Goal: Task Accomplishment & Management: Manage account settings

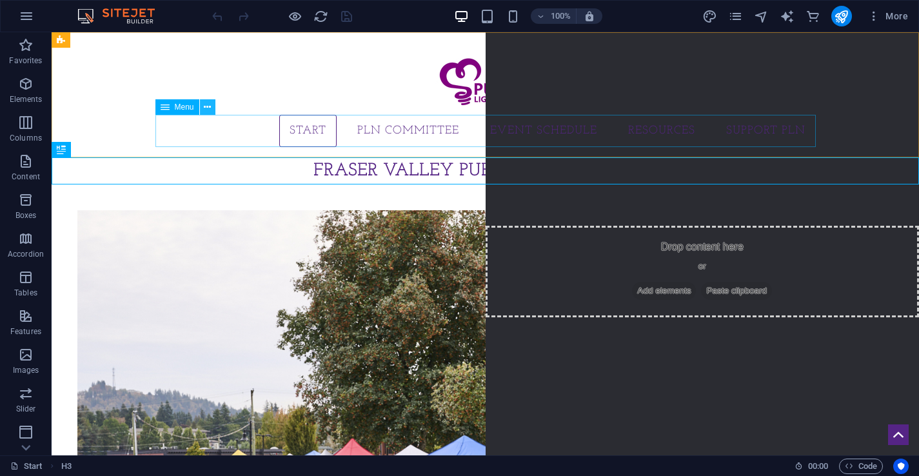
click at [205, 107] on icon at bounding box center [207, 108] width 7 height 14
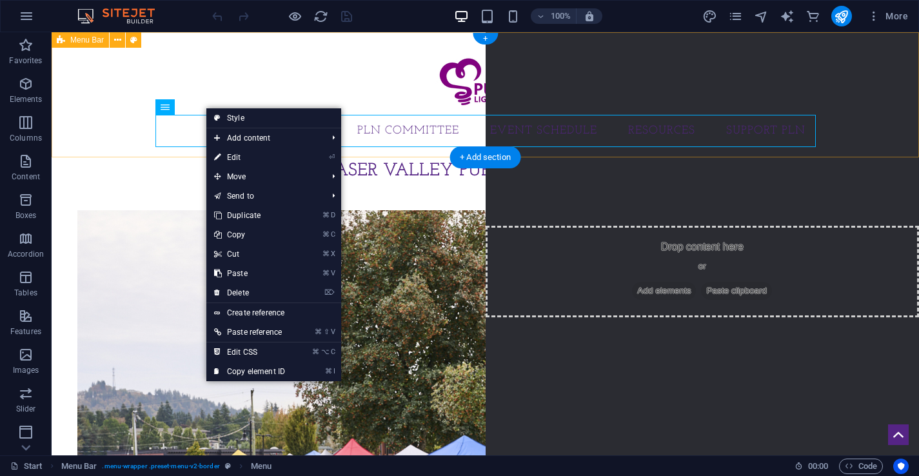
click at [853, 53] on div "Menu Start PLN Committee Event Schedule Resources Support PLN" at bounding box center [486, 94] width 868 height 125
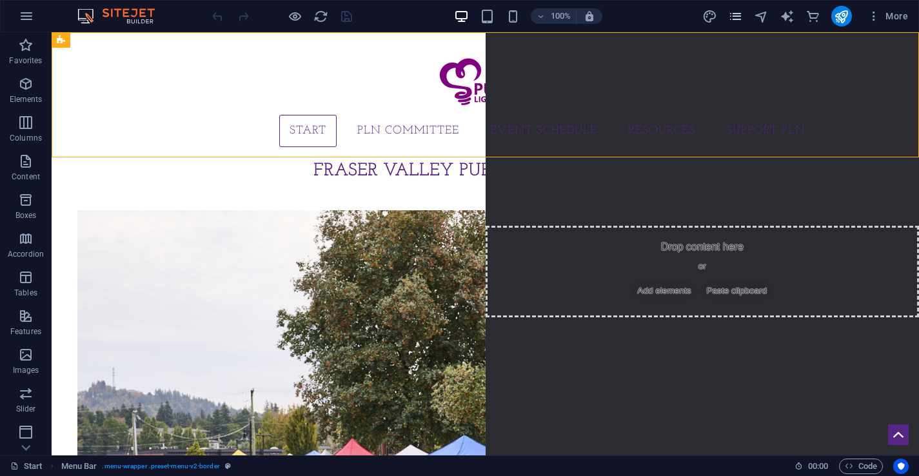
click at [734, 21] on icon "pages" at bounding box center [735, 16] width 15 height 15
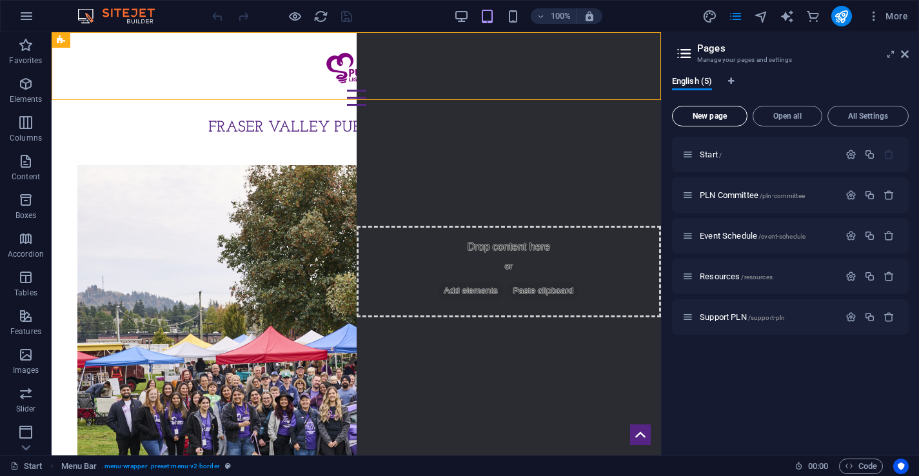
click at [715, 112] on span "New page" at bounding box center [710, 116] width 64 height 8
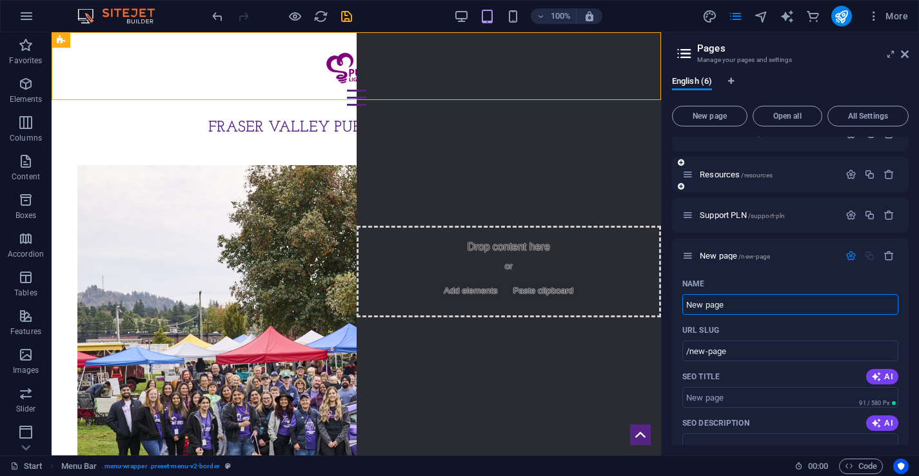
scroll to position [101, 0]
type input "Photos"
type input "/photos"
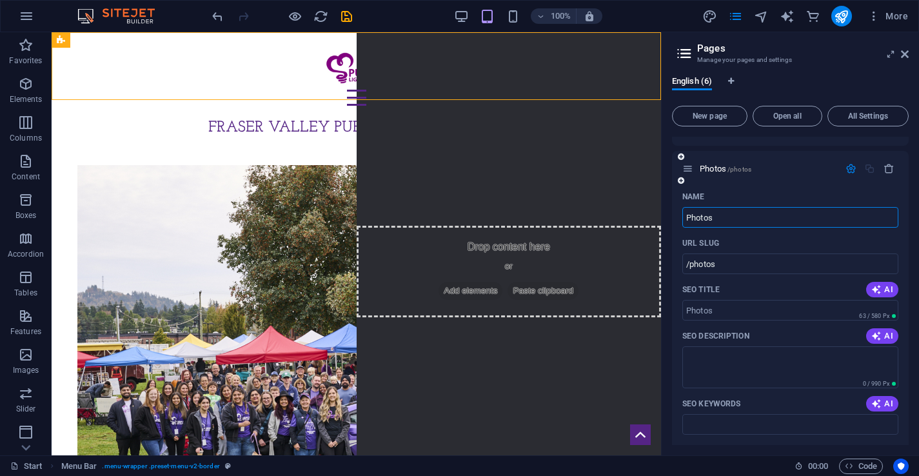
scroll to position [187, 0]
type input "Photos"
click at [853, 172] on icon "button" at bounding box center [851, 170] width 11 height 11
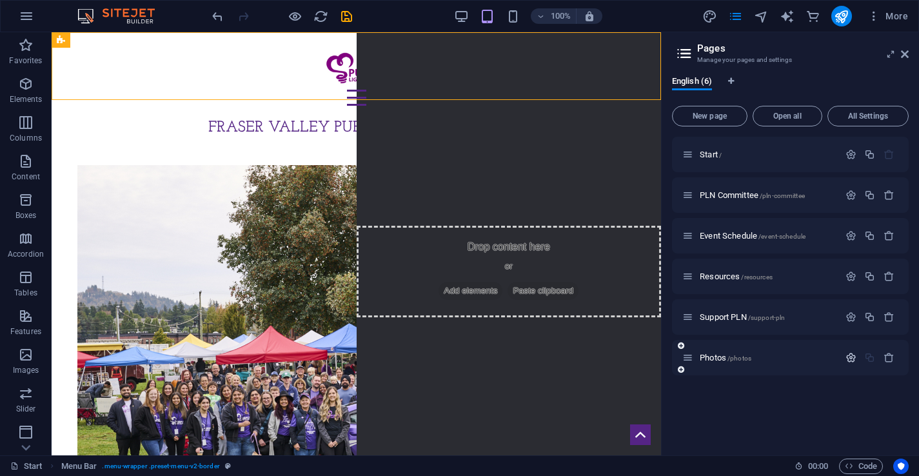
scroll to position [0, 0]
click at [788, 356] on p "Photos /photos" at bounding box center [767, 357] width 135 height 8
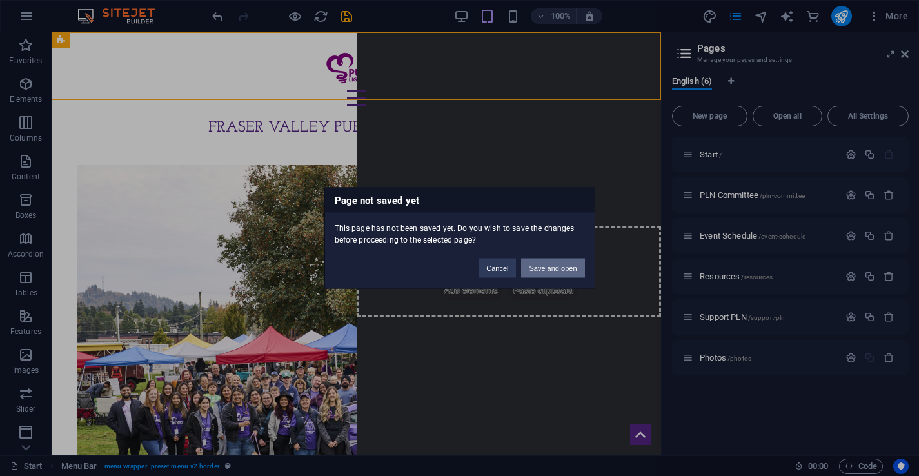
click at [558, 273] on button "Save and open" at bounding box center [552, 268] width 63 height 19
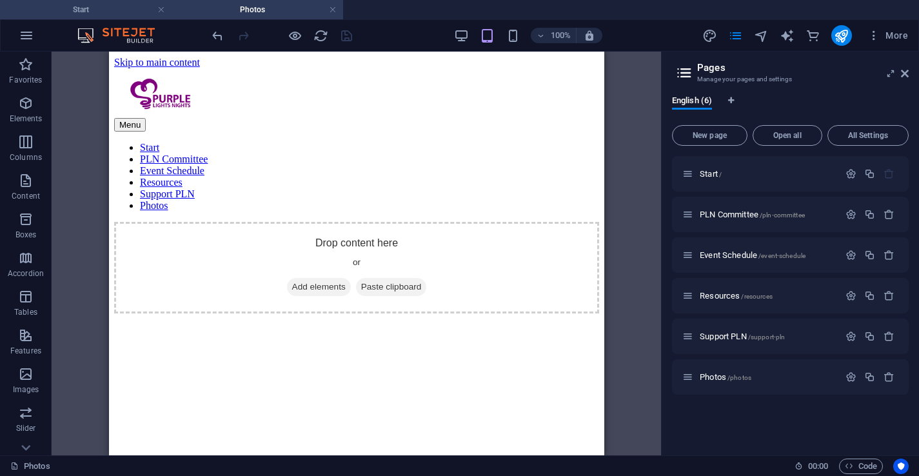
click at [118, 17] on li "Start" at bounding box center [86, 9] width 172 height 19
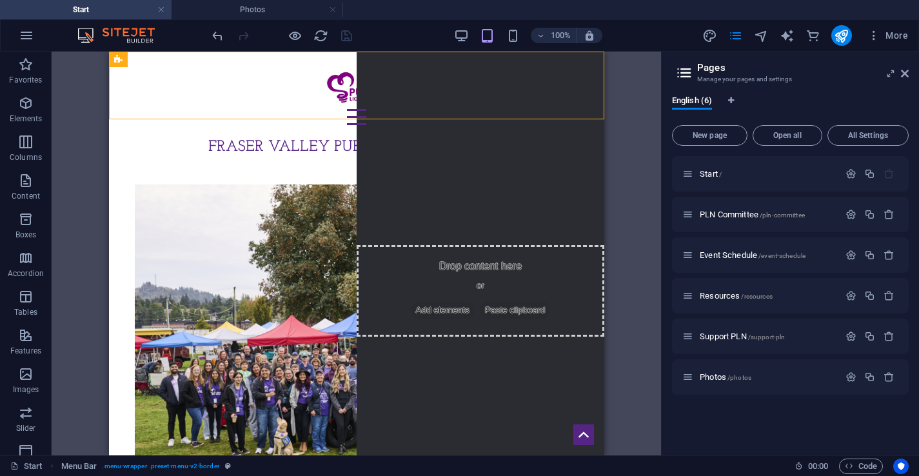
click at [848, 85] on div "English (6) New page Open all All Settings Start / PLN Committee /pln-committee…" at bounding box center [790, 270] width 257 height 370
click at [901, 76] on icon at bounding box center [905, 73] width 8 height 10
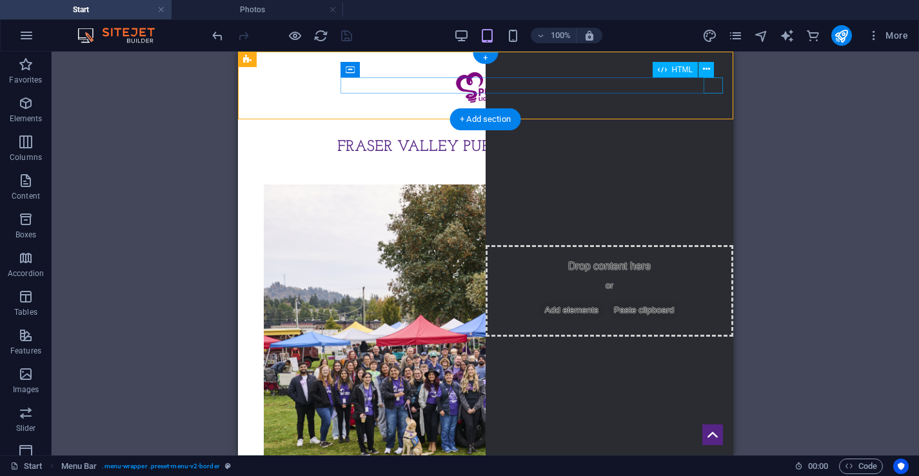
click at [704, 109] on div "Menu" at bounding box center [485, 117] width 475 height 16
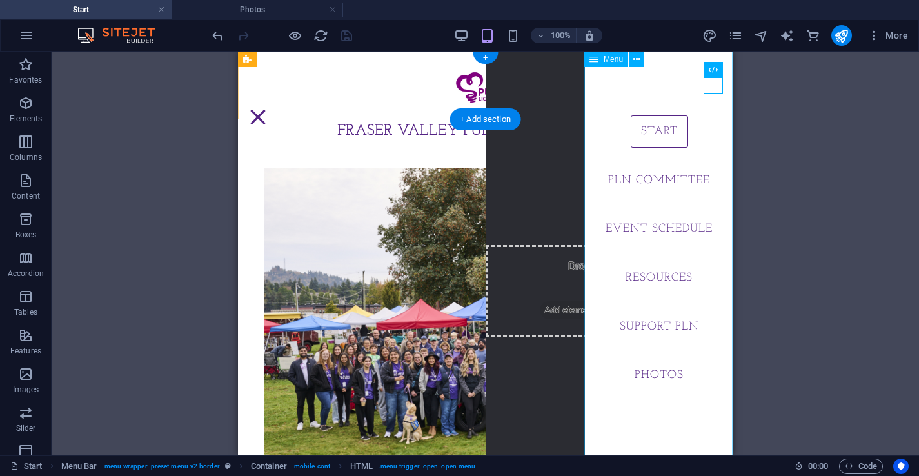
click at [655, 381] on nav "Start PLN Committee Event Schedule Resources Support PLN Photos" at bounding box center [658, 254] width 148 height 404
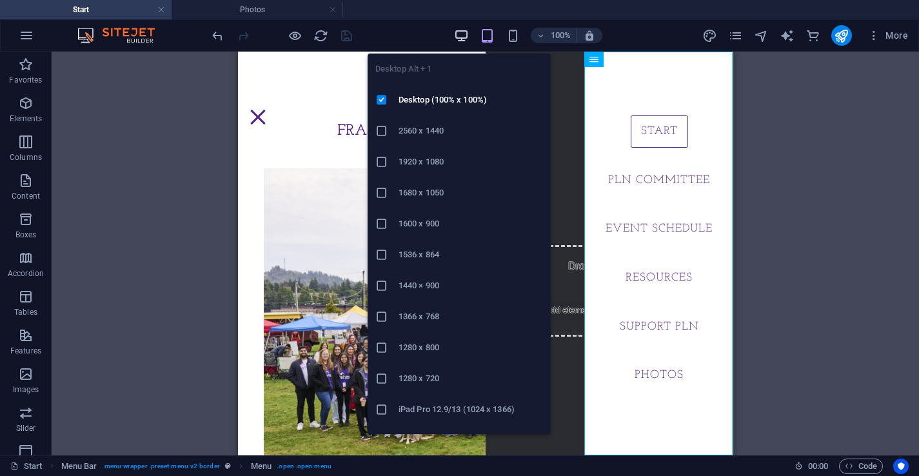
click at [465, 37] on icon "button" at bounding box center [461, 35] width 15 height 15
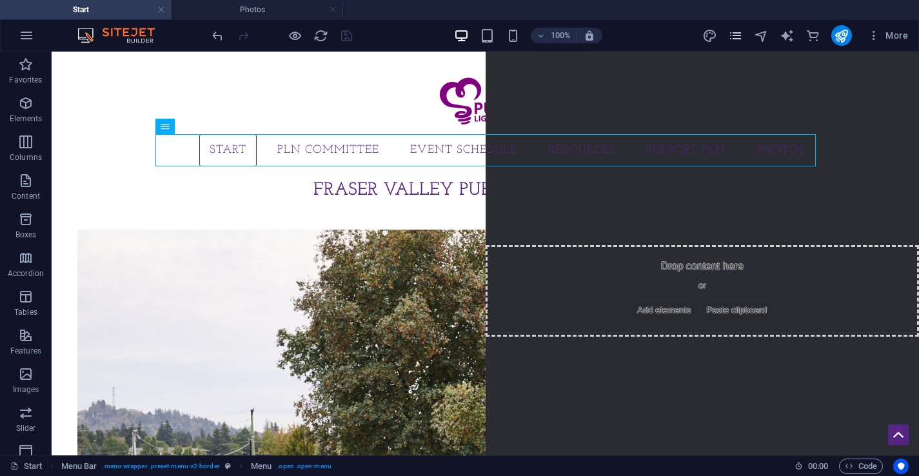
click at [739, 35] on icon "pages" at bounding box center [735, 35] width 15 height 15
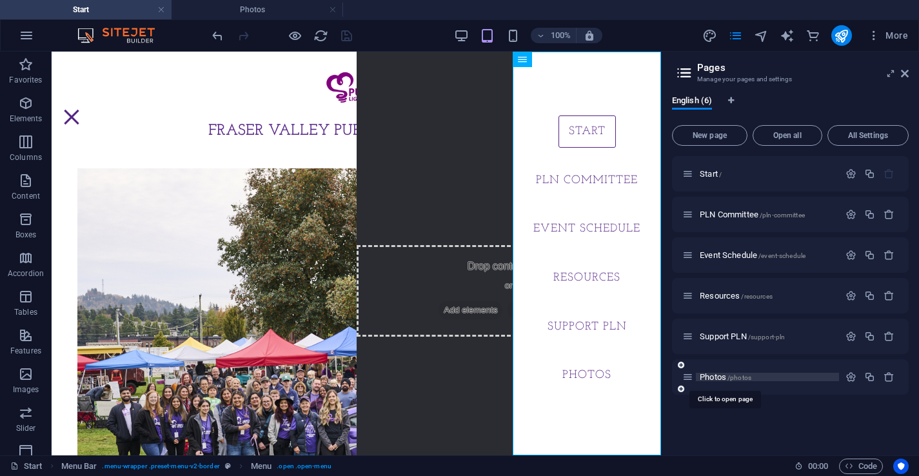
click at [741, 374] on span "/photos" at bounding box center [740, 377] width 24 height 7
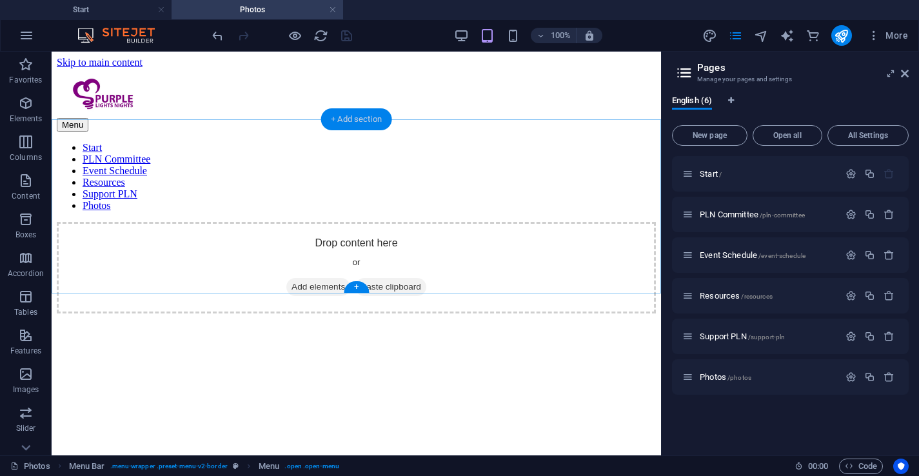
click at [365, 127] on div "+ Add section" at bounding box center [357, 119] width 72 height 22
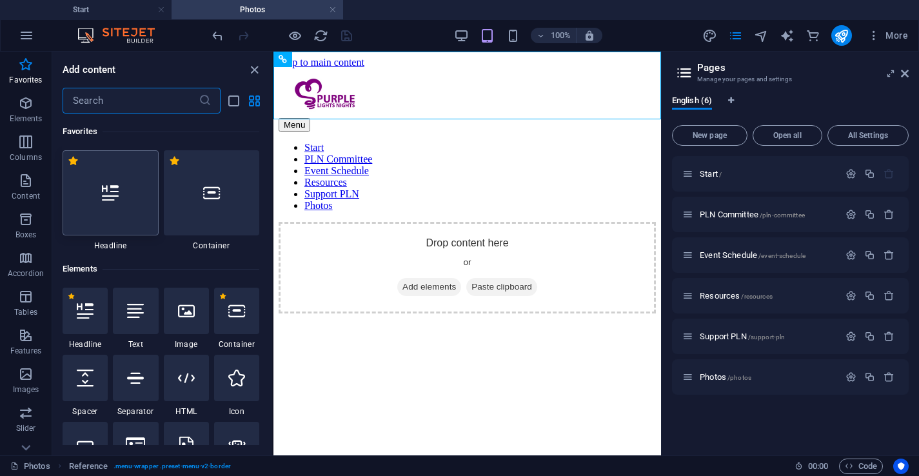
click at [108, 202] on div at bounding box center [111, 192] width 96 height 85
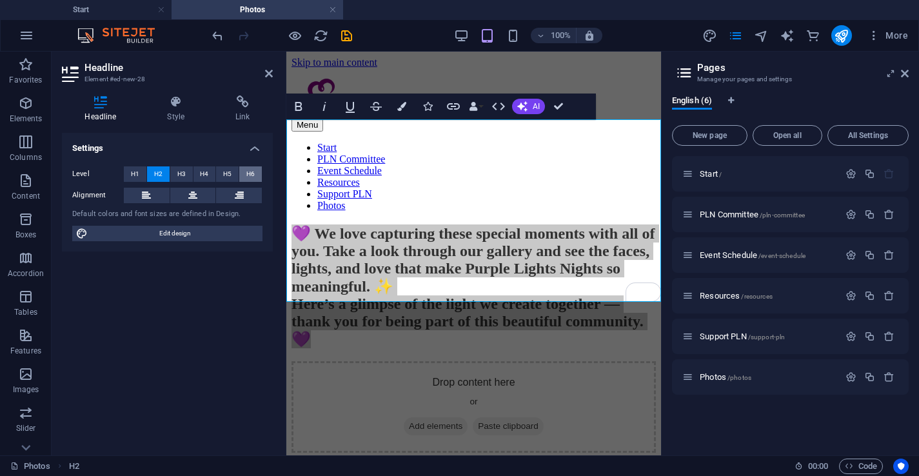
click at [254, 174] on span "H6" at bounding box center [250, 173] width 8 height 15
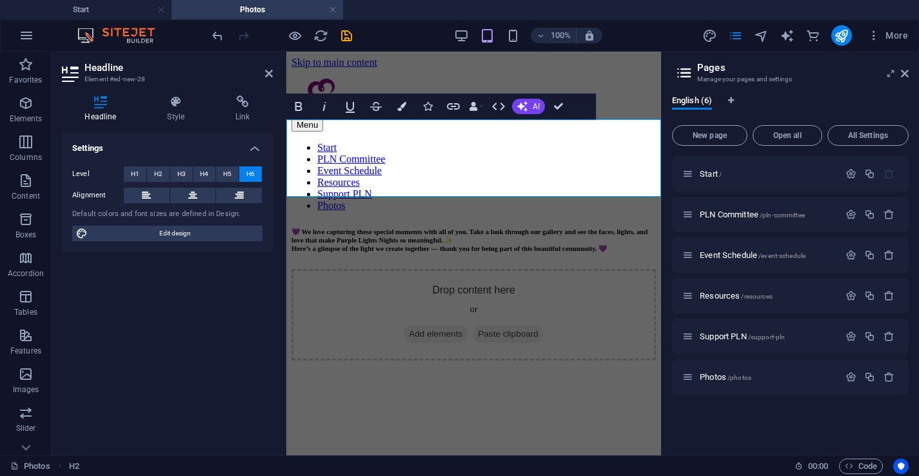
click at [515, 228] on h6 "💜 We love capturing these special moments with all of you. Take a look through …" at bounding box center [474, 240] width 364 height 25
click at [513, 228] on h6 "💜 We love capturing these special moments with all of you. Take a look through …" at bounding box center [474, 240] width 364 height 25
click at [524, 228] on h6 "💜 We love capturing these special moments with all of you. Take a look through …" at bounding box center [474, 240] width 364 height 25
click at [201, 193] on button at bounding box center [193, 195] width 46 height 15
click at [299, 228] on h6 "💜 We love capturing these special moments with all of you. Take a look through …" at bounding box center [474, 240] width 364 height 25
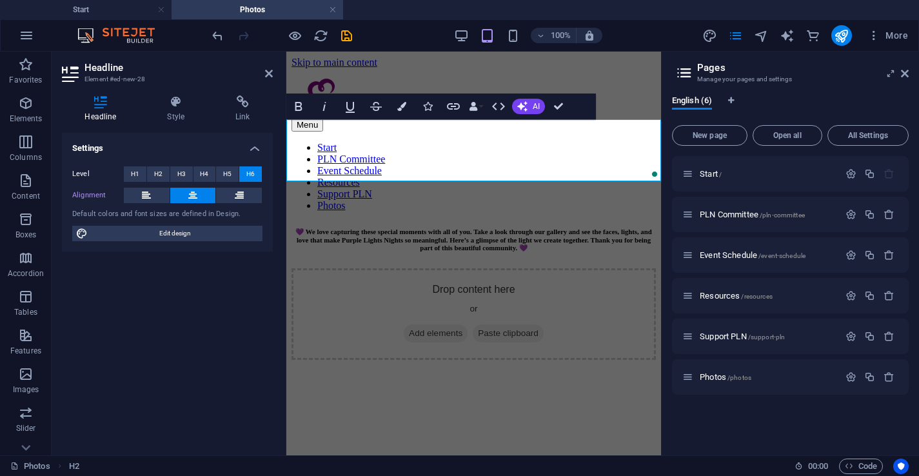
click at [570, 228] on h6 "💜 We love capturing these special moments with all of you. Take a look through …" at bounding box center [474, 240] width 364 height 25
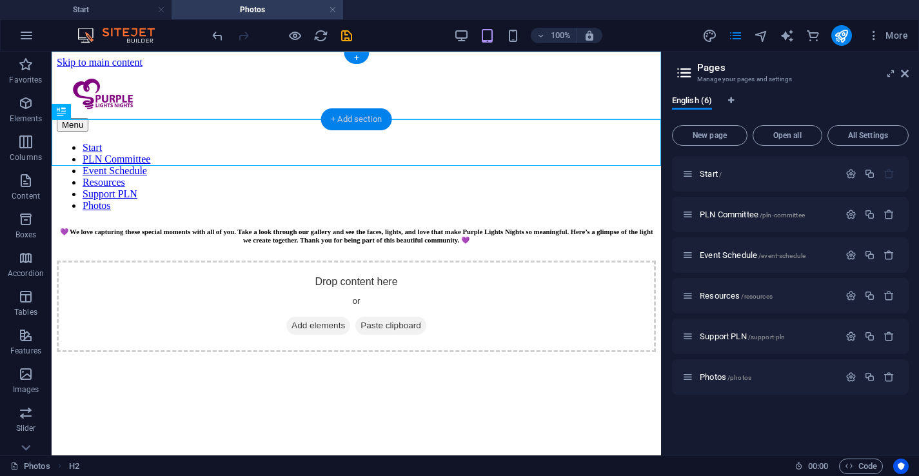
click at [352, 128] on div "+ Add section" at bounding box center [357, 119] width 72 height 22
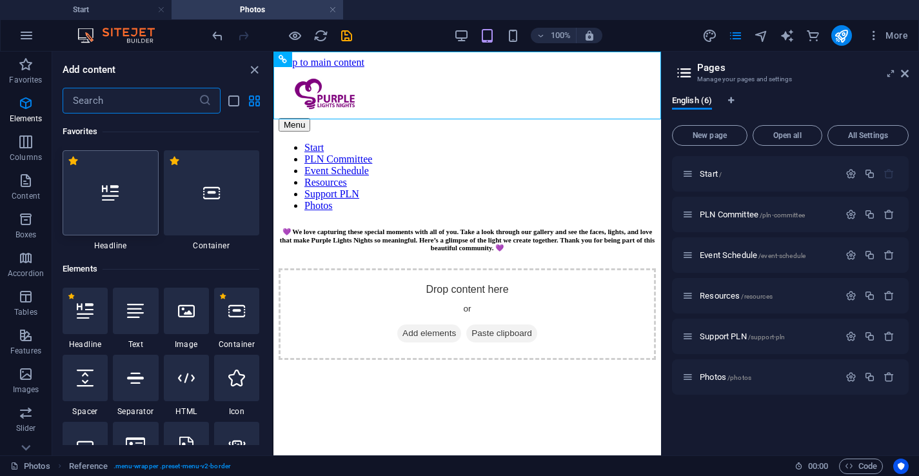
click at [117, 203] on div at bounding box center [111, 192] width 96 height 85
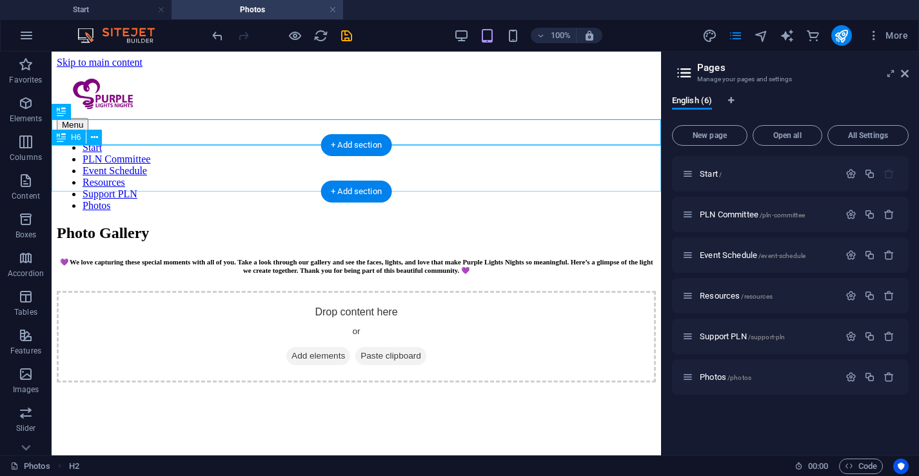
click at [483, 258] on div "💜 We love capturing these special moments with all of you. Take a look through …" at bounding box center [356, 266] width 599 height 17
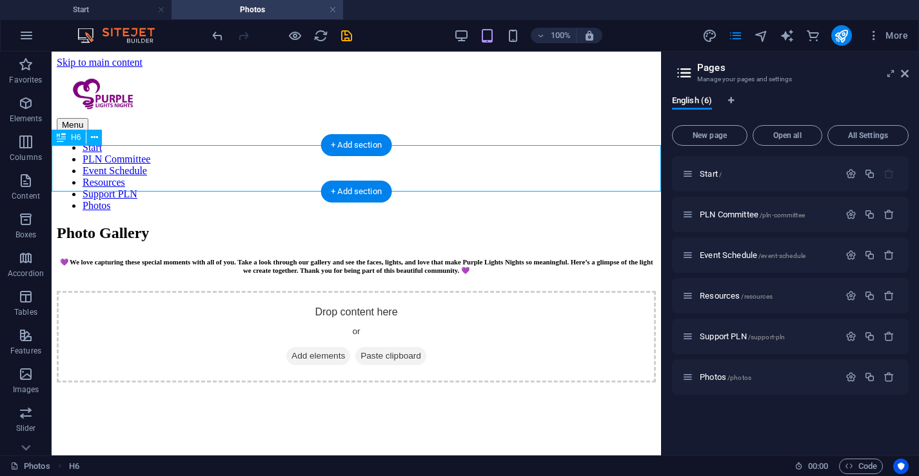
click at [483, 258] on div "💜 We love capturing these special moments with all of you. Take a look through …" at bounding box center [356, 266] width 599 height 17
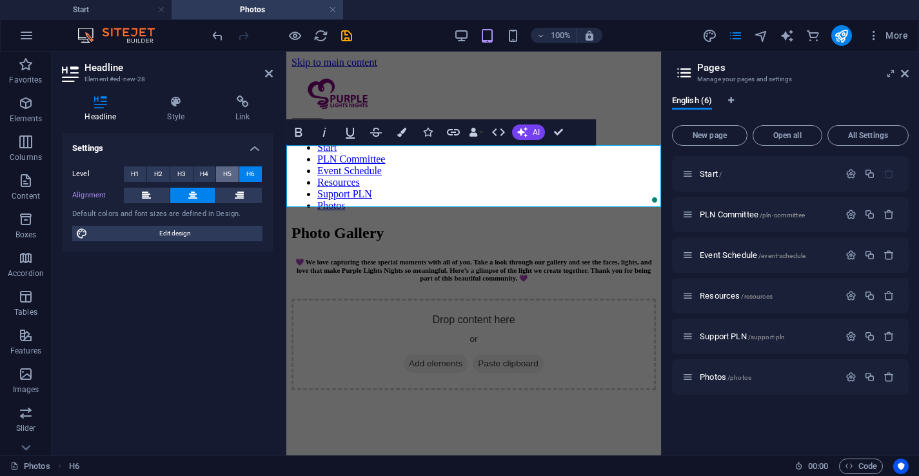
click at [227, 174] on span "H5" at bounding box center [227, 173] width 8 height 15
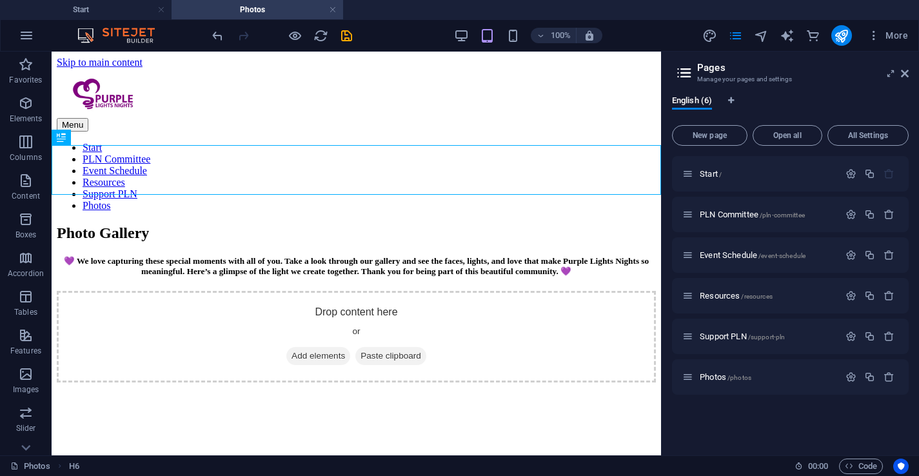
click at [910, 76] on aside "Pages Manage your pages and settings English (6) New page Open all All Settings…" at bounding box center [790, 254] width 258 height 404
click at [905, 75] on icon at bounding box center [905, 73] width 8 height 10
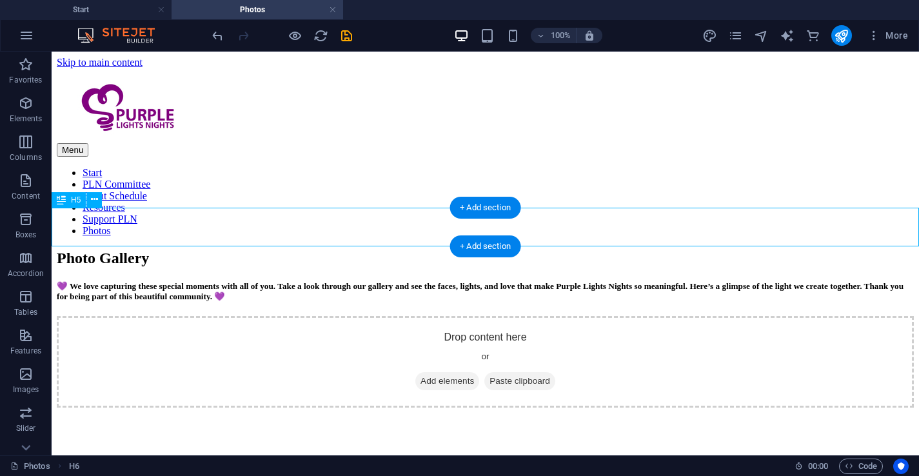
click at [810, 250] on div "Photo Gallery" at bounding box center [485, 258] width 857 height 17
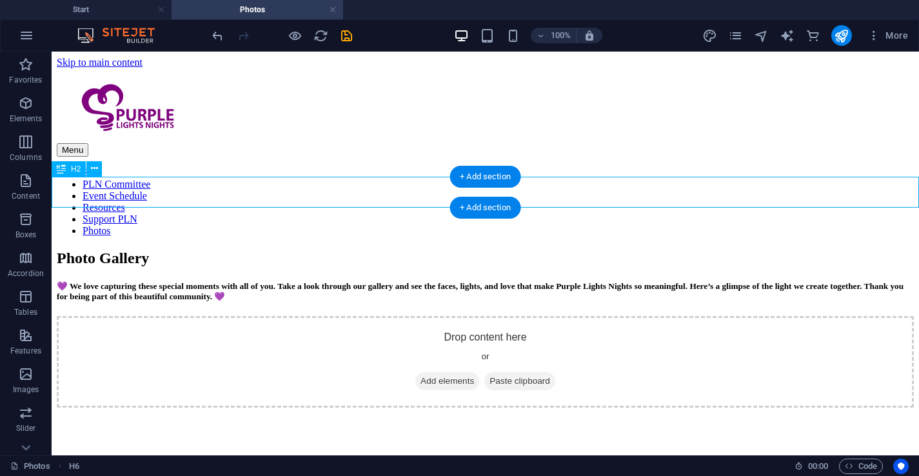
click at [810, 250] on div "Photo Gallery" at bounding box center [485, 258] width 857 height 17
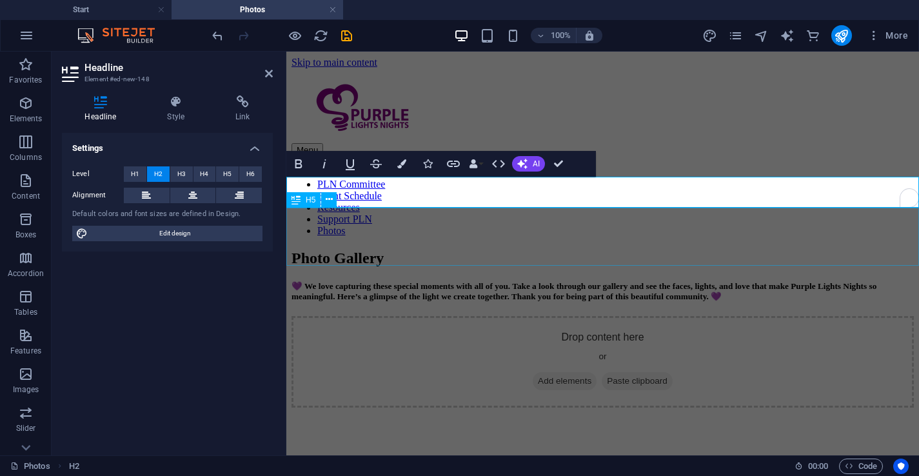
click at [627, 316] on div "Drop content here or Add elements Paste clipboard" at bounding box center [603, 362] width 622 height 92
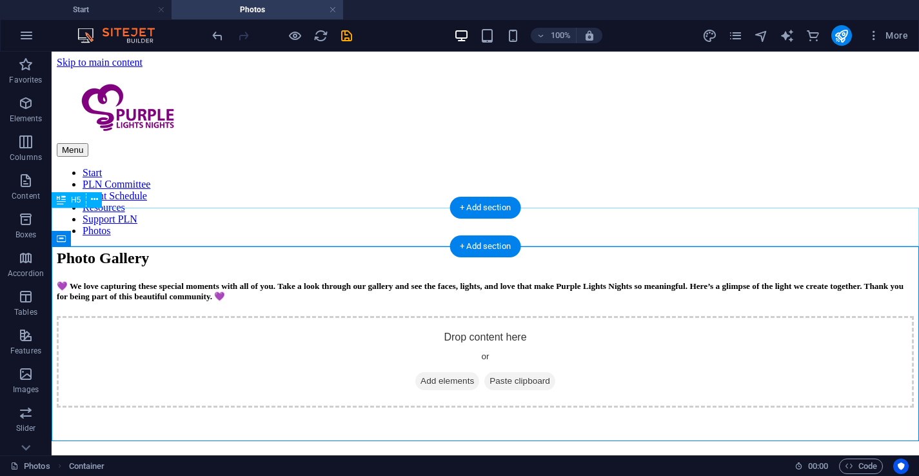
click at [535, 281] on div "💜 We love capturing these special moments with all of you. Take a look through …" at bounding box center [485, 291] width 857 height 21
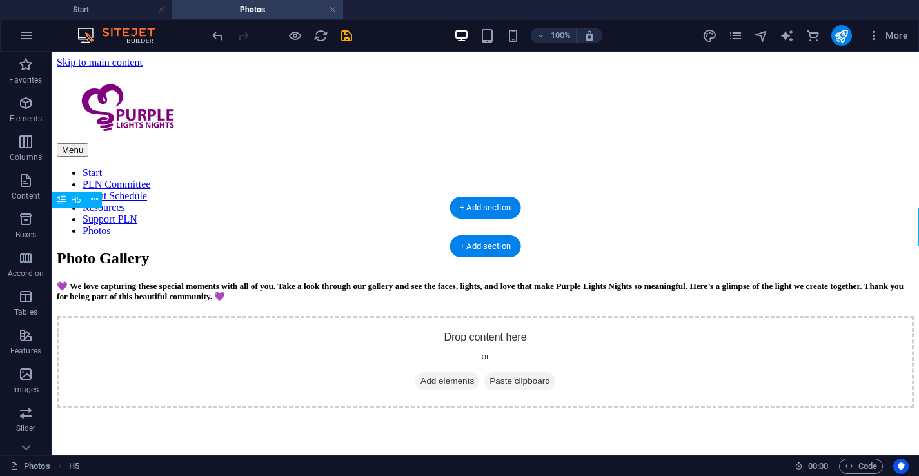
click at [535, 281] on div "💜 We love capturing these special moments with all of you. Take a look through …" at bounding box center [485, 291] width 857 height 21
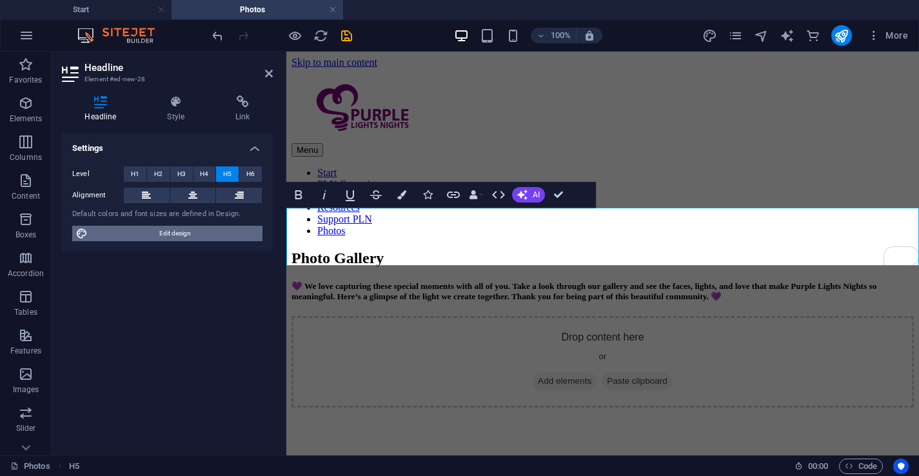
click at [175, 239] on span "Edit design" at bounding box center [175, 233] width 167 height 15
select select "rem"
select select "300"
select select "px"
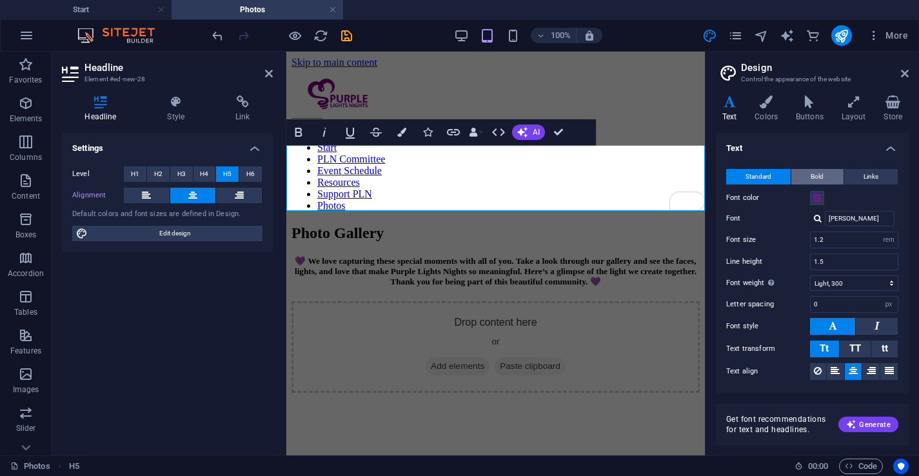
scroll to position [32, 0]
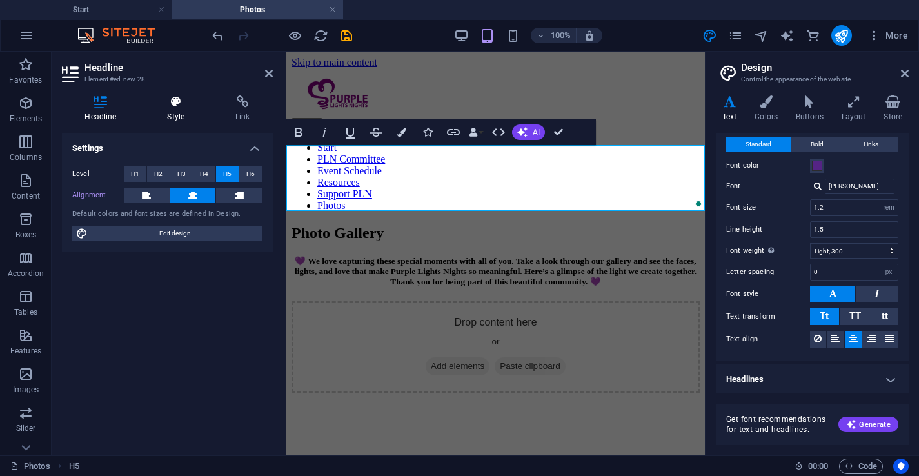
click at [174, 106] on icon at bounding box center [175, 101] width 63 height 13
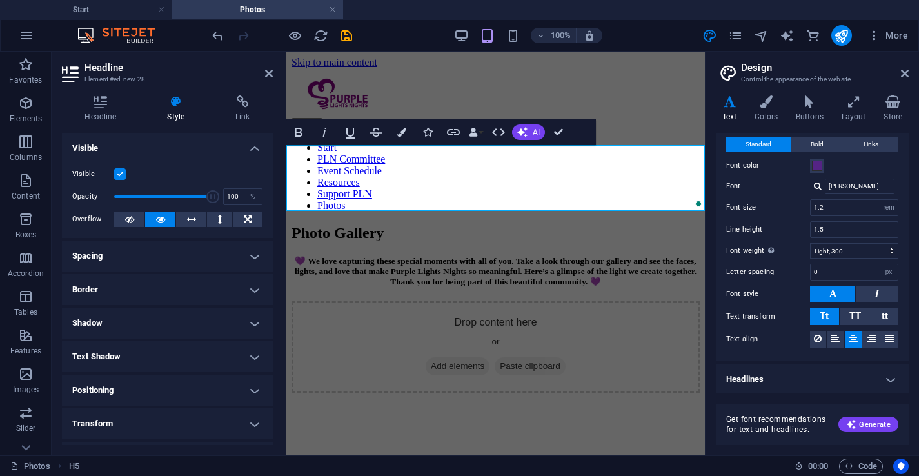
scroll to position [94, 0]
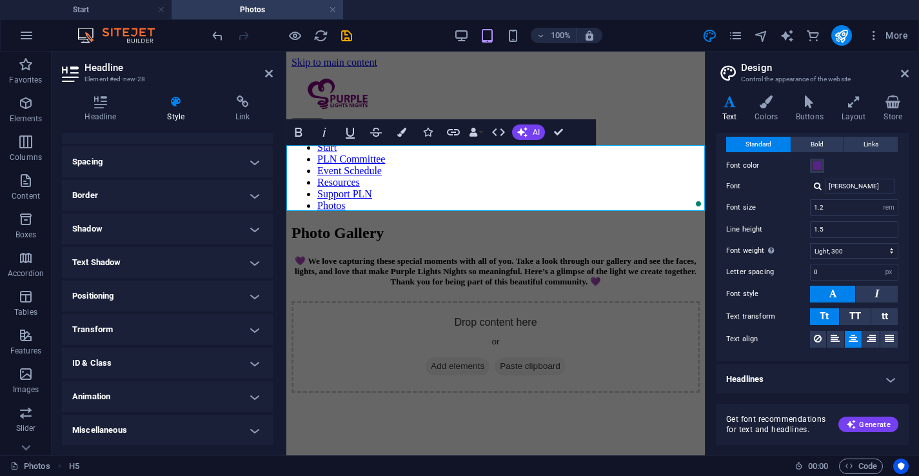
click at [98, 196] on h4 "Border" at bounding box center [167, 195] width 211 height 31
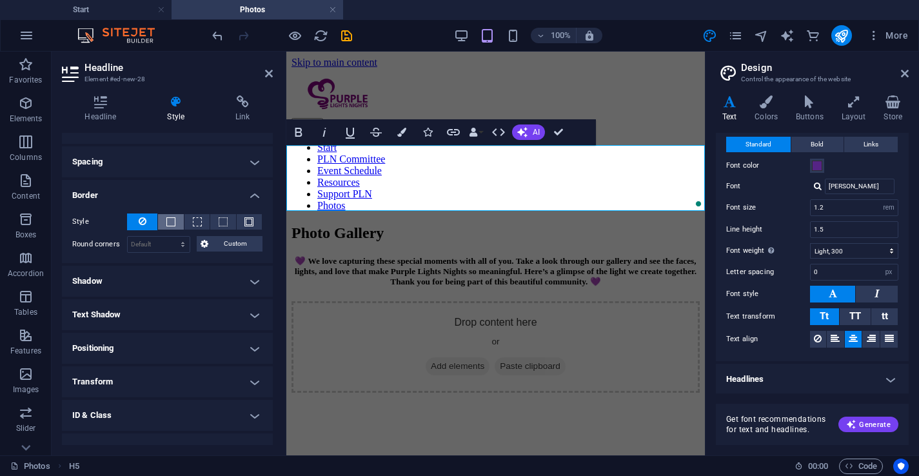
click at [164, 216] on button at bounding box center [170, 221] width 25 height 15
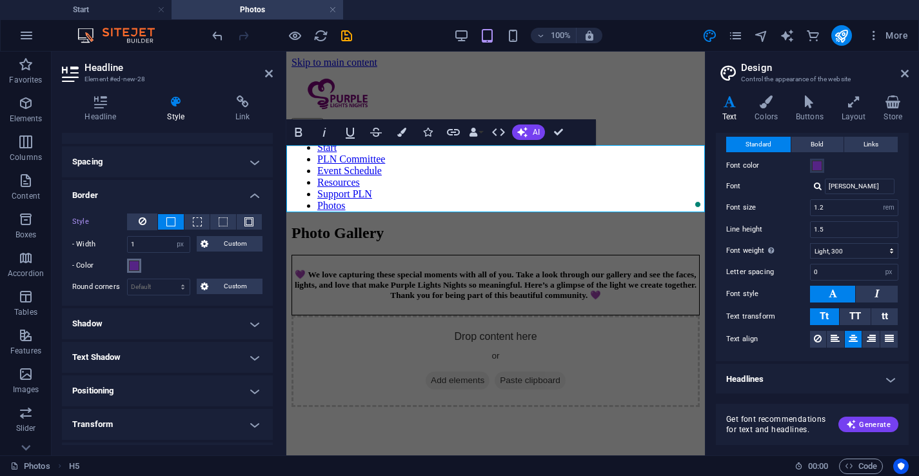
click at [139, 264] on button "- Color" at bounding box center [134, 266] width 14 height 14
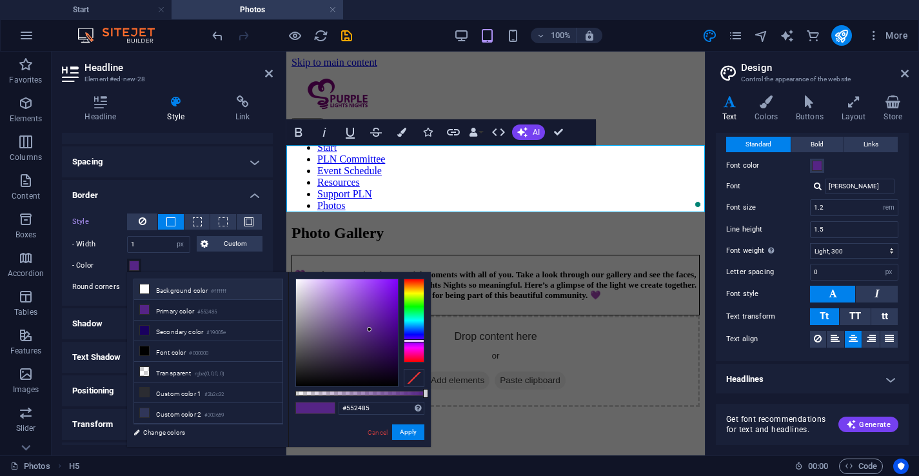
click at [179, 290] on li "Background color #ffffff" at bounding box center [208, 289] width 148 height 21
type input "#ffffff"
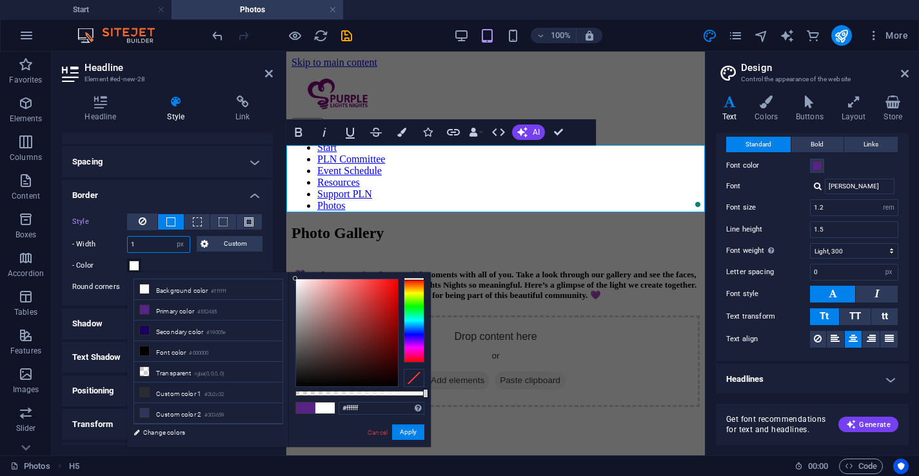
click at [155, 243] on input "1" at bounding box center [159, 244] width 62 height 15
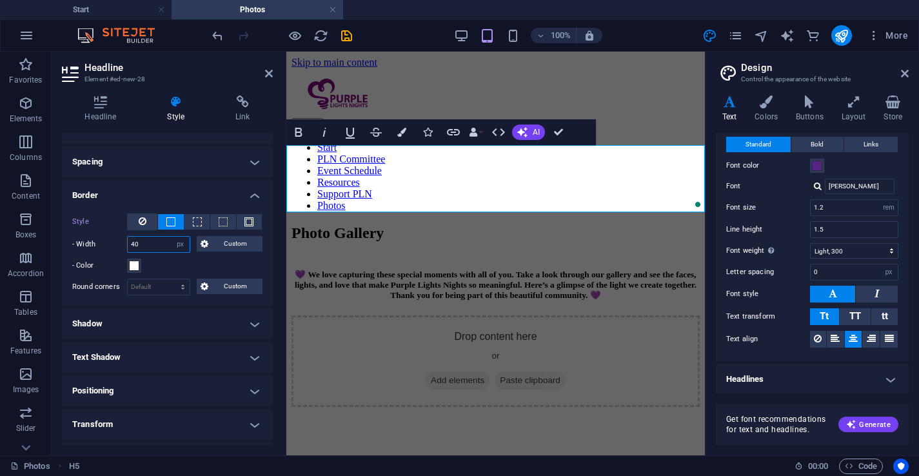
type input "40"
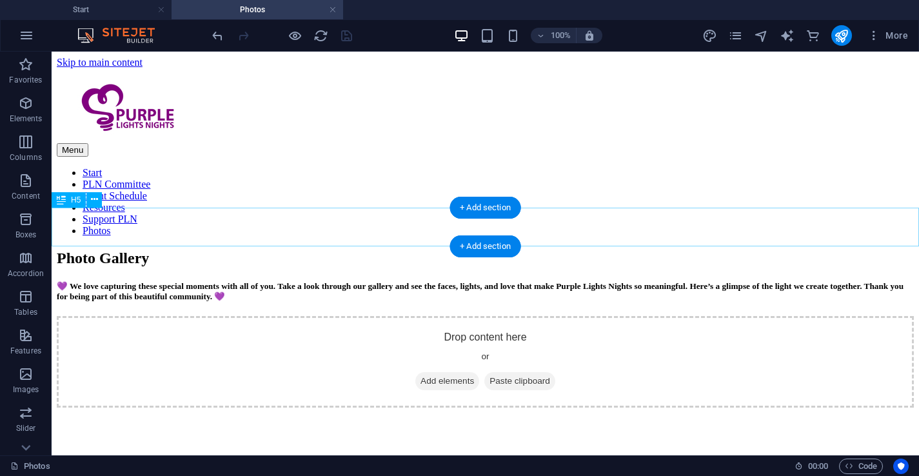
click at [597, 281] on div "💜 We love capturing these special moments with all of you. Take a look through …" at bounding box center [485, 291] width 857 height 21
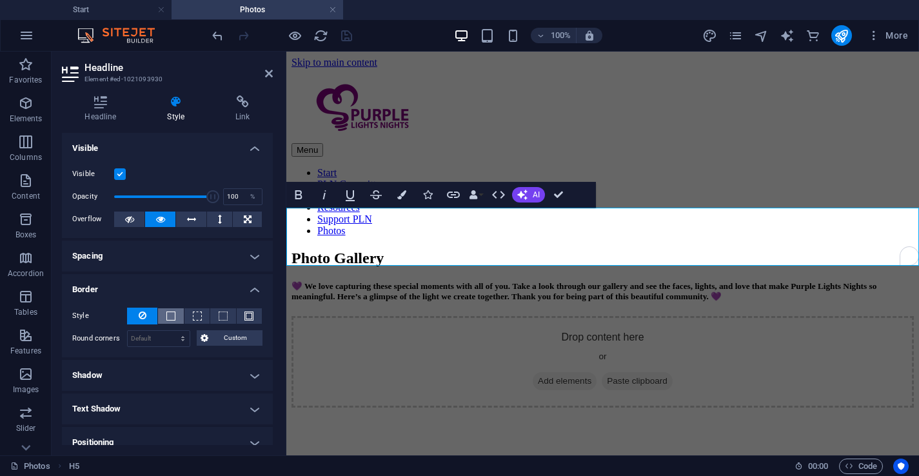
click at [171, 314] on span at bounding box center [170, 316] width 9 height 9
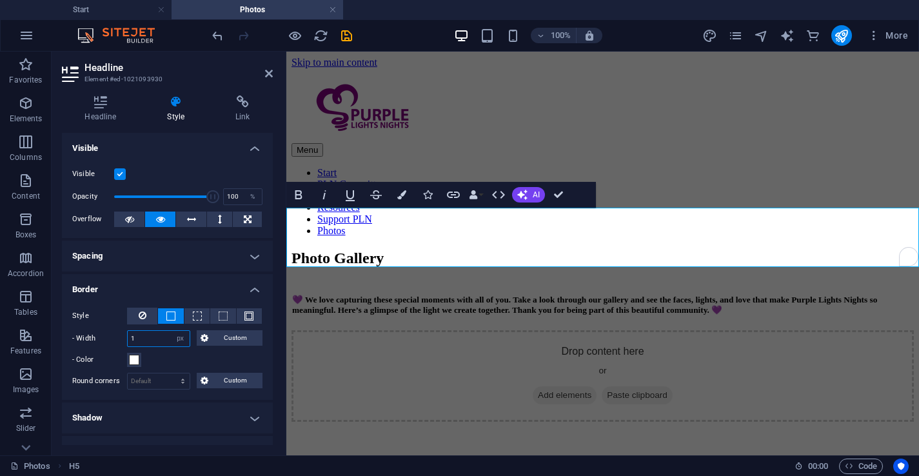
click at [154, 338] on input "1" at bounding box center [159, 338] width 62 height 15
type input "40"
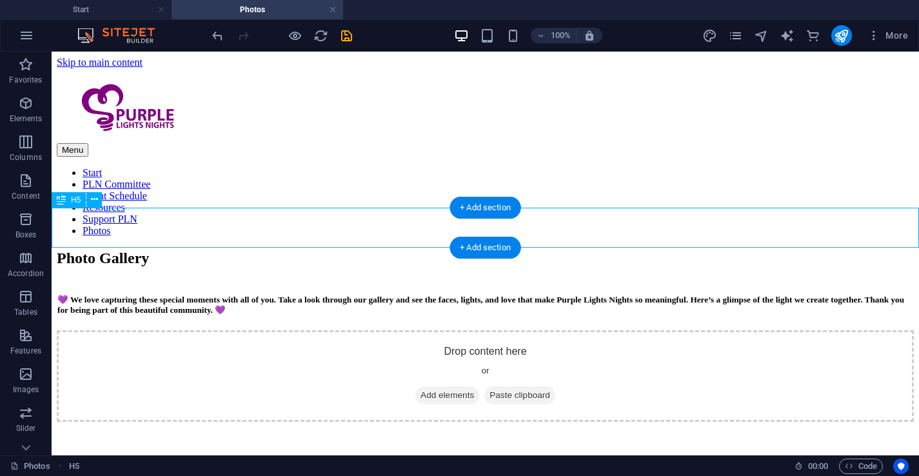
click at [418, 280] on div "💜 We love capturing these special moments with all of you. Take a look through …" at bounding box center [485, 305] width 857 height 50
select select "px"
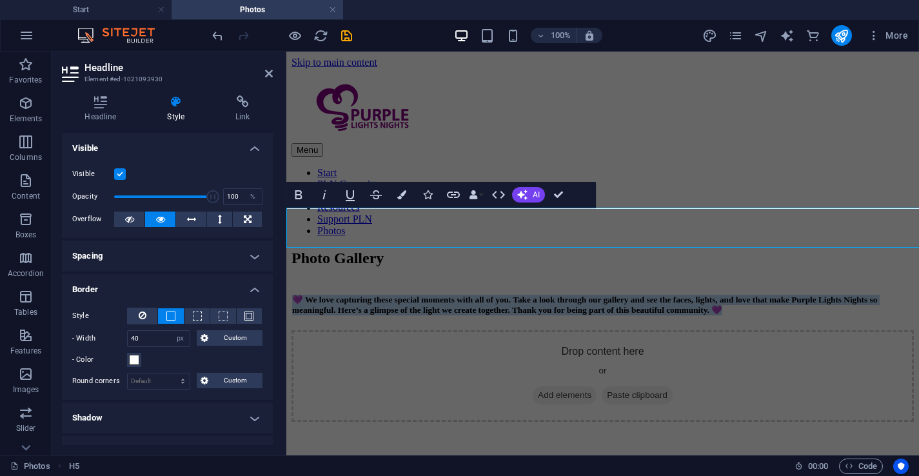
type input "1"
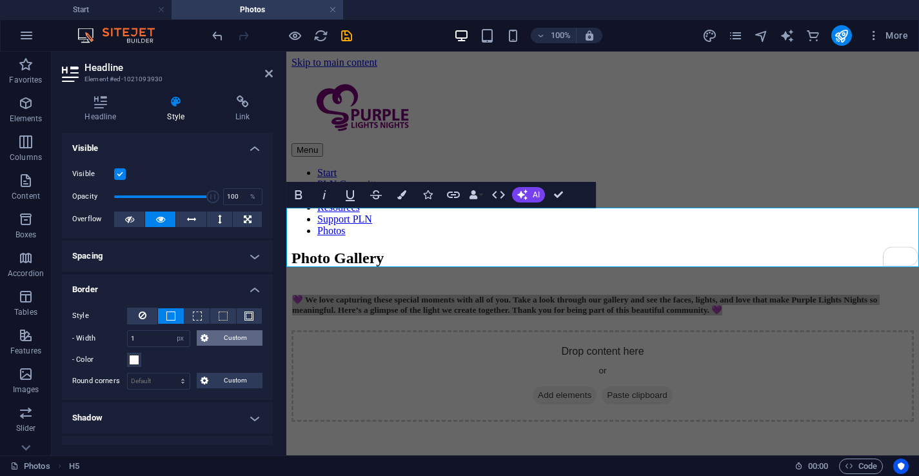
click at [215, 335] on span "Custom" at bounding box center [235, 337] width 47 height 15
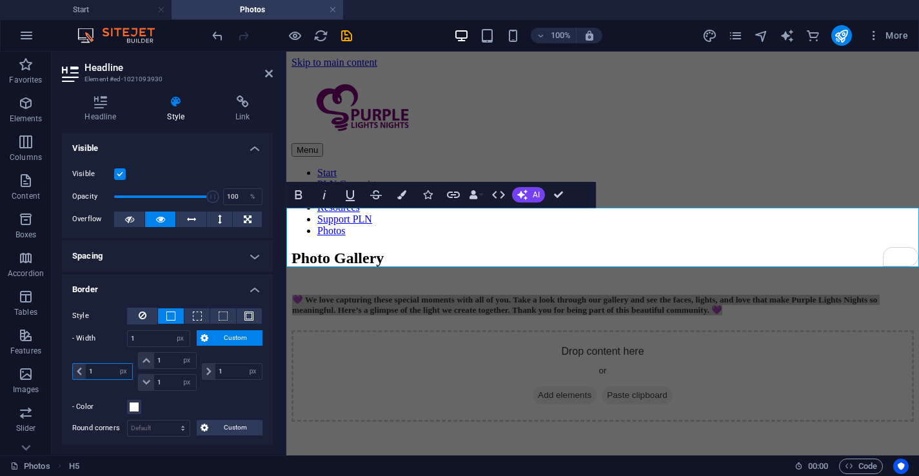
click at [106, 367] on input "1" at bounding box center [109, 371] width 46 height 15
type input "30"
select select "DISABLED_OPTION_VALUE"
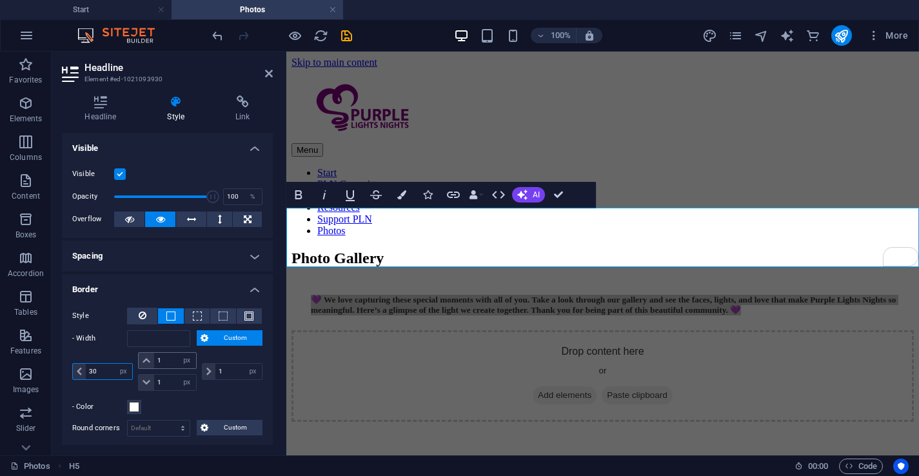
type input "30"
click at [168, 358] on input "1" at bounding box center [174, 360] width 41 height 15
type input "30"
click at [168, 380] on input "1" at bounding box center [174, 382] width 41 height 15
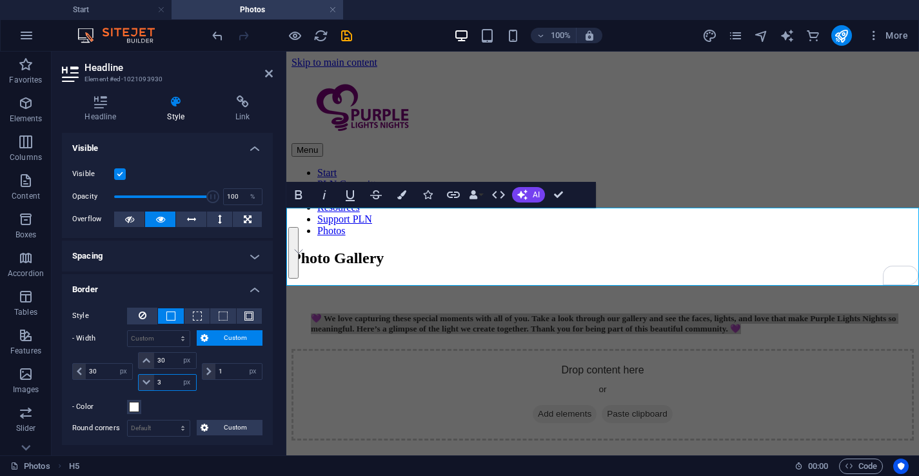
type input "30"
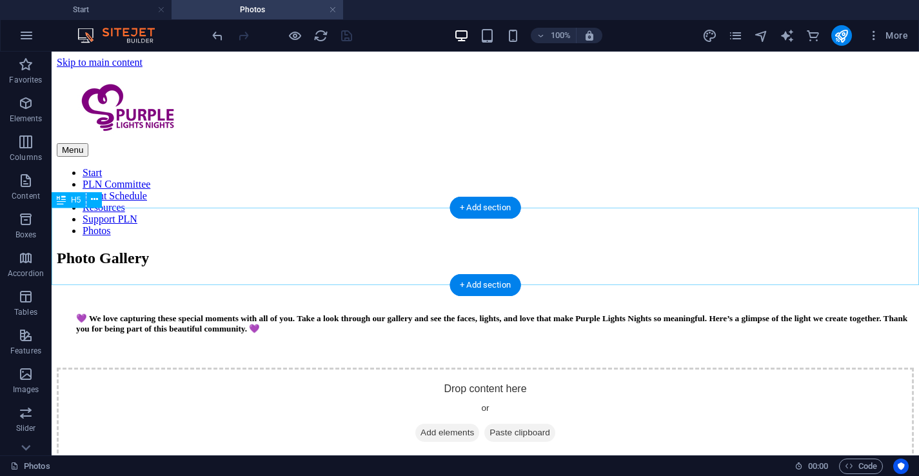
click at [816, 280] on div "💜 We love capturing these special moments with all of you. Take a look through …" at bounding box center [485, 324] width 857 height 88
click at [799, 280] on div "💜 We love capturing these special moments with all of you. Take a look through …" at bounding box center [485, 324] width 857 height 88
select select "px"
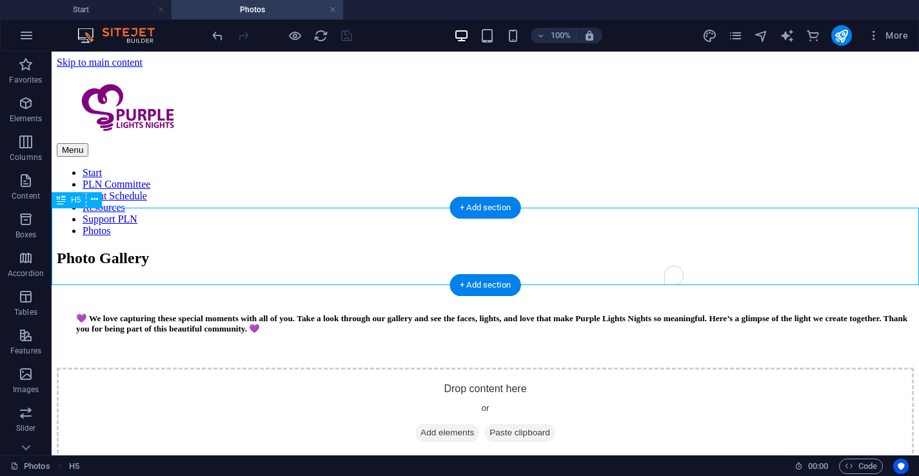
select select "px"
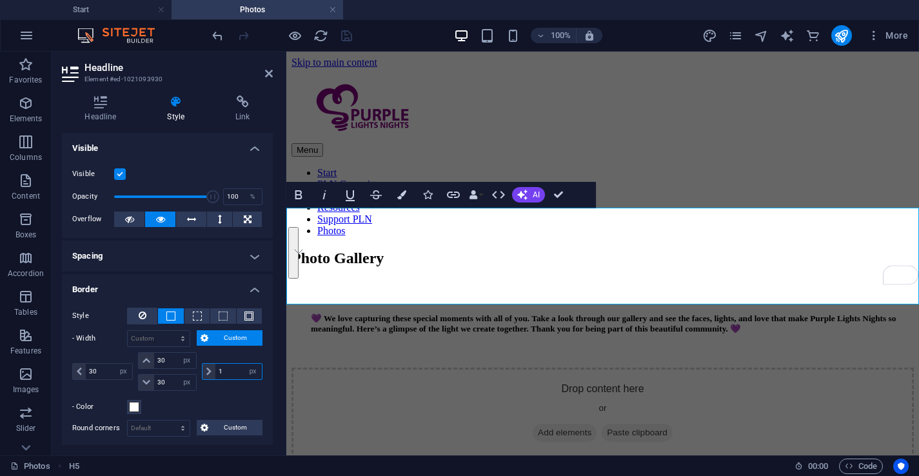
click at [226, 367] on input "1" at bounding box center [238, 371] width 46 height 15
type input "30"
select select "px"
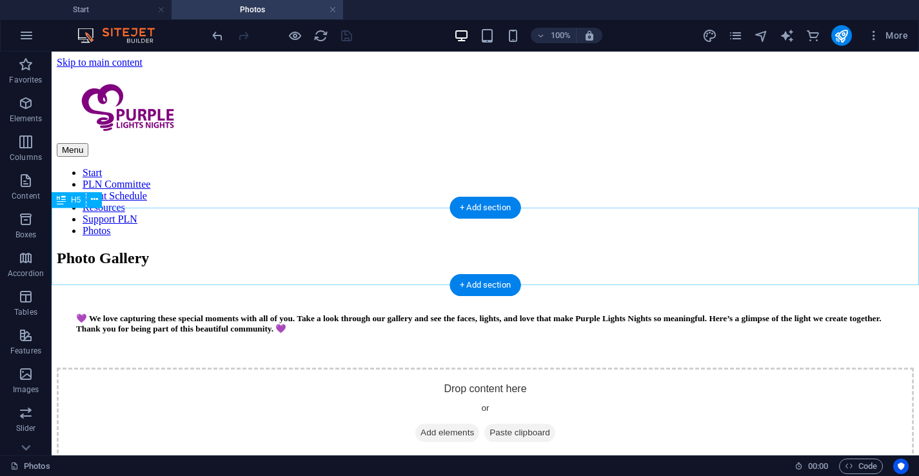
click at [637, 280] on div "💜 We love capturing these special moments with all of you. Take a look through …" at bounding box center [485, 324] width 857 height 88
select select "px"
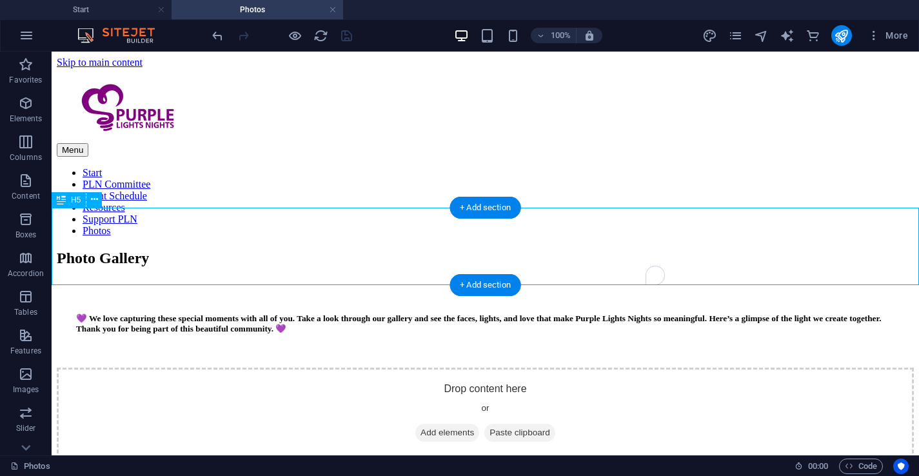
select select "px"
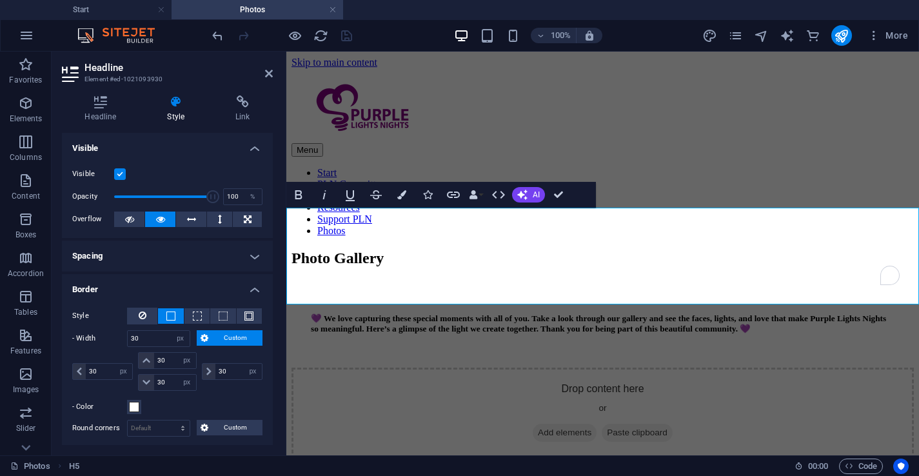
click at [637, 313] on h5 "💜 We love capturing these special moments with all of you. Take a look through …" at bounding box center [603, 323] width 584 height 21
click at [344, 368] on div "Drop content here or Add elements Paste clipboard" at bounding box center [603, 414] width 622 height 92
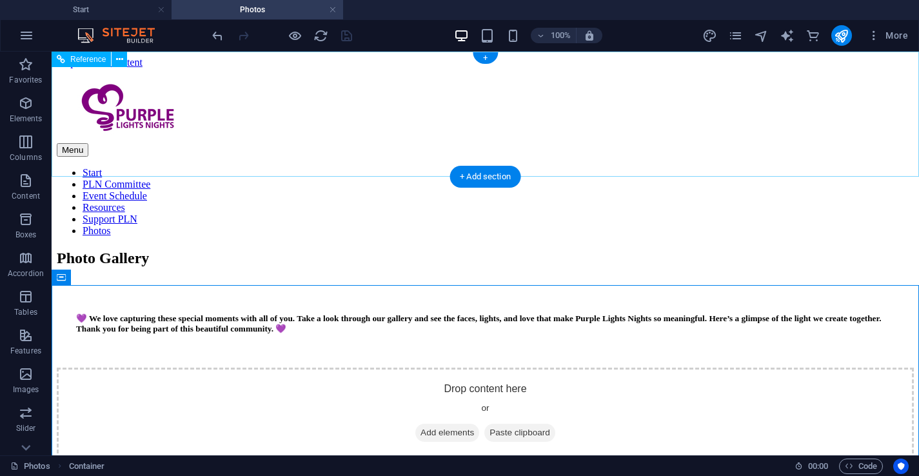
scroll to position [24, 0]
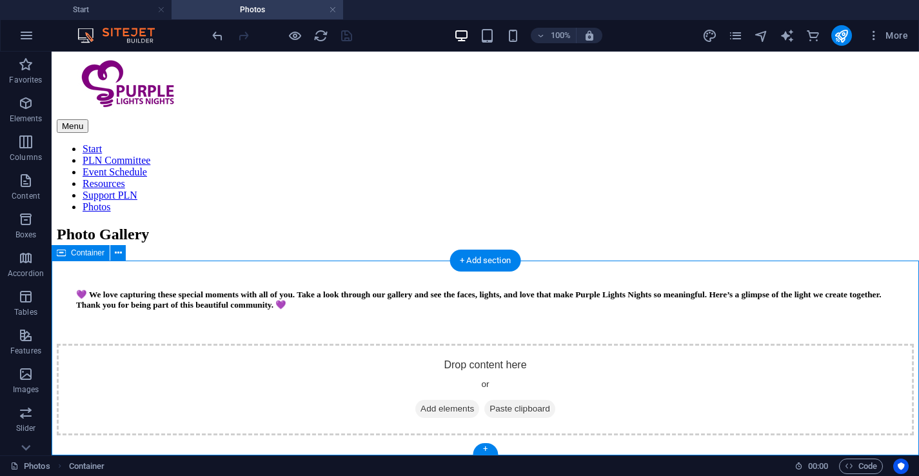
click at [440, 400] on span "Add elements" at bounding box center [447, 409] width 64 height 18
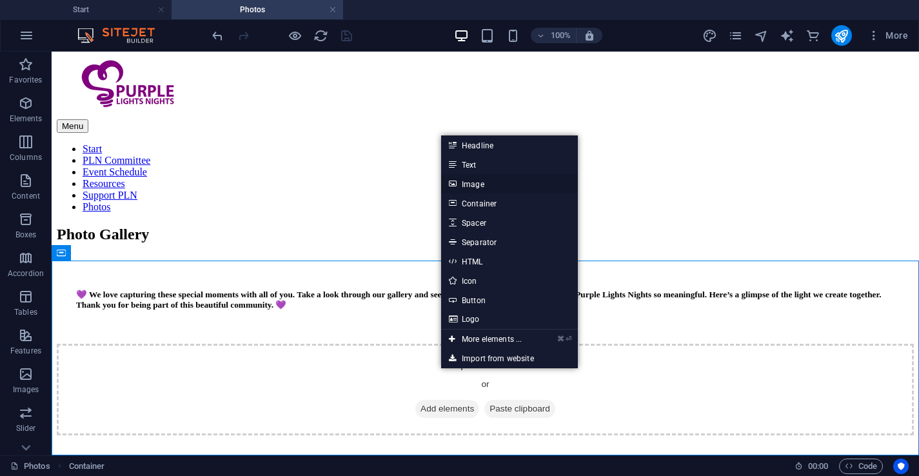
click at [470, 187] on link "Image" at bounding box center [509, 183] width 137 height 19
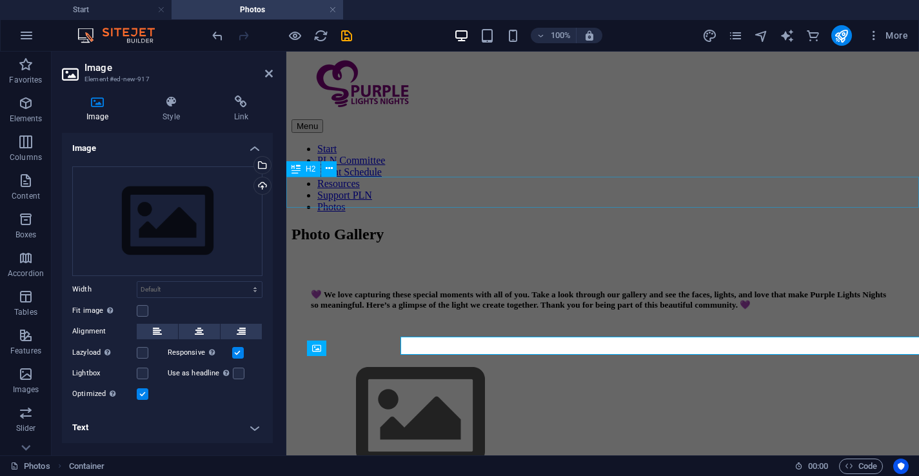
scroll to position [0, 0]
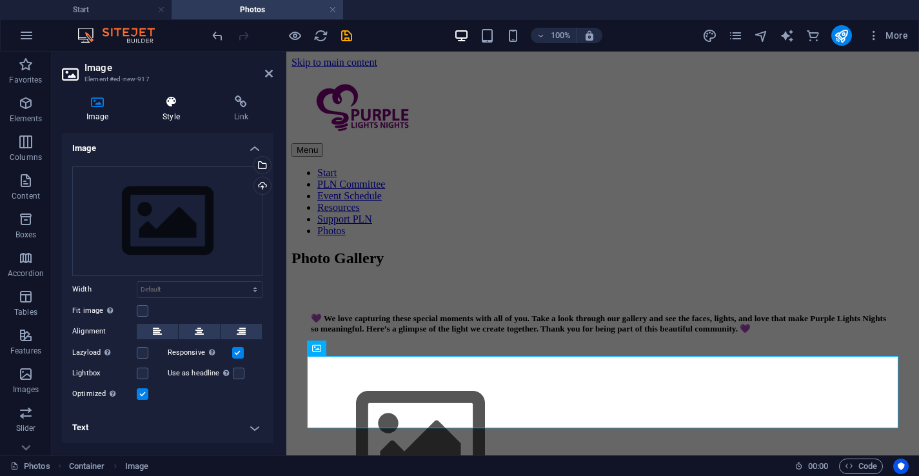
click at [166, 119] on h4 "Style" at bounding box center [173, 108] width 71 height 27
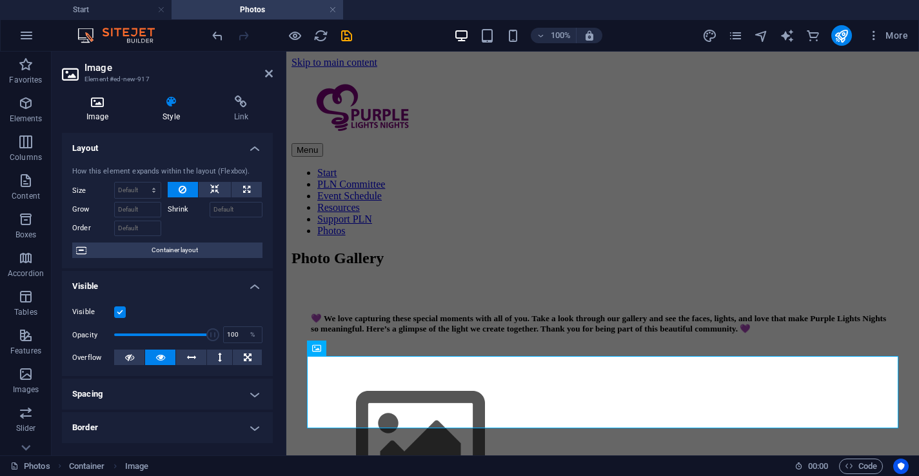
click at [99, 101] on icon at bounding box center [97, 101] width 71 height 13
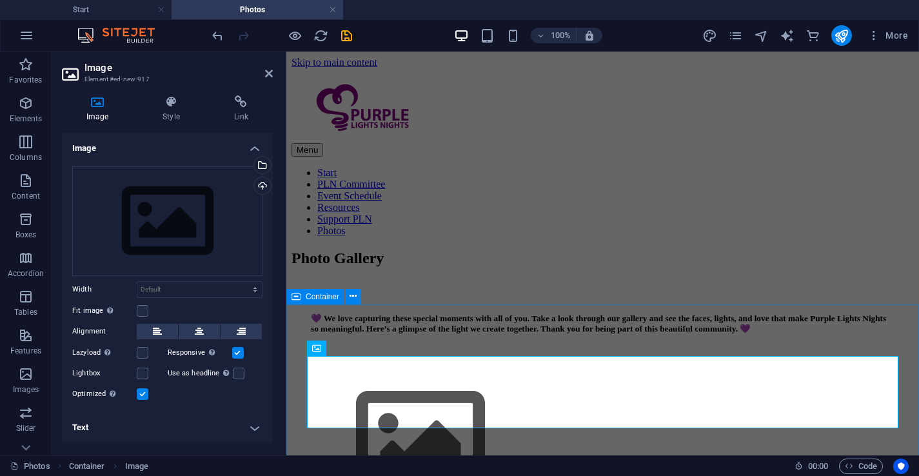
click at [417, 368] on div at bounding box center [603, 442] width 622 height 148
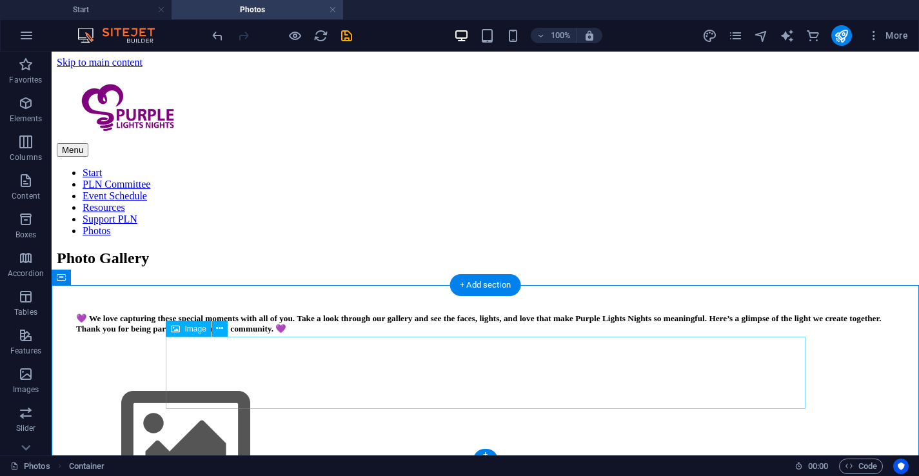
click at [566, 368] on div at bounding box center [485, 442] width 857 height 148
click at [565, 375] on figure at bounding box center [485, 442] width 857 height 148
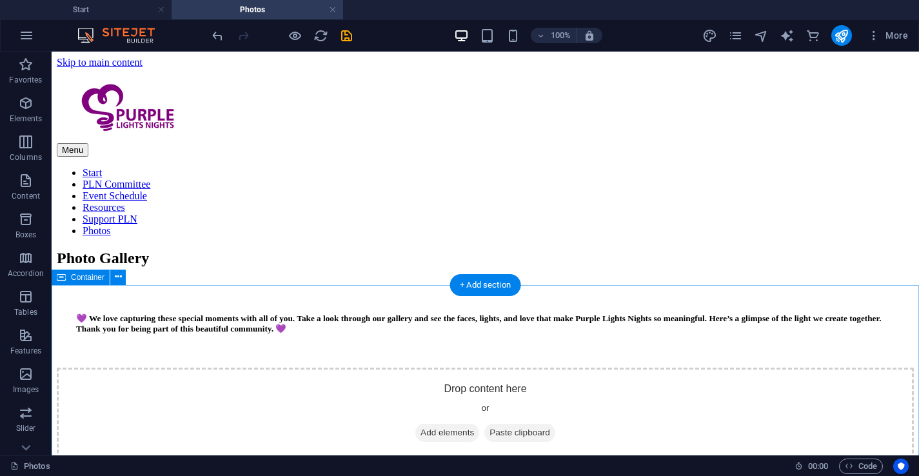
click at [565, 375] on div "Drop content here or Add elements Paste clipboard" at bounding box center [485, 414] width 857 height 92
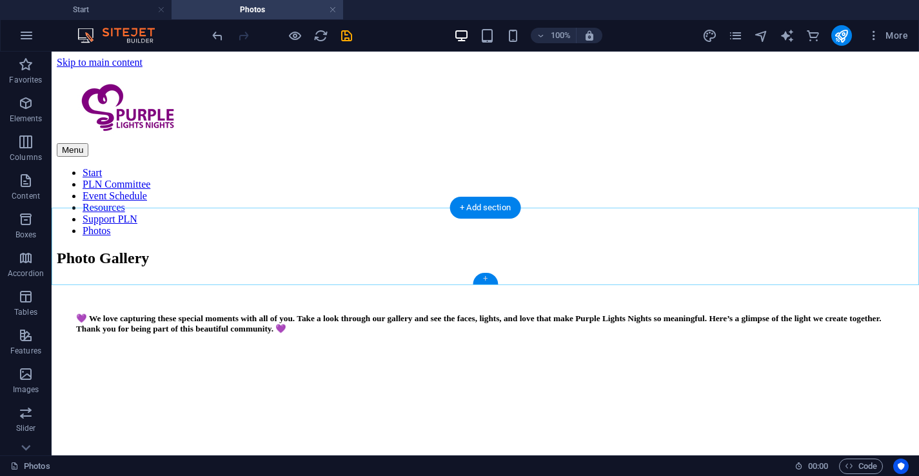
click at [487, 279] on div "+" at bounding box center [485, 279] width 25 height 12
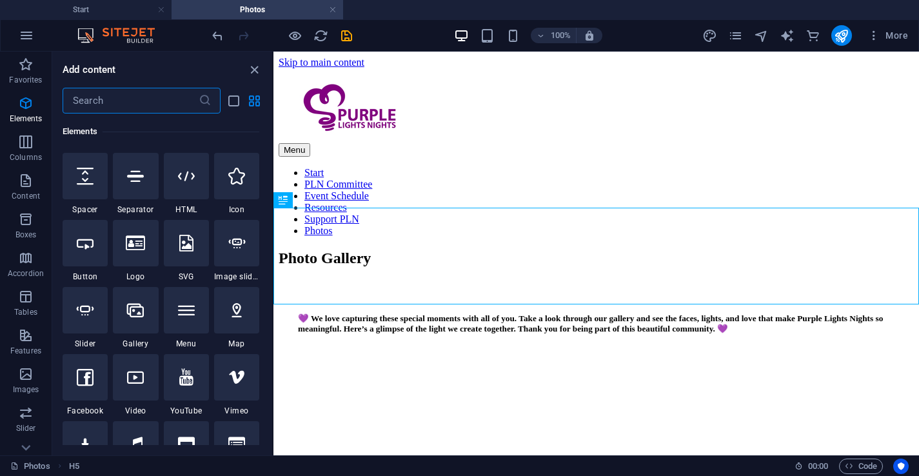
scroll to position [204, 0]
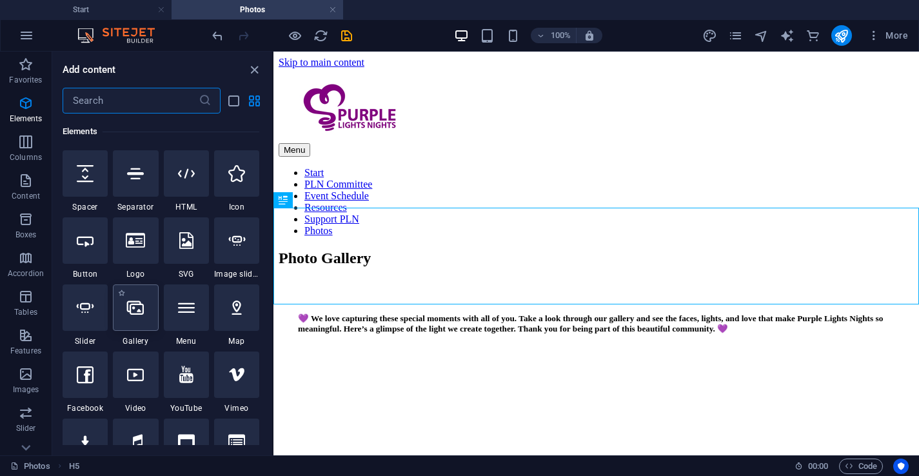
click at [139, 312] on icon at bounding box center [135, 307] width 17 height 17
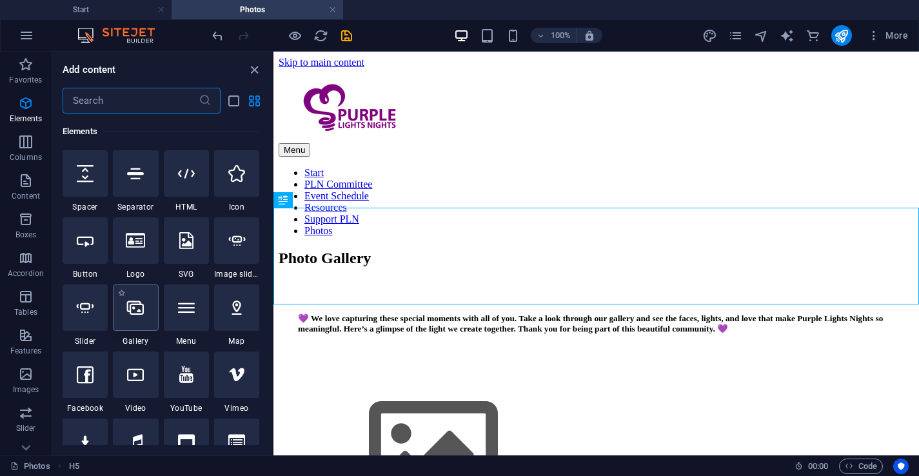
select select "4"
select select "%"
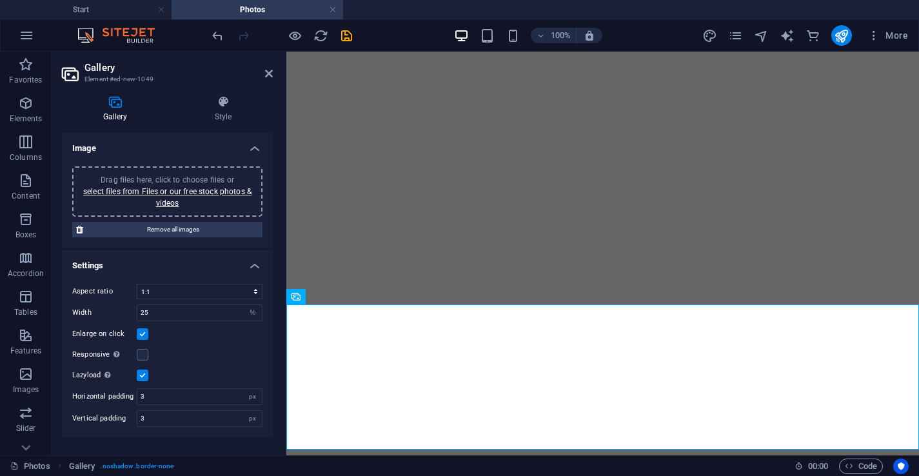
select select "4"
select select "%"
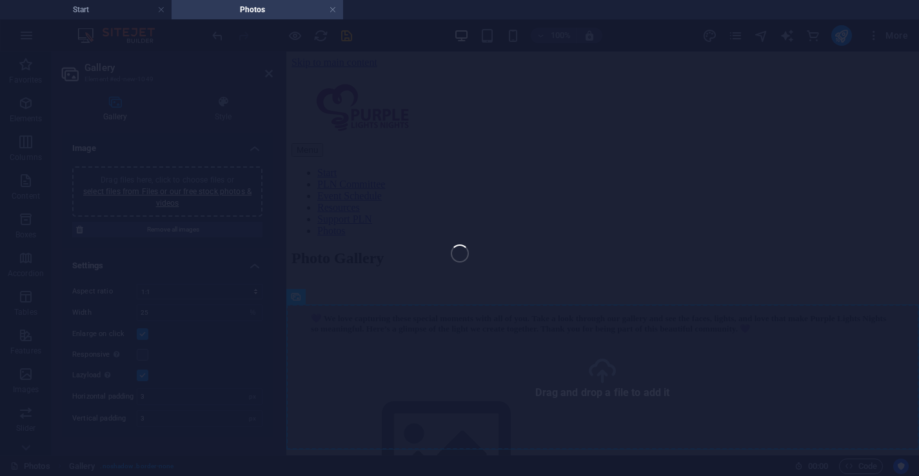
click at [537, 122] on div "Favorites Elements Columns Content Boxes Accordion Tables Features Images Slide…" at bounding box center [459, 254] width 919 height 404
click at [333, 7] on link at bounding box center [333, 10] width 8 height 12
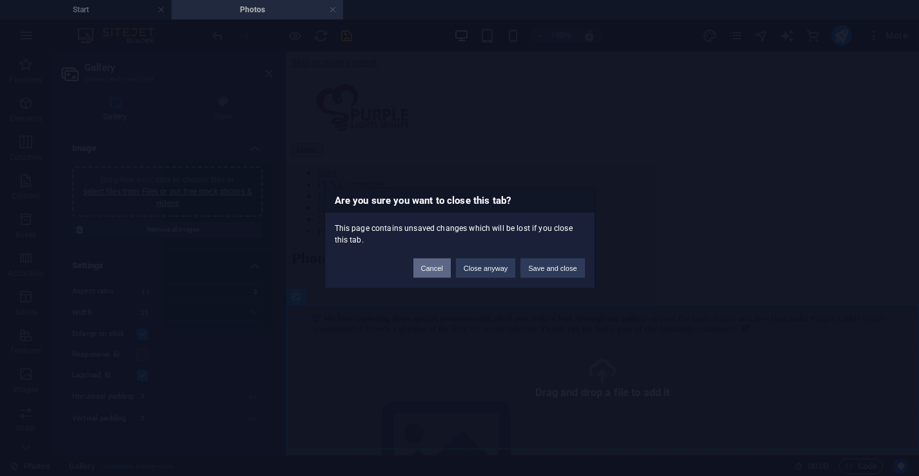
click at [426, 270] on button "Cancel" at bounding box center [431, 268] width 37 height 19
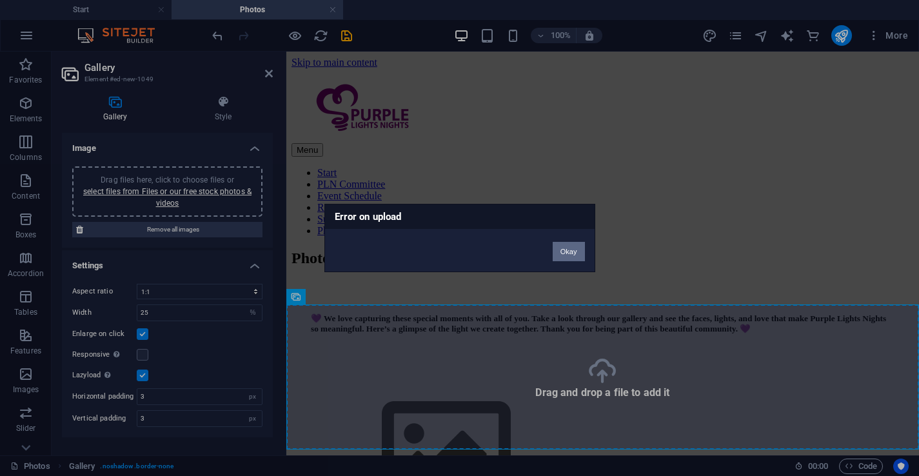
click at [571, 254] on button "Okay" at bounding box center [569, 251] width 32 height 19
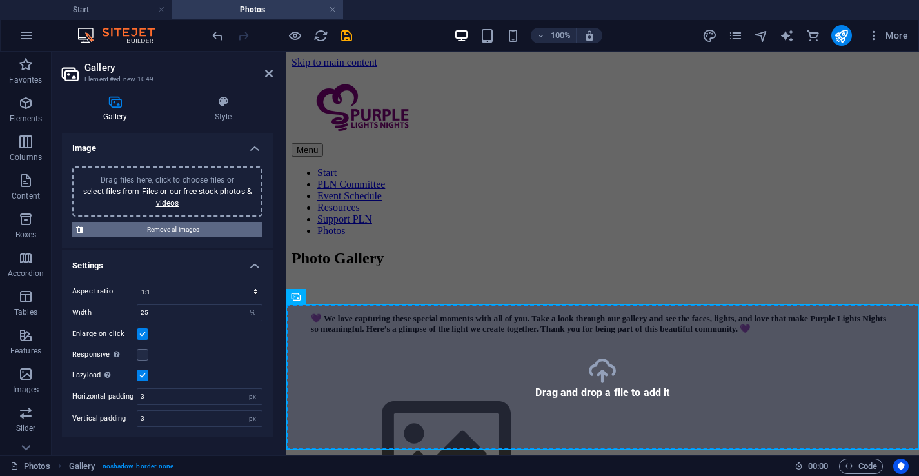
click at [205, 227] on span "Remove all images" at bounding box center [173, 229] width 172 height 15
click at [174, 176] on span "Drag files here, click to choose files or select files from Files or our free s…" at bounding box center [167, 191] width 168 height 32
click at [164, 235] on span "Remove all images" at bounding box center [173, 229] width 172 height 15
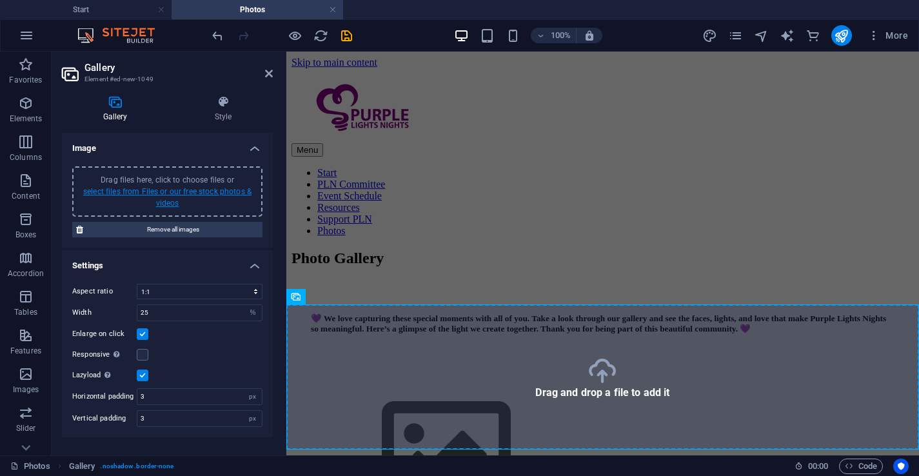
click at [178, 191] on link "select files from Files or our free stock photos & videos" at bounding box center [167, 197] width 168 height 21
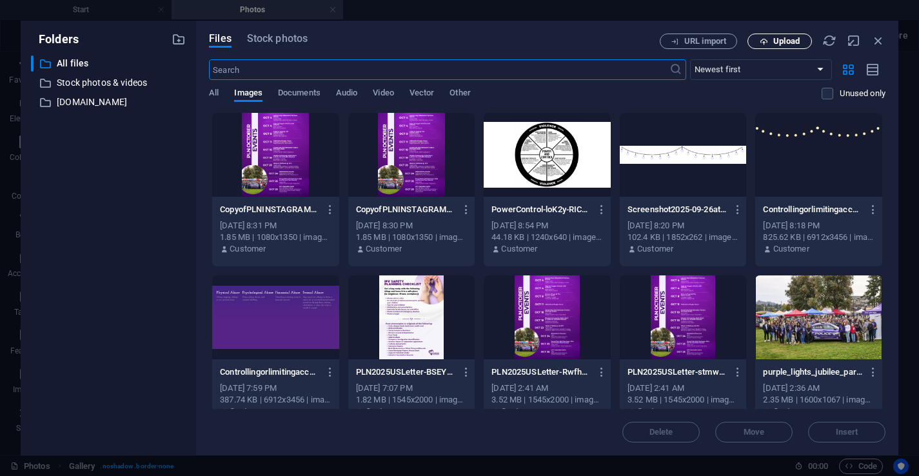
click at [793, 39] on span "Upload" at bounding box center [786, 41] width 26 height 8
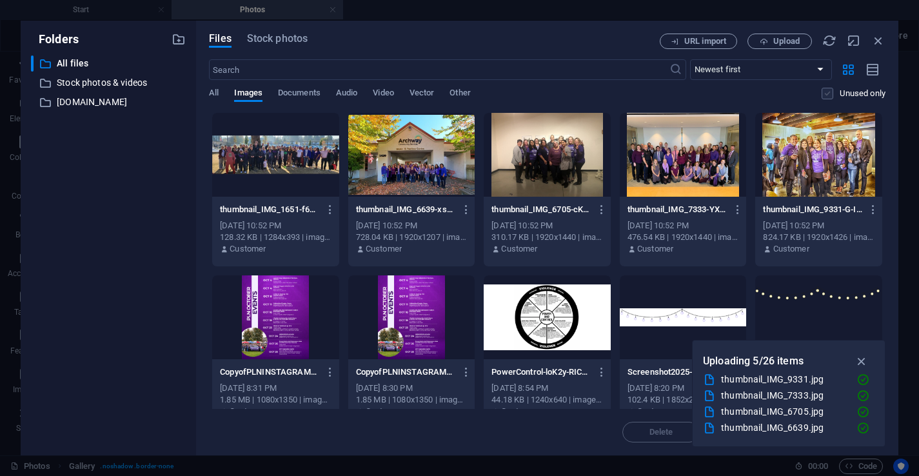
click at [828, 92] on label at bounding box center [828, 94] width 12 height 12
click at [0, 0] on input "checkbox" at bounding box center [0, 0] width 0 height 0
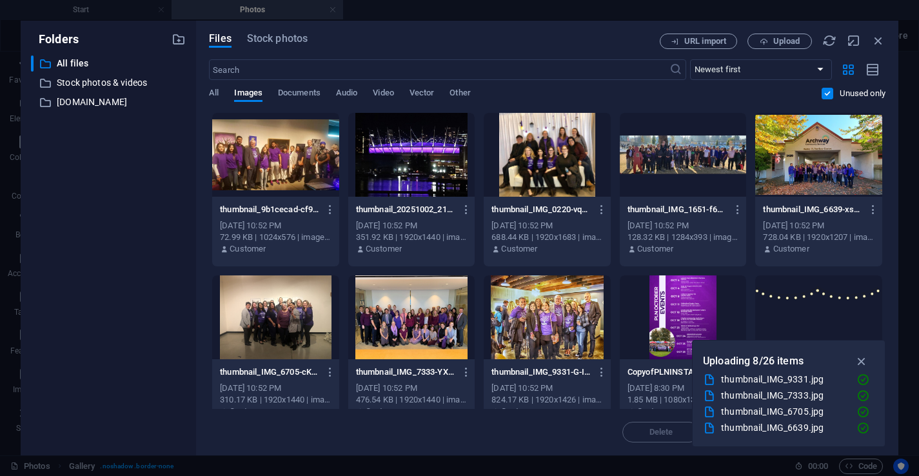
click at [828, 94] on label at bounding box center [828, 94] width 12 height 12
click at [0, 0] on input "checkbox" at bounding box center [0, 0] width 0 height 0
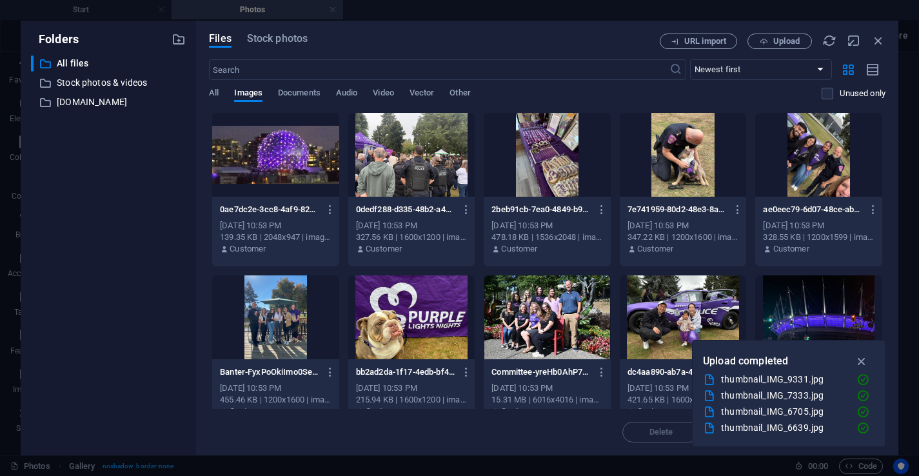
click at [402, 157] on div at bounding box center [411, 155] width 127 height 84
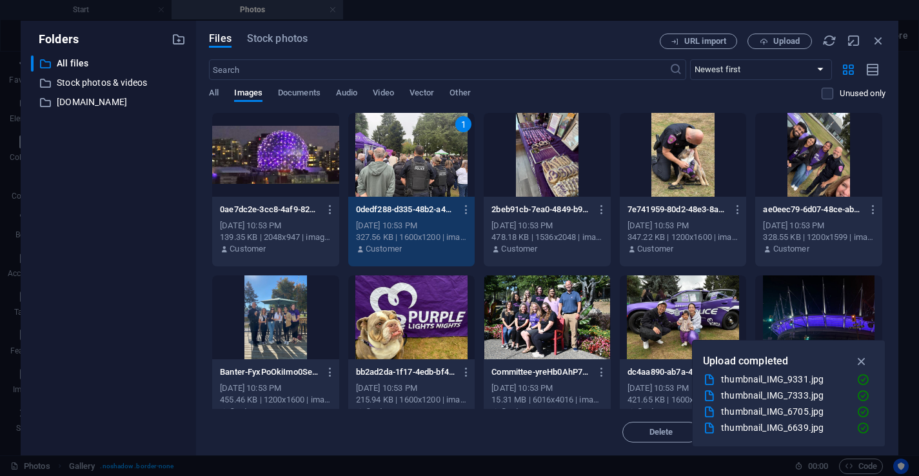
click at [542, 155] on div at bounding box center [547, 155] width 127 height 84
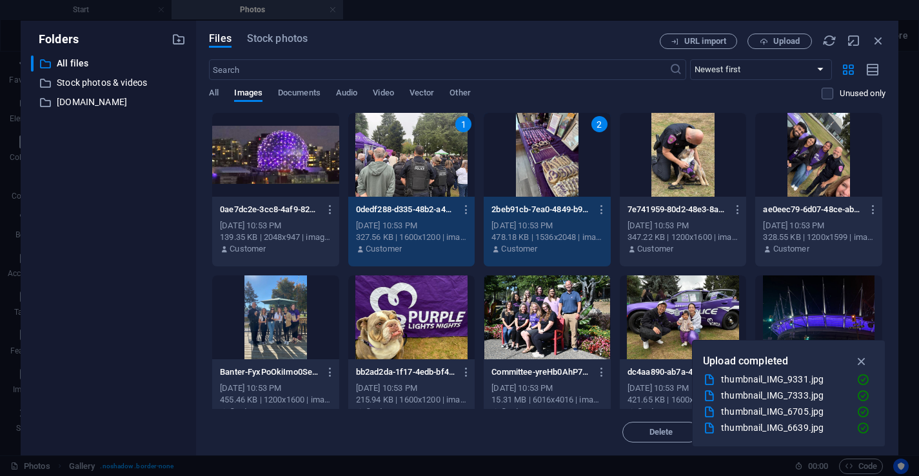
click at [688, 151] on div at bounding box center [683, 155] width 127 height 84
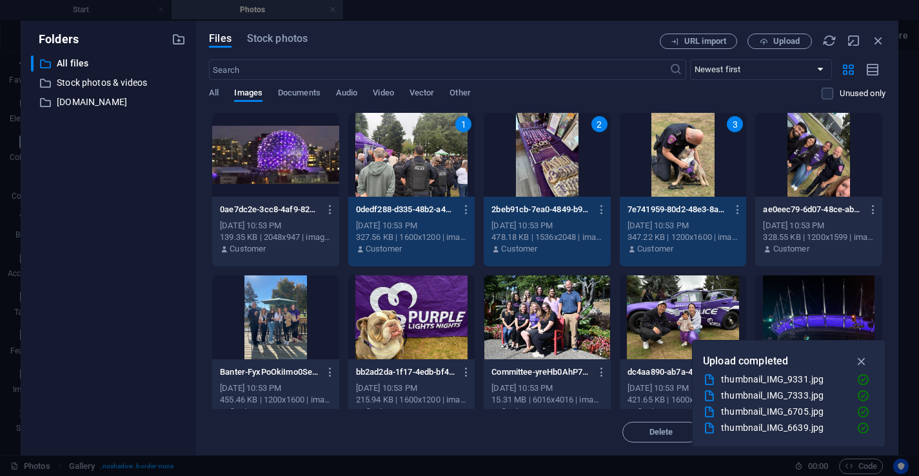
click at [800, 155] on div at bounding box center [818, 155] width 127 height 84
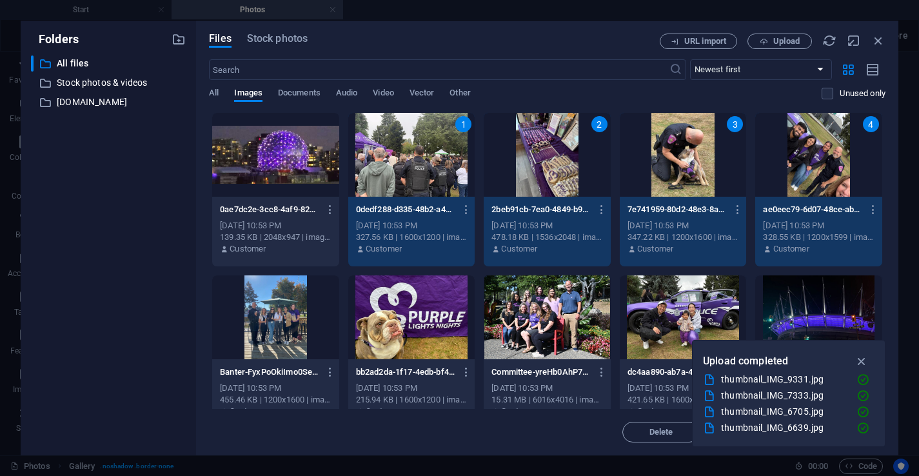
click at [273, 315] on div at bounding box center [275, 317] width 127 height 84
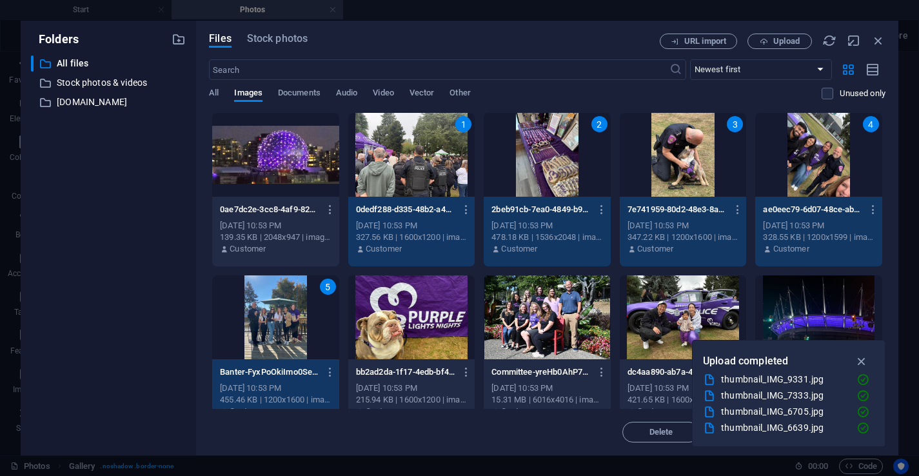
click at [419, 326] on div at bounding box center [411, 317] width 127 height 84
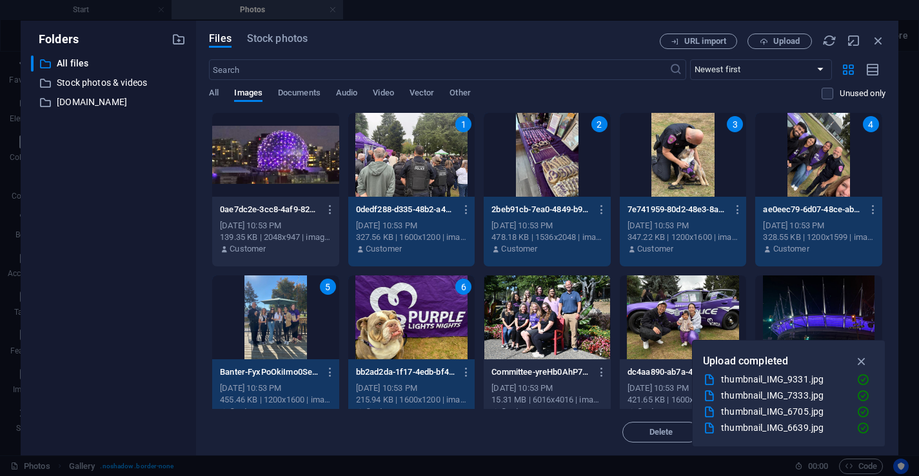
click at [558, 320] on div at bounding box center [547, 317] width 127 height 84
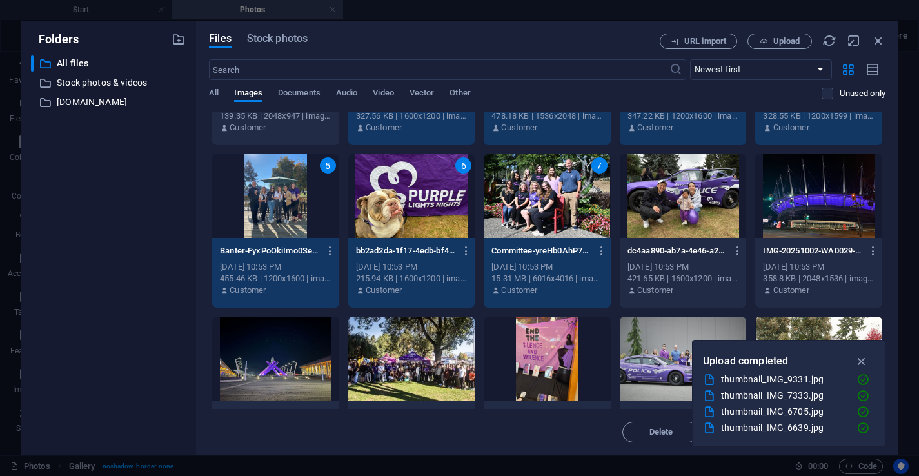
click at [682, 246] on p "dc4aa890-ab7a-4e46-a285-794ffe98baf6-gou9aEf361GnwujCOhha4Q.jpg" at bounding box center [677, 251] width 99 height 12
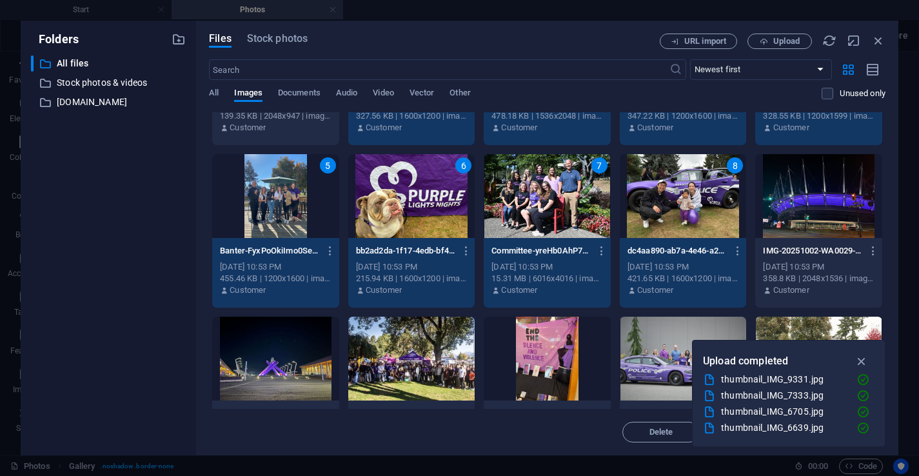
scroll to position [305, 0]
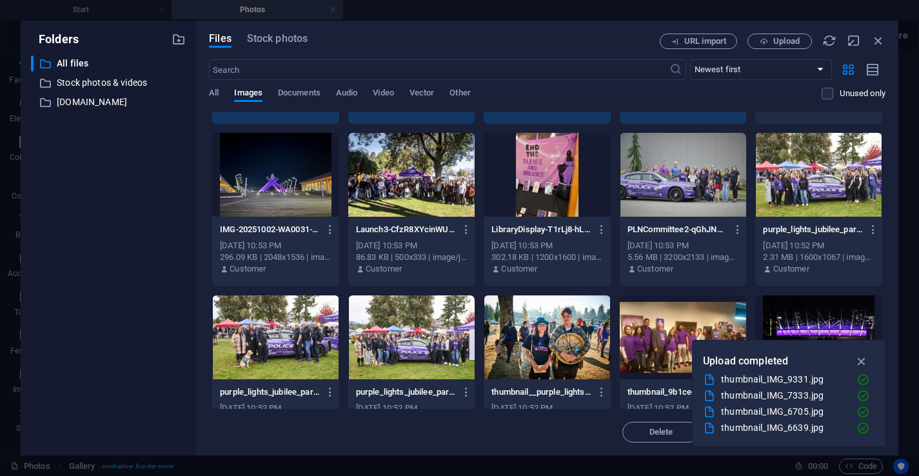
click at [413, 216] on div at bounding box center [411, 175] width 127 height 84
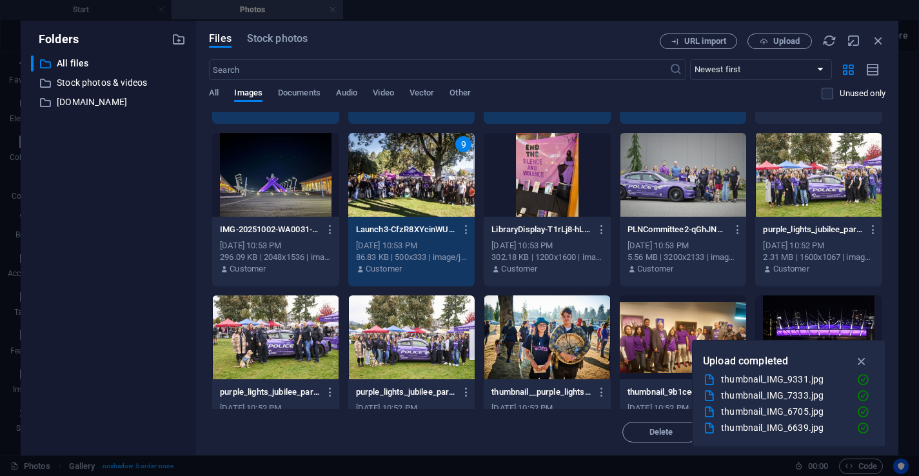
click at [548, 202] on div at bounding box center [547, 175] width 127 height 84
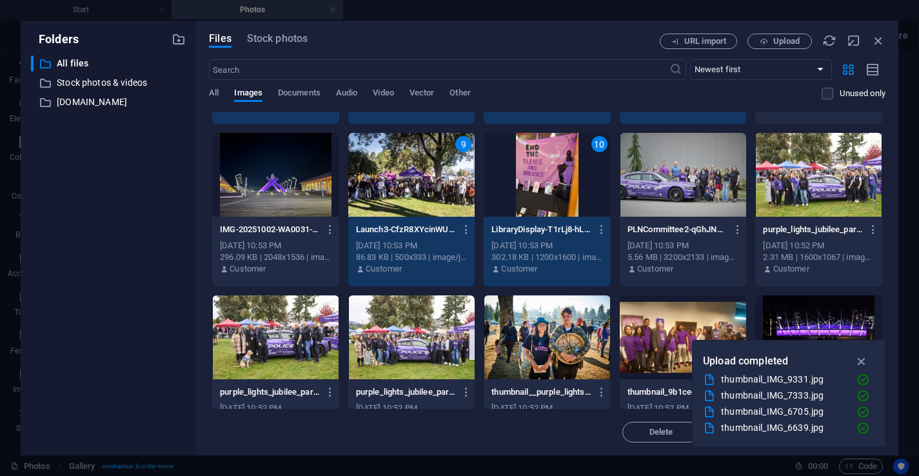
click at [647, 201] on div at bounding box center [683, 175] width 127 height 84
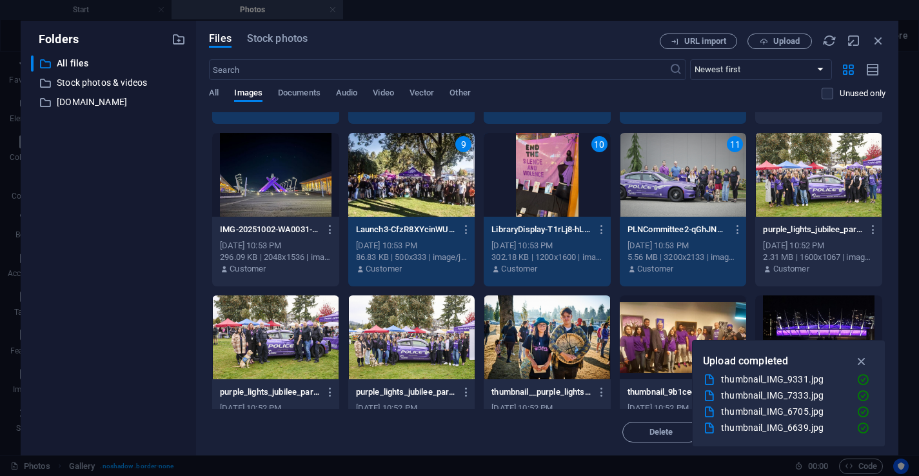
click at [808, 192] on div at bounding box center [818, 175] width 127 height 84
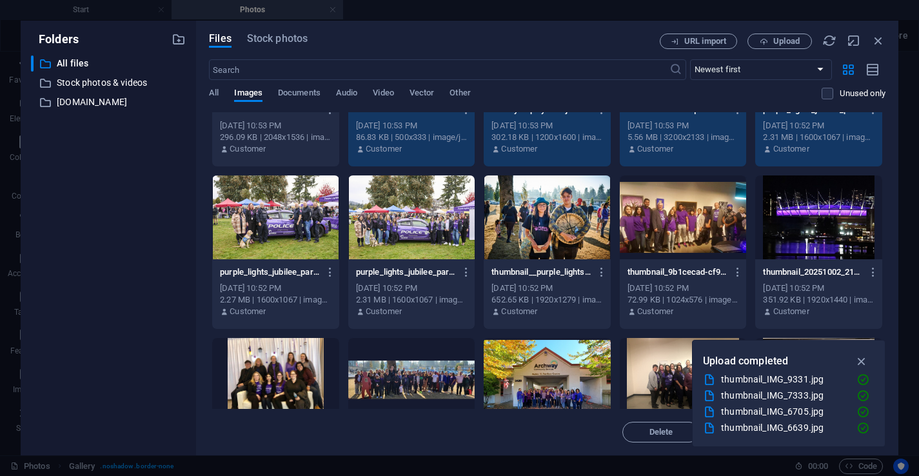
scroll to position [441, 0]
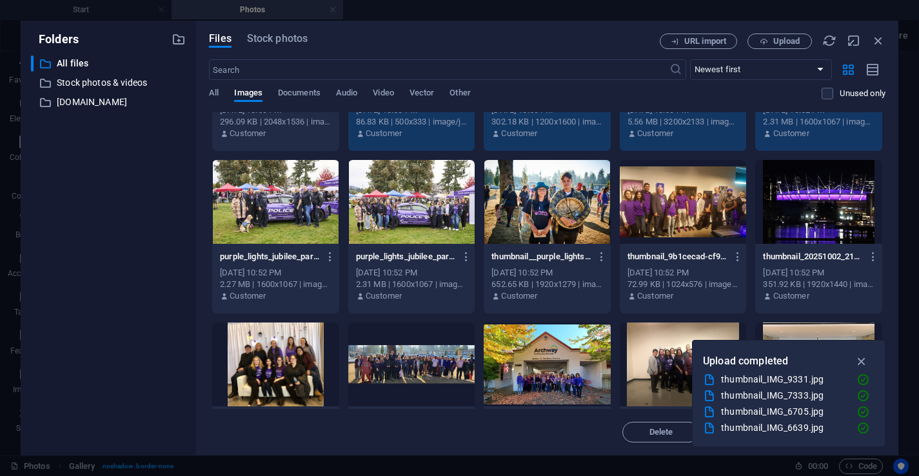
click at [296, 230] on div at bounding box center [275, 202] width 127 height 84
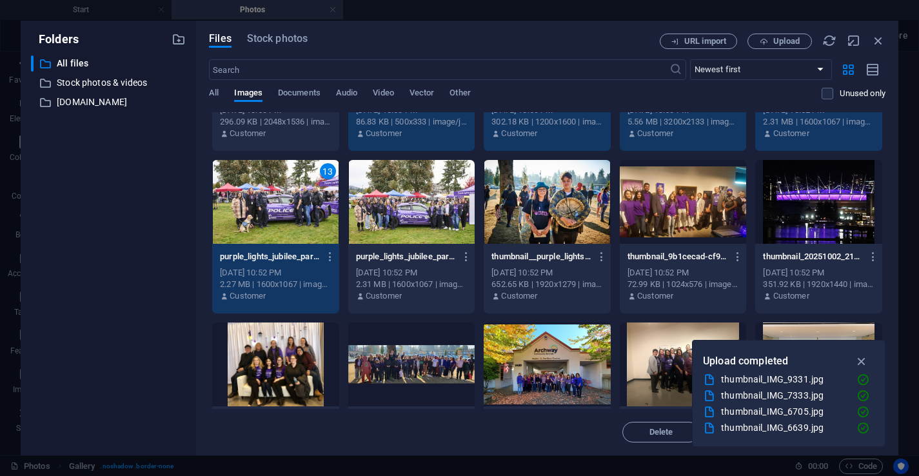
click at [435, 228] on div at bounding box center [411, 202] width 127 height 84
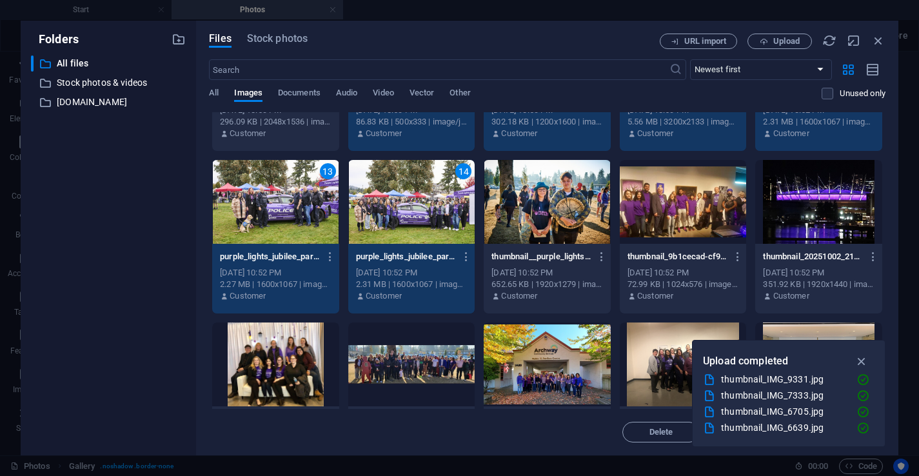
click at [590, 199] on div at bounding box center [547, 202] width 127 height 84
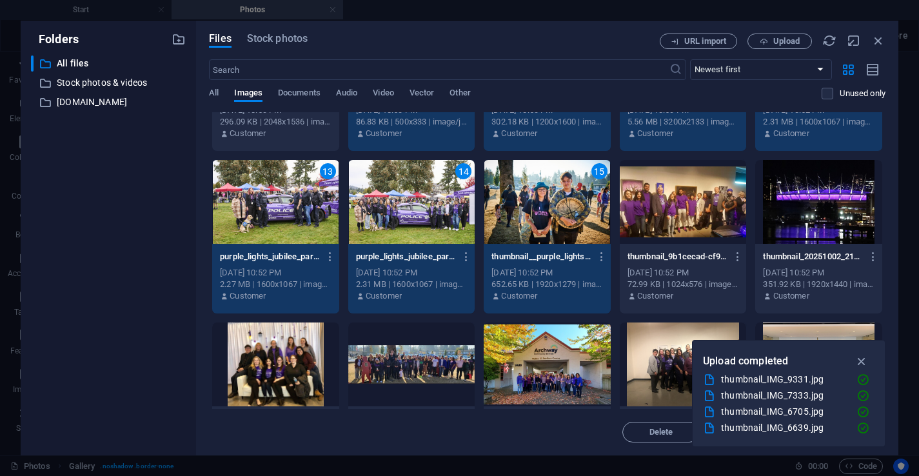
click at [684, 201] on div at bounding box center [683, 202] width 127 height 84
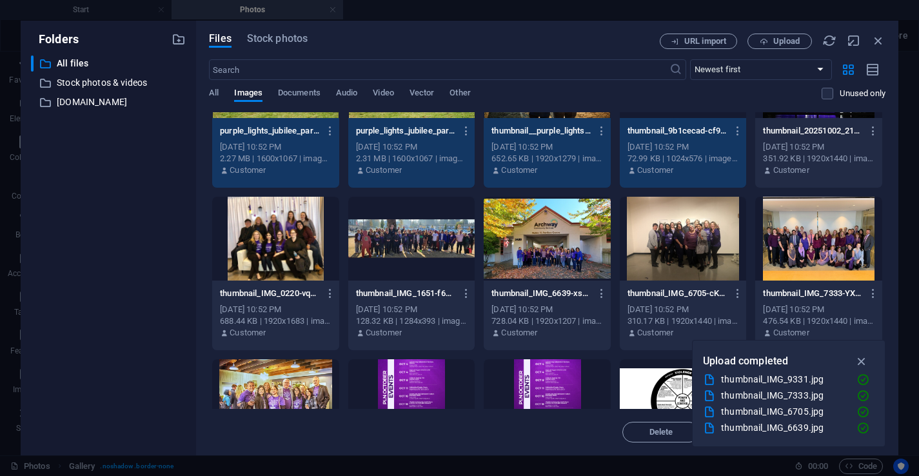
scroll to position [575, 0]
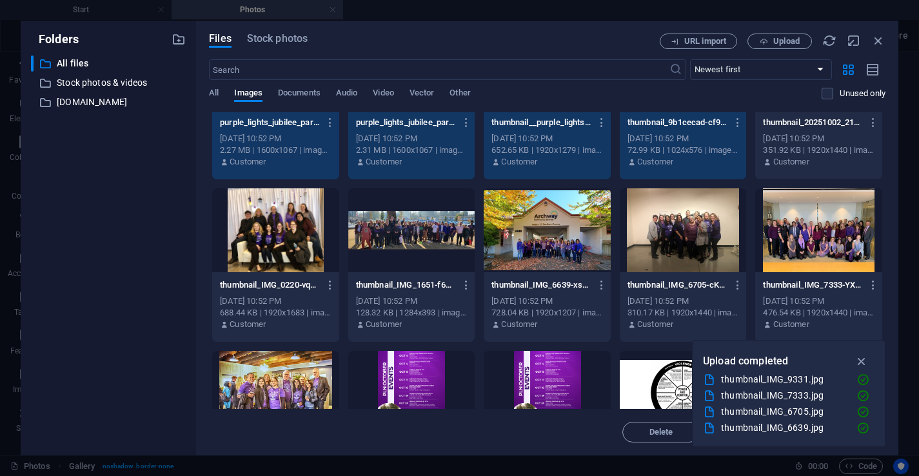
click at [274, 263] on div at bounding box center [275, 230] width 127 height 84
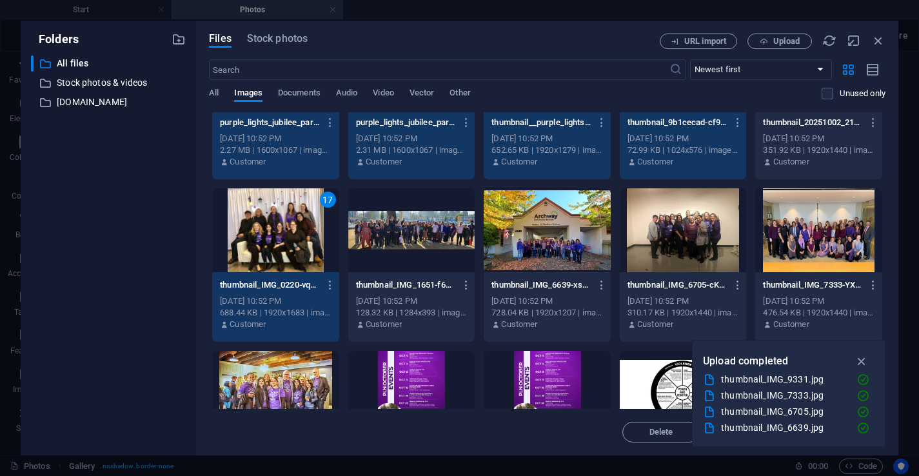
click at [379, 245] on div at bounding box center [411, 230] width 127 height 84
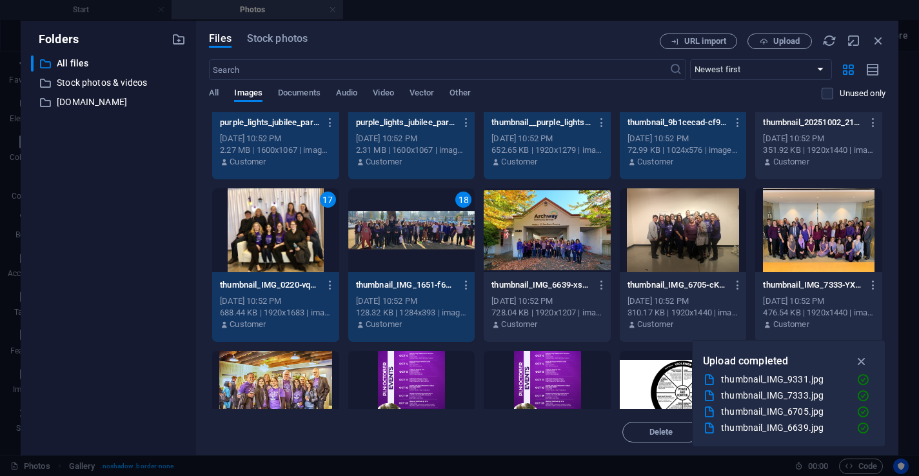
click at [576, 234] on div at bounding box center [547, 230] width 127 height 84
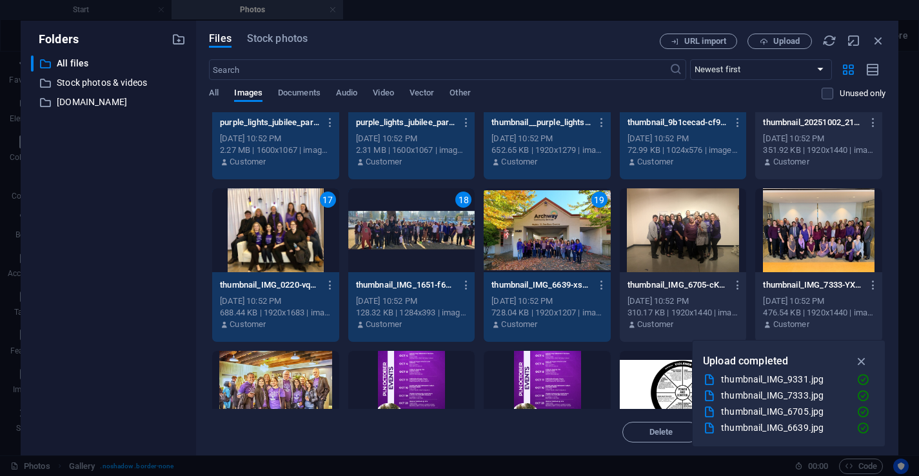
click at [673, 235] on div at bounding box center [683, 230] width 127 height 84
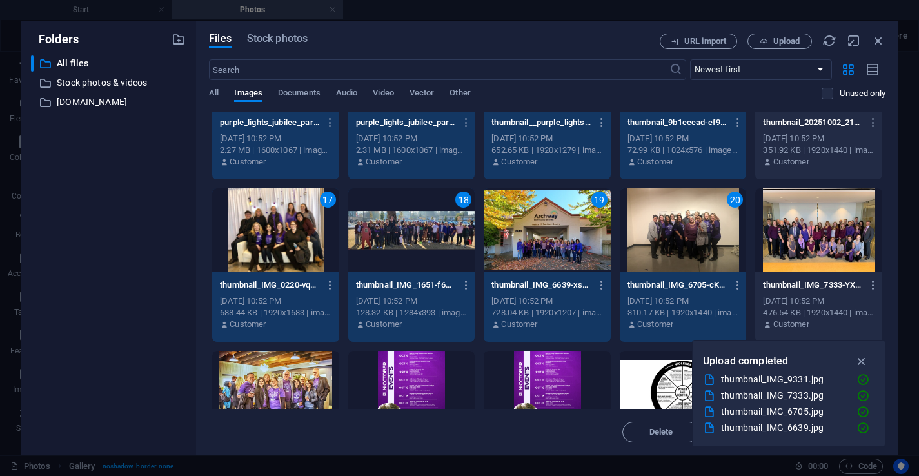
click at [824, 230] on div at bounding box center [818, 230] width 127 height 84
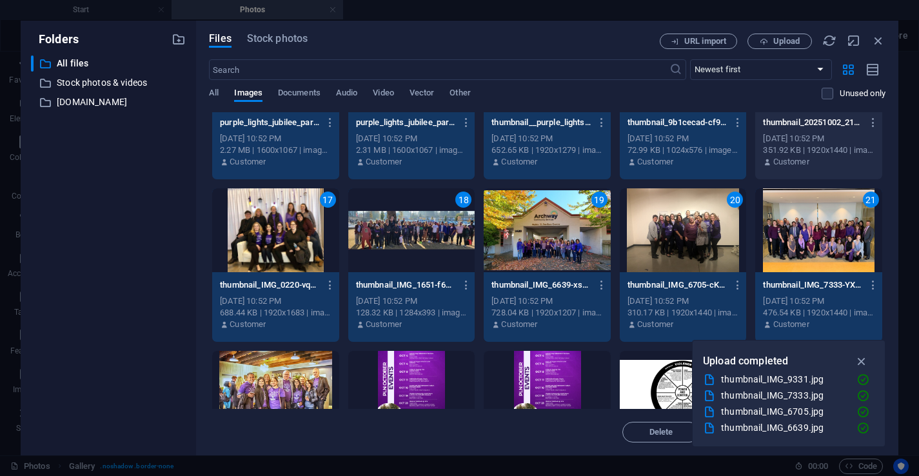
scroll to position [698, 0]
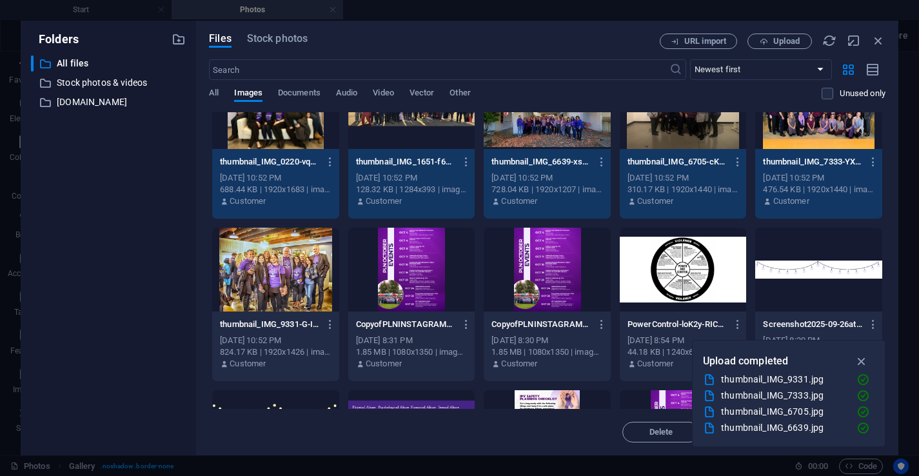
click at [279, 272] on div at bounding box center [275, 270] width 127 height 84
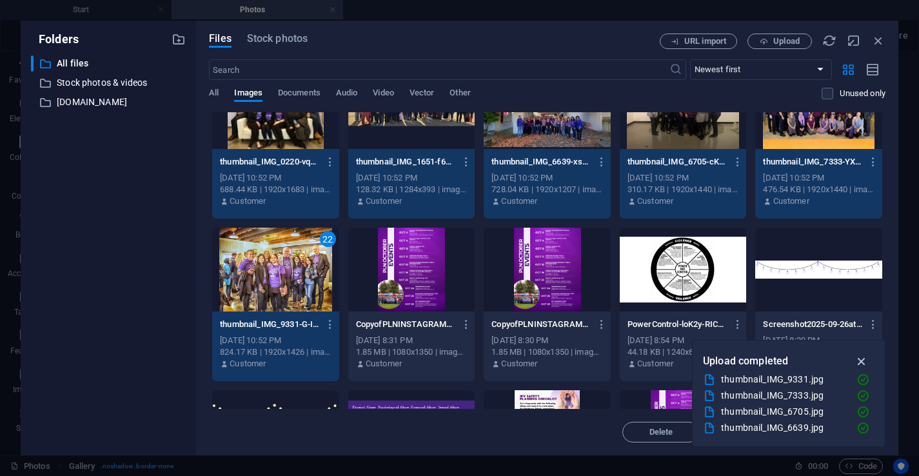
click at [860, 363] on icon "button" at bounding box center [862, 361] width 15 height 14
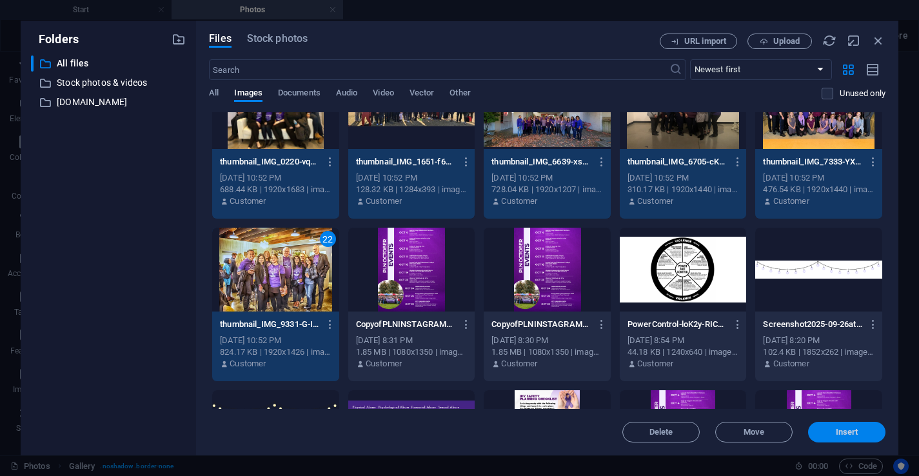
click at [853, 436] on span "Insert" at bounding box center [847, 432] width 23 height 8
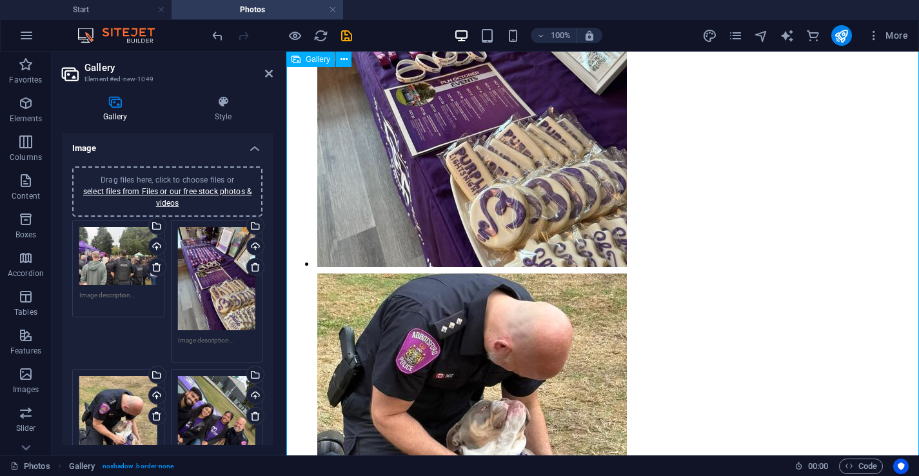
scroll to position [802, 0]
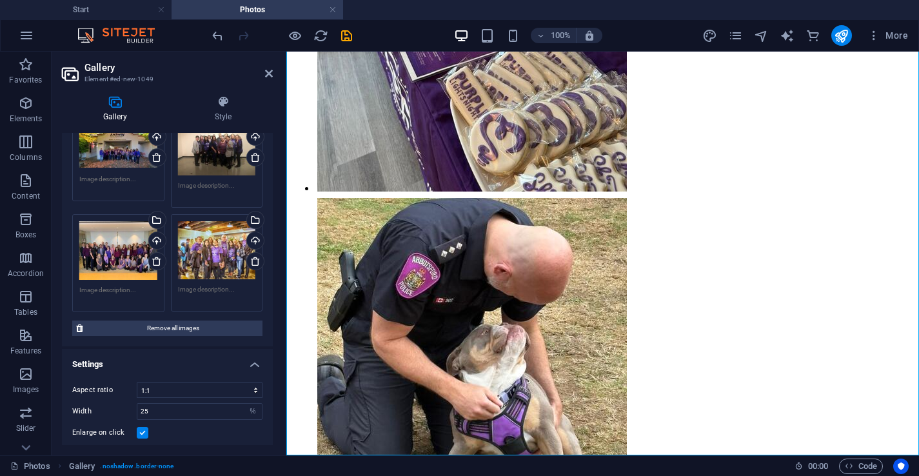
scroll to position [1297, 0]
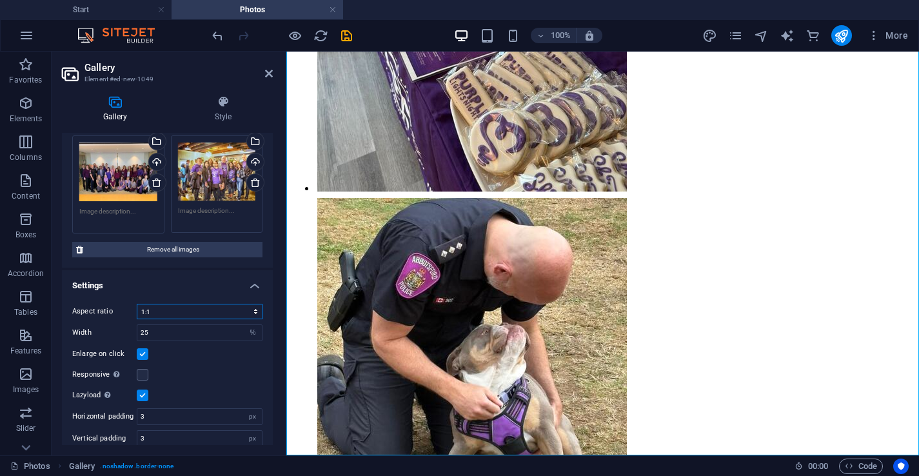
click at [181, 304] on select "No fixed aspect ratio 16:9 16:10 4:3 1:1 1:2 2:1" at bounding box center [200, 311] width 126 height 15
select select "0"
click at [137, 304] on select "No fixed aspect ratio 16:9 16:10 4:3 1:1 1:2 2:1" at bounding box center [200, 311] width 126 height 15
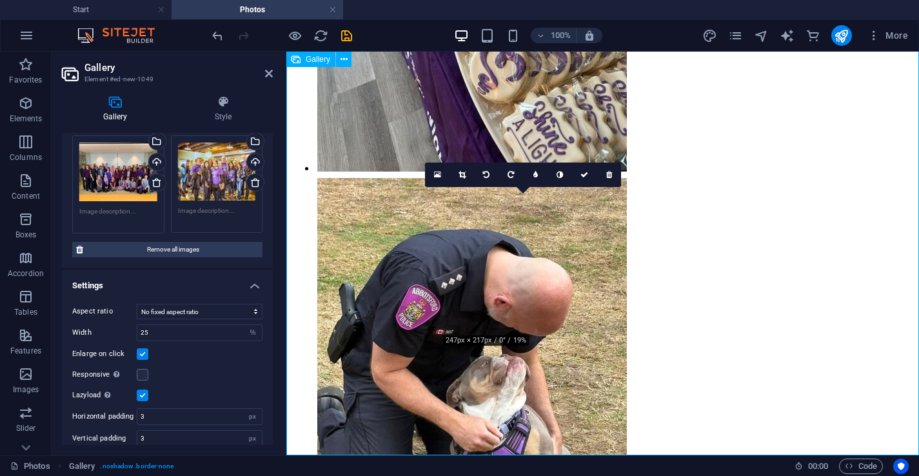
scroll to position [846, 0]
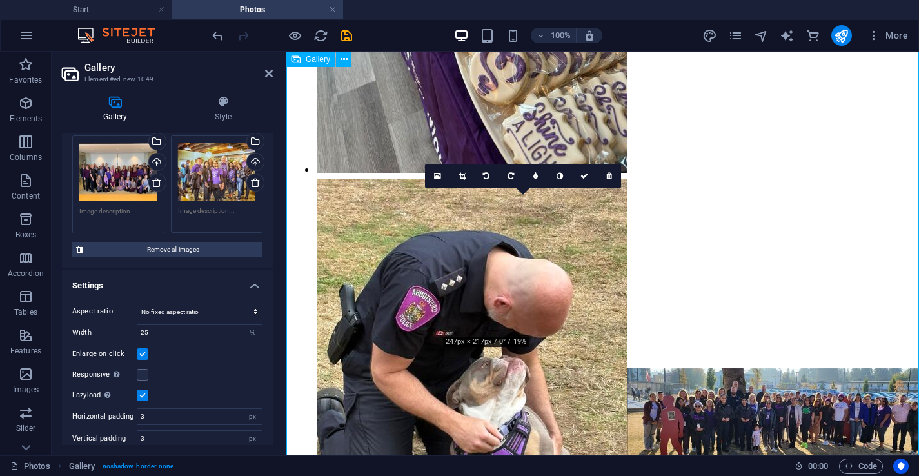
drag, startPoint x: 526, startPoint y: 226, endPoint x: 708, endPoint y: 397, distance: 249.6
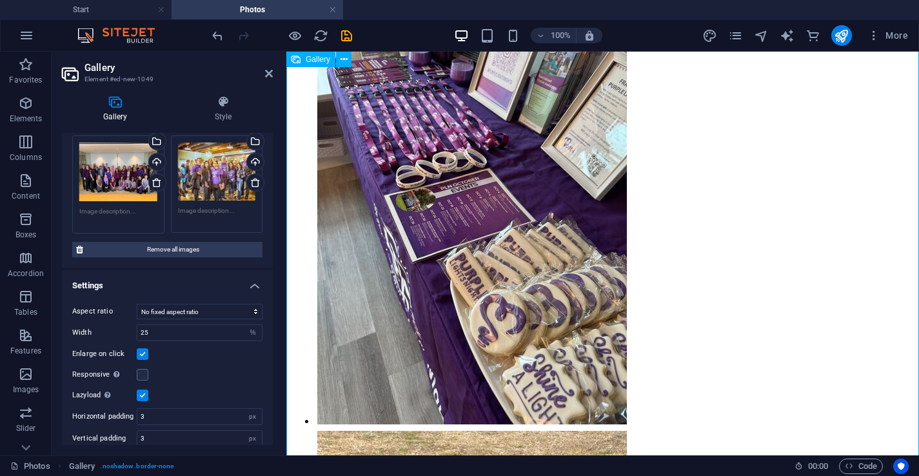
scroll to position [848, 0]
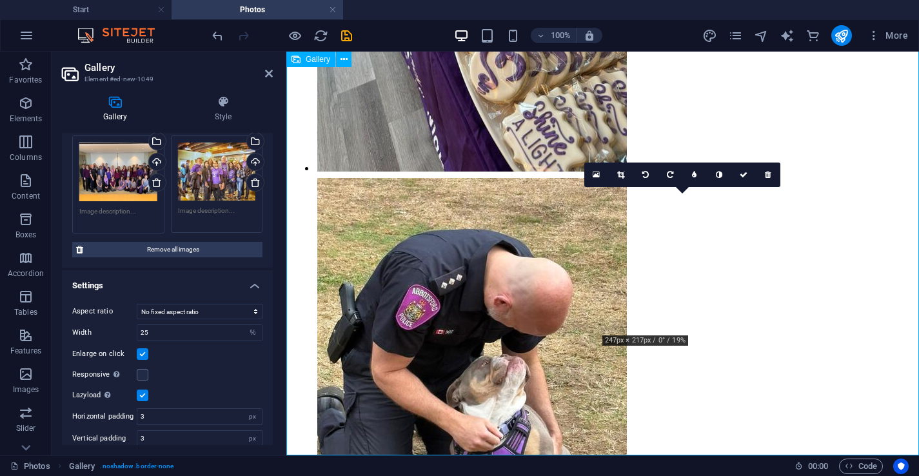
click at [765, 178] on link at bounding box center [768, 175] width 25 height 25
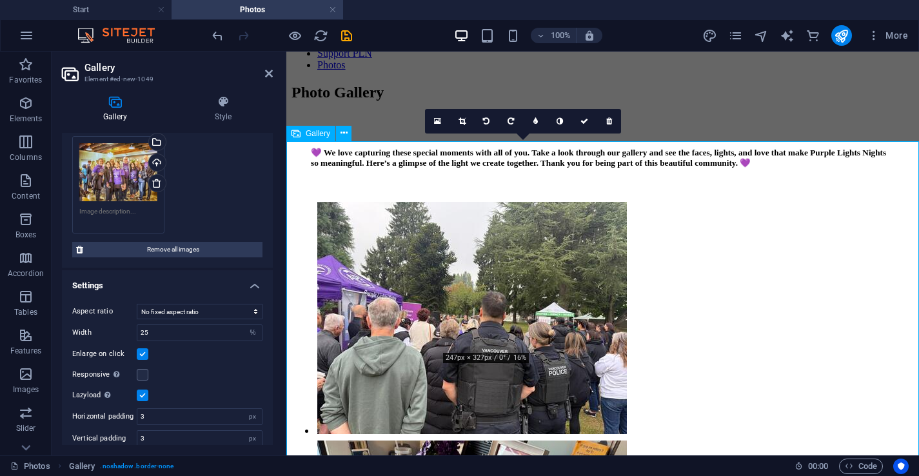
scroll to position [161, 0]
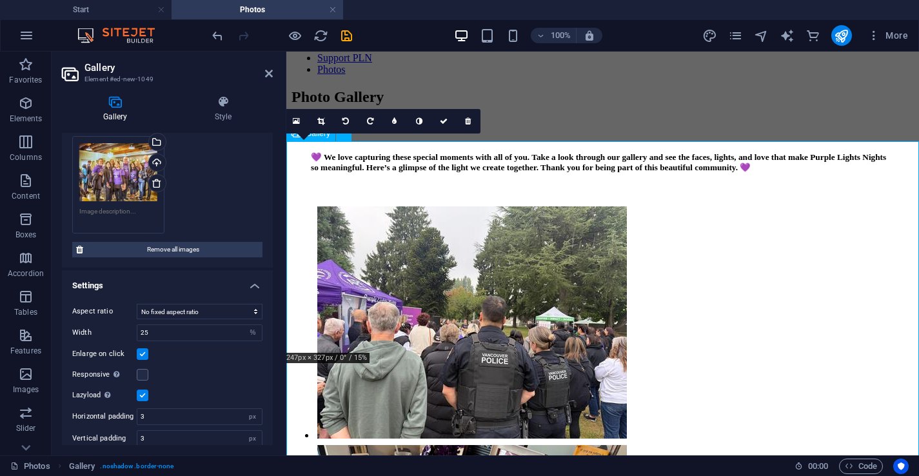
click at [365, 235] on li at bounding box center [392, 323] width 154 height 239
click at [331, 246] on li at bounding box center [392, 323] width 154 height 239
click at [320, 225] on li at bounding box center [392, 323] width 154 height 239
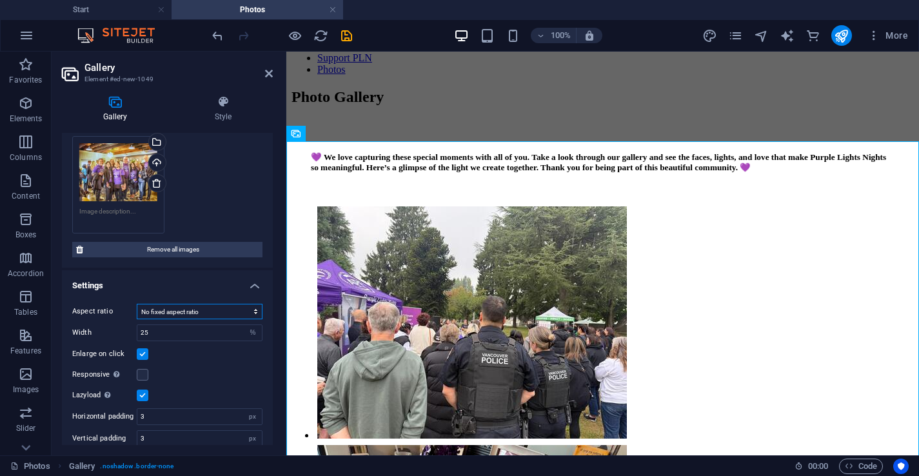
click at [203, 304] on select "No fixed aspect ratio 16:9 16:10 4:3 1:1 1:2 2:1" at bounding box center [200, 311] width 126 height 15
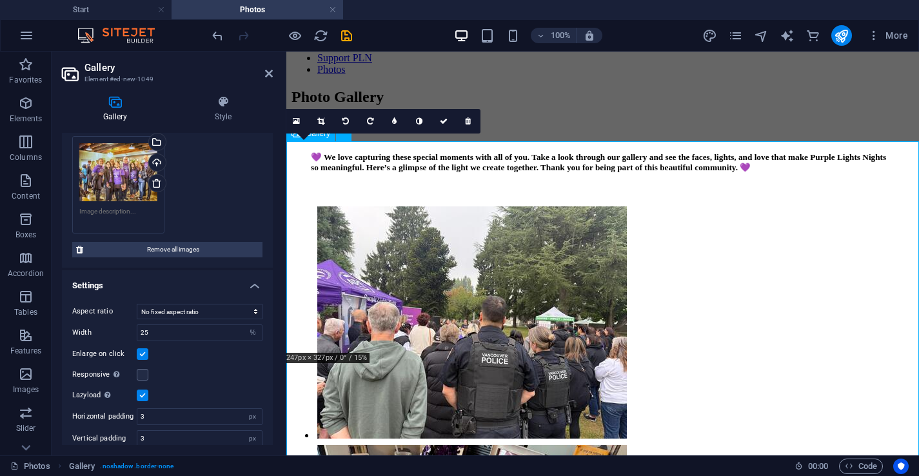
click at [339, 238] on li at bounding box center [392, 323] width 154 height 239
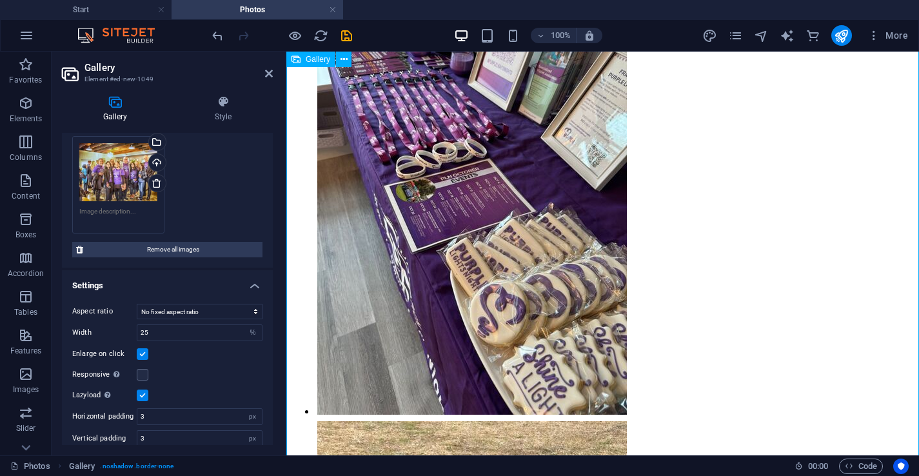
scroll to position [606, 0]
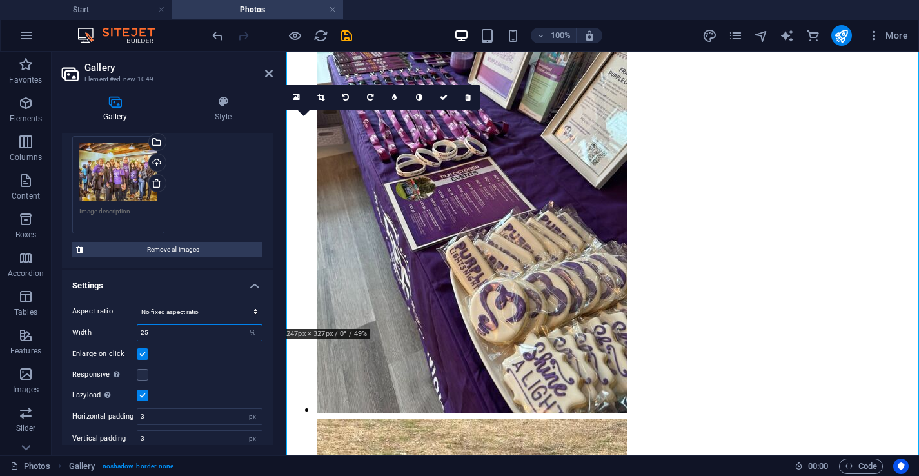
click at [182, 326] on input "25" at bounding box center [199, 332] width 124 height 15
type input "2"
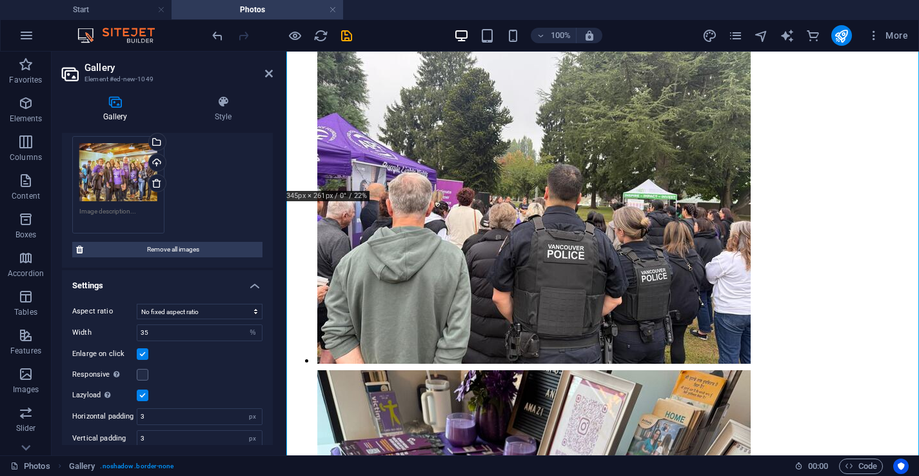
scroll to position [341, 0]
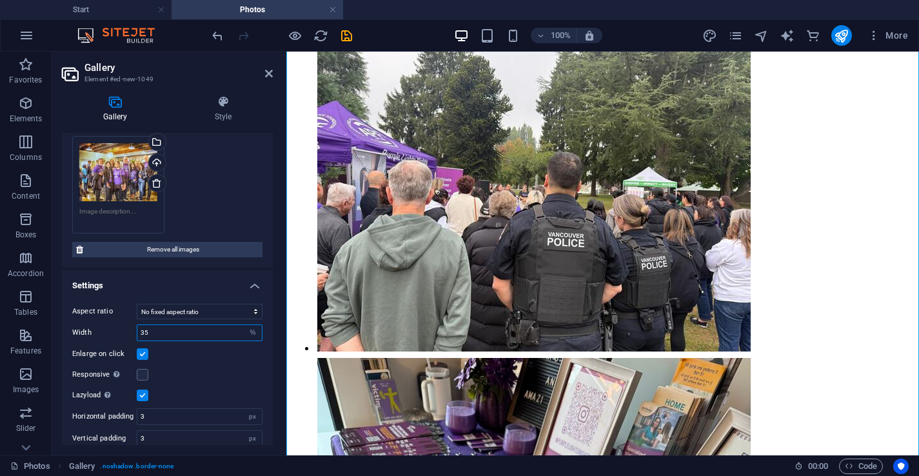
click at [189, 325] on input "35" at bounding box center [199, 332] width 124 height 15
type input "3"
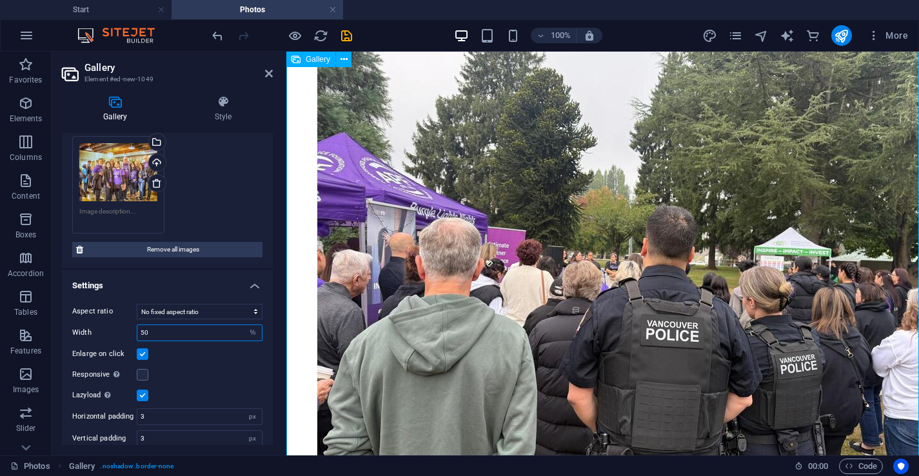
type input "50"
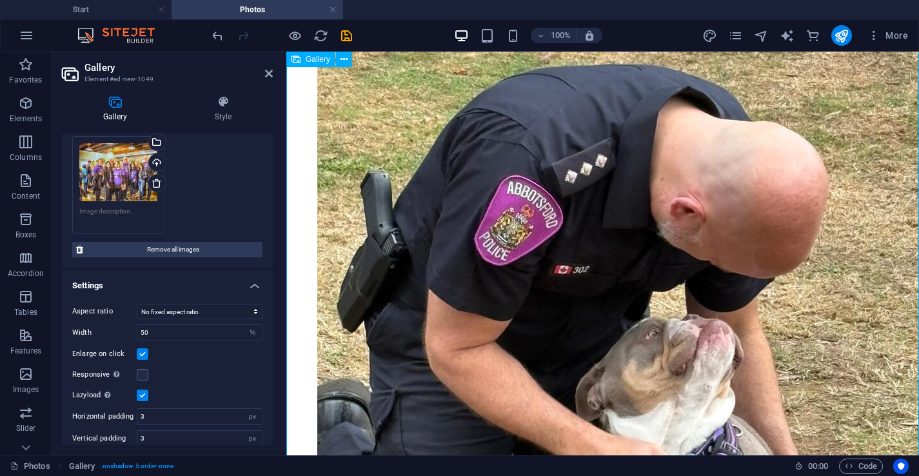
scroll to position [1713, 0]
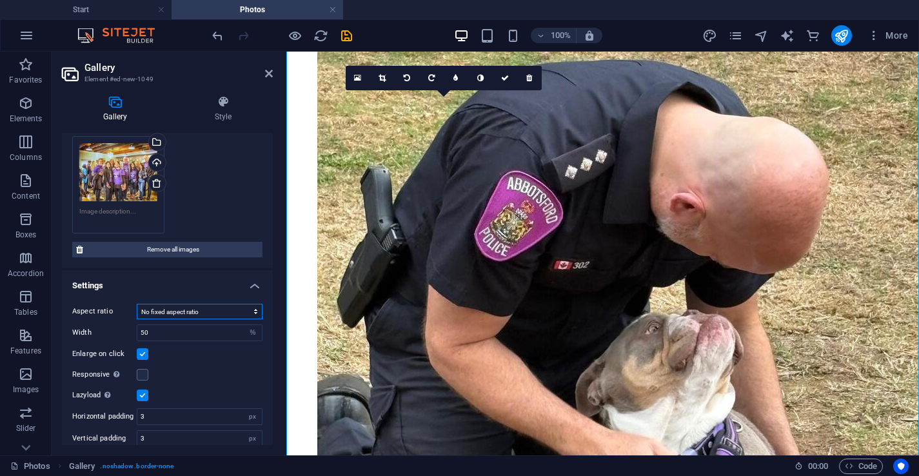
click at [172, 304] on select "No fixed aspect ratio 16:9 16:10 4:3 1:1 1:2 2:1" at bounding box center [200, 311] width 126 height 15
select select "3"
click at [137, 304] on select "No fixed aspect ratio 16:9 16:10 4:3 1:1 1:2 2:1" at bounding box center [200, 311] width 126 height 15
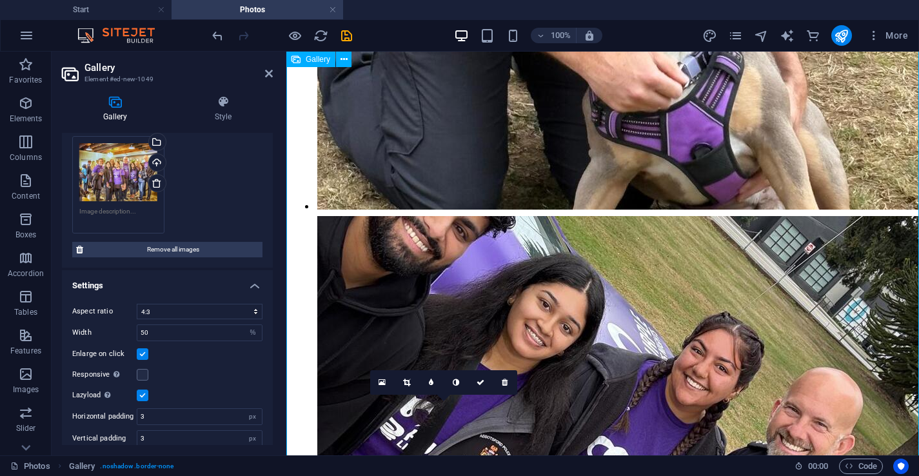
scroll to position [1558, 0]
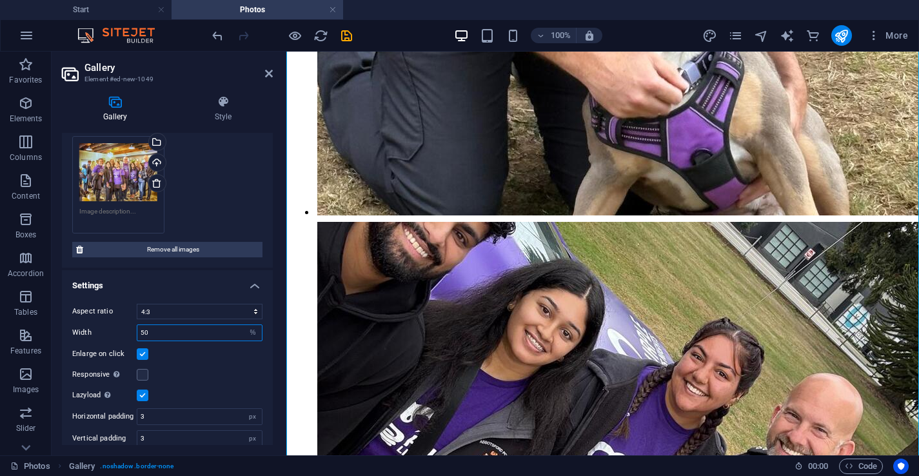
click at [167, 325] on input "50" at bounding box center [199, 332] width 124 height 15
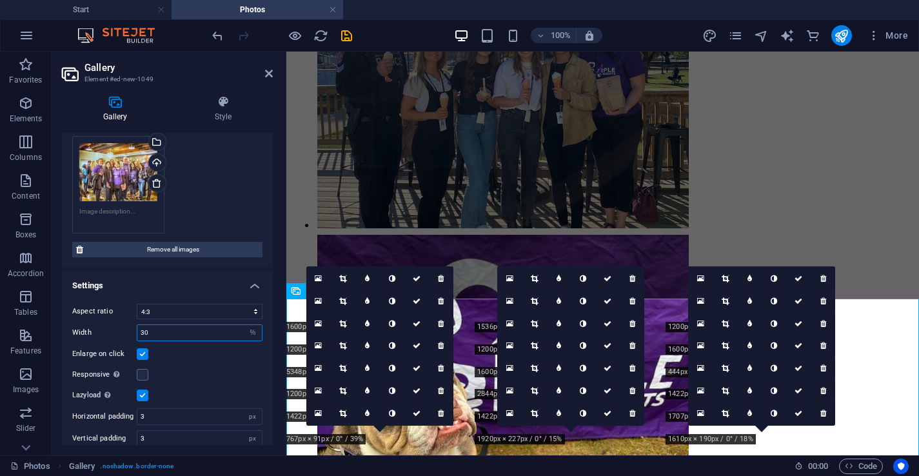
scroll to position [4, 0]
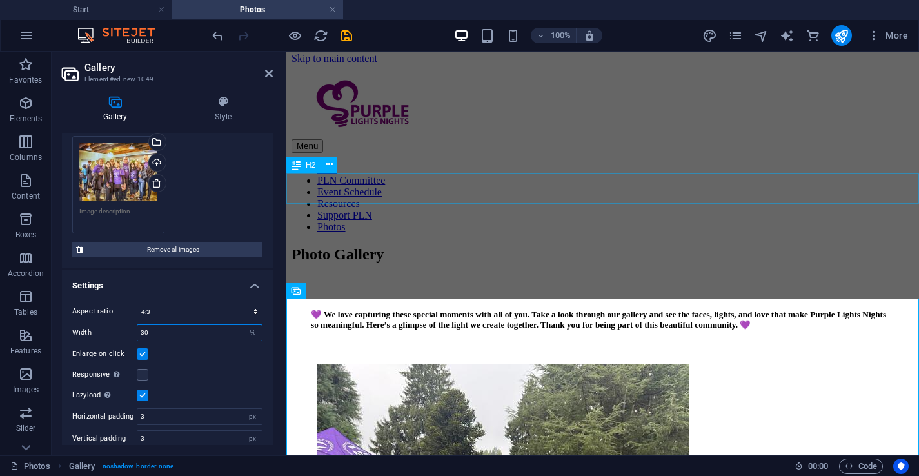
type input "30"
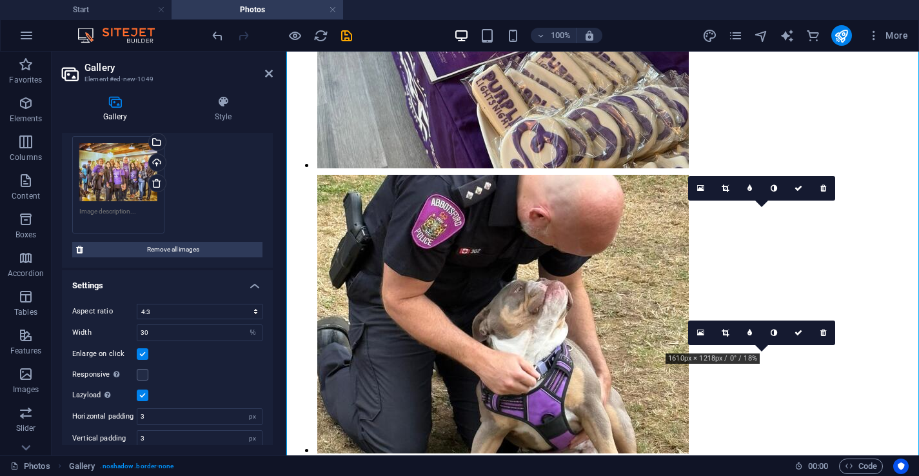
scroll to position [856, 0]
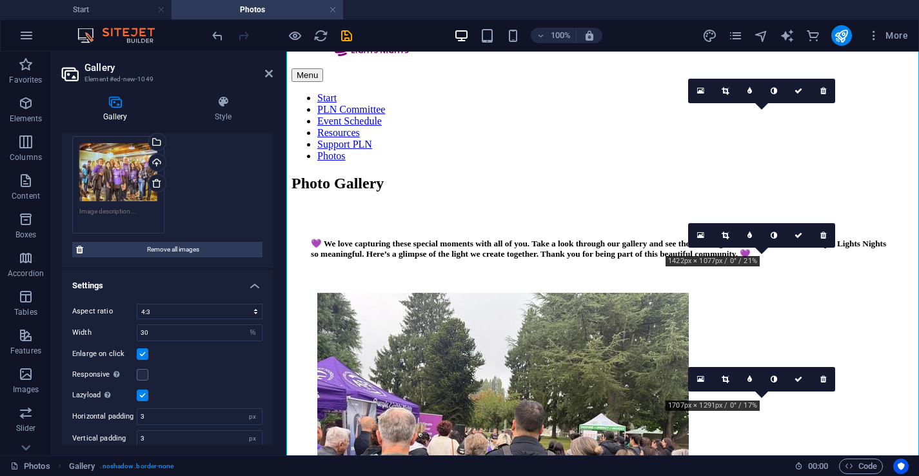
scroll to position [0, 0]
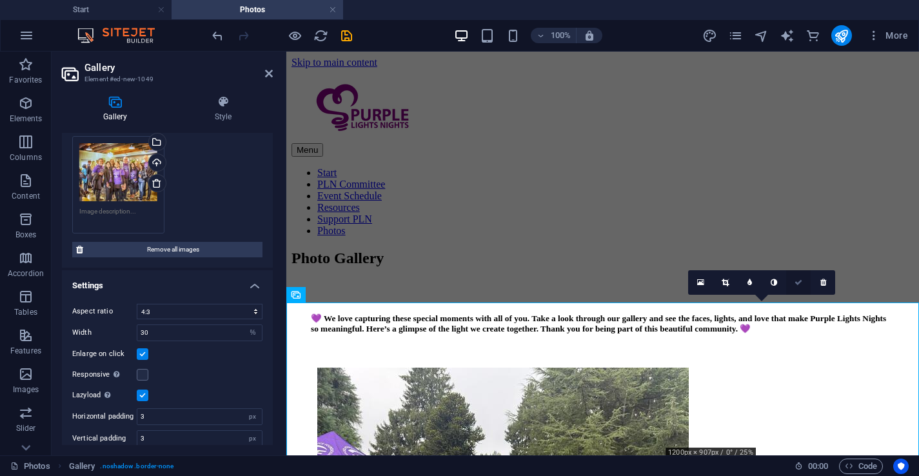
click at [800, 280] on icon at bounding box center [799, 283] width 8 height 8
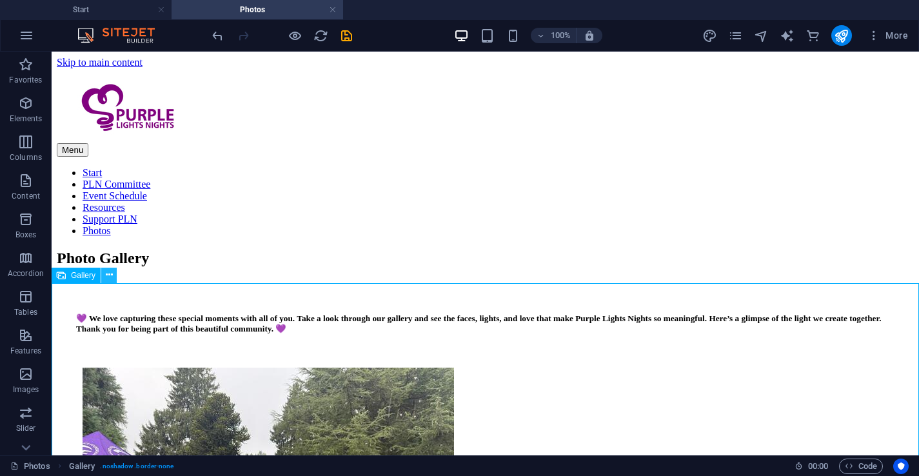
click at [106, 273] on icon at bounding box center [109, 275] width 7 height 14
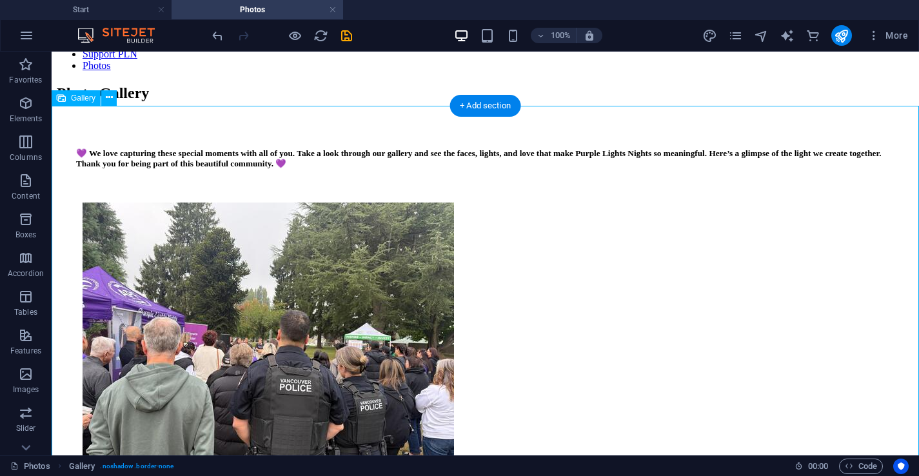
scroll to position [195, 0]
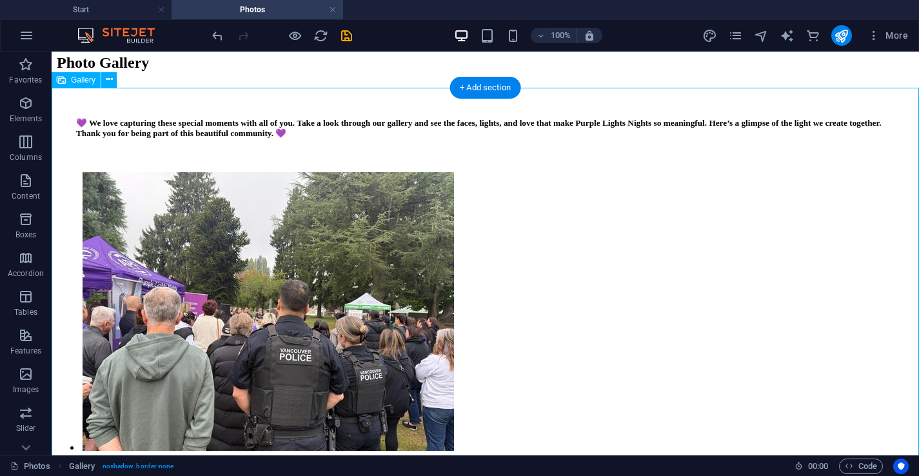
click at [152, 280] on li at bounding box center [208, 312] width 255 height 285
click at [146, 170] on li at bounding box center [208, 312] width 255 height 285
select select "3"
select select "%"
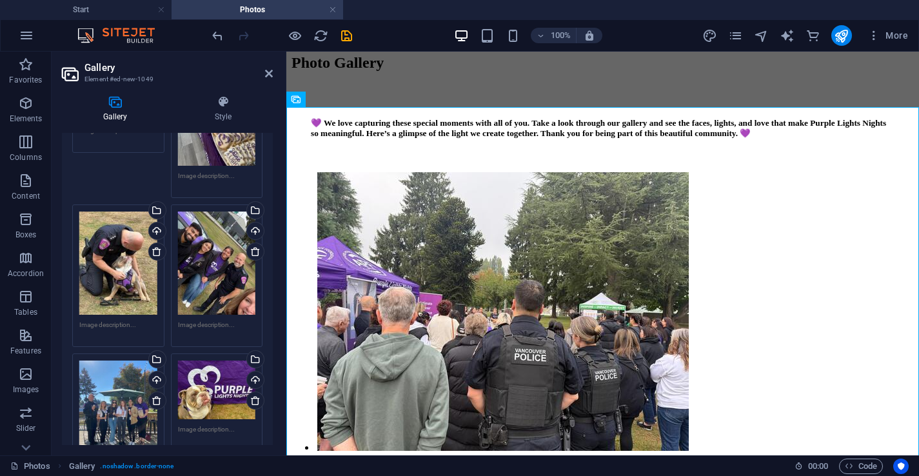
scroll to position [0, 0]
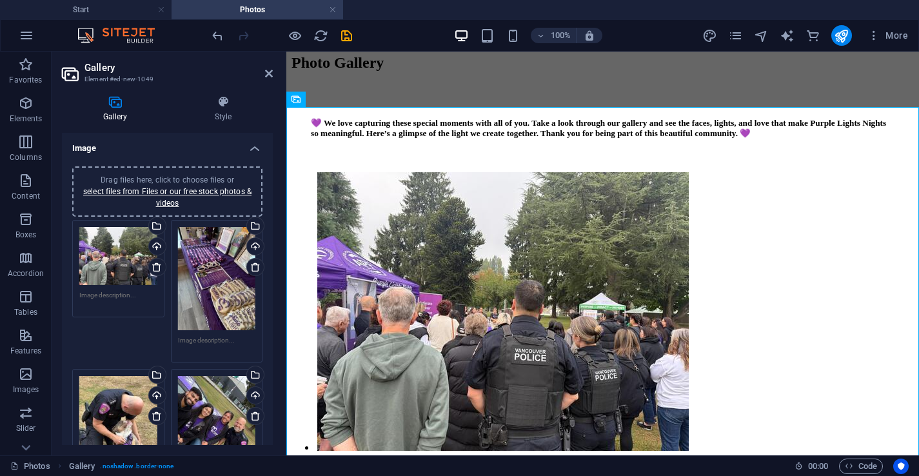
click at [184, 172] on div "Drag files here, click to choose files or select files from Files or our free s…" at bounding box center [167, 191] width 190 height 50
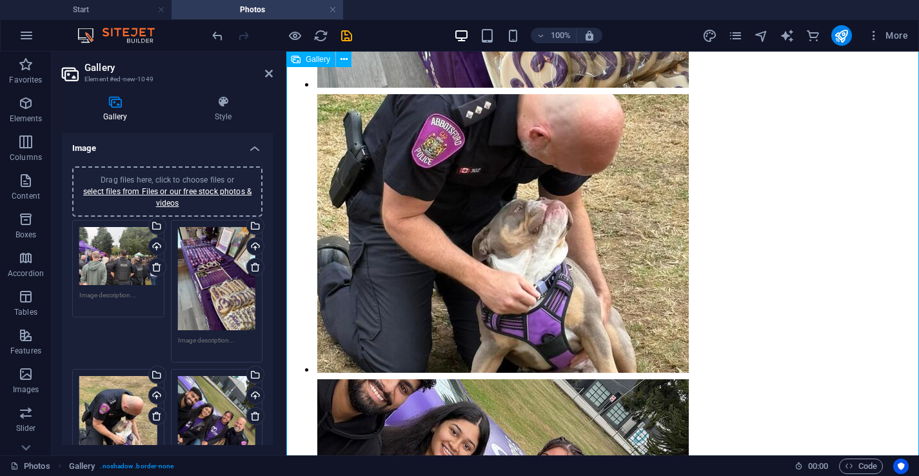
scroll to position [1000, 0]
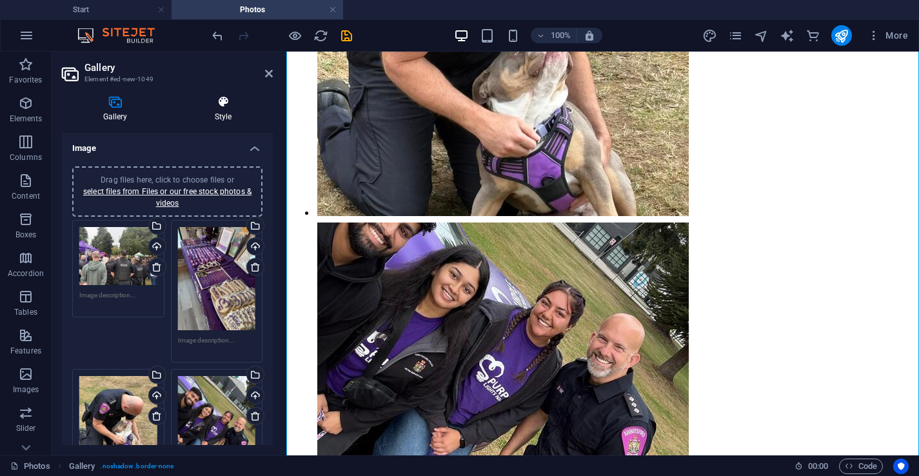
click at [230, 108] on icon at bounding box center [223, 101] width 99 height 13
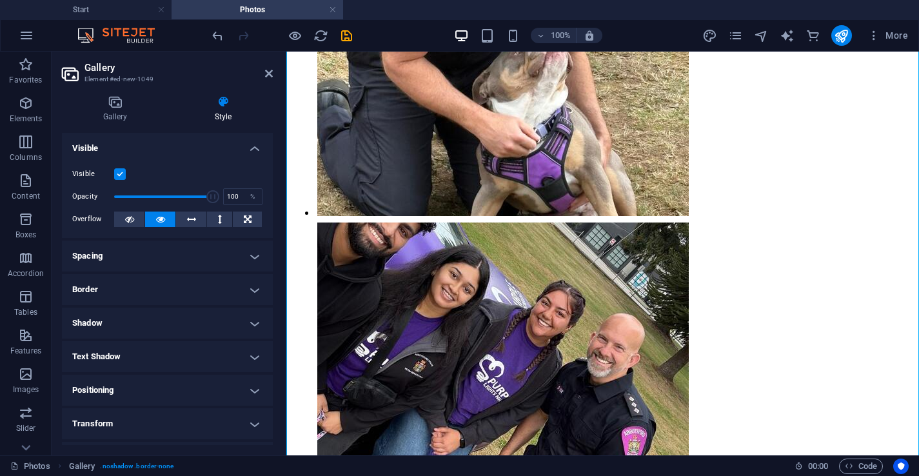
click at [131, 304] on ul "Layout How this element expands within the layout (Flexbox). Size Default auto …" at bounding box center [167, 336] width 211 height 407
click at [124, 293] on h4 "Border" at bounding box center [167, 289] width 211 height 31
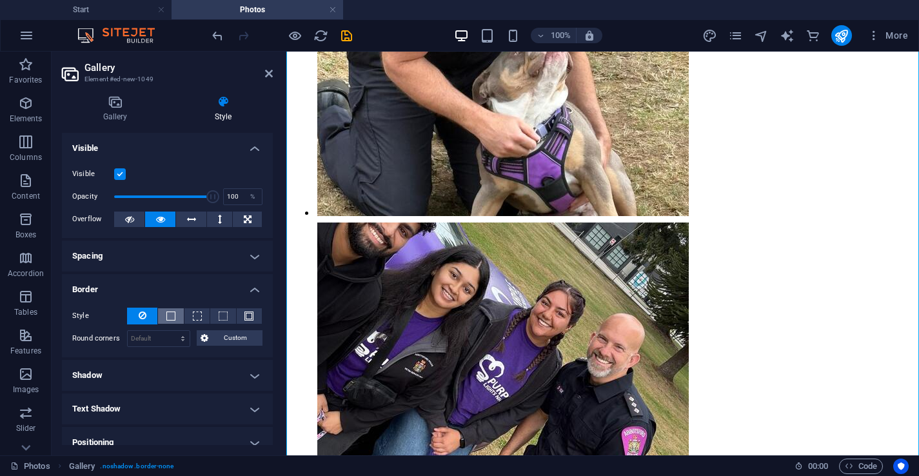
click at [166, 317] on span at bounding box center [170, 316] width 9 height 9
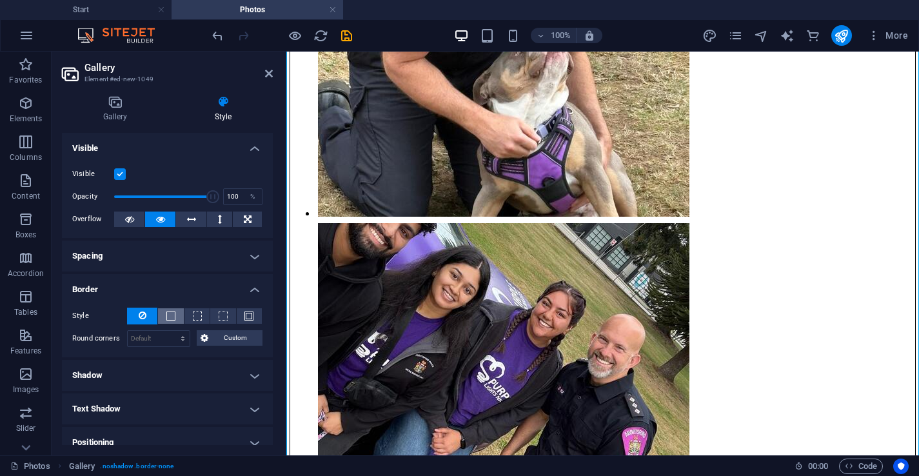
scroll to position [999, 0]
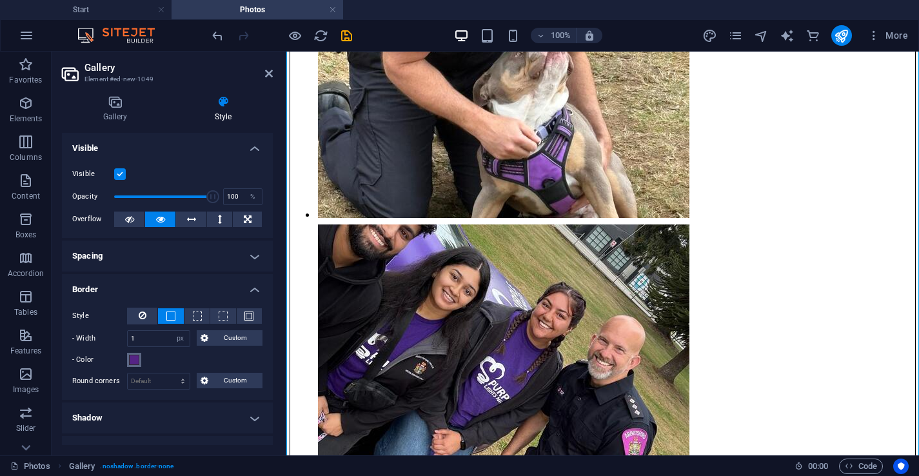
click at [139, 356] on span at bounding box center [134, 360] width 10 height 10
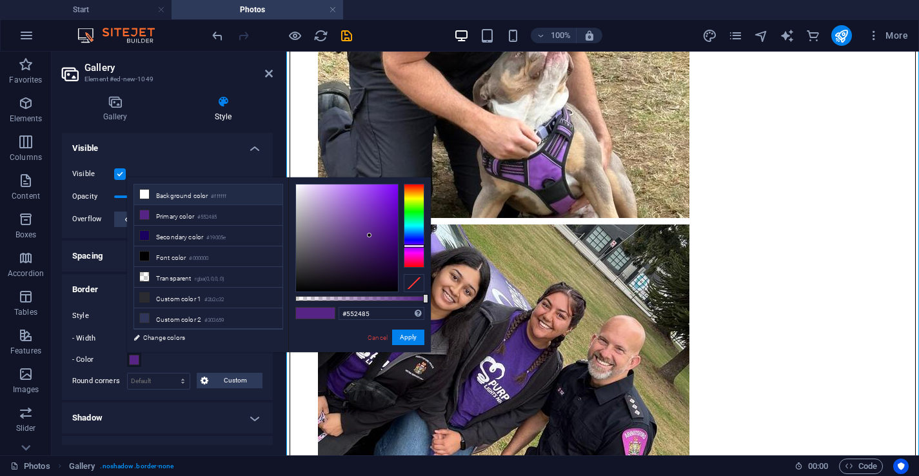
click at [183, 202] on li "Background color #ffffff" at bounding box center [208, 194] width 148 height 21
type input "#ffffff"
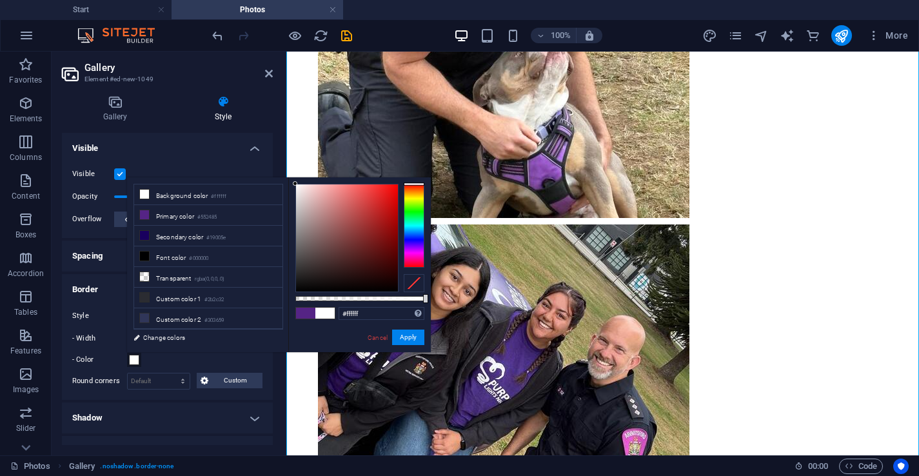
click at [201, 358] on div "- Color" at bounding box center [167, 359] width 190 height 15
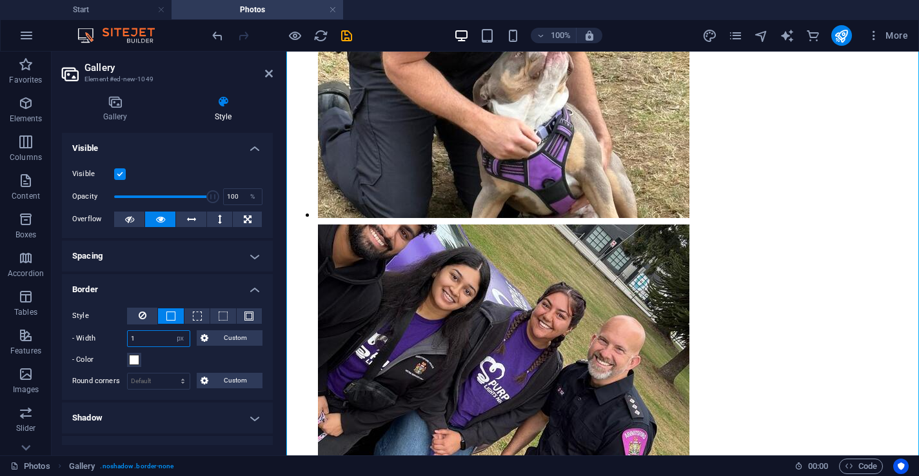
click at [161, 331] on input "1" at bounding box center [159, 338] width 62 height 15
type input "30"
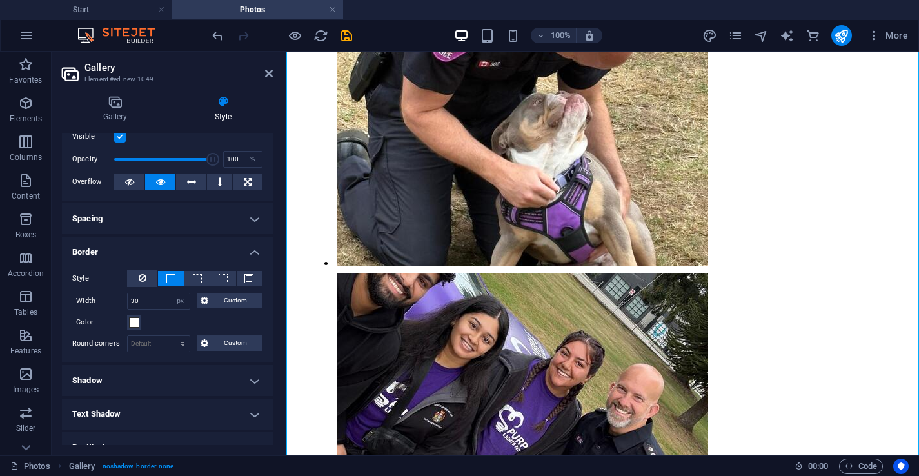
scroll to position [41, 0]
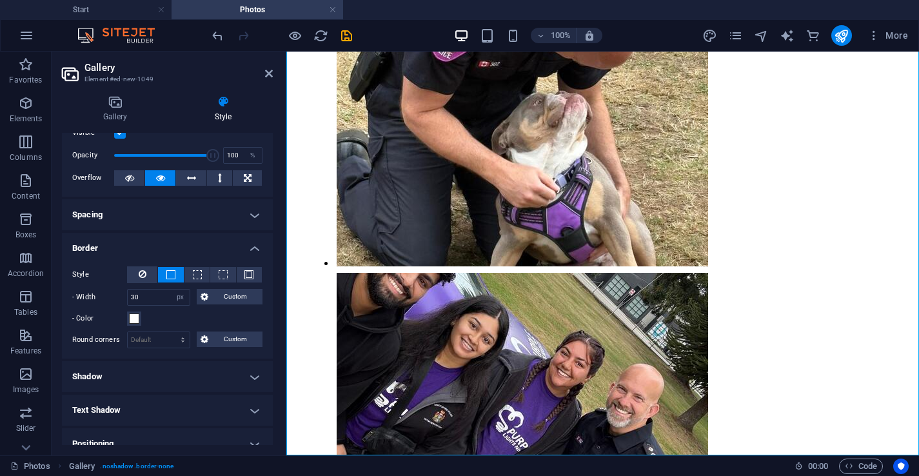
click at [245, 218] on h4 "Spacing" at bounding box center [167, 214] width 211 height 31
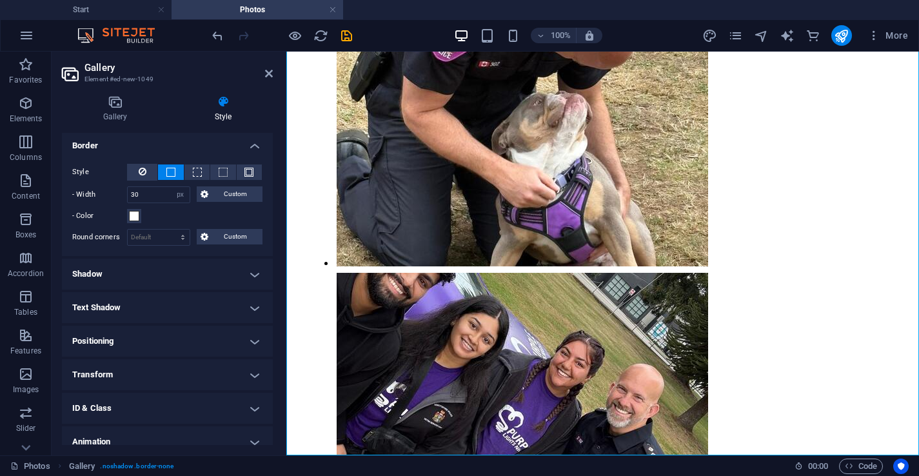
scroll to position [193, 0]
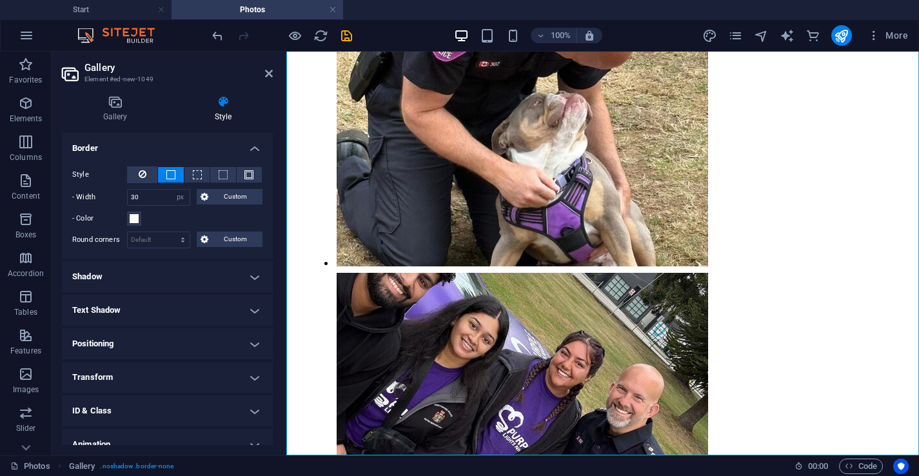
click at [127, 353] on h4 "Positioning" at bounding box center [167, 343] width 211 height 31
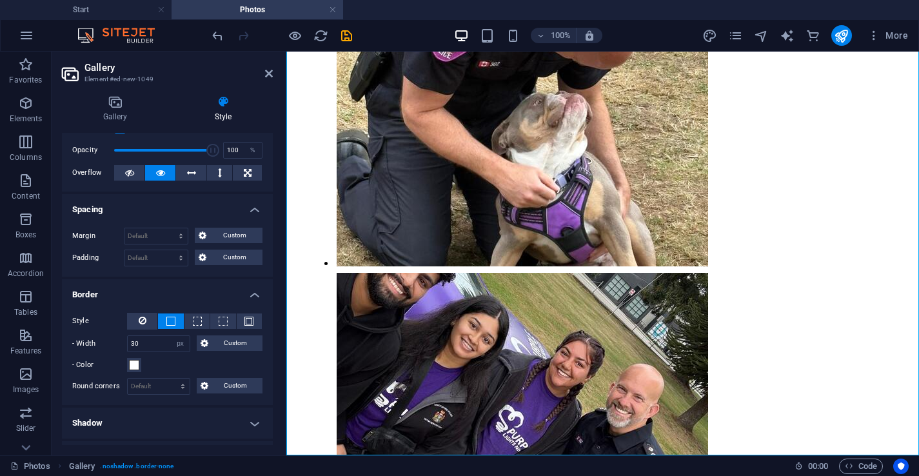
scroll to position [0, 0]
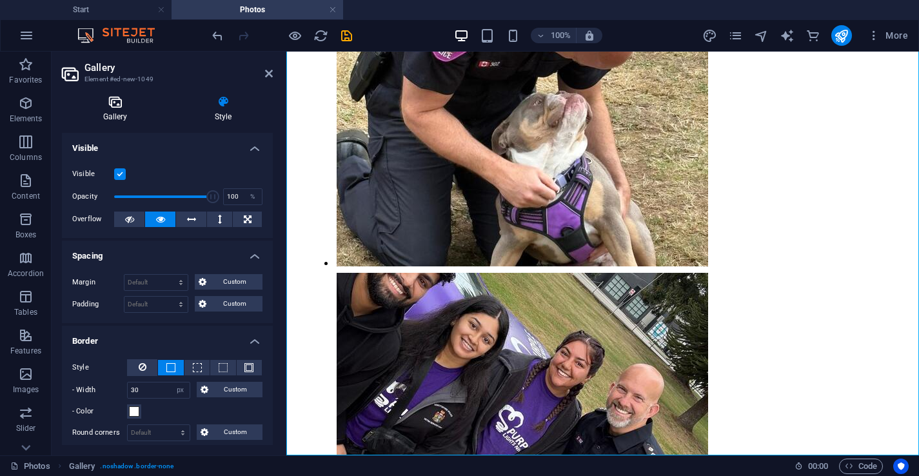
click at [125, 116] on h4 "Gallery" at bounding box center [118, 108] width 112 height 27
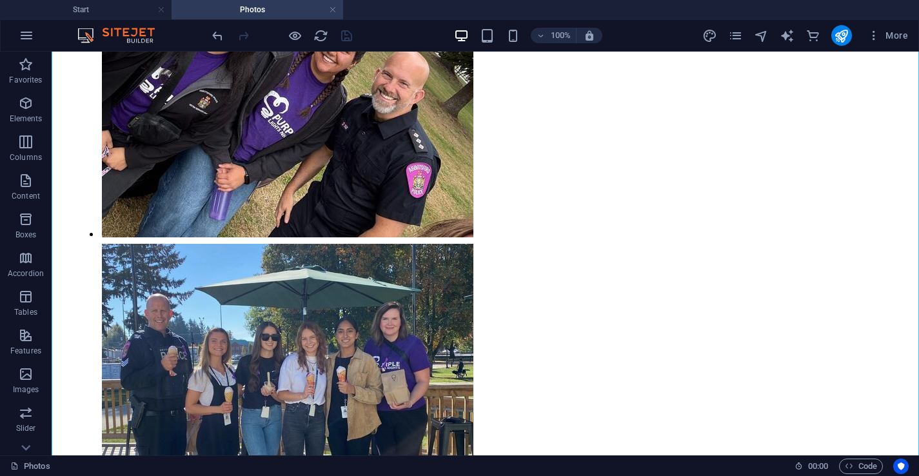
scroll to position [1373, 0]
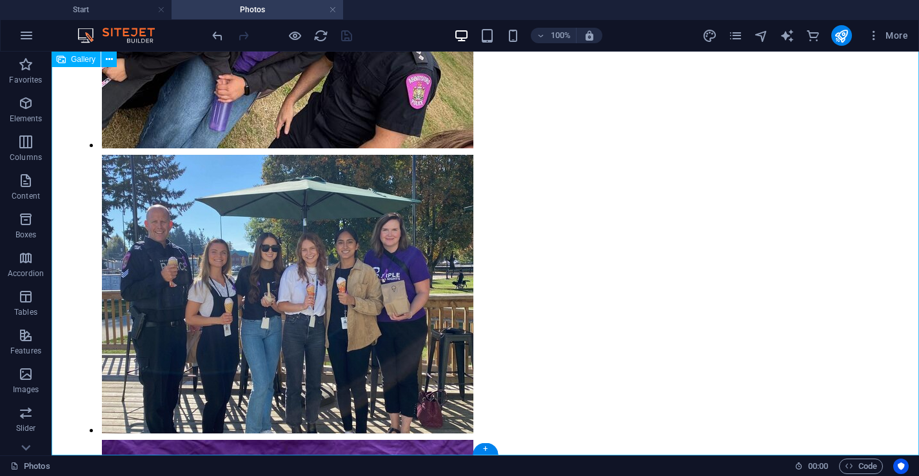
select select "3"
select select "%"
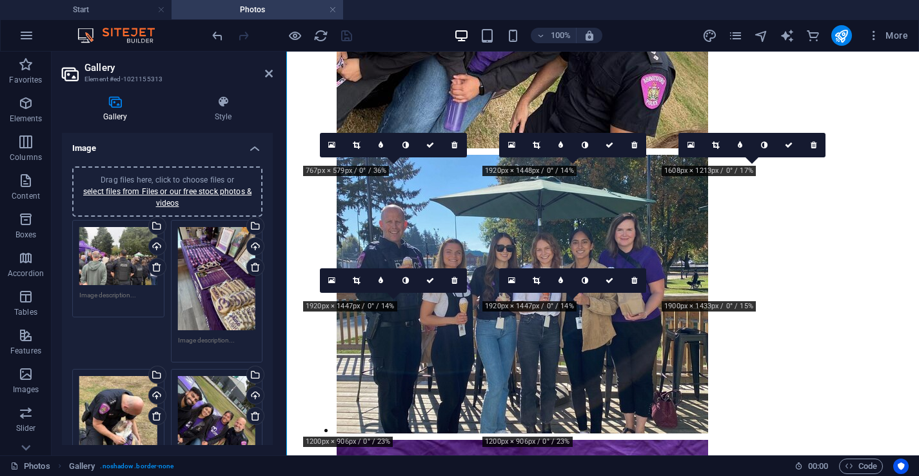
scroll to position [969, 0]
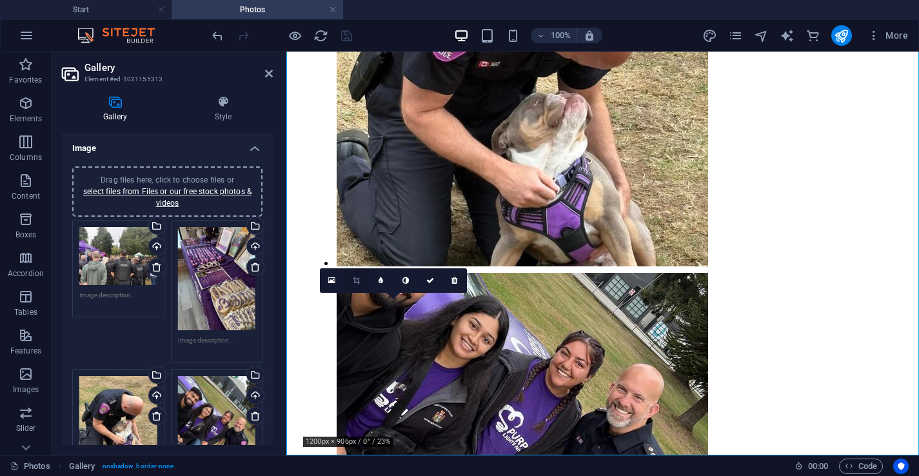
click at [352, 282] on link at bounding box center [356, 280] width 25 height 25
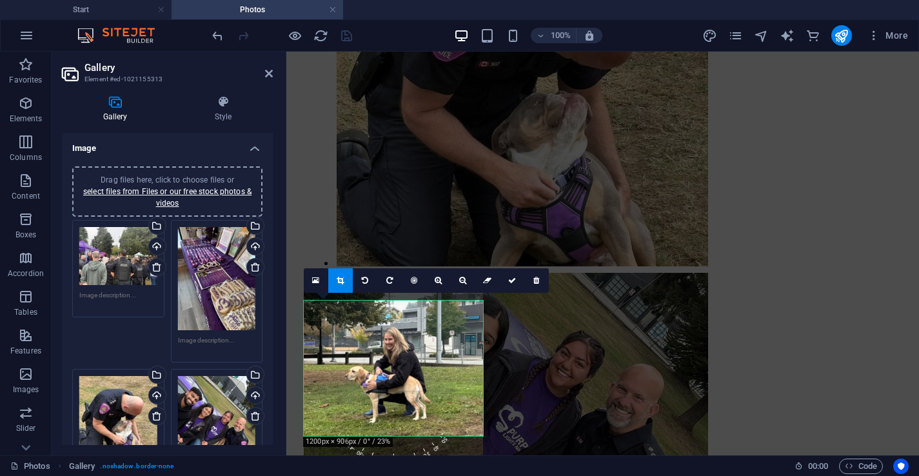
drag, startPoint x: 408, startPoint y: 332, endPoint x: 408, endPoint y: 362, distance: 29.7
click at [408, 362] on div at bounding box center [393, 398] width 179 height 239
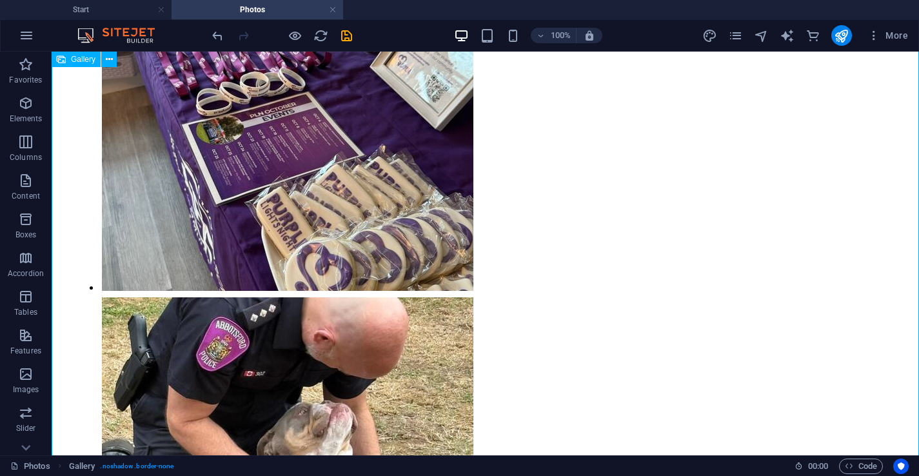
scroll to position [661, 0]
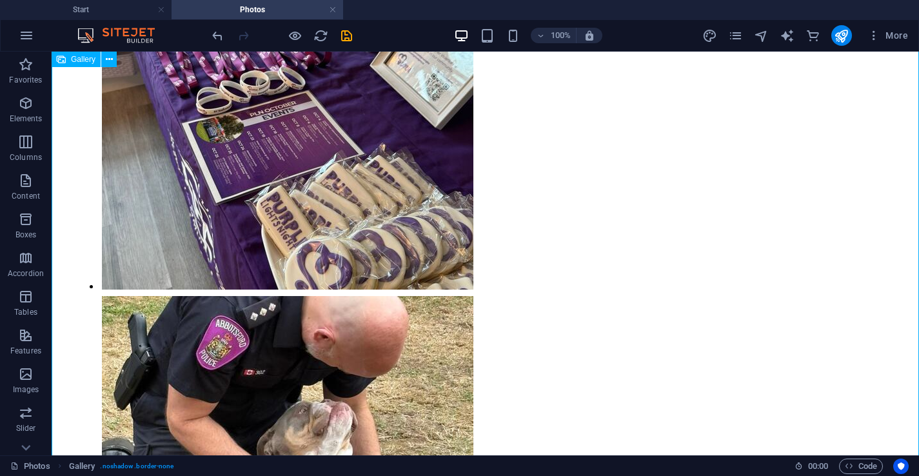
select select "3"
select select "%"
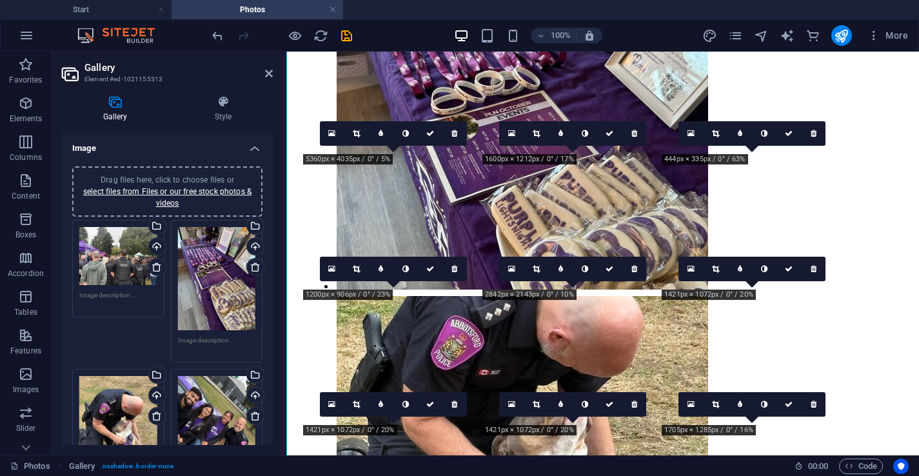
scroll to position [575, 0]
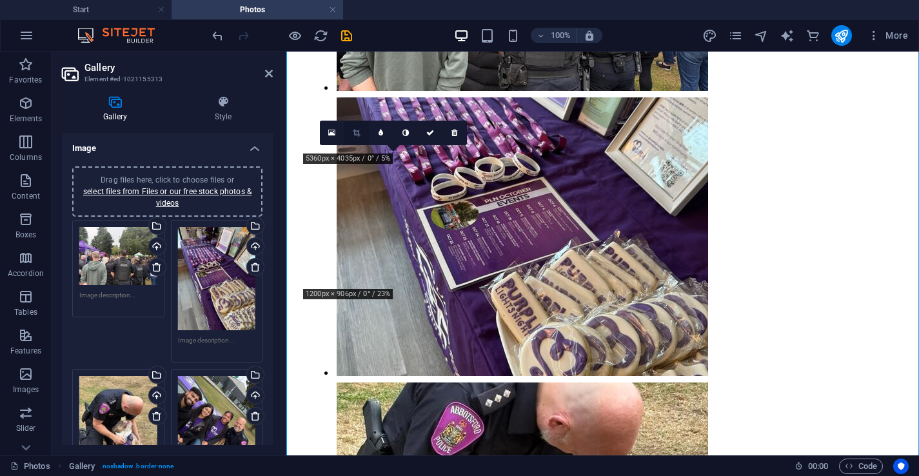
click at [360, 134] on link at bounding box center [356, 133] width 25 height 25
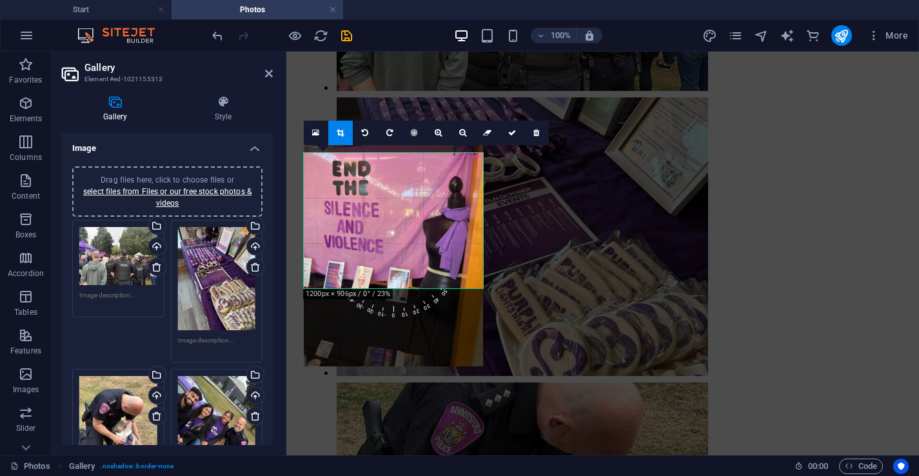
drag, startPoint x: 383, startPoint y: 203, endPoint x: 383, endPoint y: 230, distance: 26.4
click at [383, 230] on div at bounding box center [393, 246] width 179 height 239
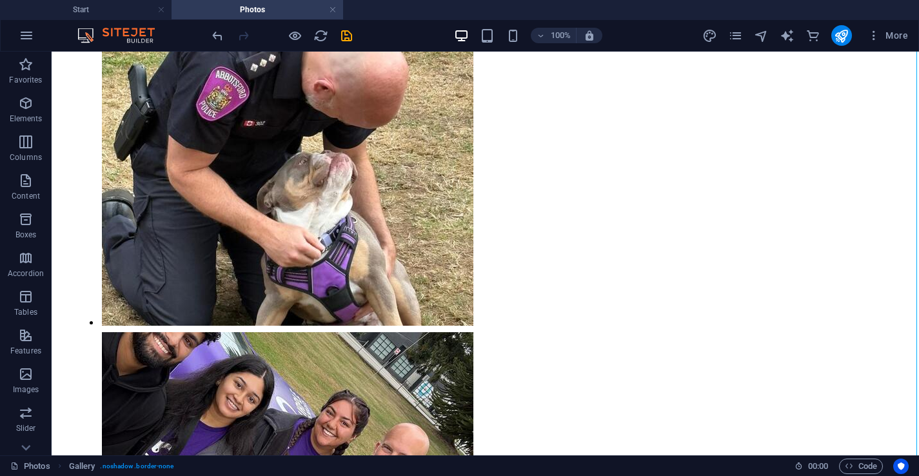
scroll to position [1375, 2]
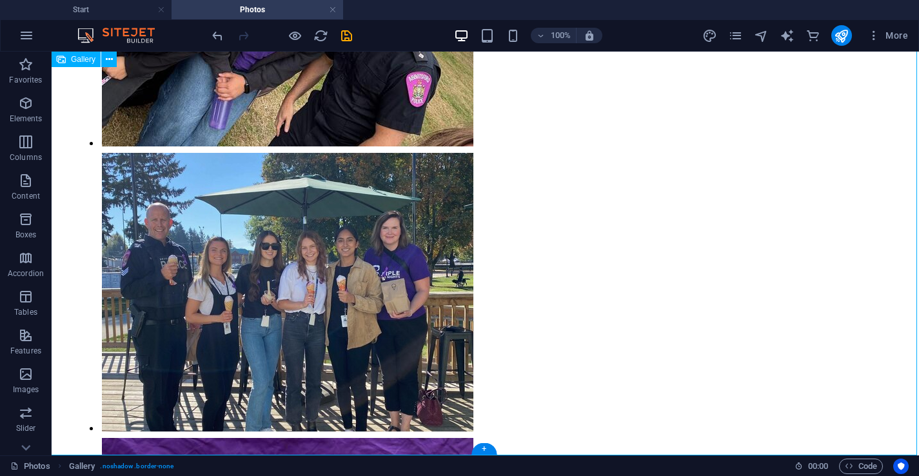
select select "3"
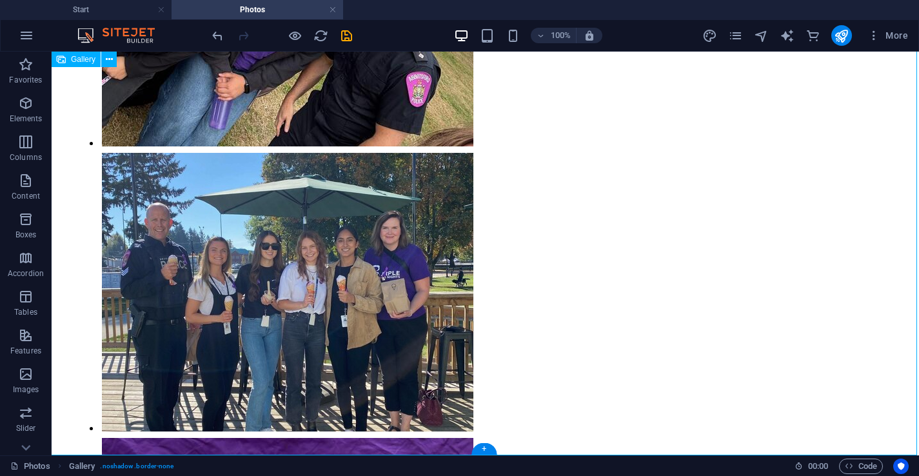
select select "%"
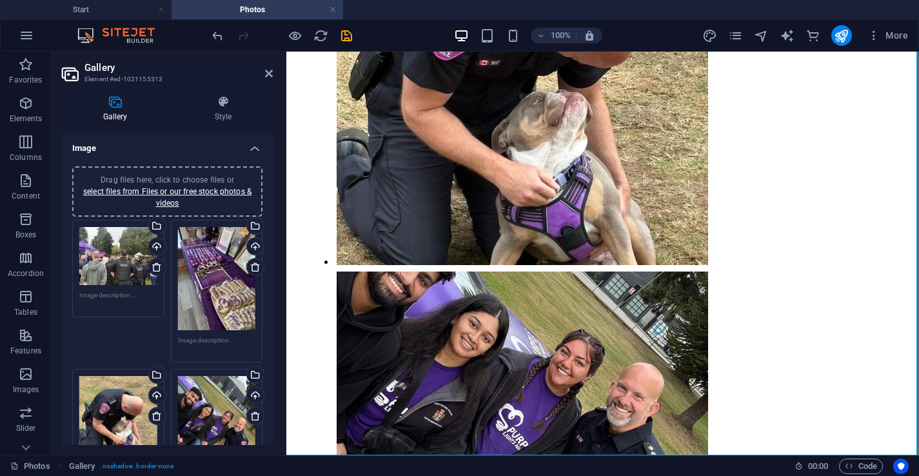
click at [177, 181] on span "Drag files here, click to choose files or select files from Files or our free s…" at bounding box center [167, 191] width 168 height 32
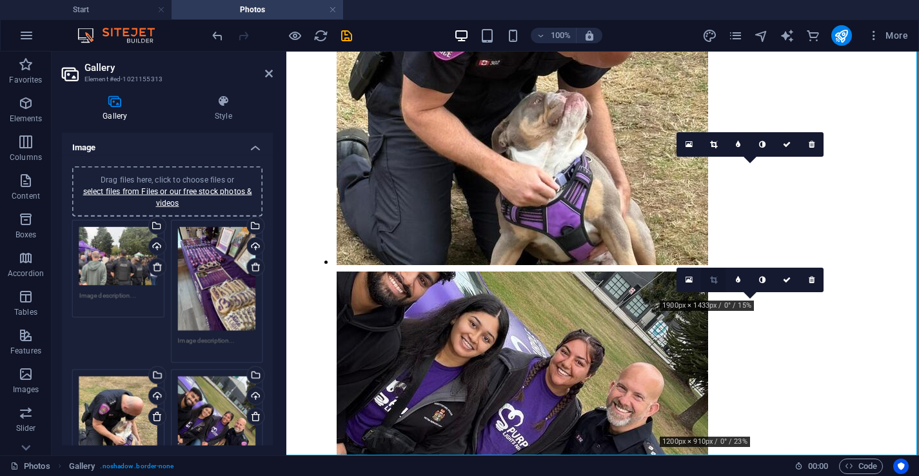
click at [717, 282] on icon at bounding box center [713, 280] width 7 height 8
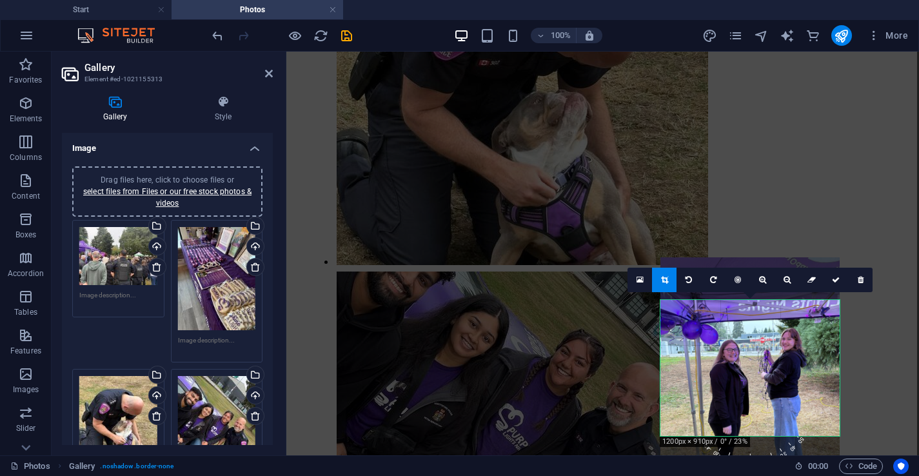
drag, startPoint x: 768, startPoint y: 343, endPoint x: 765, endPoint y: 352, distance: 10.0
click at [765, 352] on div at bounding box center [750, 376] width 179 height 239
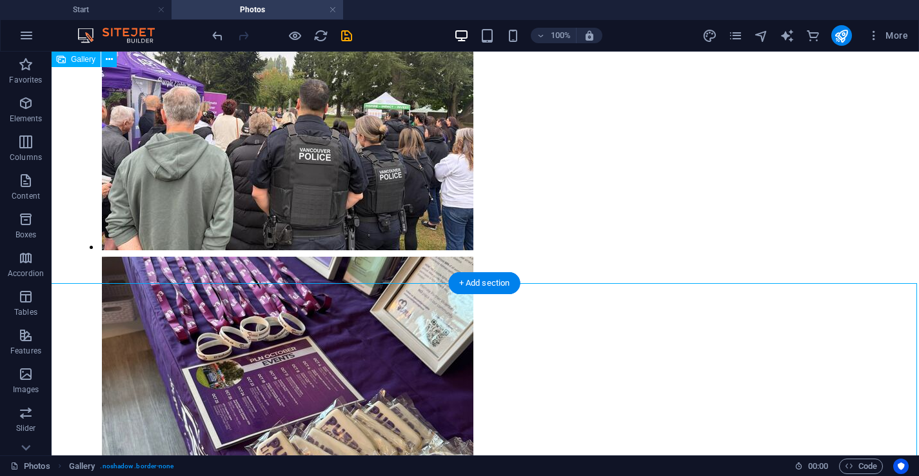
scroll to position [0, 2]
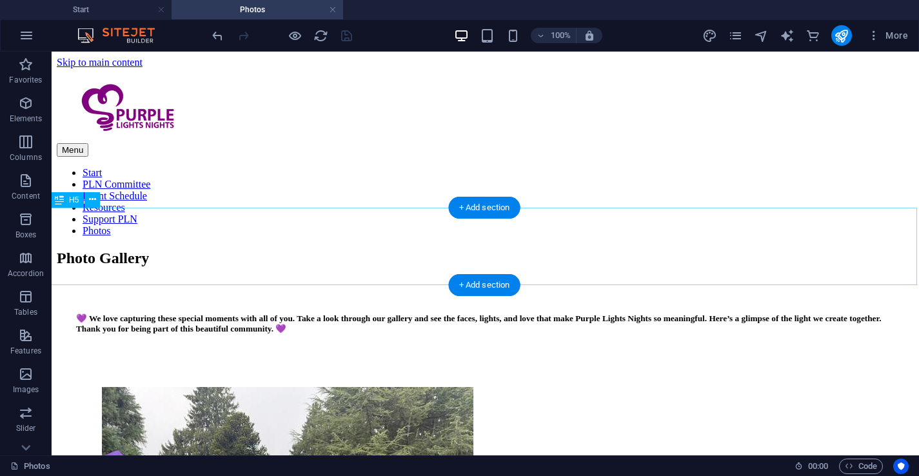
click at [625, 280] on div "💜 We love capturing these special moments with all of you. Take a look through …" at bounding box center [485, 324] width 857 height 88
select select "px"
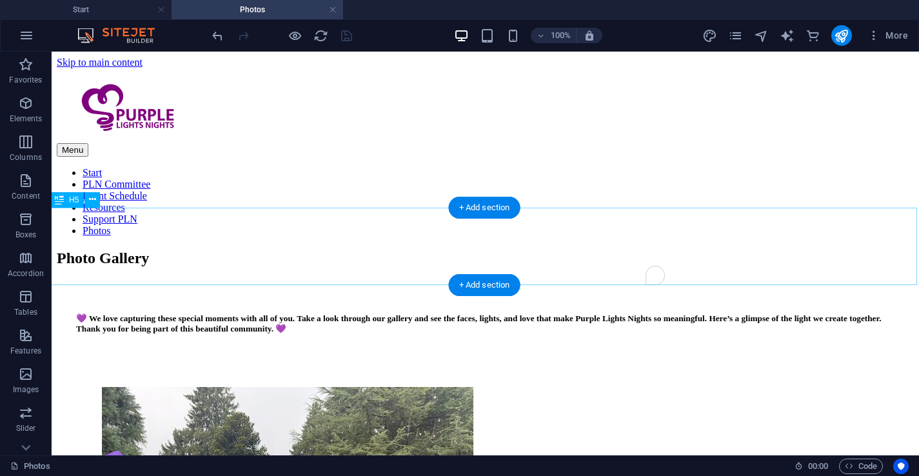
select select "px"
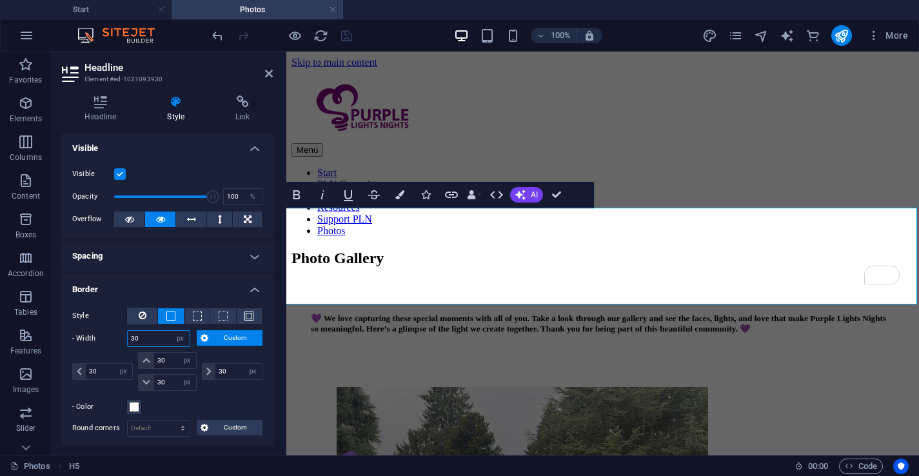
click at [163, 339] on input "30" at bounding box center [159, 338] width 62 height 15
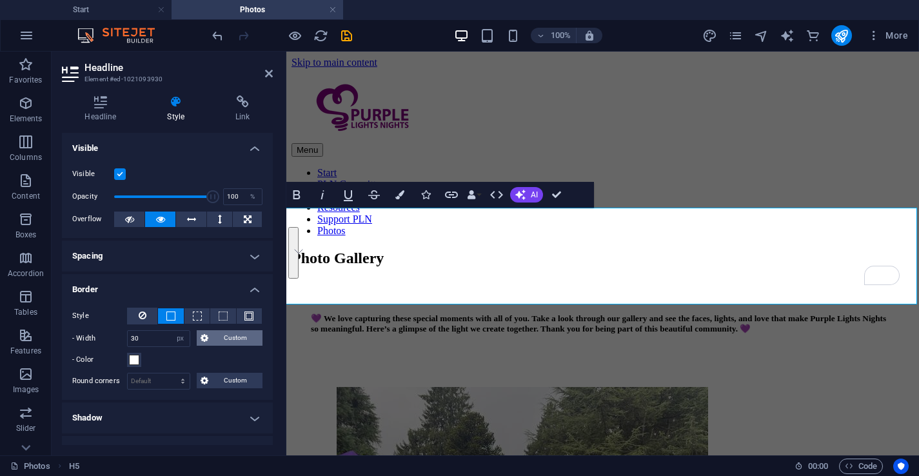
scroll to position [189, 0]
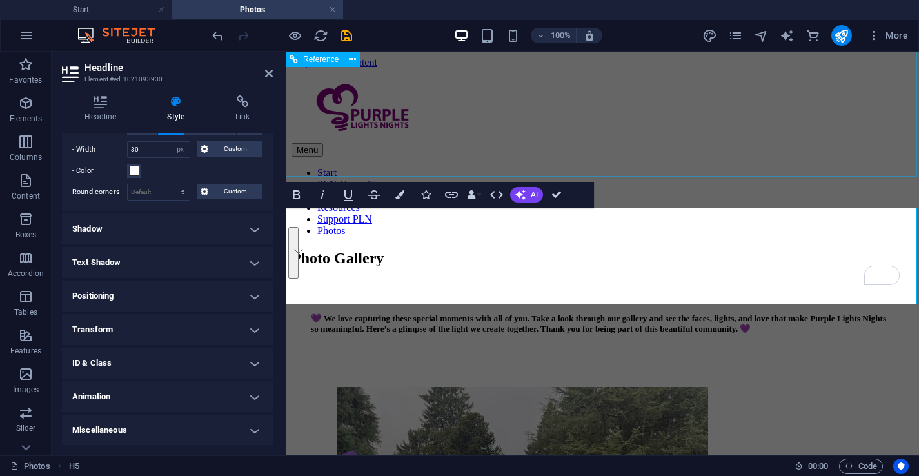
click at [517, 100] on div "Menu Start PLN Committee Event Schedule Resources Support PLN Photos" at bounding box center [603, 152] width 622 height 168
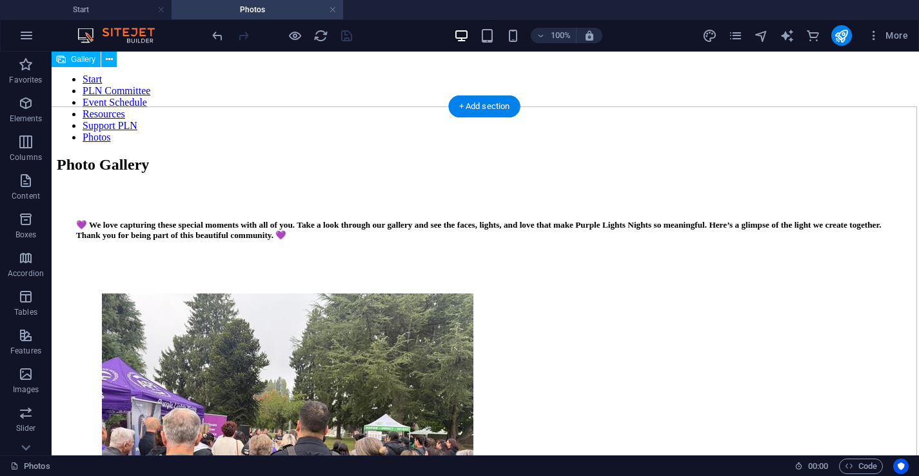
scroll to position [92, 2]
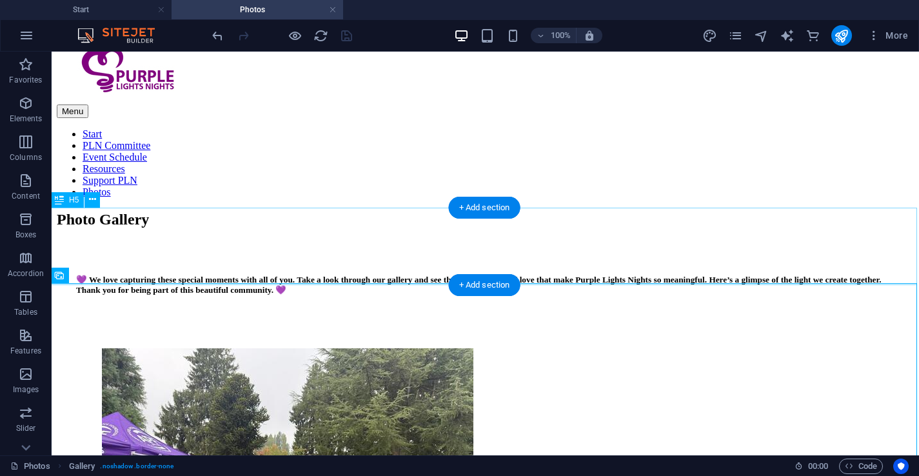
scroll to position [0, 2]
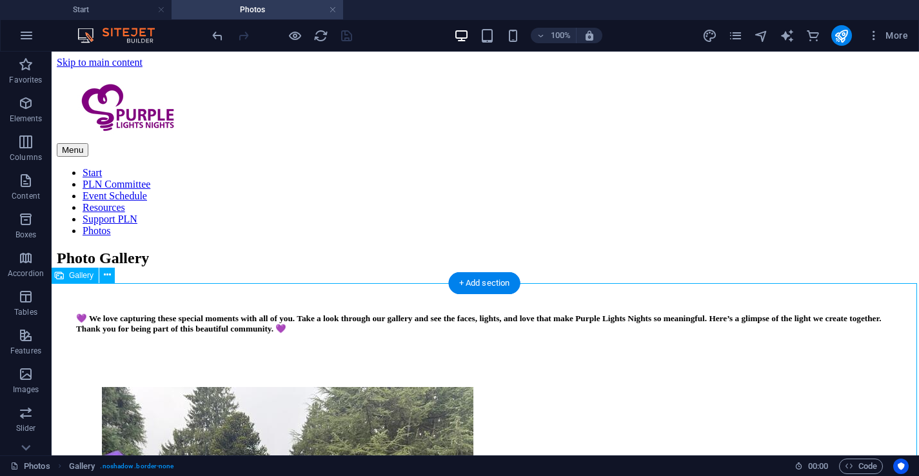
select select "3"
select select "%"
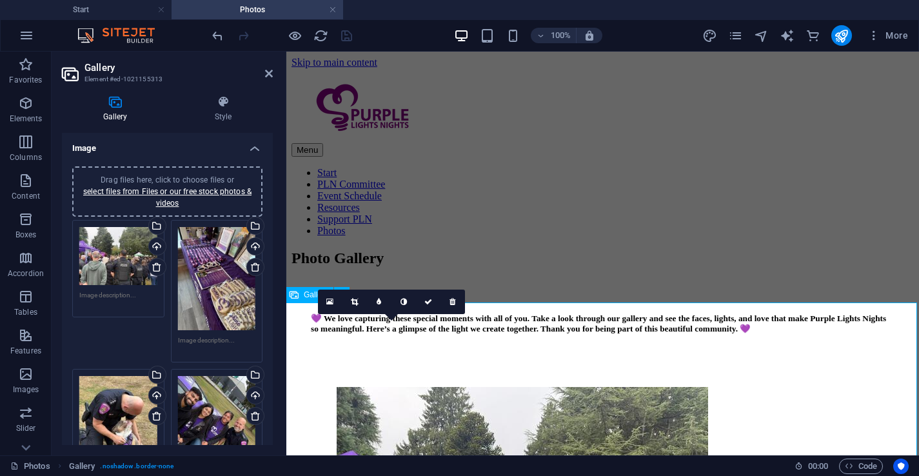
click at [306, 293] on span "Gallery" at bounding box center [316, 295] width 25 height 8
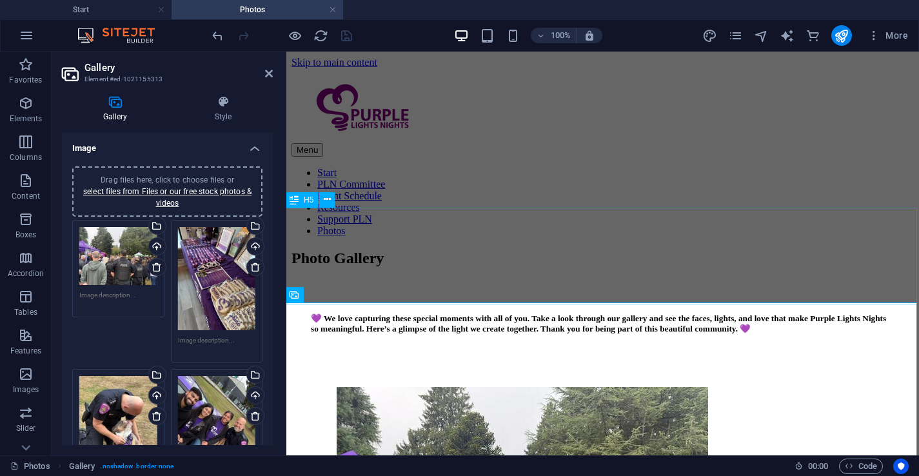
click at [413, 280] on div "💜 We love capturing these special moments with all of you. Take a look through …" at bounding box center [603, 324] width 622 height 88
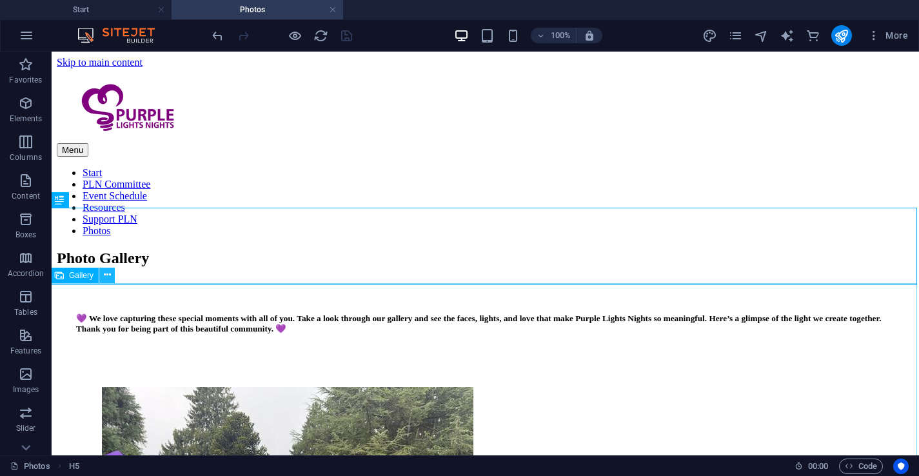
click at [110, 277] on icon at bounding box center [107, 275] width 7 height 14
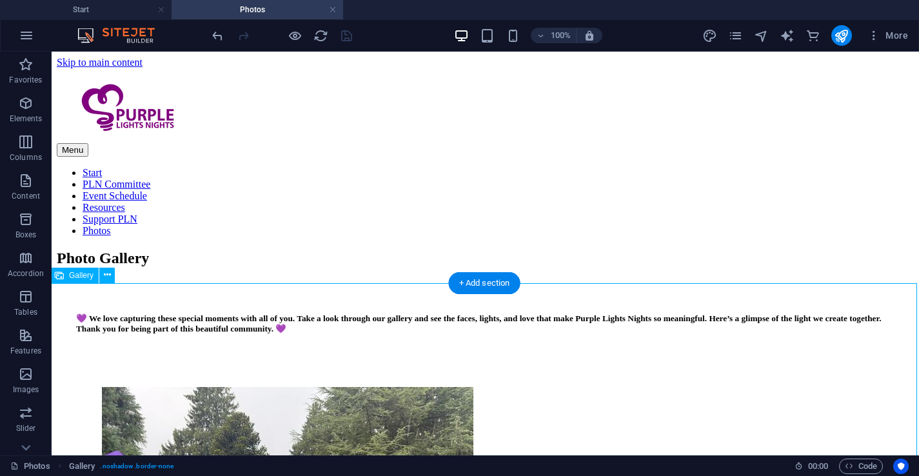
click at [853, 37] on div "More" at bounding box center [807, 35] width 211 height 21
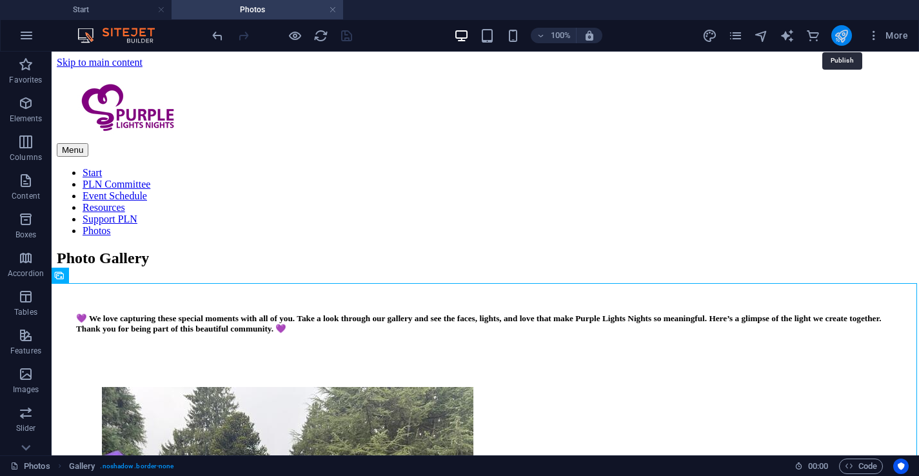
click at [844, 36] on icon "publish" at bounding box center [841, 35] width 15 height 15
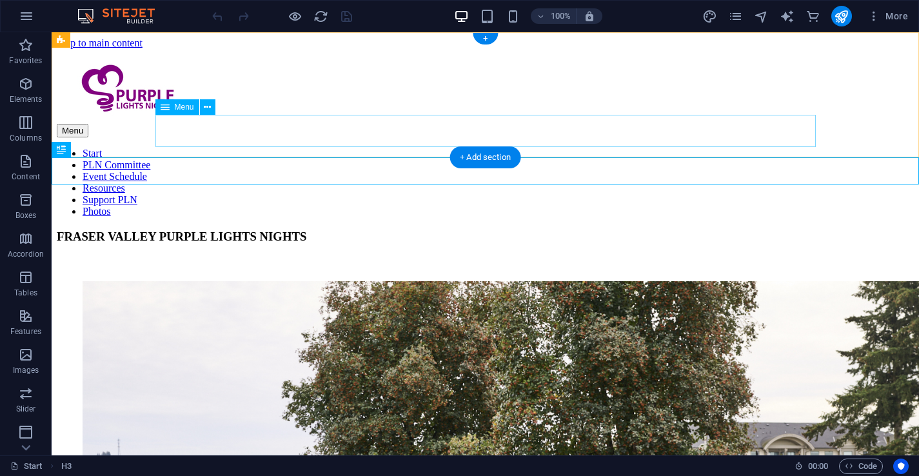
click at [786, 148] on nav "Start PLN Committee Event Schedule Resources Support PLN Photos" at bounding box center [485, 183] width 857 height 70
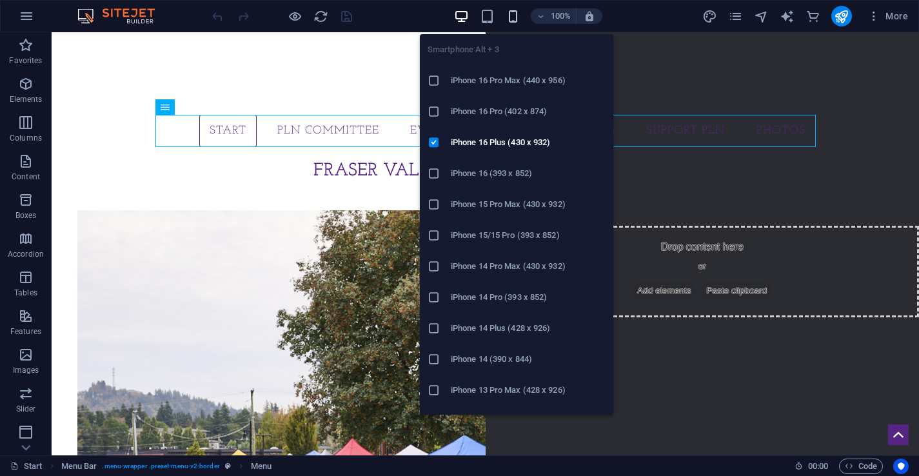
click at [512, 13] on icon "button" at bounding box center [513, 16] width 15 height 15
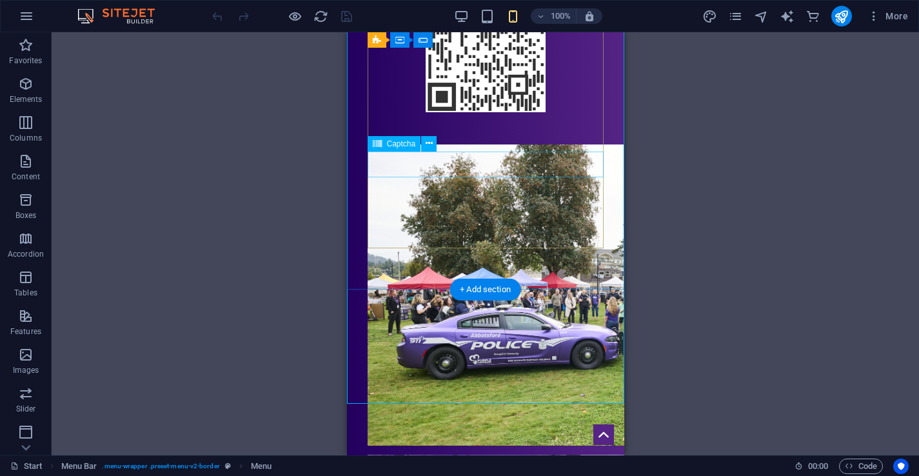
scroll to position [2326, 0]
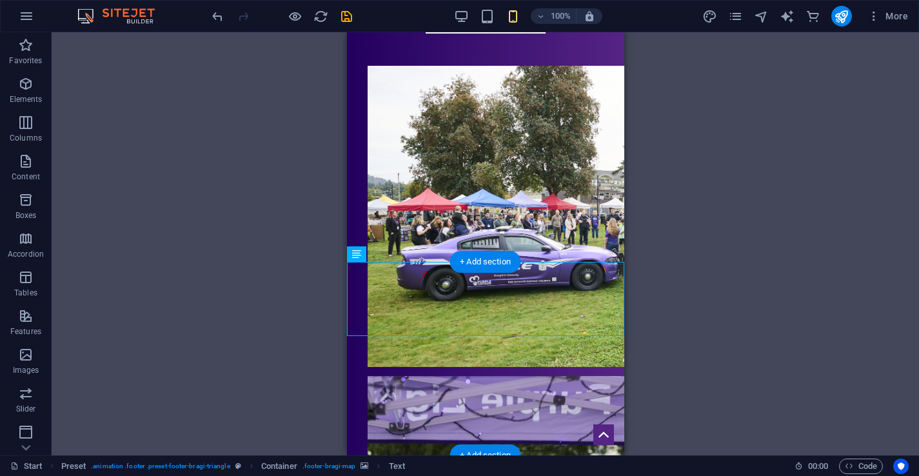
drag, startPoint x: 570, startPoint y: 308, endPoint x: 570, endPoint y: 239, distance: 69.0
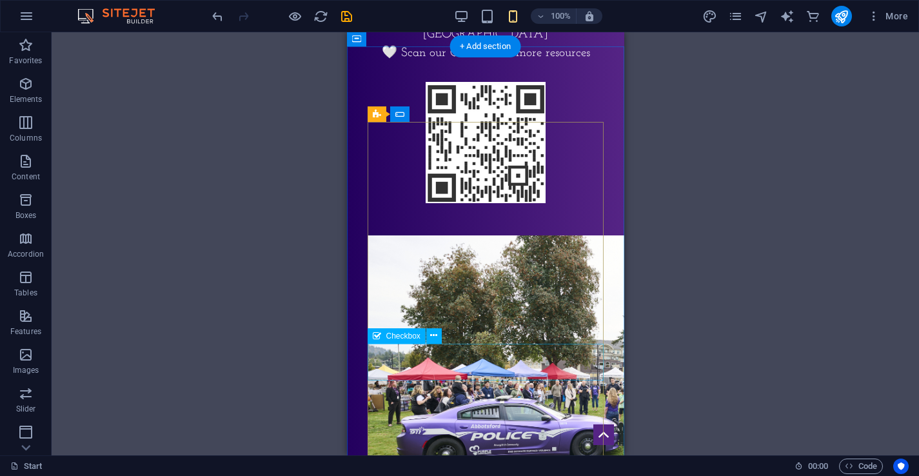
scroll to position [2207, 0]
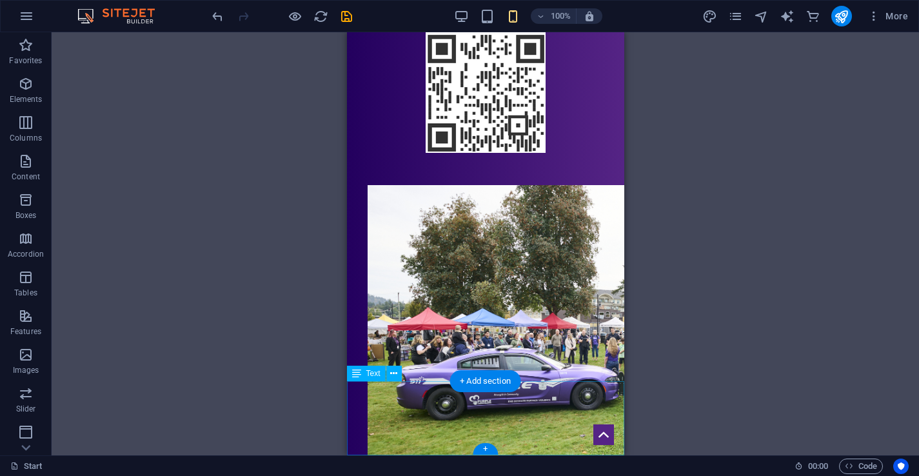
select select "px"
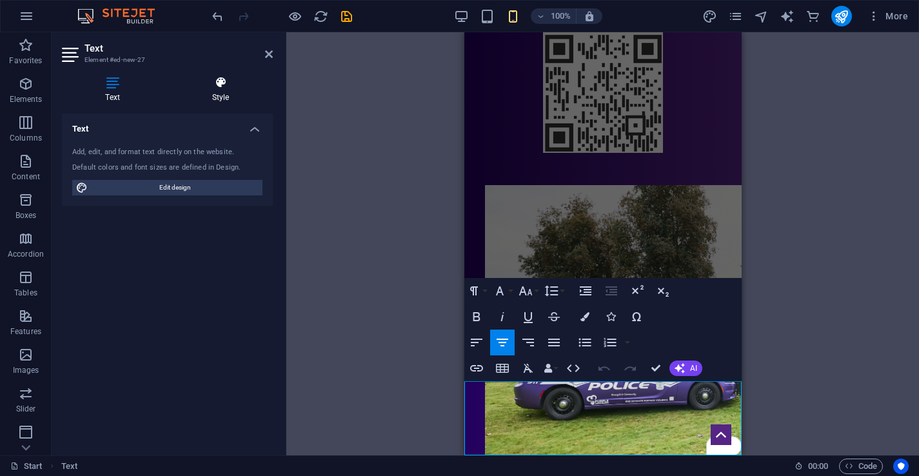
click at [224, 94] on h4 "Style" at bounding box center [220, 89] width 104 height 27
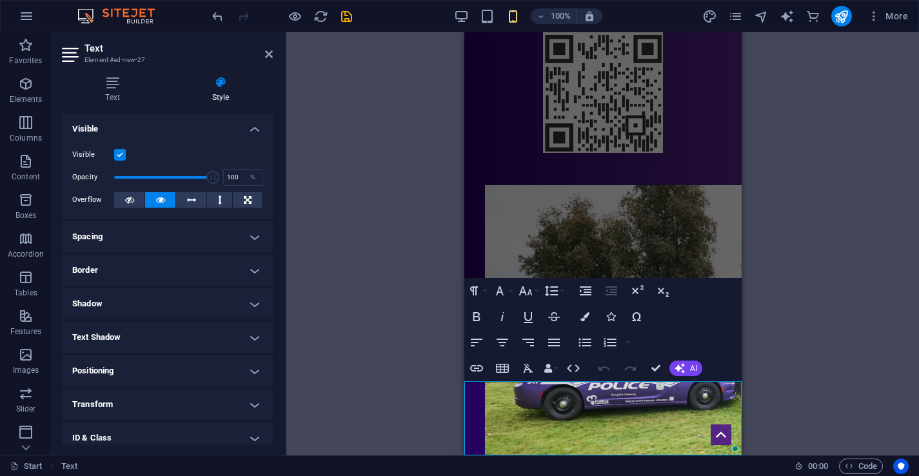
click at [94, 272] on h4 "Border" at bounding box center [167, 270] width 211 height 31
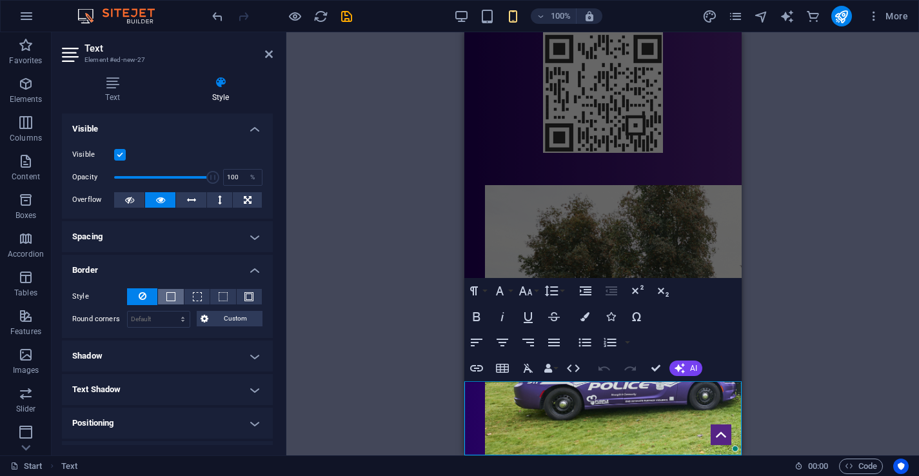
click at [173, 294] on span at bounding box center [170, 296] width 9 height 9
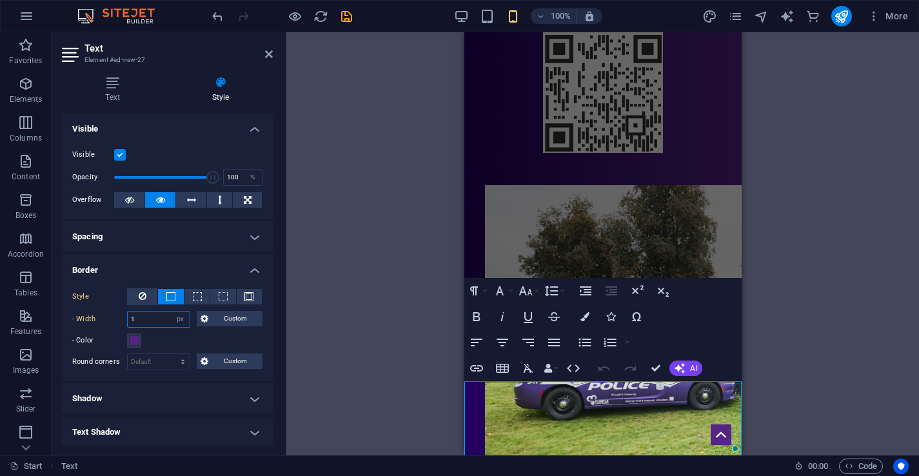
click at [157, 317] on input "1" at bounding box center [159, 319] width 62 height 15
type input "30"
click at [132, 340] on span at bounding box center [134, 340] width 10 height 10
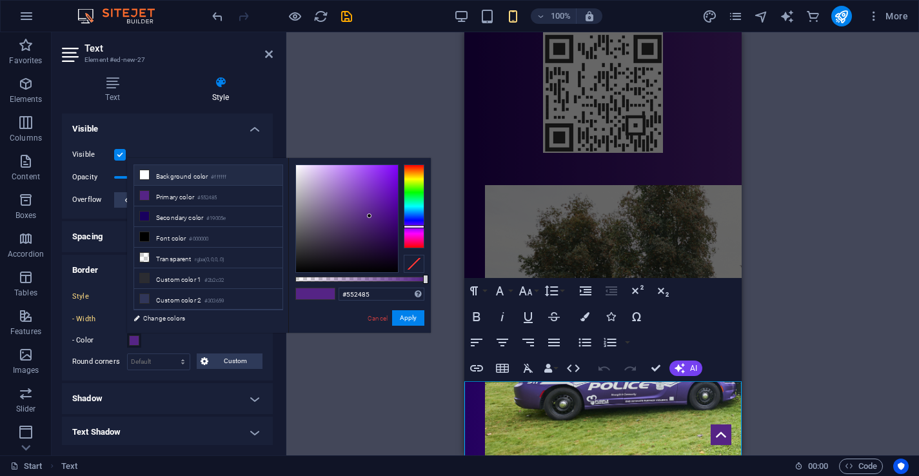
click at [181, 182] on li "Background color #ffffff" at bounding box center [208, 175] width 148 height 21
type input "#ffffff"
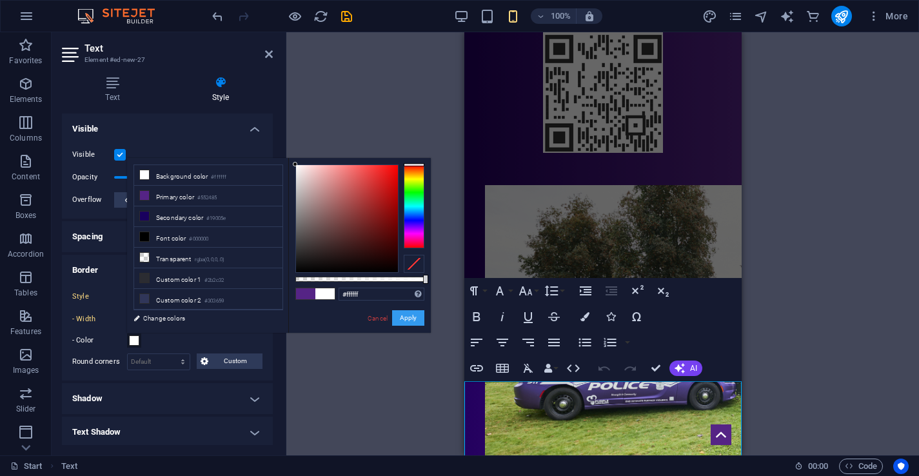
click at [410, 321] on button "Apply" at bounding box center [408, 317] width 32 height 15
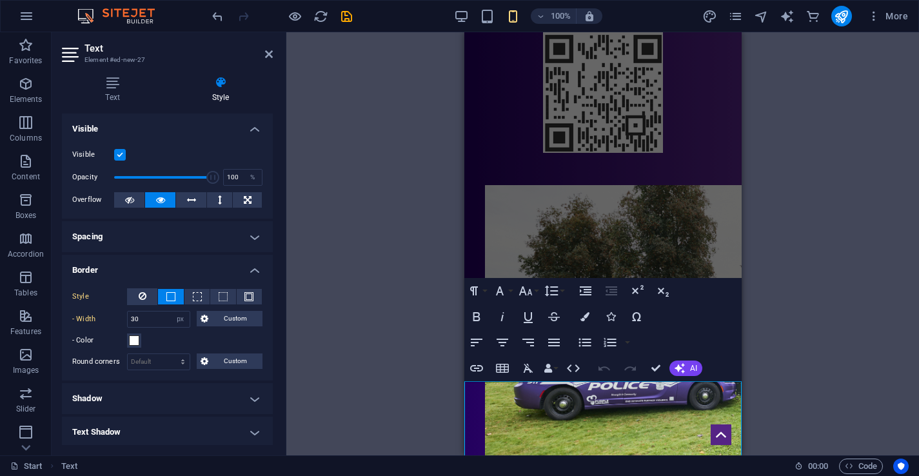
checkbox input "false"
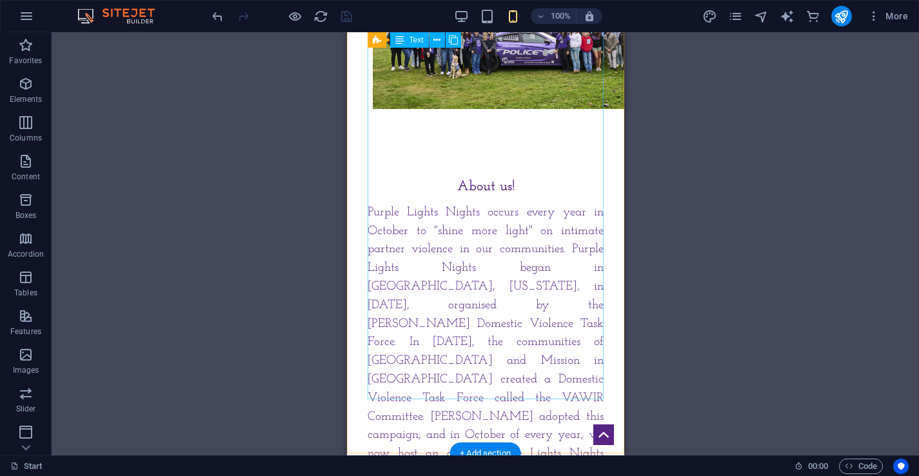
scroll to position [0, 0]
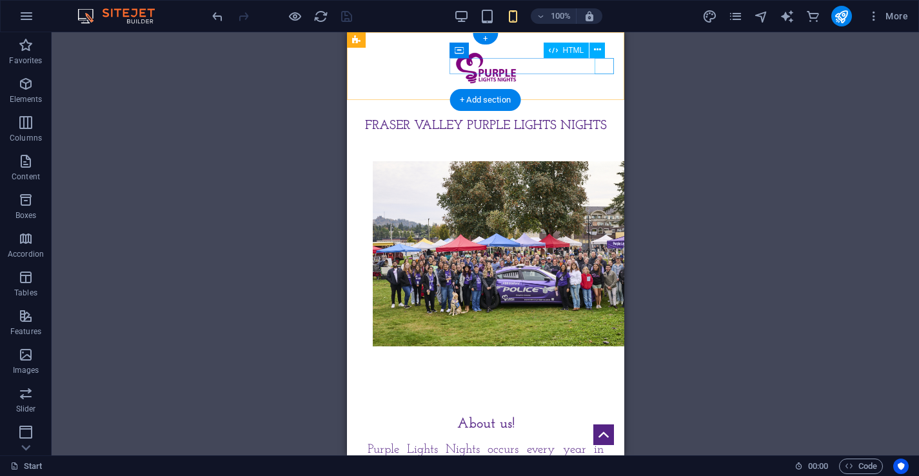
click at [603, 90] on div "Menu" at bounding box center [485, 98] width 257 height 16
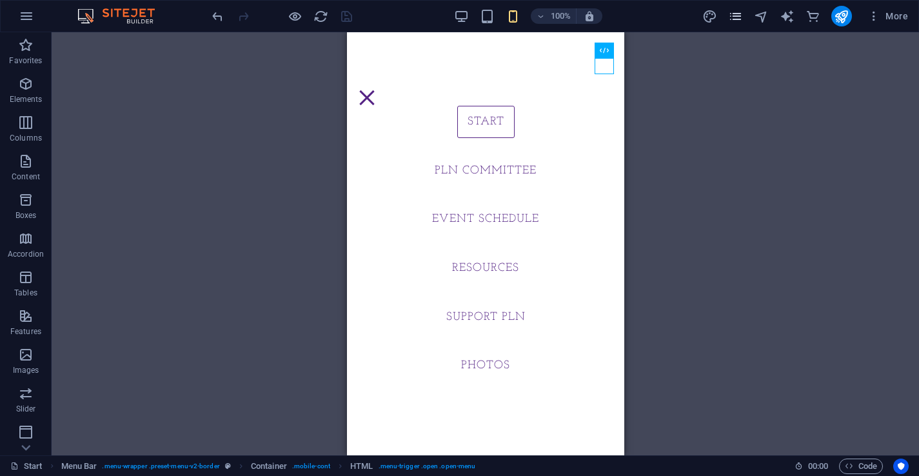
click at [743, 21] on icon "pages" at bounding box center [735, 16] width 15 height 15
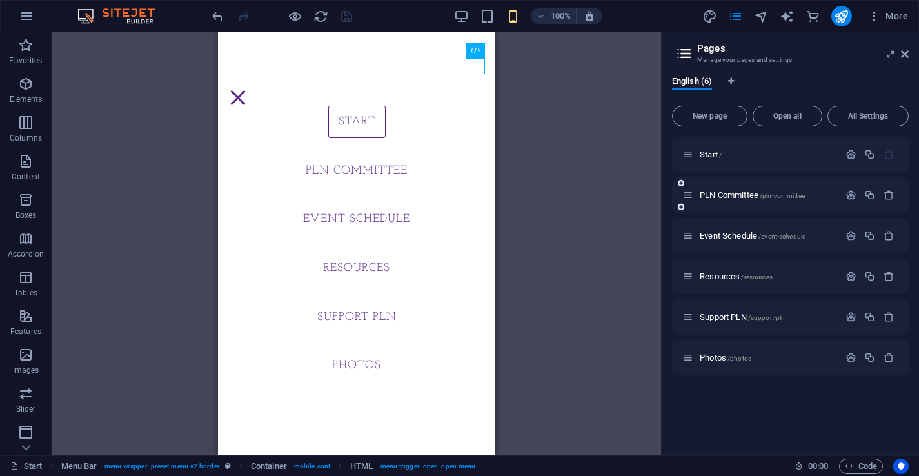
click at [727, 189] on div "PLN Committee /pln-committee" at bounding box center [760, 195] width 157 height 15
click at [727, 202] on div "PLN Committee /pln-committee" at bounding box center [760, 195] width 157 height 15
click at [734, 192] on span "PLN Committee /pln-committee" at bounding box center [752, 195] width 105 height 10
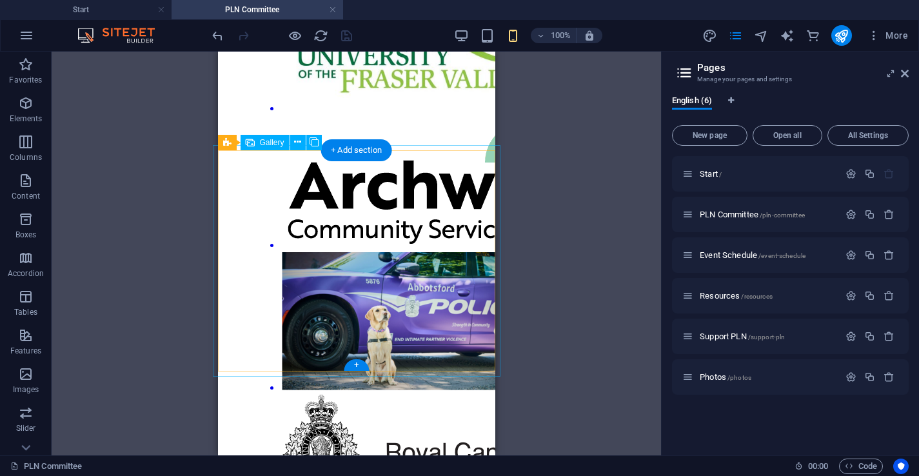
scroll to position [2165, 0]
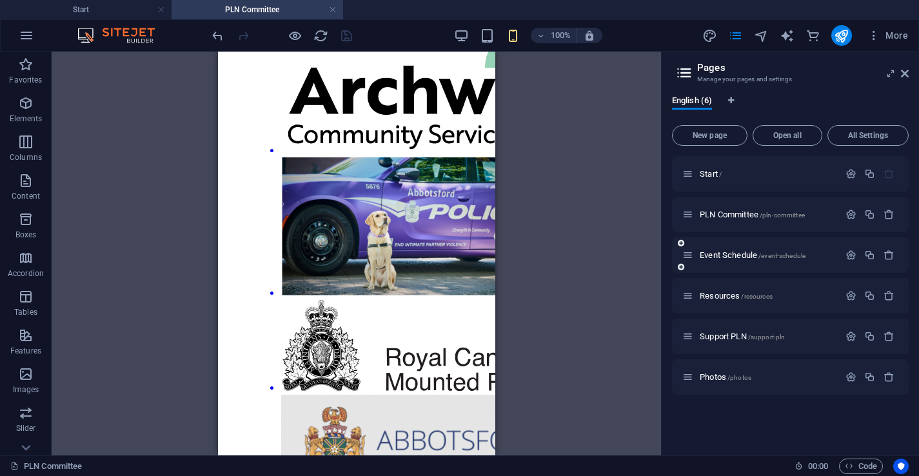
click at [717, 260] on div "Event Schedule /event-schedule" at bounding box center [760, 255] width 157 height 15
click at [736, 252] on span "Event Schedule /event-schedule" at bounding box center [753, 255] width 106 height 10
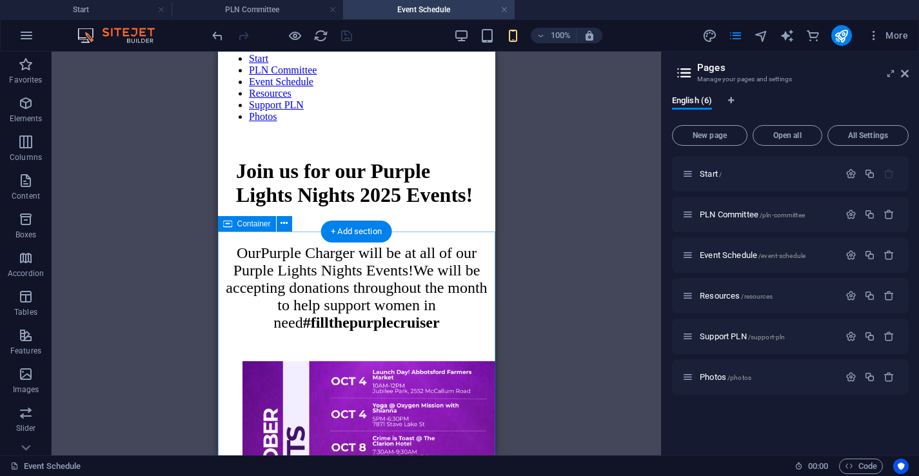
scroll to position [0, 0]
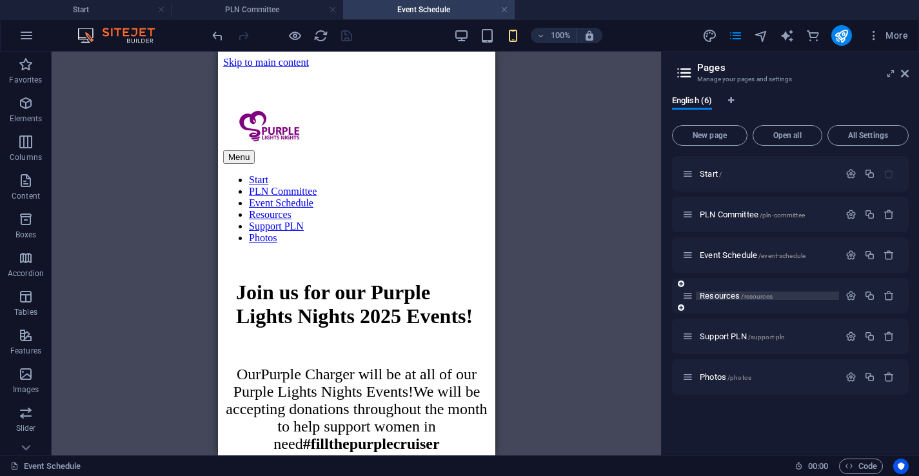
click at [719, 297] on span "Resources /resources" at bounding box center [736, 296] width 73 height 10
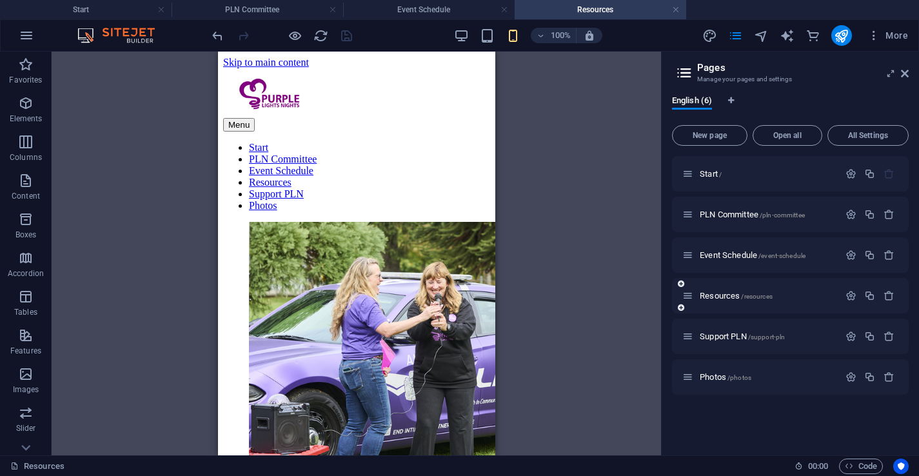
click at [722, 290] on div "Resources /resources" at bounding box center [760, 295] width 157 height 15
click at [722, 296] on span "Resources /resources" at bounding box center [736, 296] width 73 height 10
drag, startPoint x: 279, startPoint y: 150, endPoint x: 319, endPoint y: 226, distance: 86.6
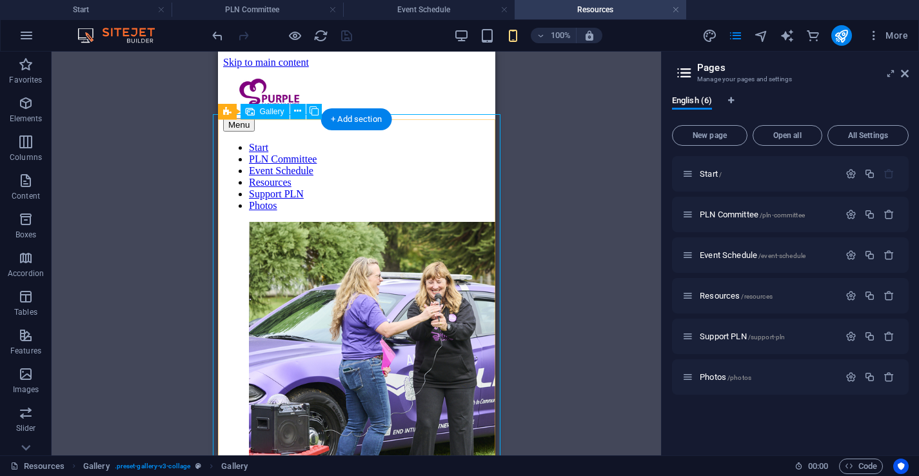
click at [316, 222] on li at bounding box center [506, 362] width 516 height 280
click at [294, 110] on icon at bounding box center [297, 111] width 7 height 14
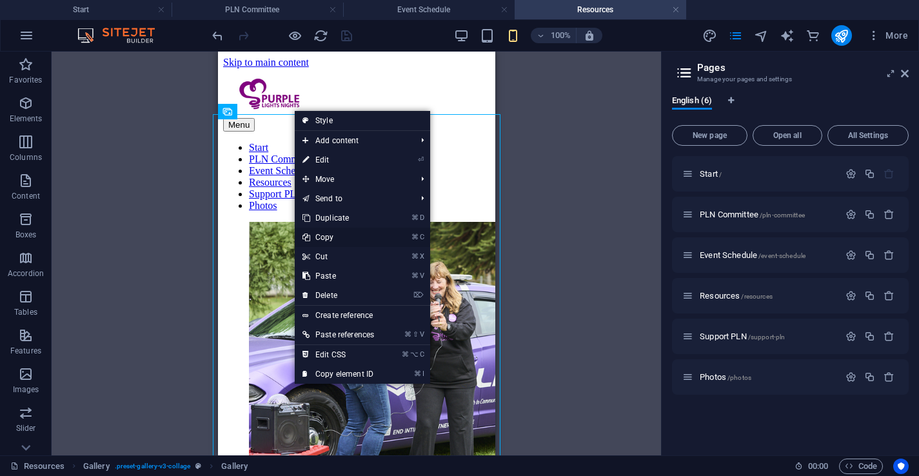
click at [333, 241] on link "⌘ C Copy" at bounding box center [338, 237] width 87 height 19
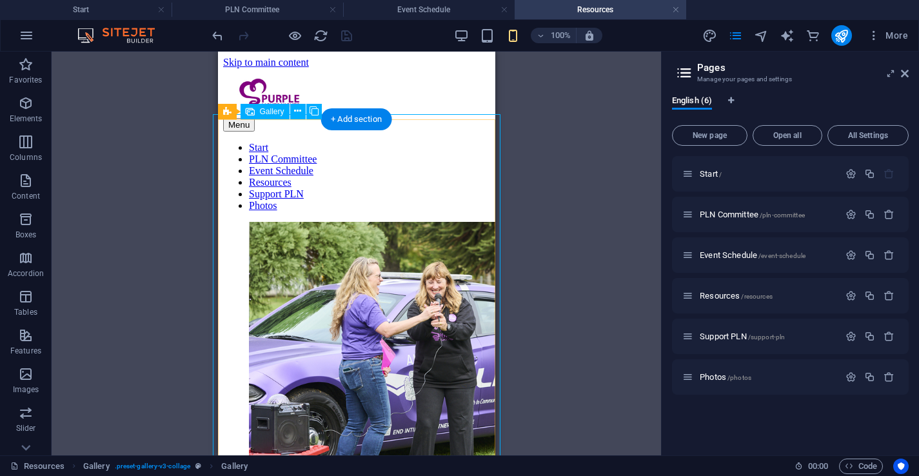
click at [284, 224] on li at bounding box center [506, 362] width 516 height 280
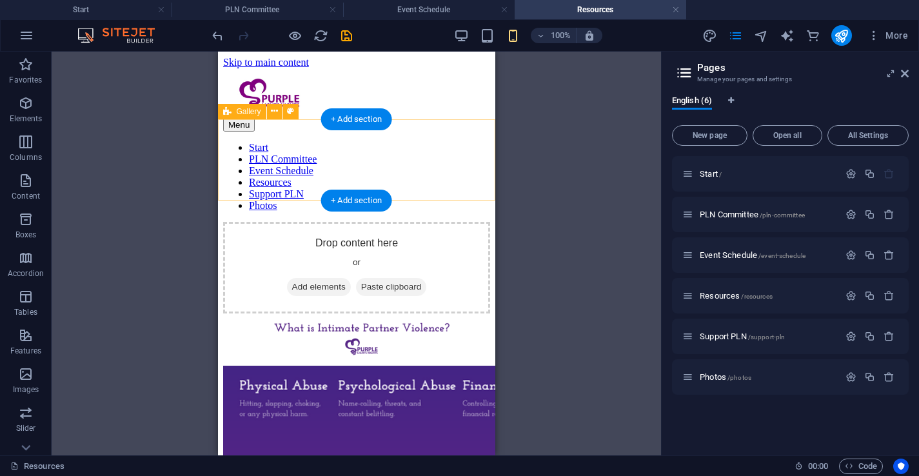
click at [386, 222] on div "Drop content here or Add elements Paste clipboard" at bounding box center [356, 268] width 267 height 92
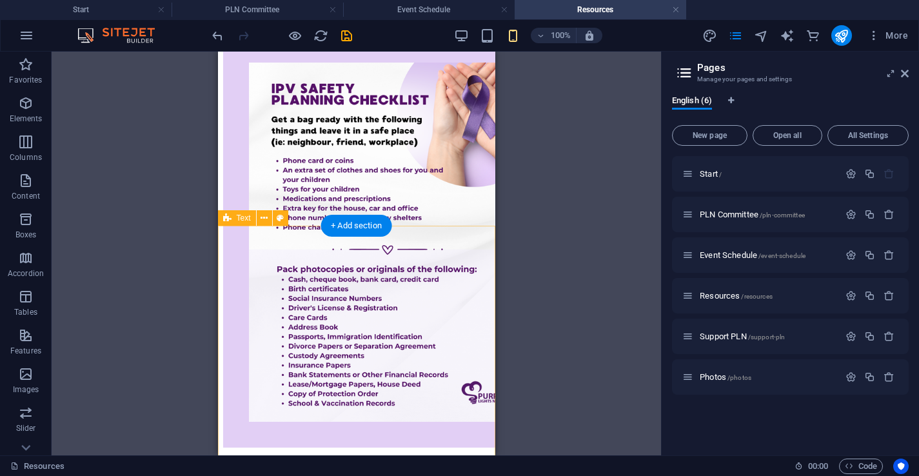
scroll to position [4151, 0]
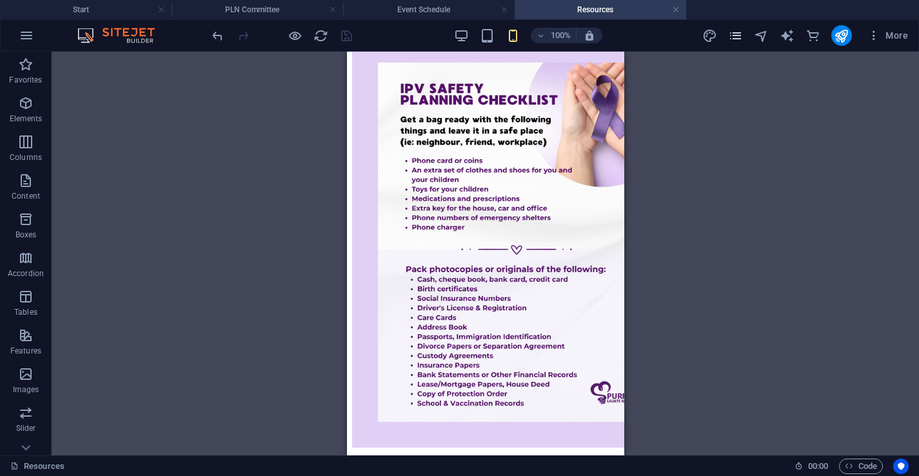
click at [735, 36] on icon "pages" at bounding box center [735, 35] width 15 height 15
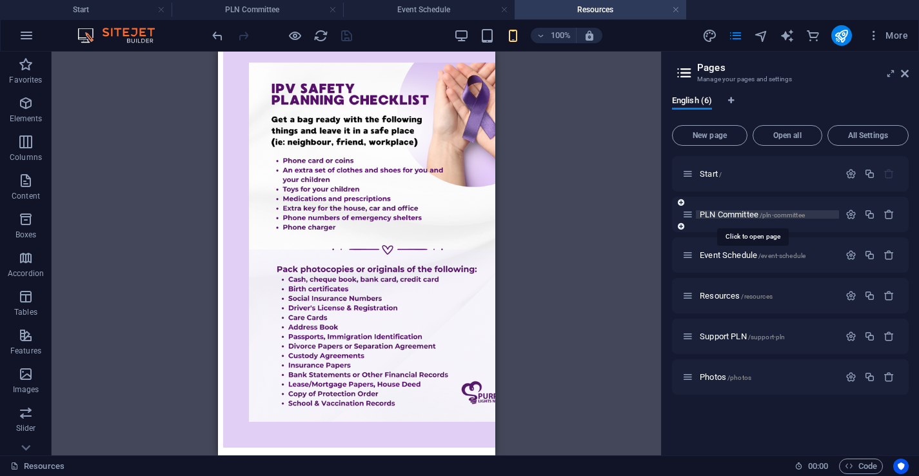
click at [721, 215] on span "PLN Committee /pln-committee" at bounding box center [752, 215] width 105 height 10
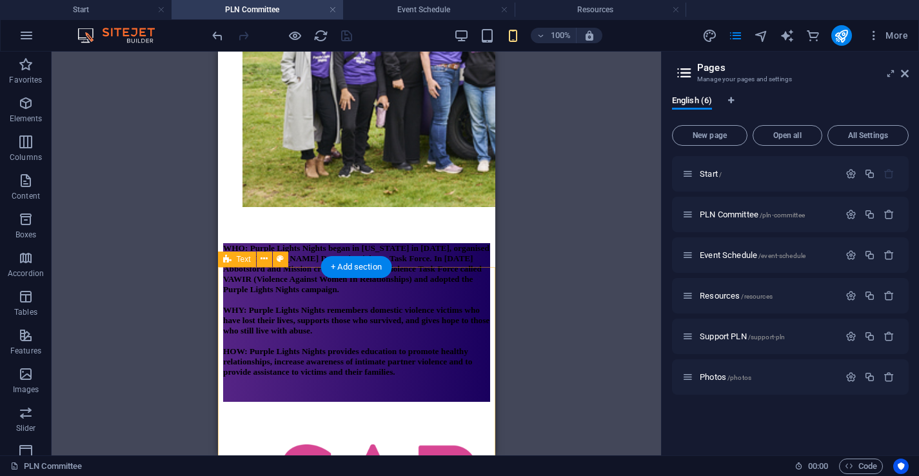
scroll to position [1495, 0]
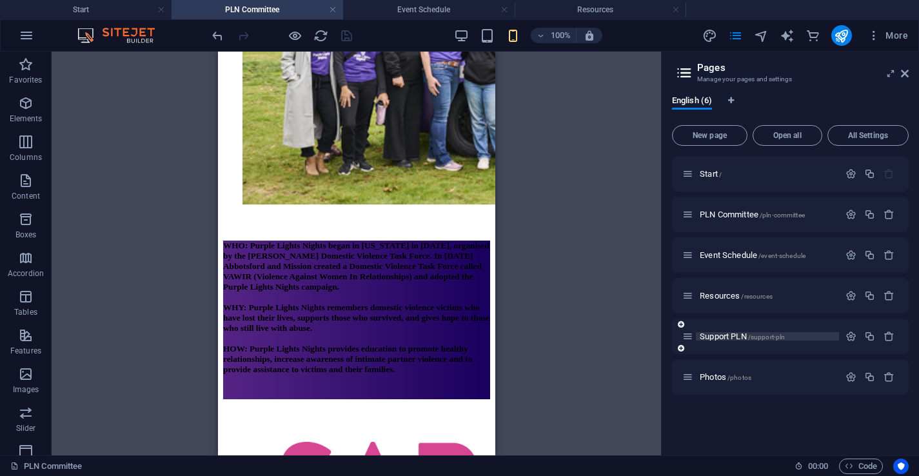
click at [734, 334] on span "Support PLN /support-pln" at bounding box center [742, 337] width 85 height 10
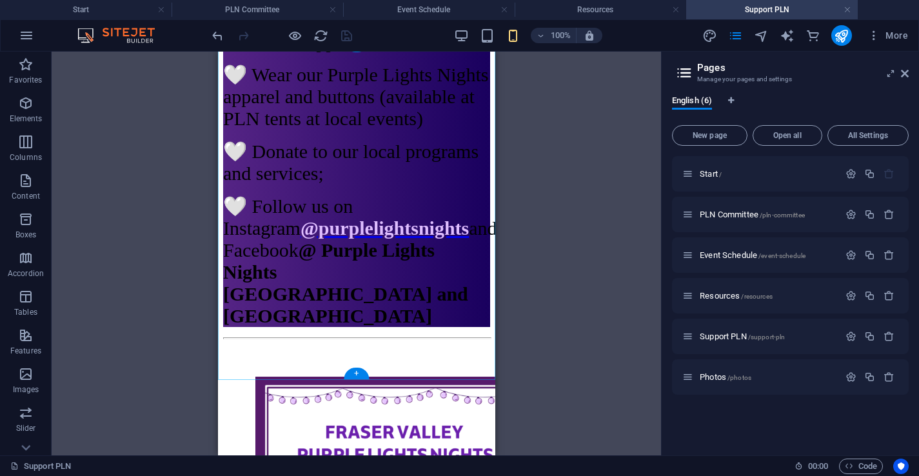
scroll to position [1548, 0]
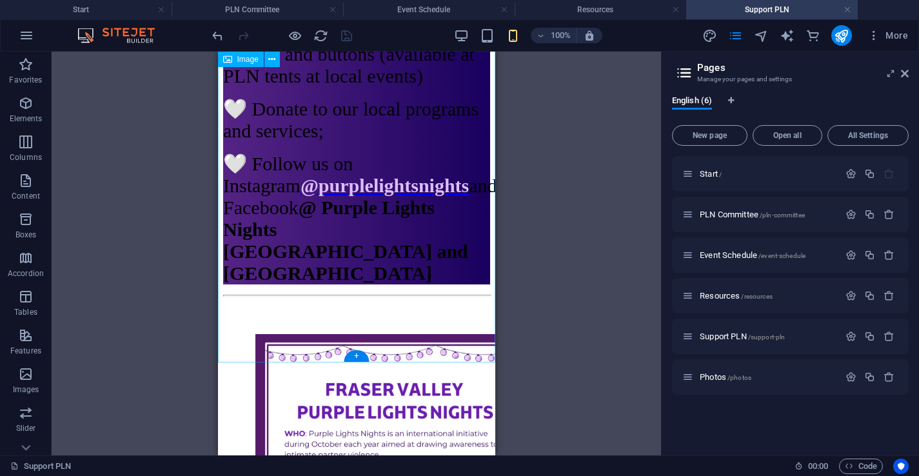
click at [709, 168] on div "Start /" at bounding box center [760, 173] width 157 height 15
click at [709, 176] on span "Start /" at bounding box center [711, 174] width 22 height 10
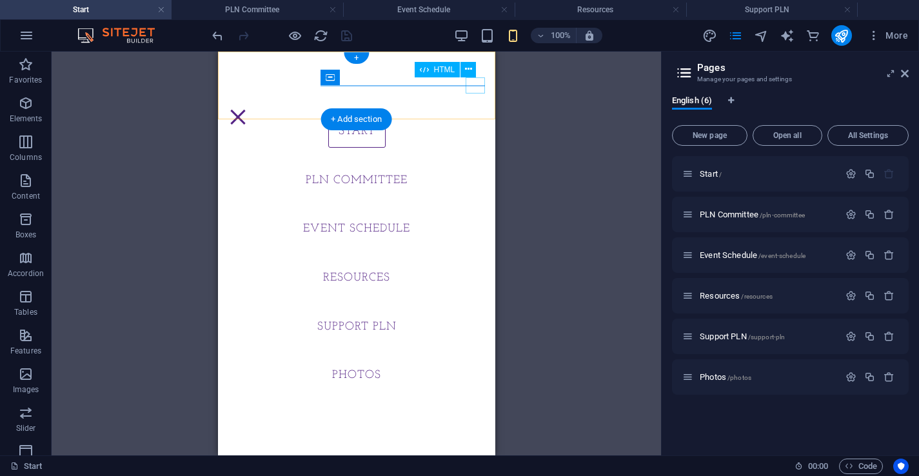
click at [247, 109] on div "Menu" at bounding box center [237, 117] width 19 height 16
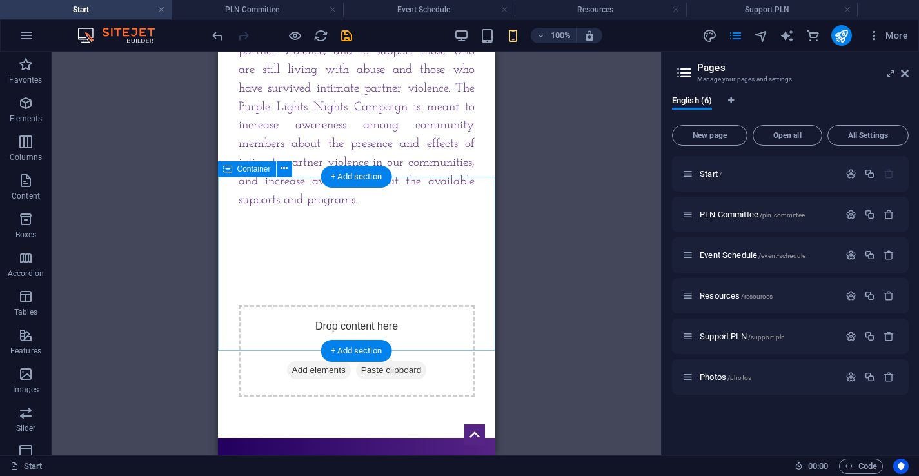
scroll to position [753, 0]
click at [423, 263] on div "Drop content here or Add elements Paste clipboard" at bounding box center [355, 350] width 277 height 174
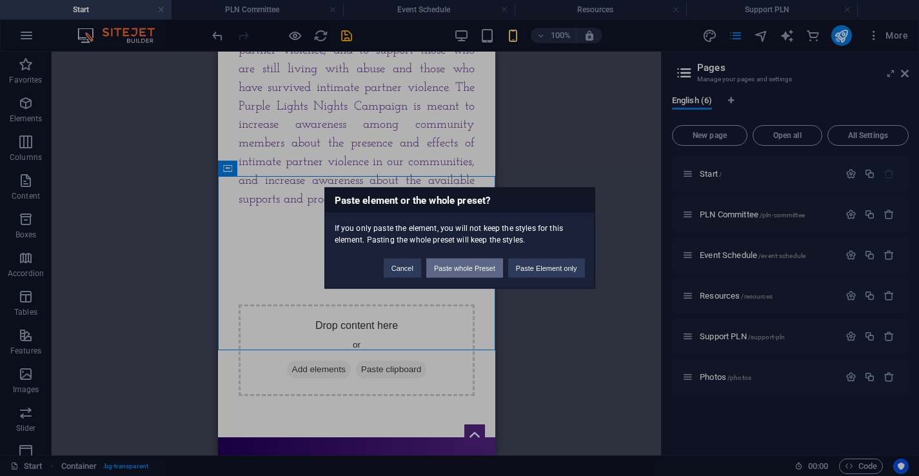
click at [486, 271] on button "Paste whole Preset" at bounding box center [464, 268] width 77 height 19
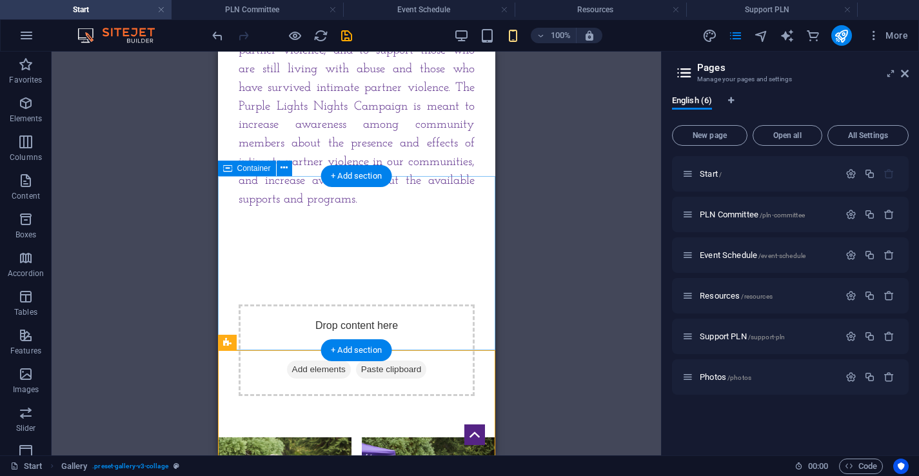
click at [415, 263] on div "Drop content here or Add elements Paste clipboard" at bounding box center [355, 350] width 277 height 174
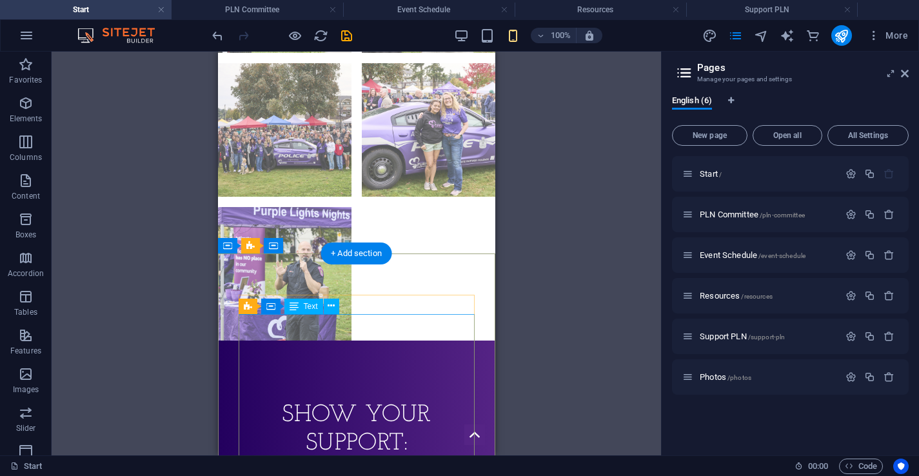
scroll to position [1097, 0]
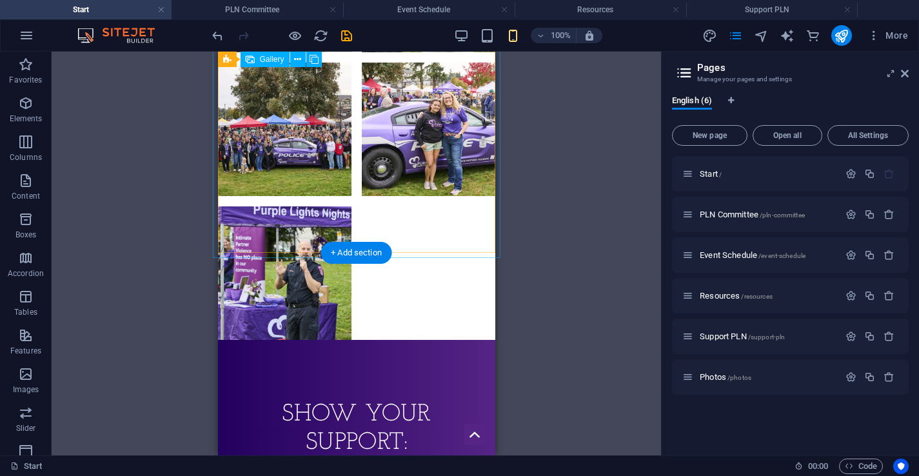
click at [409, 174] on div at bounding box center [356, 130] width 288 height 432
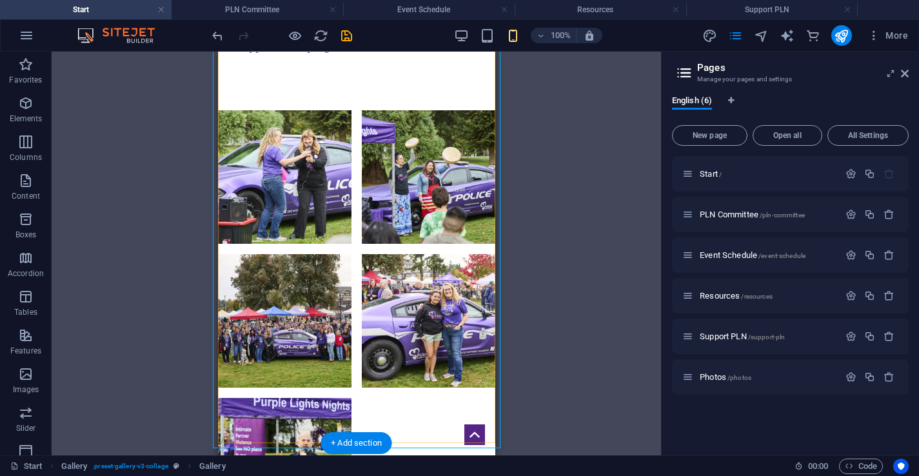
scroll to position [907, 0]
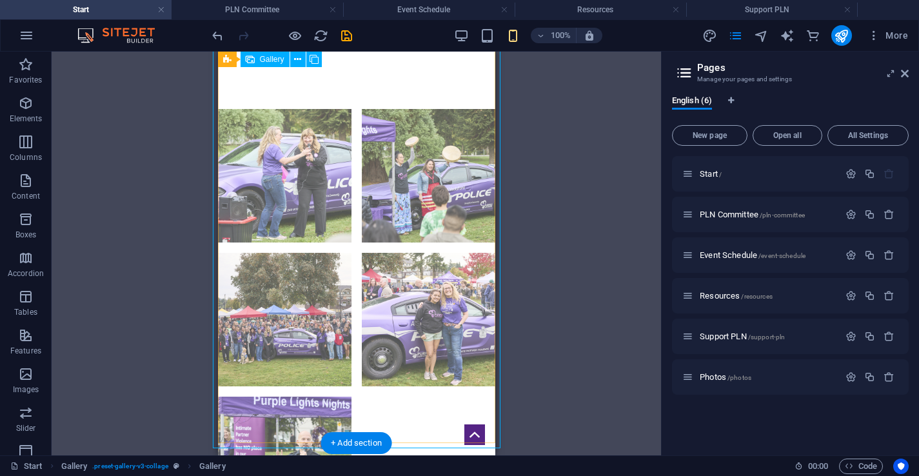
click at [432, 253] on li at bounding box center [428, 320] width 134 height 134
select select "4"
select select "px"
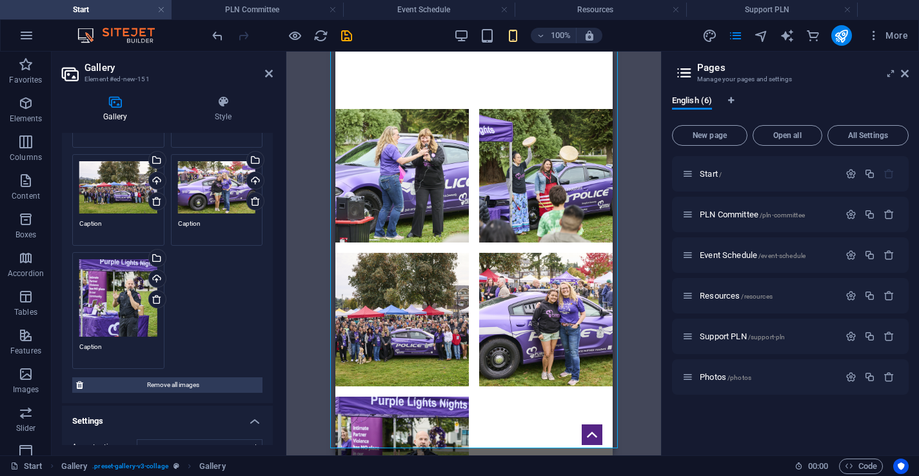
scroll to position [164, 0]
click at [250, 202] on icon at bounding box center [255, 200] width 10 height 10
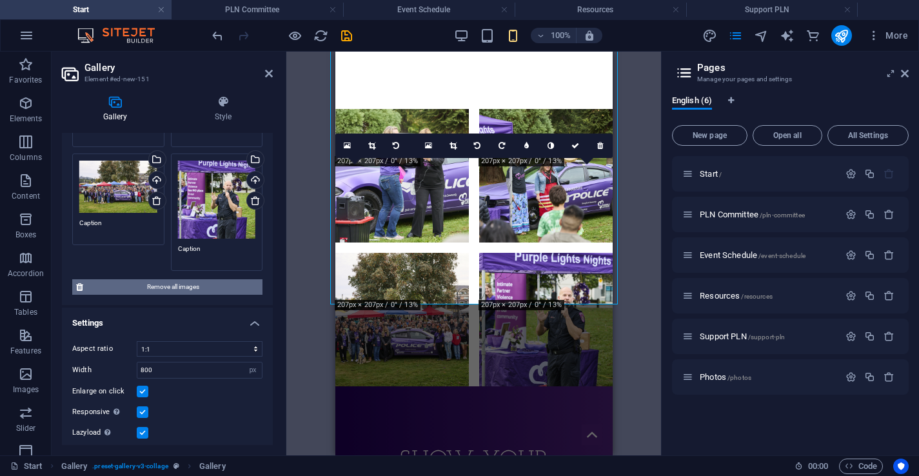
checkbox input "false"
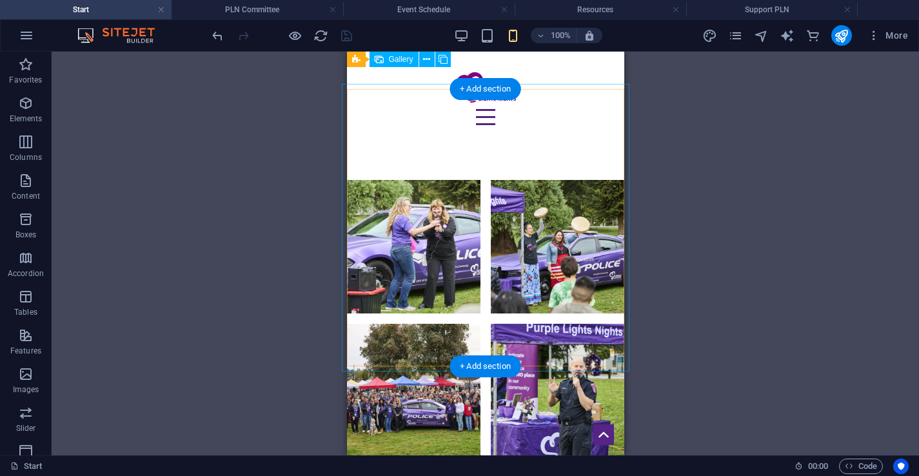
scroll to position [782, 0]
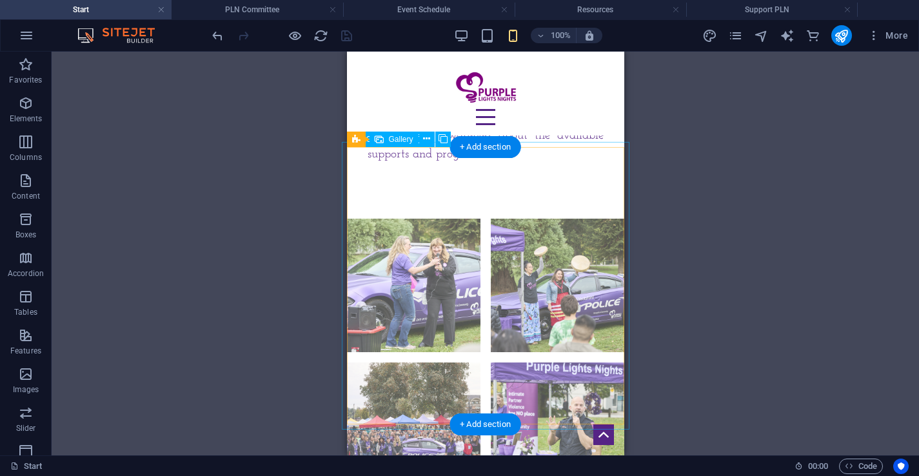
click at [579, 240] on li at bounding box center [557, 286] width 134 height 134
select select "4"
select select "px"
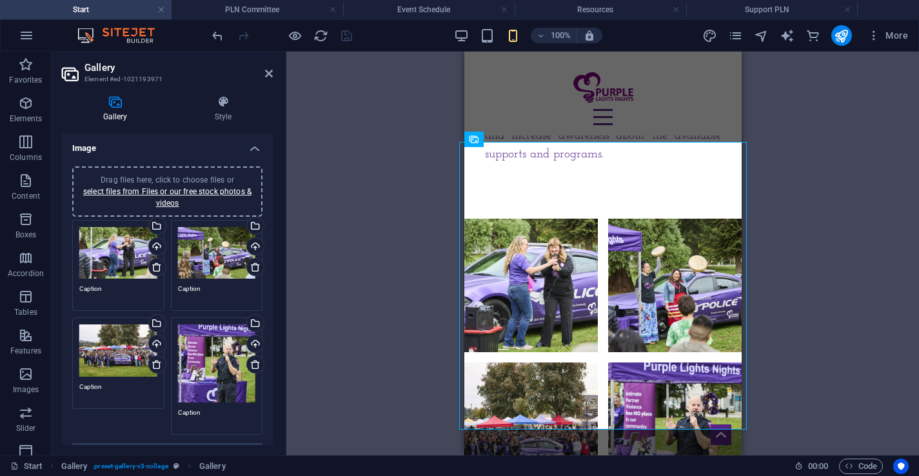
scroll to position [212, 0]
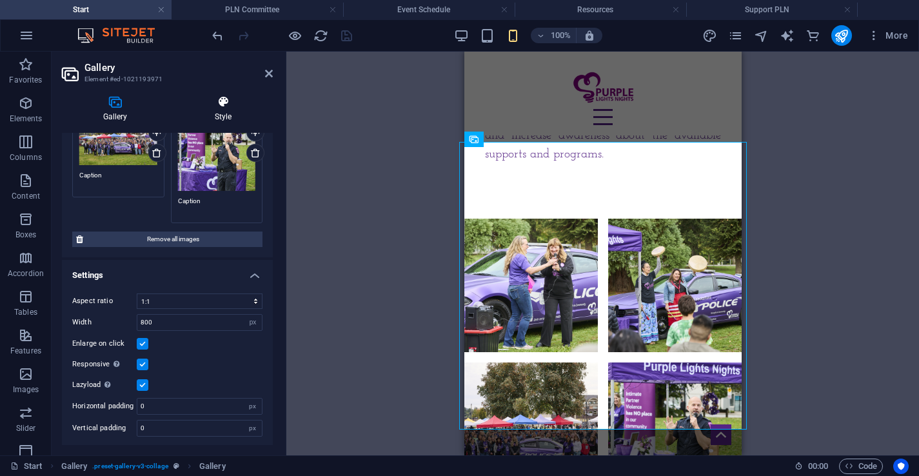
click at [234, 118] on h4 "Style" at bounding box center [223, 108] width 99 height 27
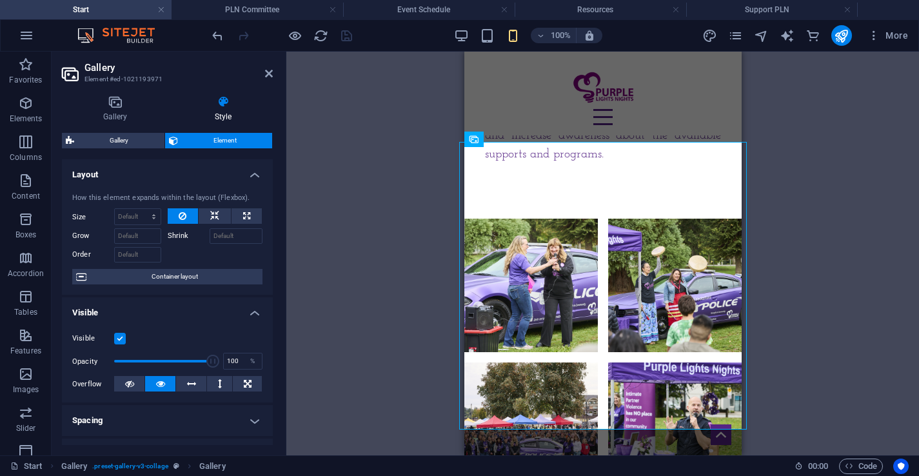
scroll to position [259, 0]
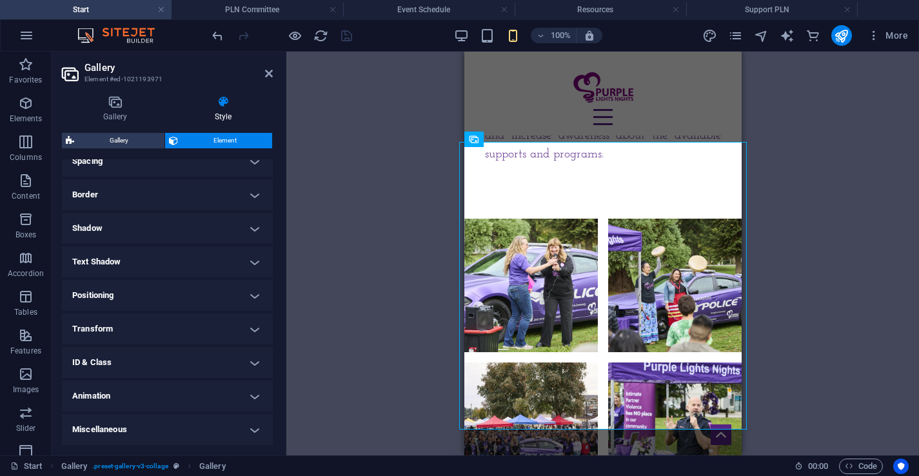
click at [119, 202] on h4 "Border" at bounding box center [167, 194] width 211 height 31
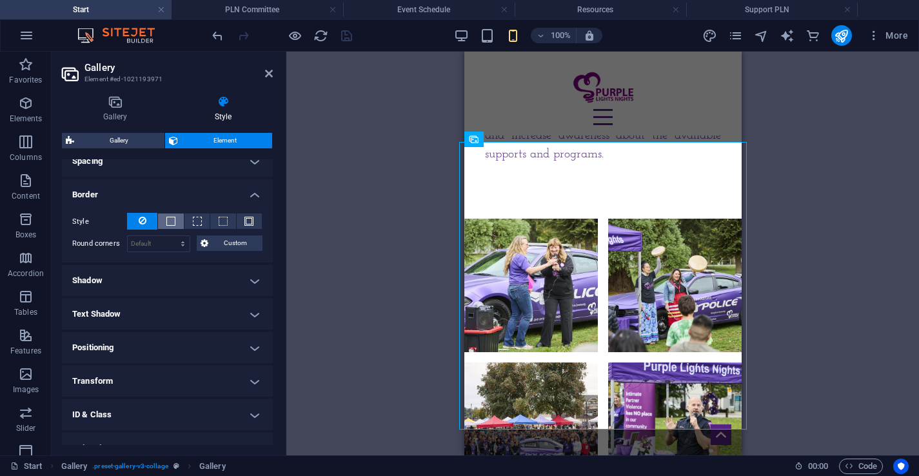
click at [173, 227] on button at bounding box center [170, 221] width 25 height 15
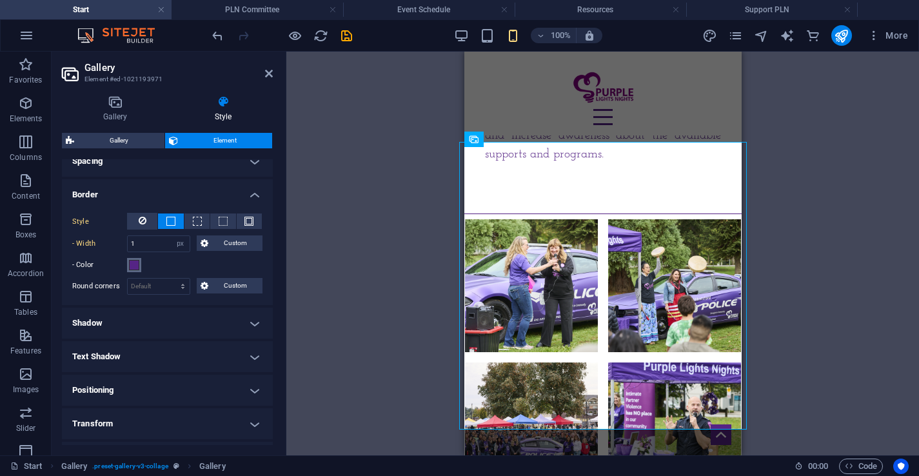
click at [134, 266] on span at bounding box center [134, 265] width 10 height 10
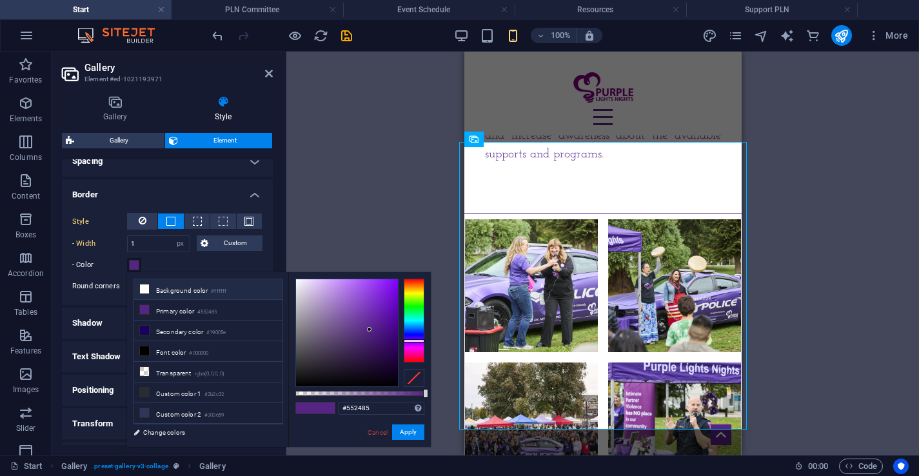
click at [154, 293] on li "Background color #ffffff" at bounding box center [208, 289] width 148 height 21
type input "#ffffff"
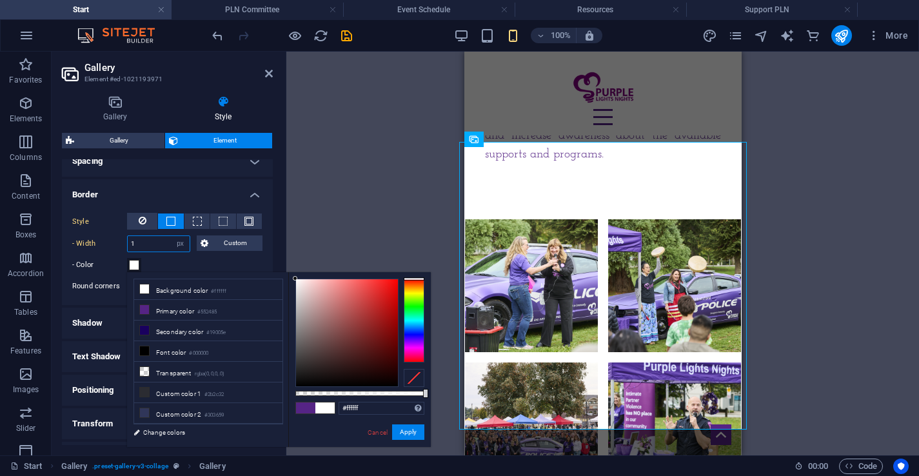
click at [144, 246] on input "1" at bounding box center [159, 243] width 62 height 15
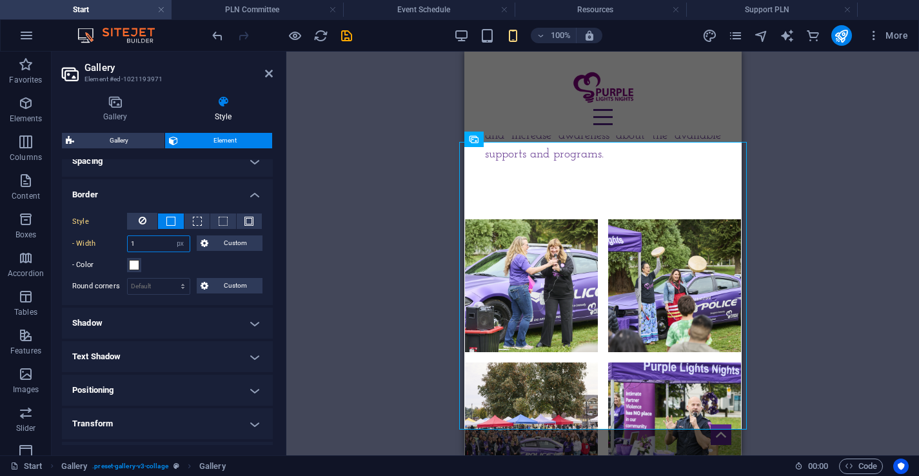
click at [144, 246] on input "1" at bounding box center [159, 243] width 62 height 15
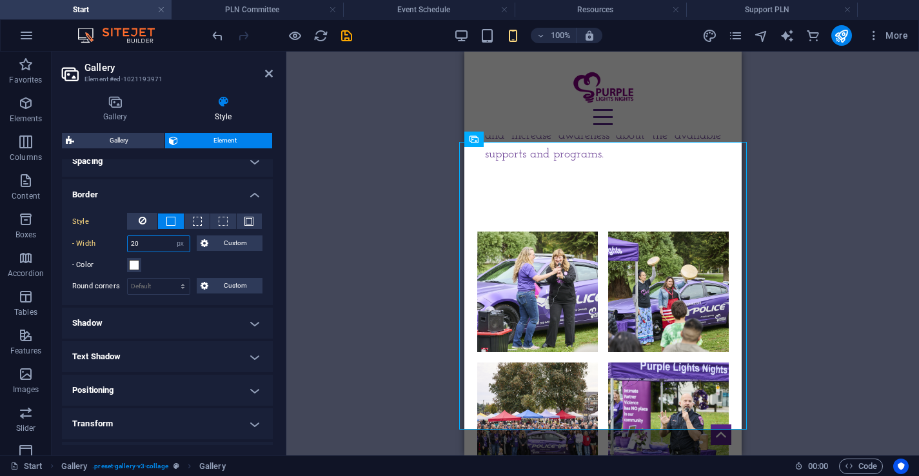
click at [161, 243] on input "20" at bounding box center [159, 243] width 62 height 15
type input "2"
type input "10"
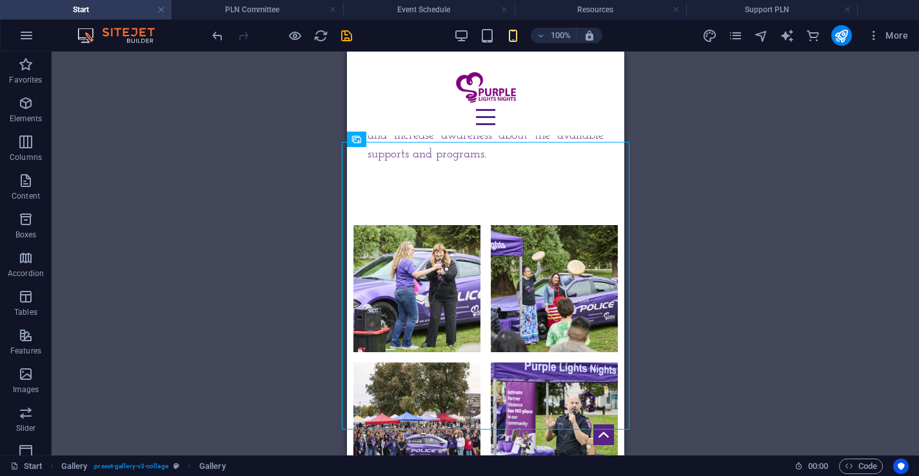
click at [230, 253] on div "Drag and drop a file to add it H3 Menu Bar Menu Image Text Preset Image Contain…" at bounding box center [486, 254] width 868 height 404
click at [692, 335] on div "Drag and drop a file to add it H3 Menu Bar Menu Image Text Preset Image Contain…" at bounding box center [486, 254] width 868 height 404
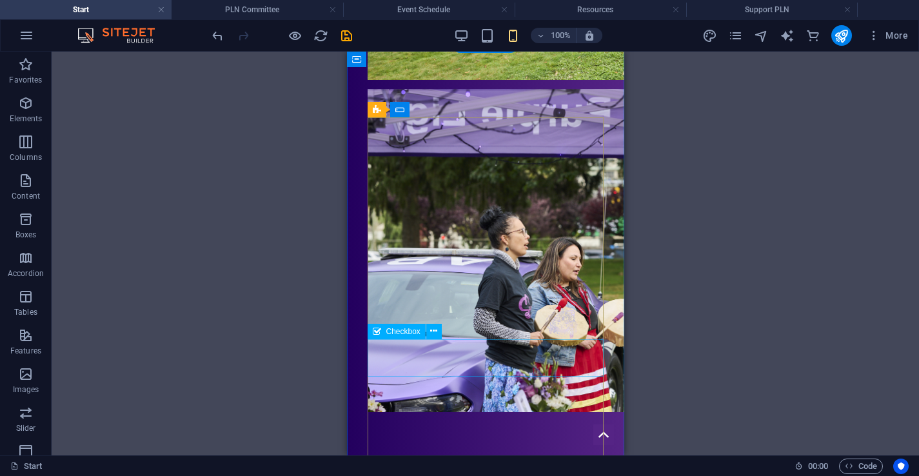
scroll to position [2154, 0]
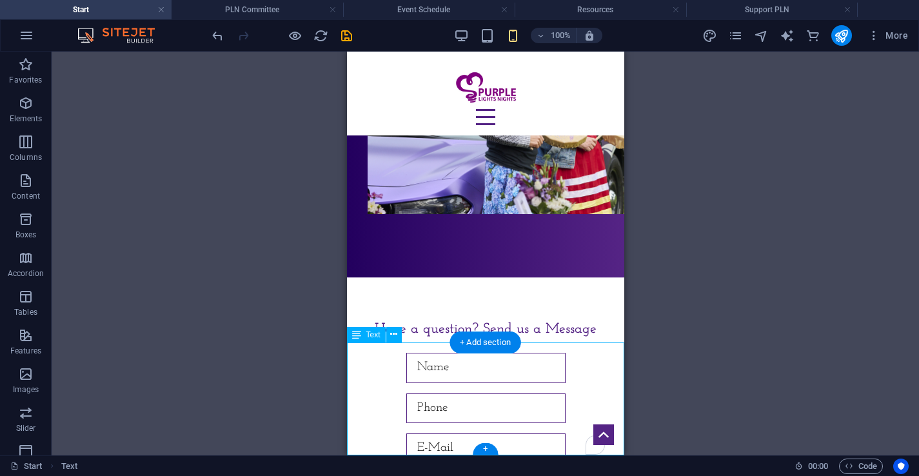
scroll to position [2080, 0]
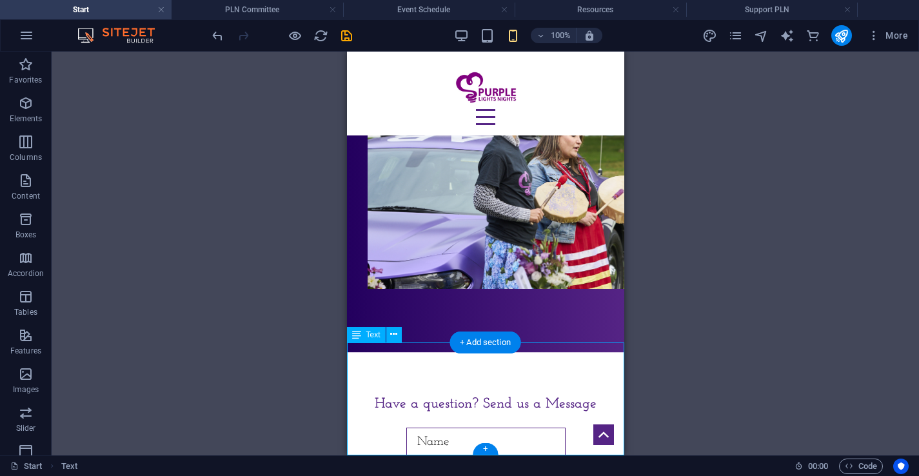
select select "px"
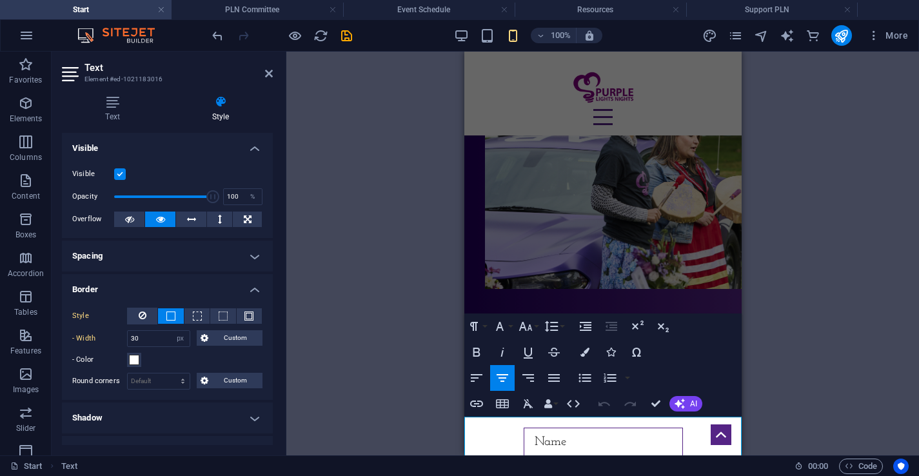
click at [785, 323] on div "Drag here to replace the existing content. Press “Ctrl” if you want to create a…" at bounding box center [602, 254] width 633 height 404
click at [819, 328] on div "Drag here to replace the existing content. Press “Ctrl” if you want to create a…" at bounding box center [602, 254] width 633 height 404
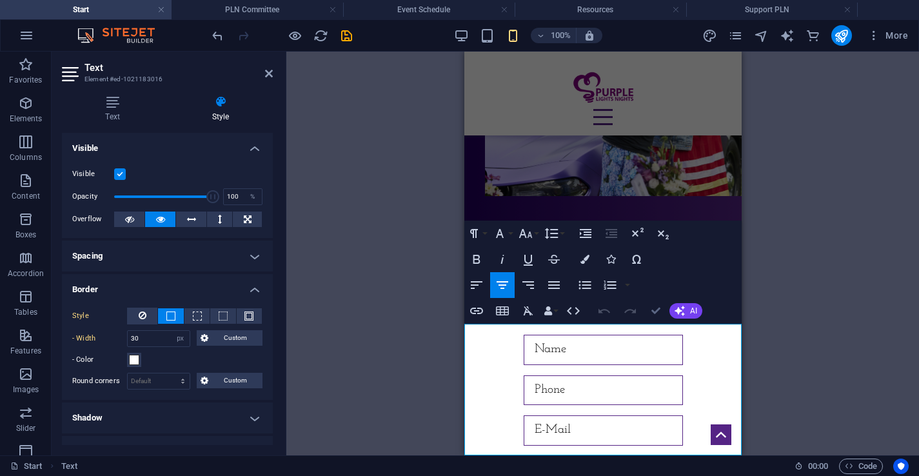
scroll to position [2154, 0]
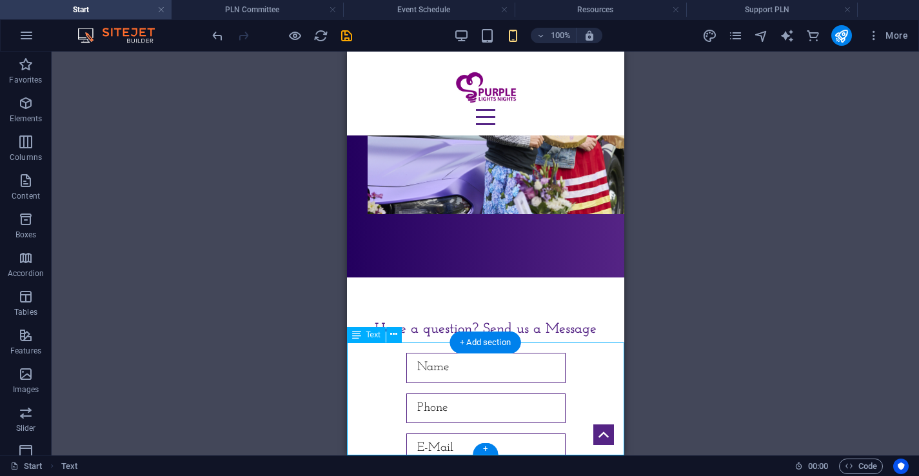
select select "px"
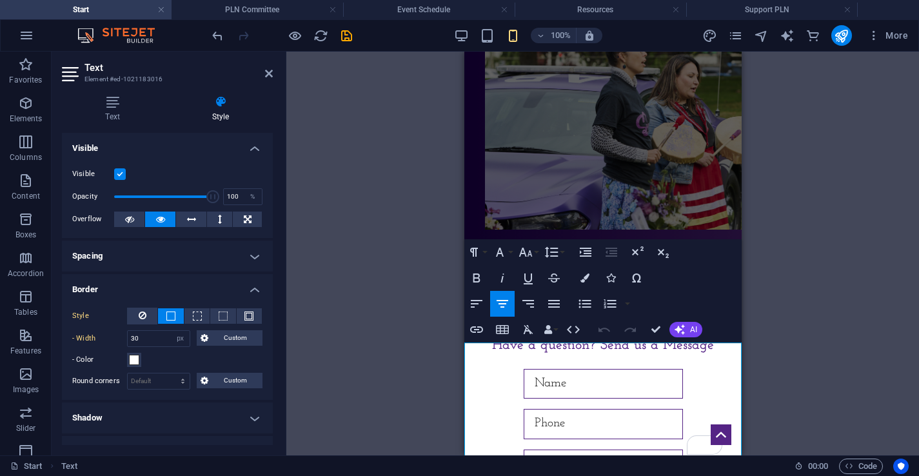
click at [339, 417] on div "Drag here to replace the existing content. Press “Ctrl” if you want to create a…" at bounding box center [602, 254] width 633 height 404
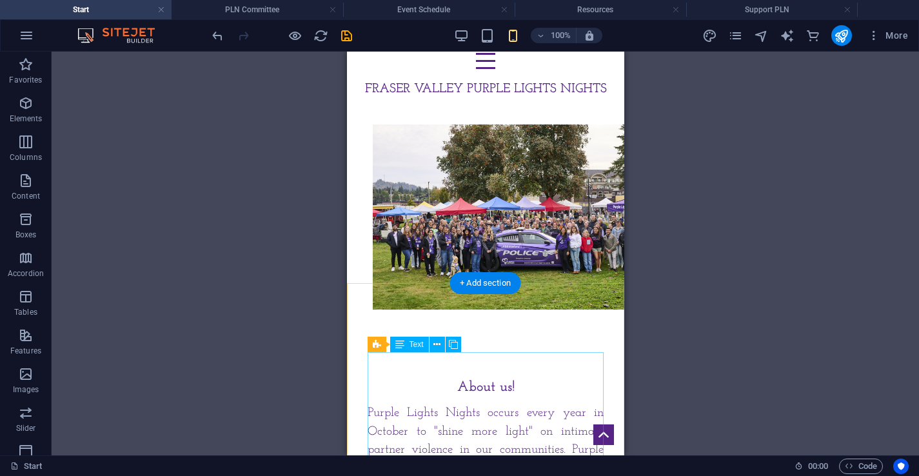
scroll to position [0, 0]
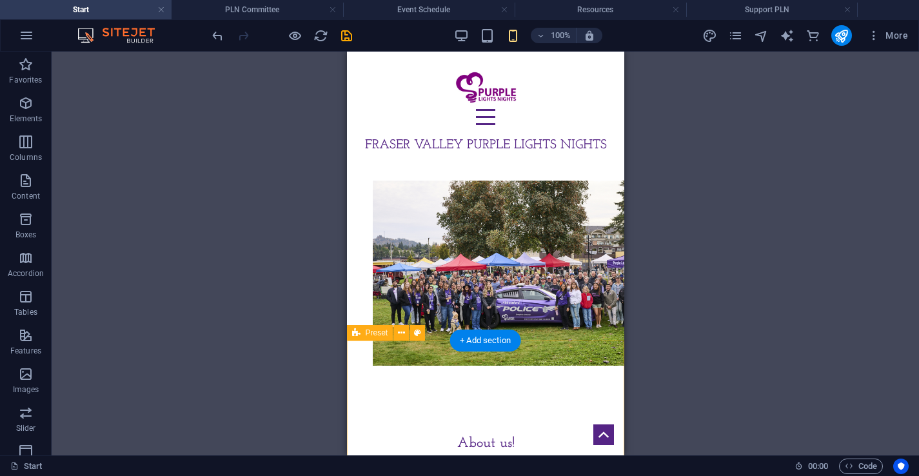
checkbox input "false"
click at [742, 35] on icon "pages" at bounding box center [735, 35] width 15 height 15
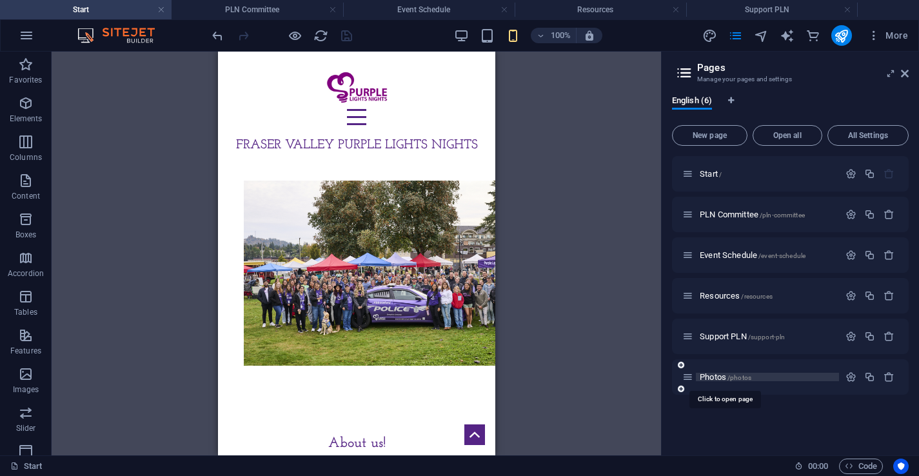
click at [715, 374] on span "Photos /photos" at bounding box center [726, 377] width 52 height 10
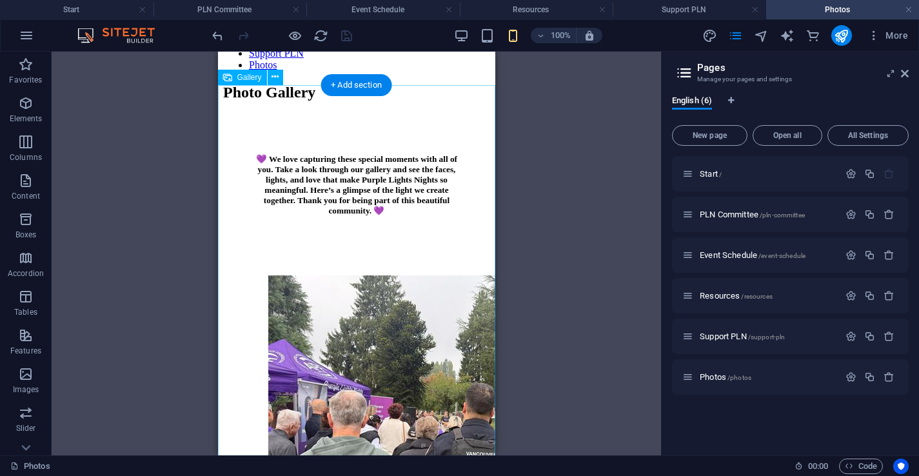
scroll to position [299, 0]
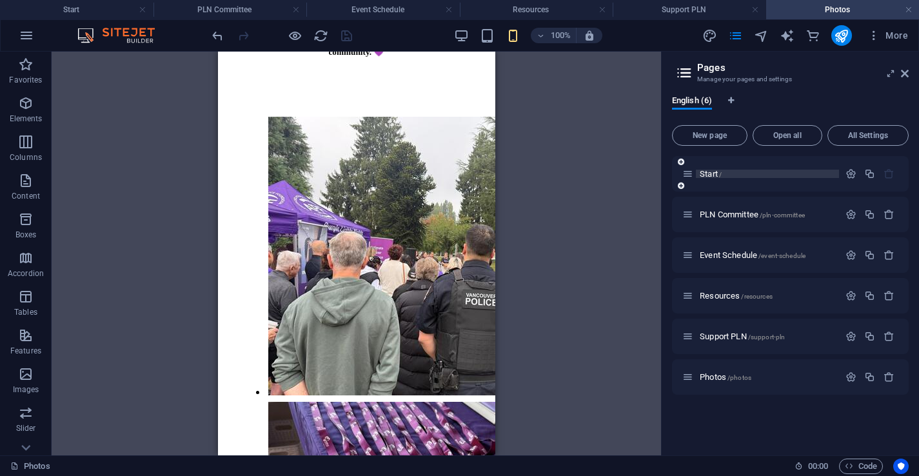
click at [732, 174] on p "Start /" at bounding box center [767, 174] width 135 height 8
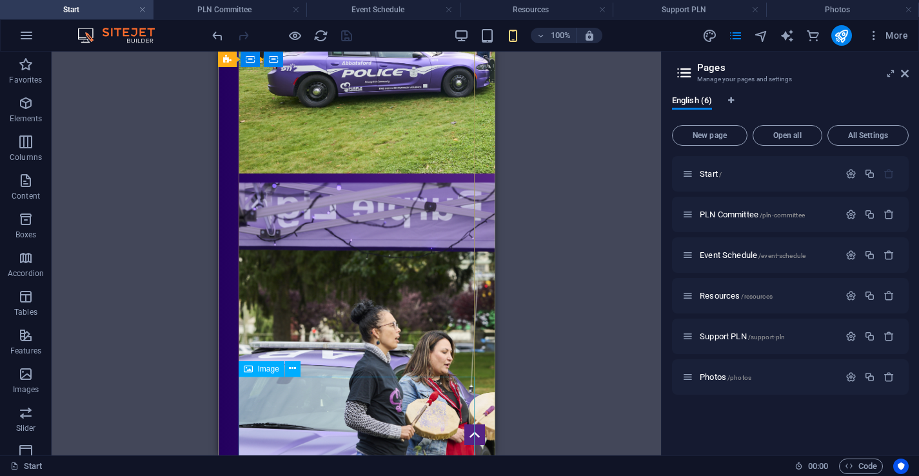
scroll to position [2041, 0]
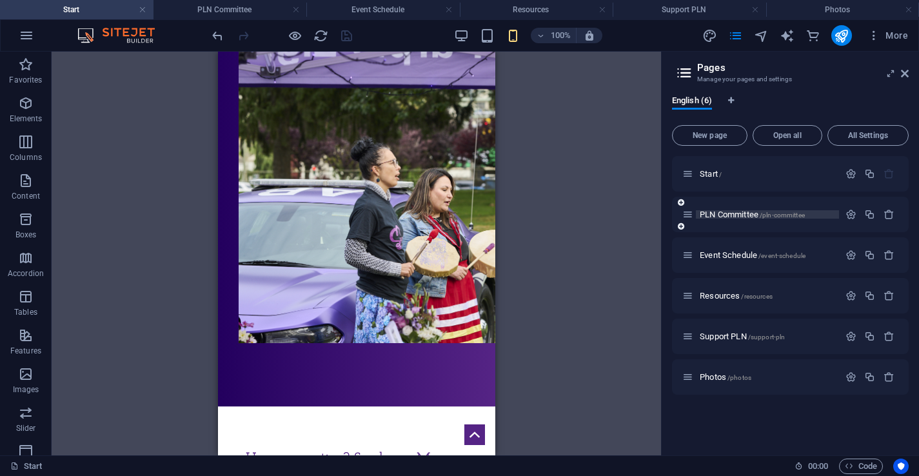
click at [731, 216] on span "PLN Committee /pln-committee" at bounding box center [752, 215] width 105 height 10
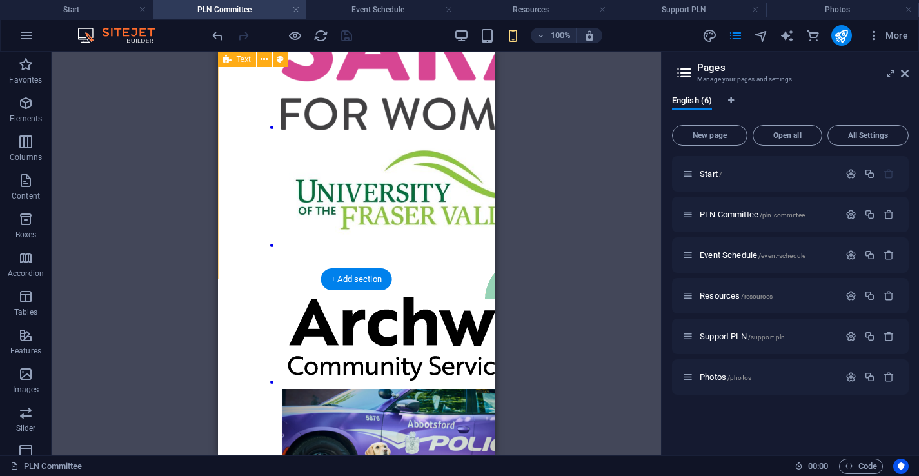
scroll to position [2165, 0]
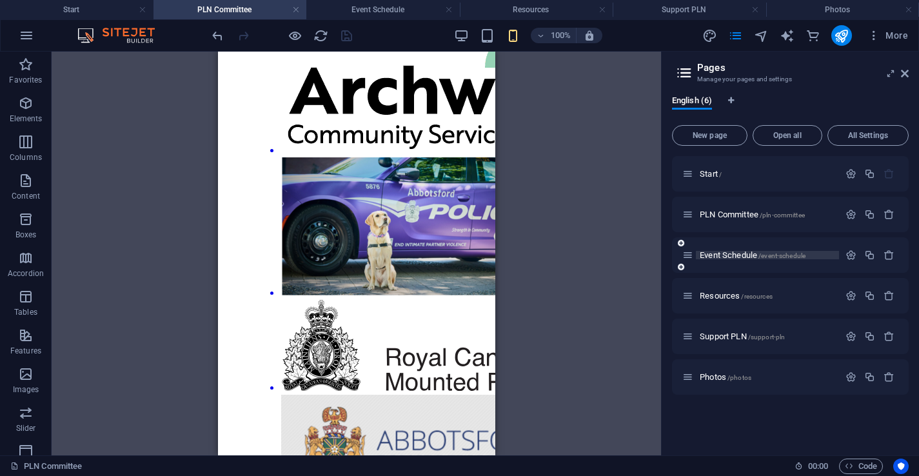
click at [741, 257] on span "Event Schedule /event-schedule" at bounding box center [753, 255] width 106 height 10
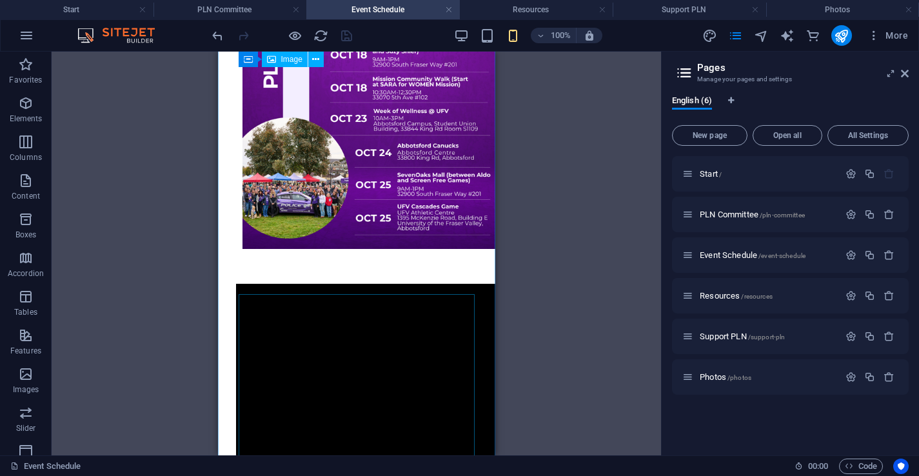
scroll to position [0, 0]
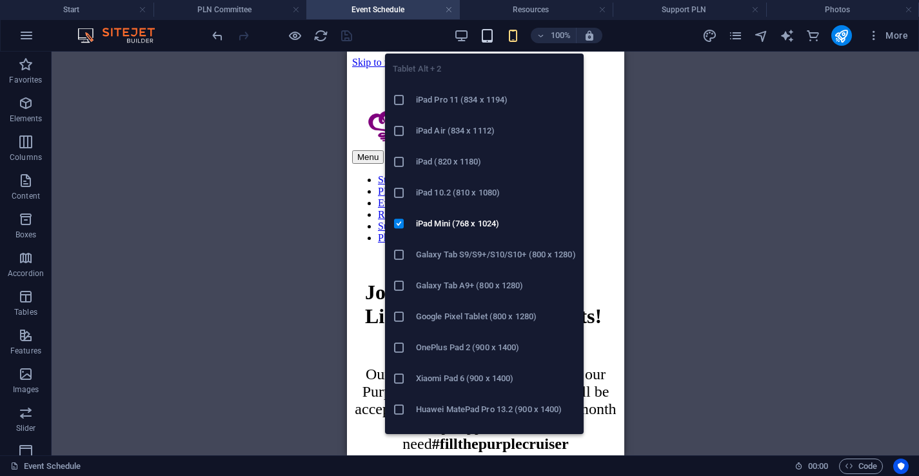
click at [488, 35] on icon "button" at bounding box center [487, 35] width 15 height 15
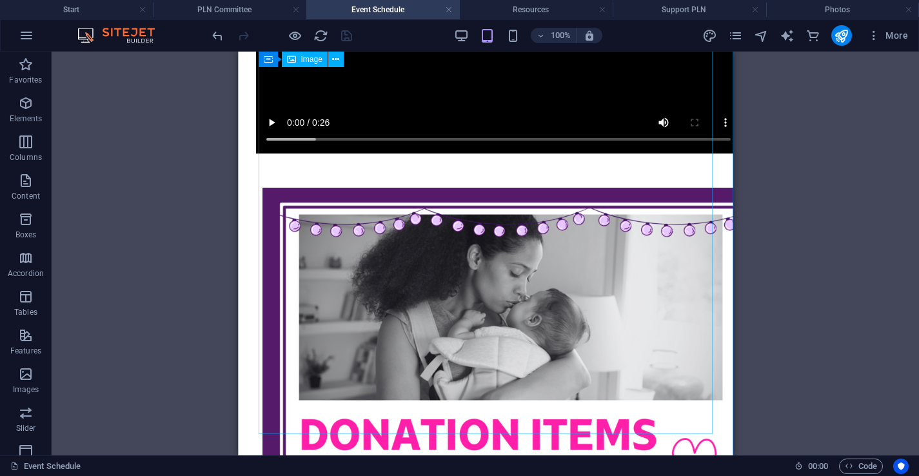
scroll to position [1704, 0]
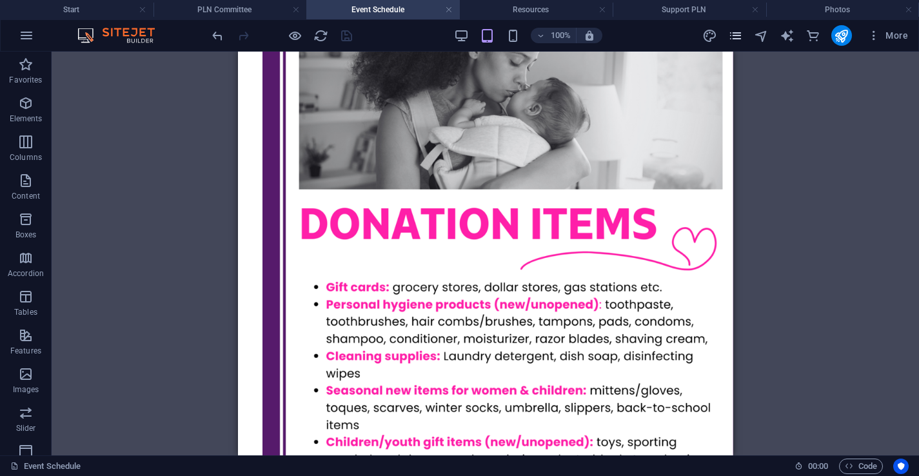
click at [738, 30] on icon "pages" at bounding box center [735, 35] width 15 height 15
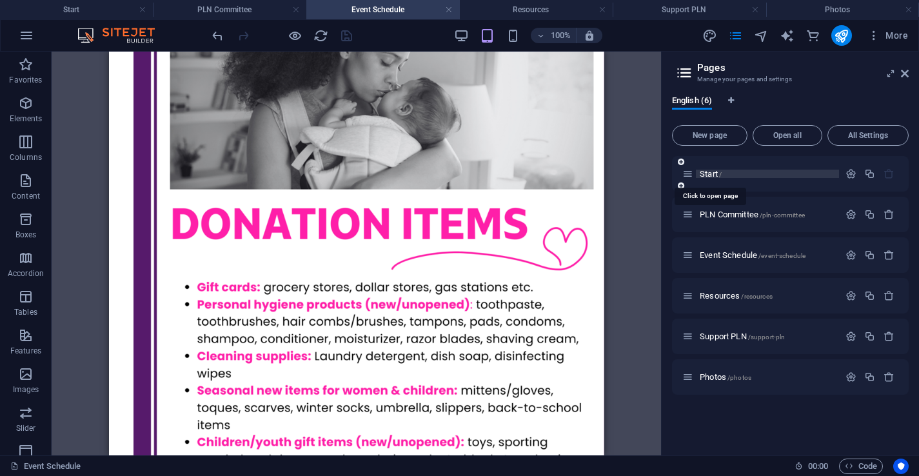
click at [708, 171] on span "Start /" at bounding box center [711, 174] width 22 height 10
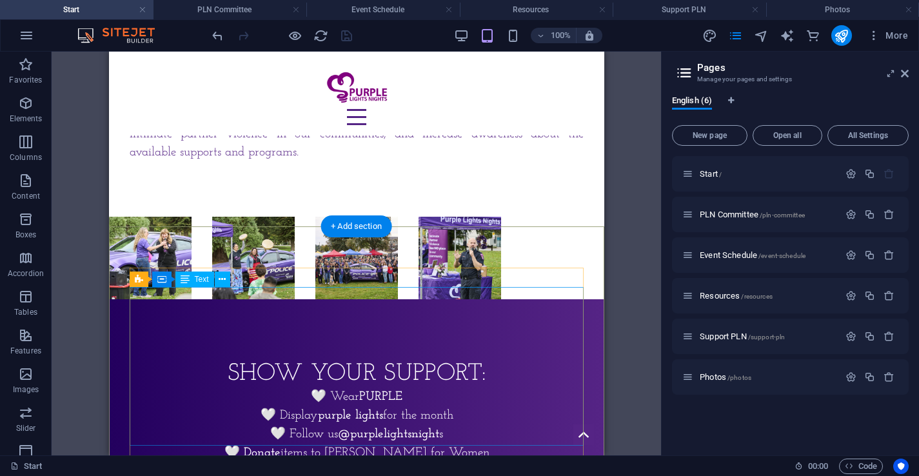
scroll to position [713, 0]
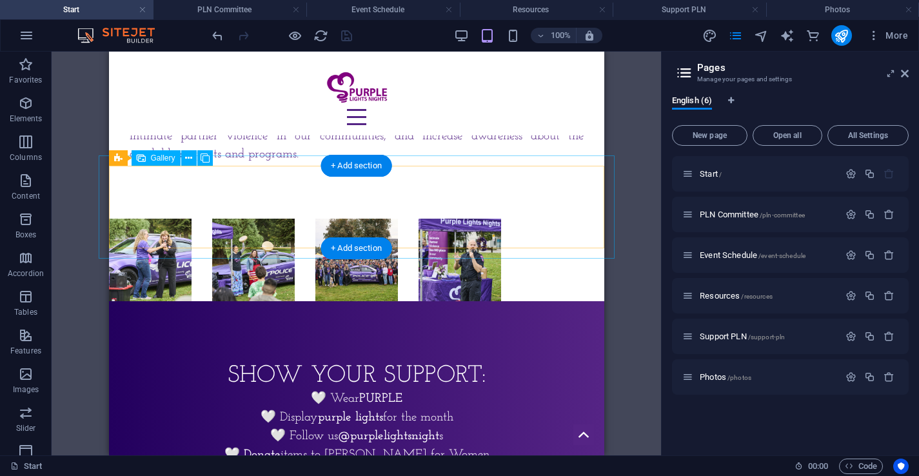
click at [571, 208] on div at bounding box center [356, 259] width 516 height 103
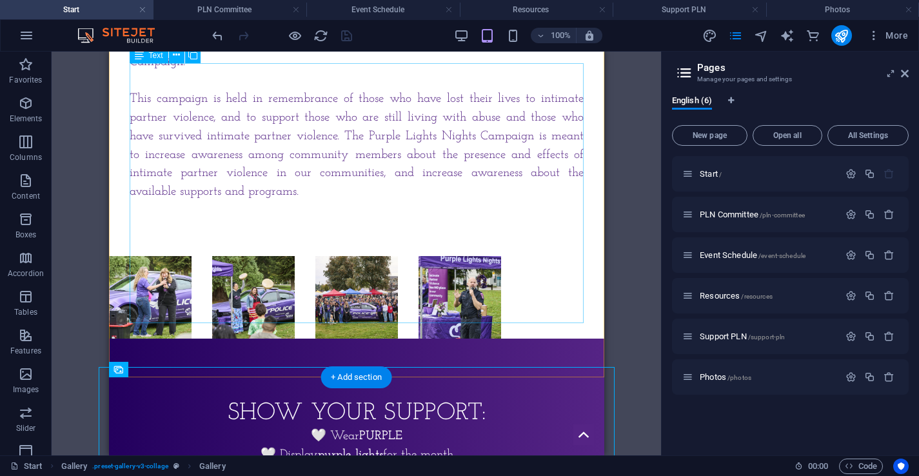
scroll to position [692, 0]
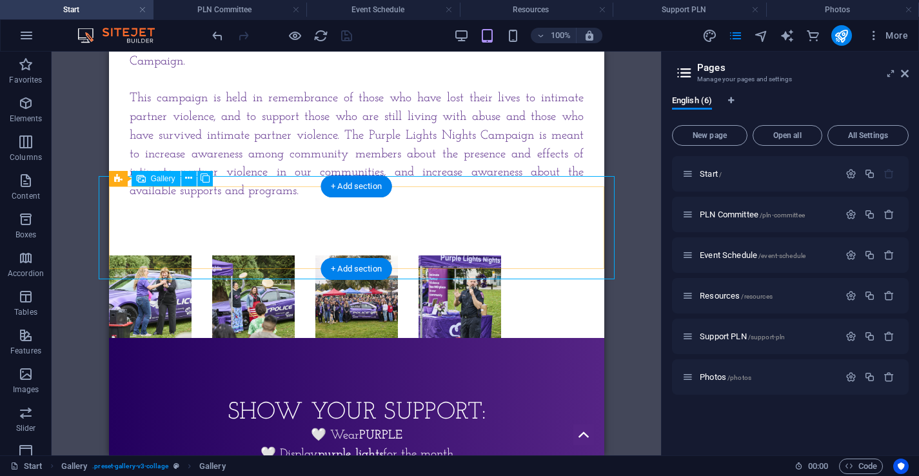
click at [566, 245] on div at bounding box center [356, 296] width 516 height 103
click at [591, 245] on div at bounding box center [356, 296] width 516 height 103
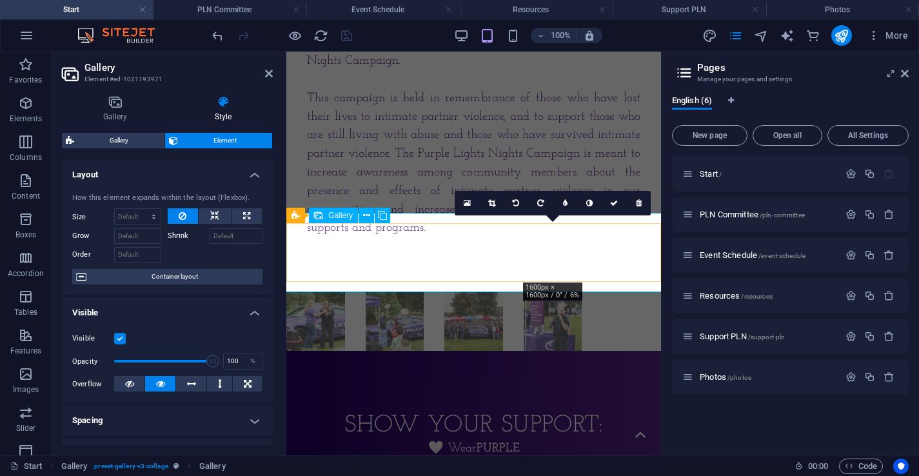
click at [557, 292] on li at bounding box center [553, 321] width 59 height 59
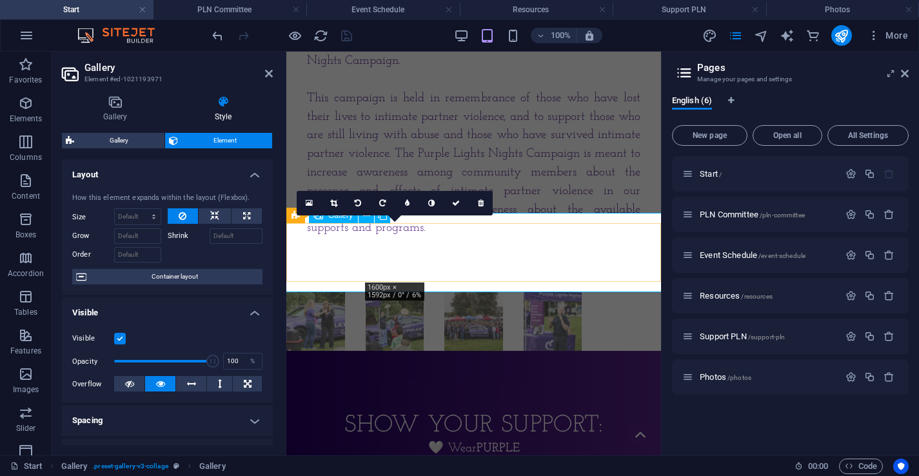
click at [378, 292] on li at bounding box center [395, 321] width 59 height 59
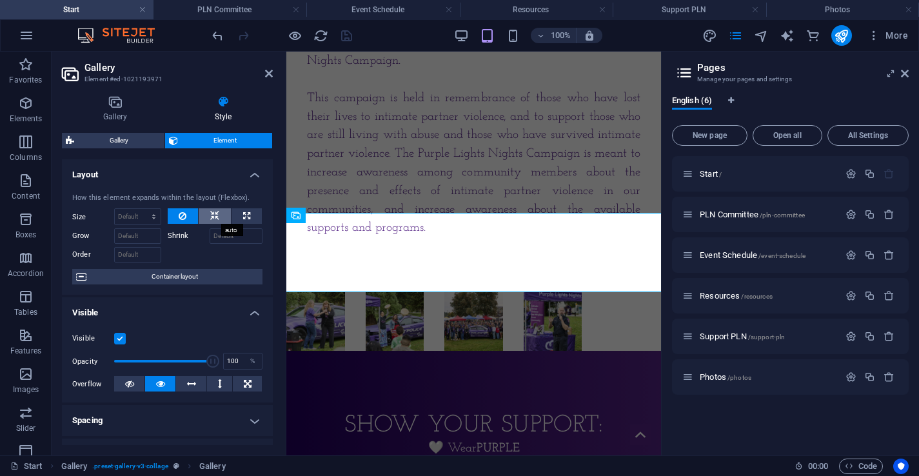
click at [212, 214] on icon at bounding box center [214, 215] width 9 height 15
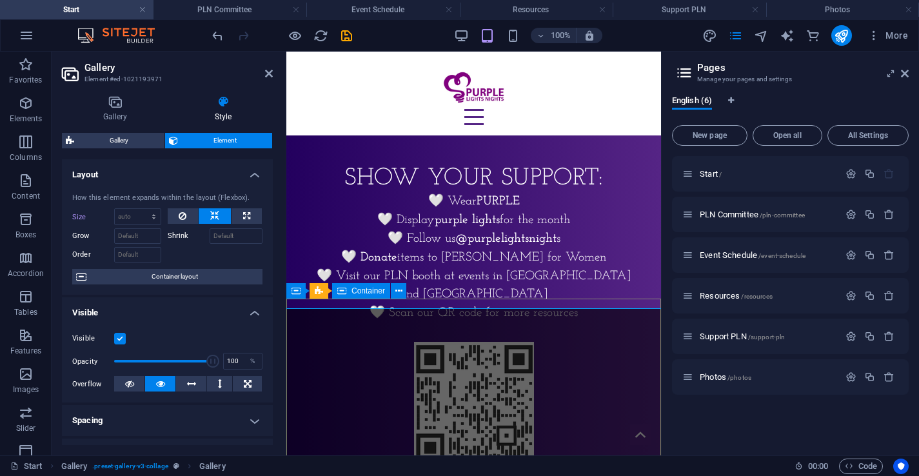
scroll to position [879, 0]
click at [240, 220] on button at bounding box center [247, 215] width 30 height 15
type input "100"
select select "%"
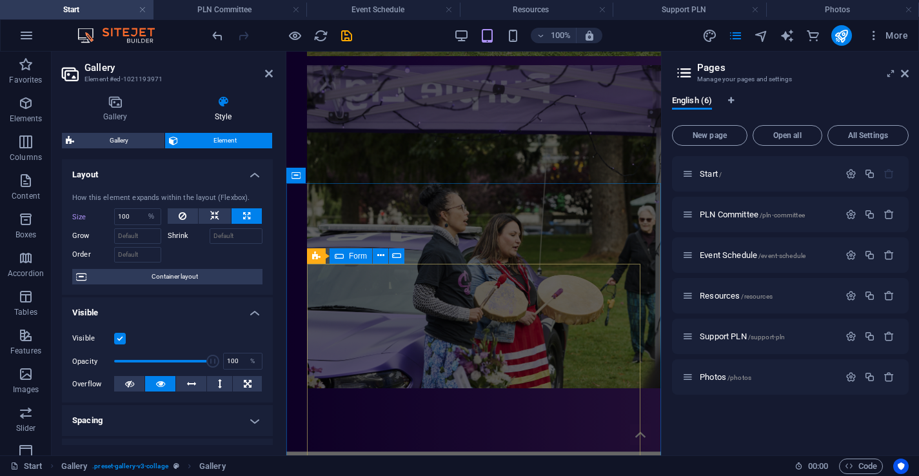
scroll to position [1638, 0]
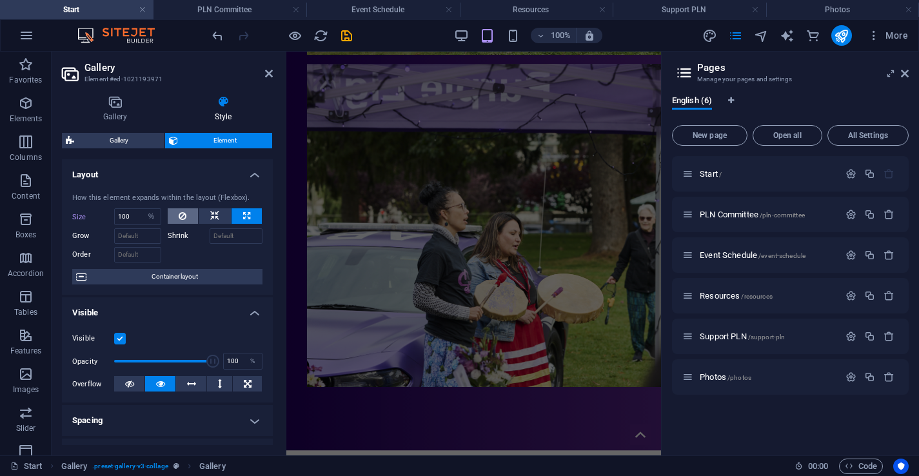
click at [184, 219] on icon at bounding box center [183, 215] width 8 height 15
select select "DISABLED_OPTION_VALUE"
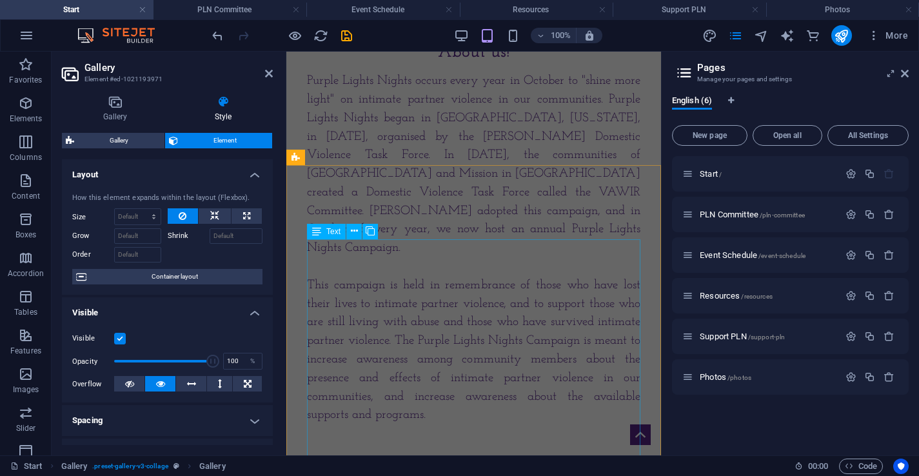
scroll to position [623, 0]
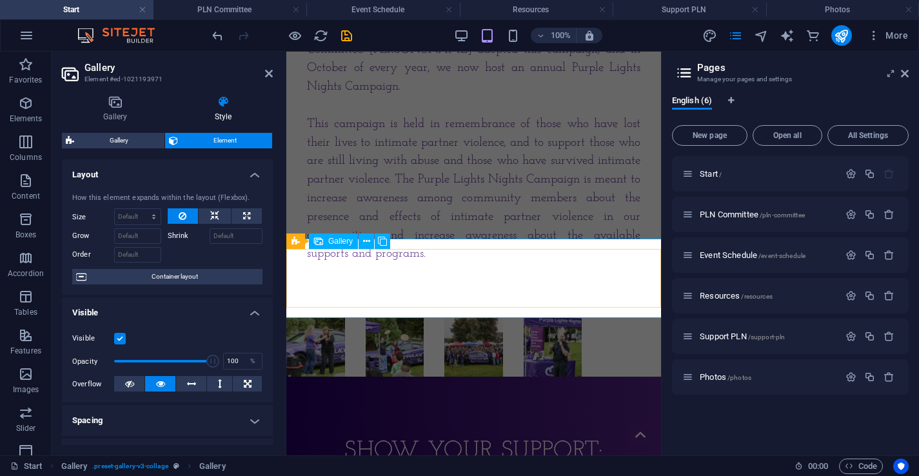
click at [599, 308] on div at bounding box center [473, 347] width 395 height 79
click at [399, 9] on h4 "Event Schedule" at bounding box center [383, 10] width 154 height 14
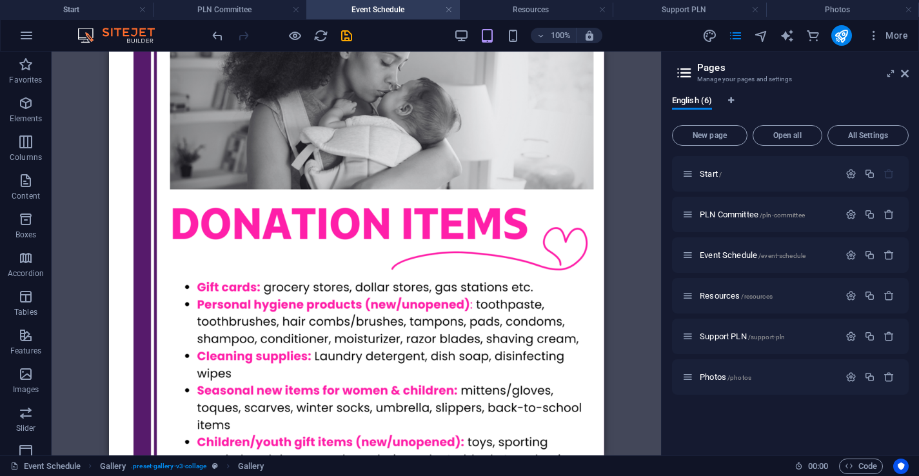
scroll to position [0, 0]
click at [244, 13] on h4 "PLN Committee" at bounding box center [231, 10] width 154 height 14
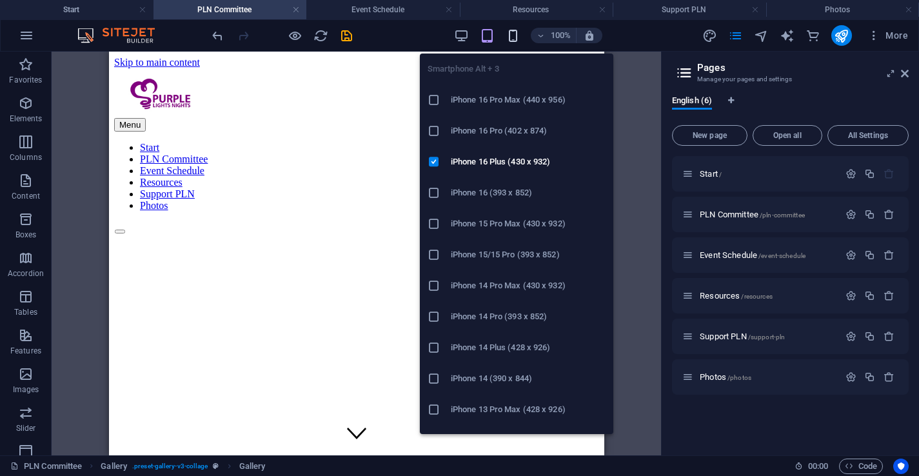
click at [514, 28] on icon "button" at bounding box center [513, 35] width 15 height 15
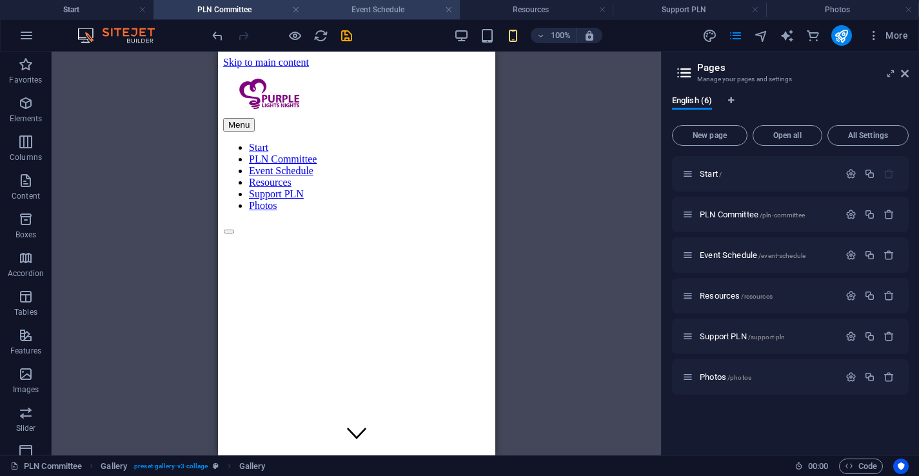
click at [395, 10] on h4 "Event Schedule" at bounding box center [383, 10] width 154 height 14
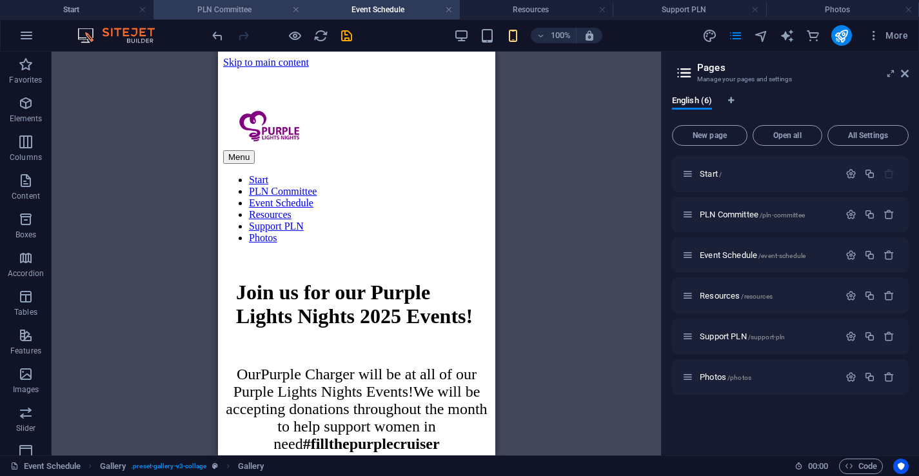
click at [214, 8] on h4 "PLN Committee" at bounding box center [231, 10] width 154 height 14
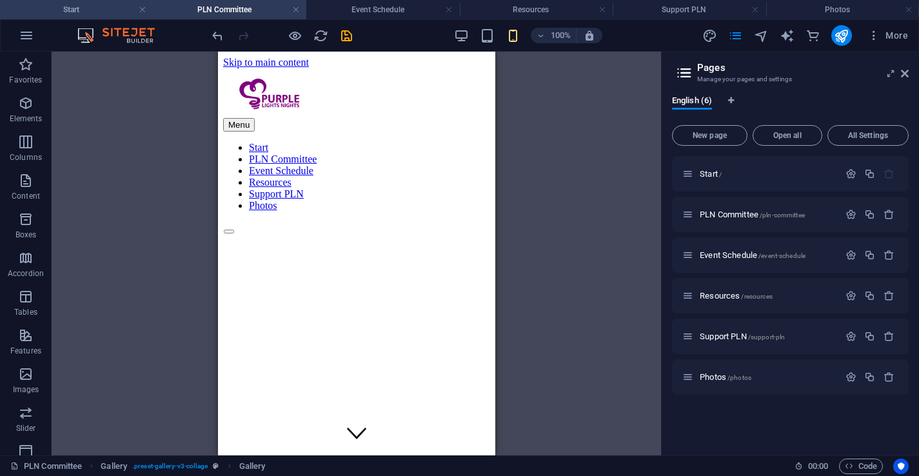
click at [90, 14] on h4 "Start" at bounding box center [77, 10] width 154 height 14
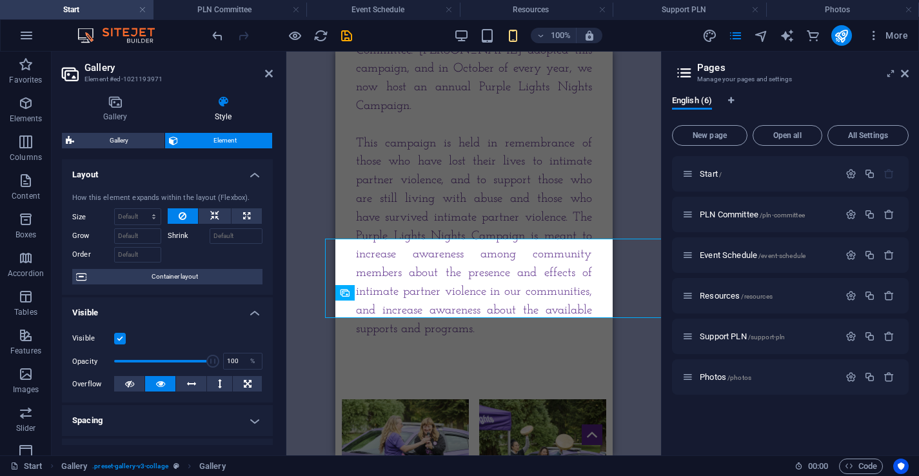
type input "10"
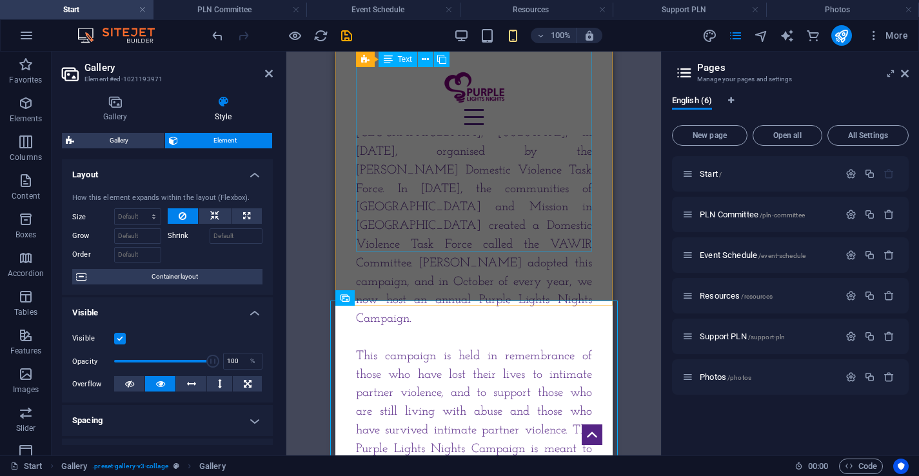
scroll to position [0, 0]
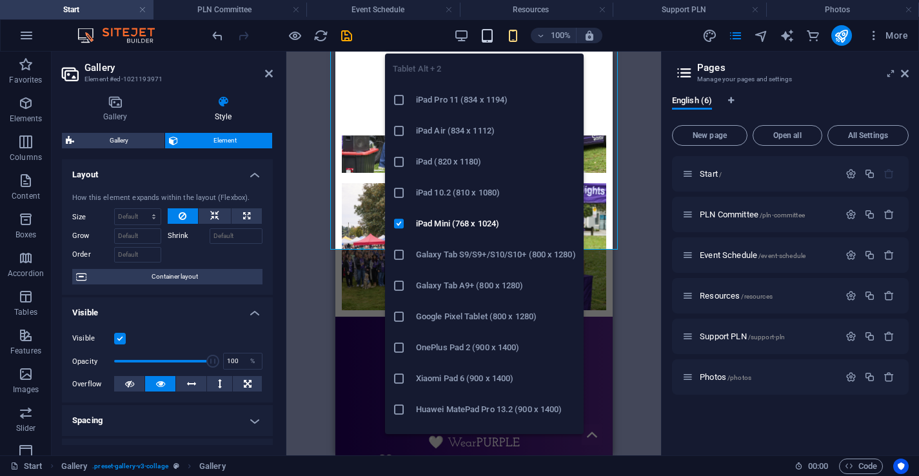
click at [486, 35] on icon "button" at bounding box center [487, 35] width 15 height 15
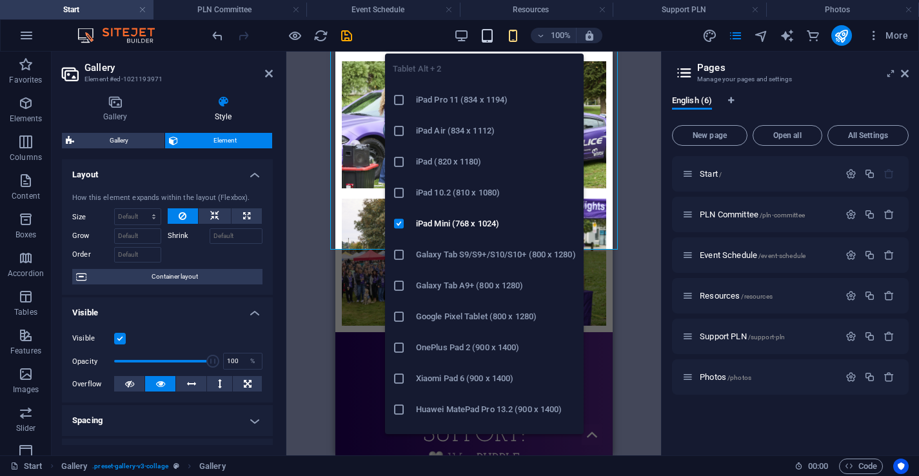
scroll to position [648, 0]
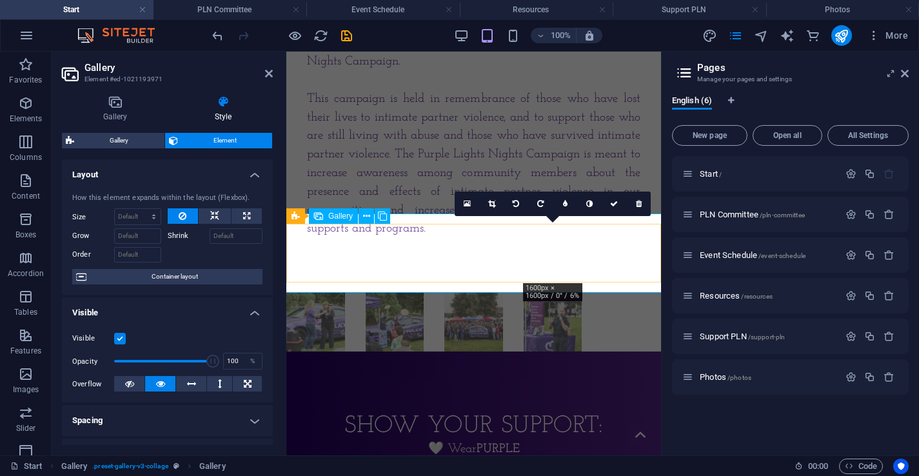
click at [564, 293] on li at bounding box center [553, 322] width 59 height 59
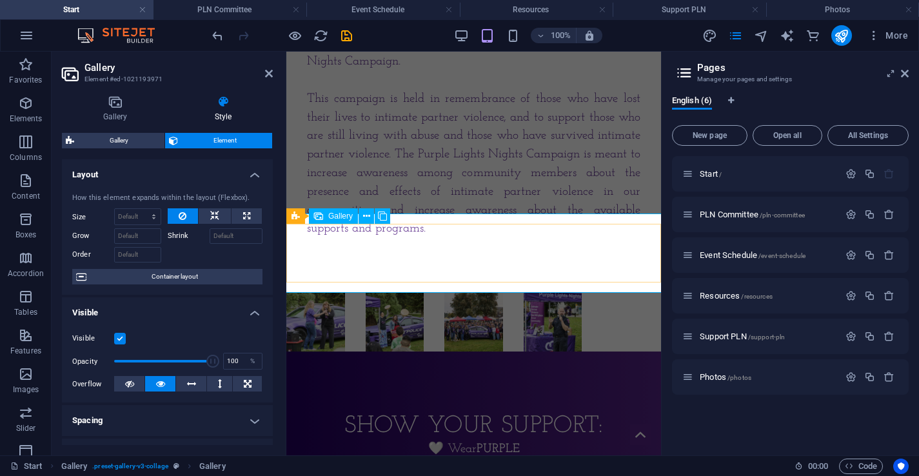
click at [619, 283] on div at bounding box center [473, 322] width 395 height 79
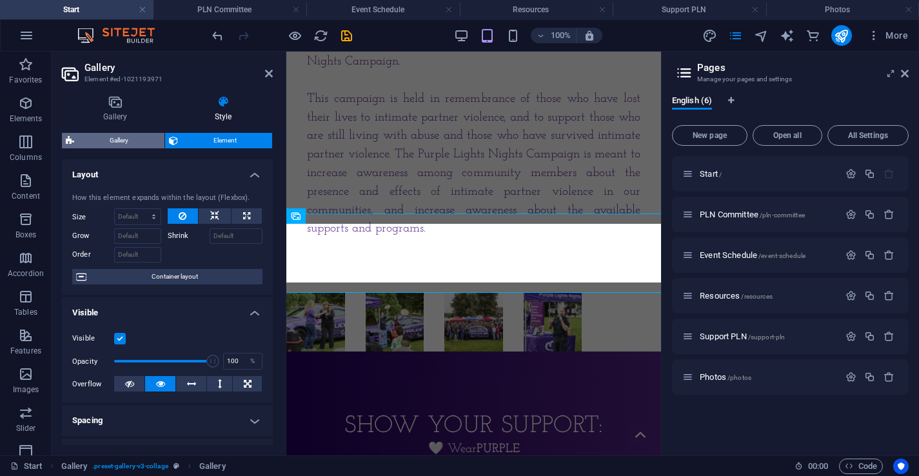
click at [137, 138] on span "Gallery" at bounding box center [119, 140] width 83 height 15
select select "rem"
select select "preset-gallery-v3-collage"
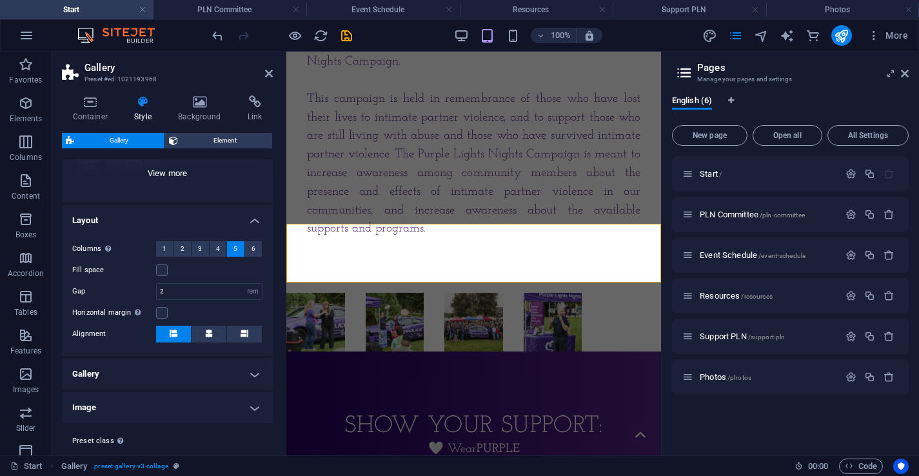
scroll to position [177, 0]
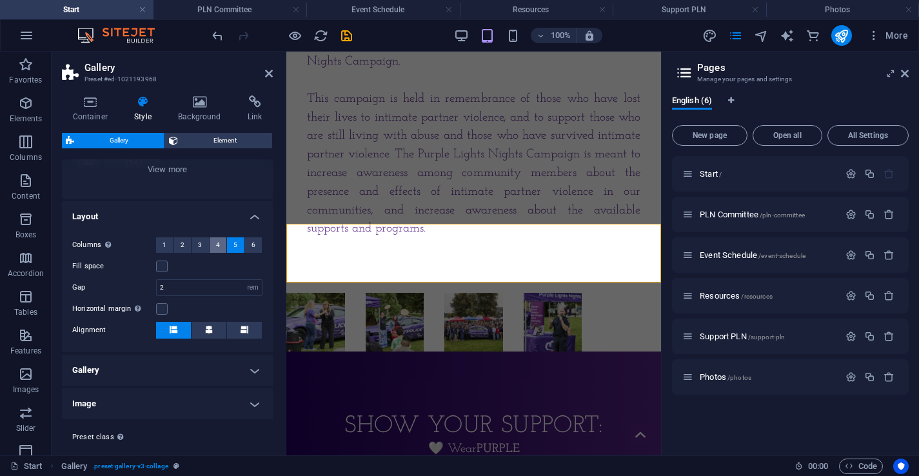
click at [218, 244] on span "4" at bounding box center [218, 244] width 4 height 15
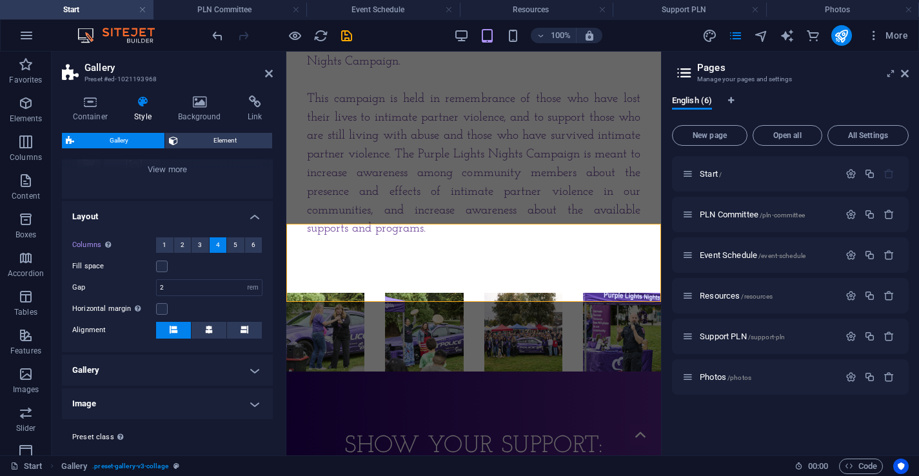
click at [260, 368] on h4 "Gallery" at bounding box center [167, 370] width 211 height 31
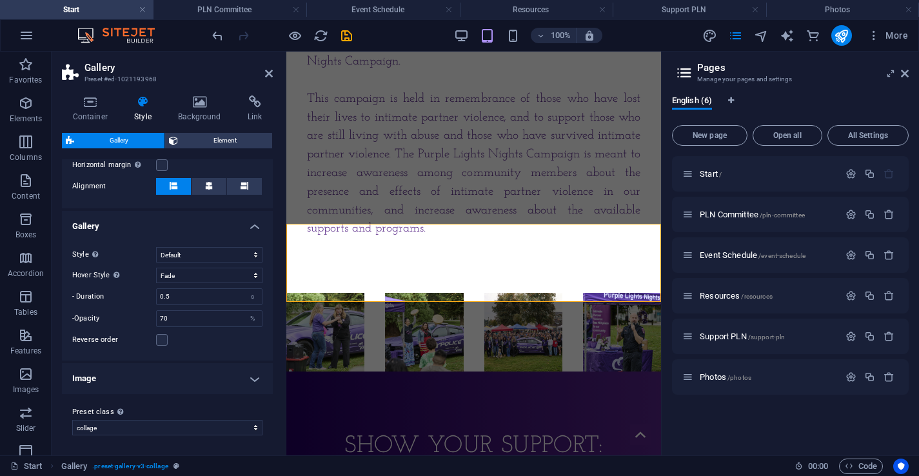
click at [144, 399] on div "Preset class Above chosen variant and settings affect all elements which carry …" at bounding box center [167, 420] width 211 height 52
click at [151, 379] on h4 "Image" at bounding box center [167, 378] width 211 height 31
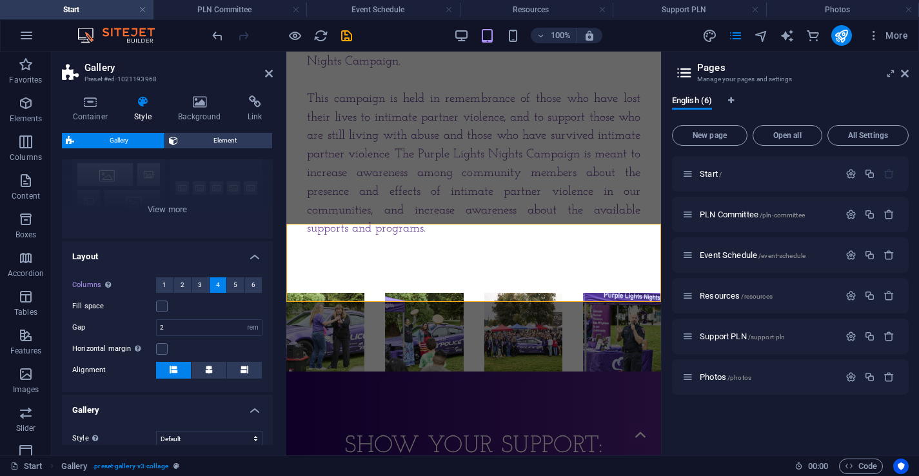
scroll to position [139, 0]
click at [182, 279] on span "2" at bounding box center [183, 283] width 4 height 15
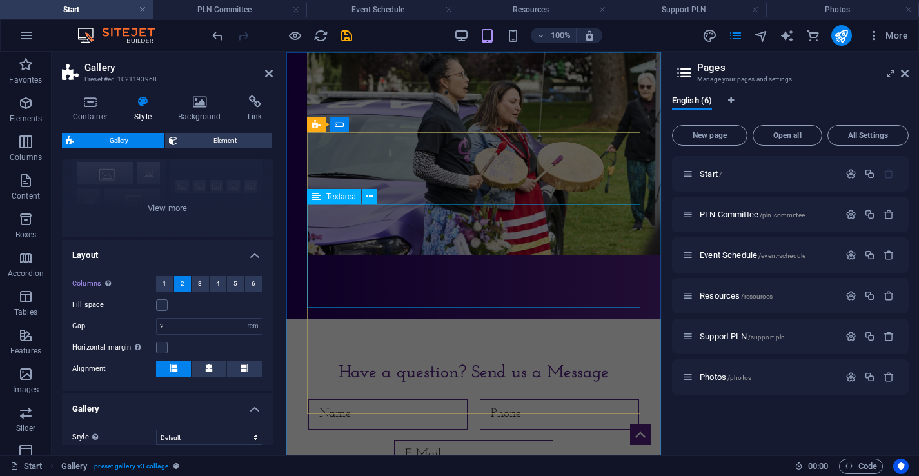
scroll to position [873, 0]
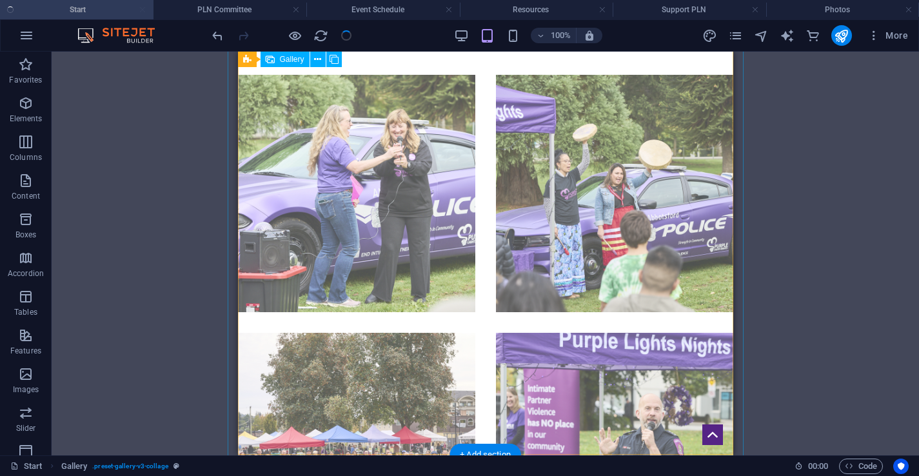
checkbox input "false"
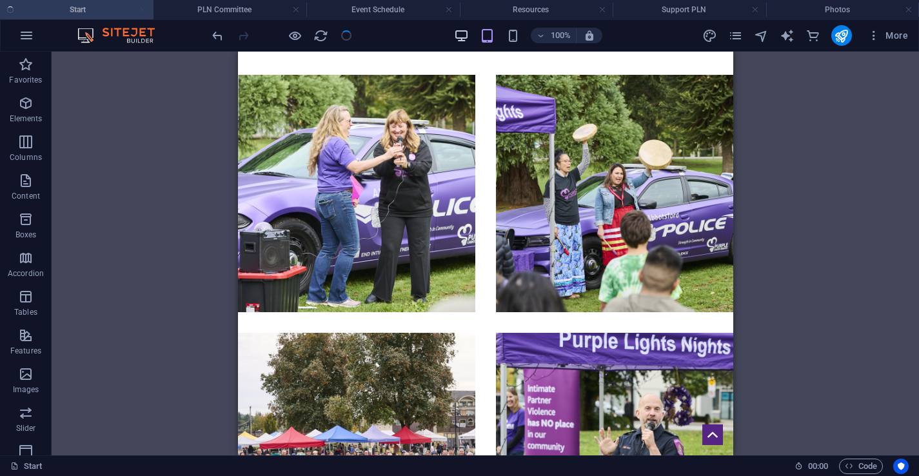
click at [465, 31] on icon "button" at bounding box center [461, 35] width 15 height 15
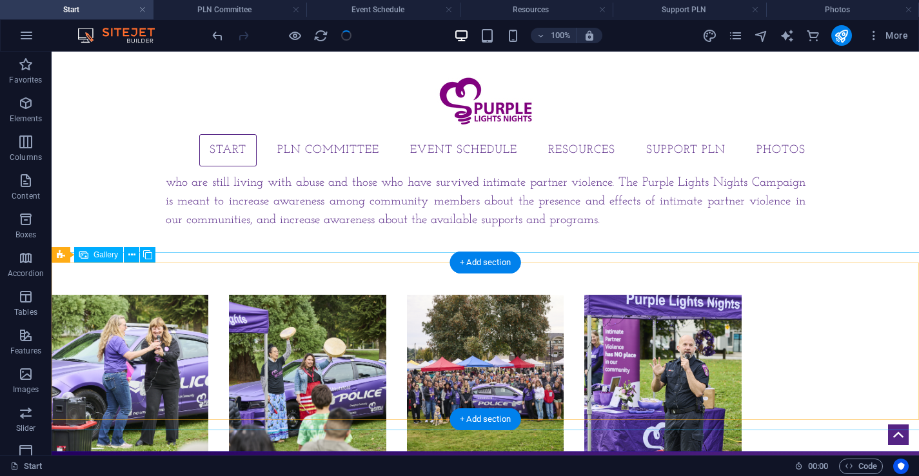
scroll to position [877, 0]
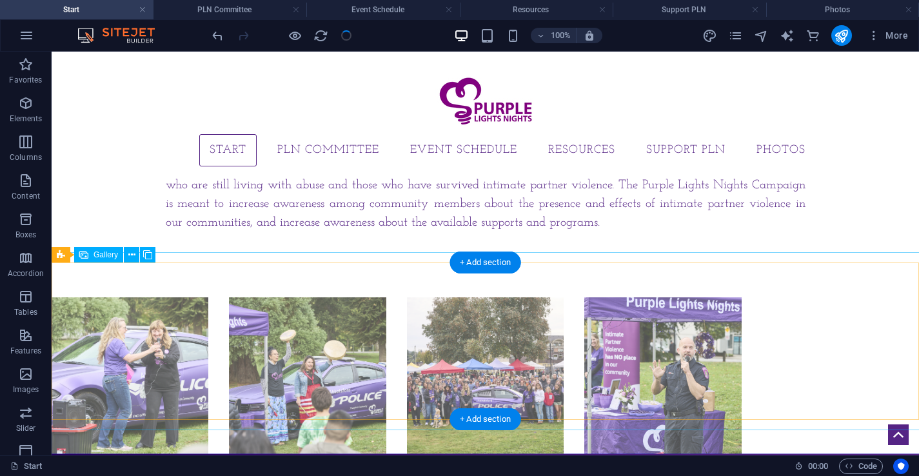
click at [653, 309] on li at bounding box center [662, 375] width 157 height 157
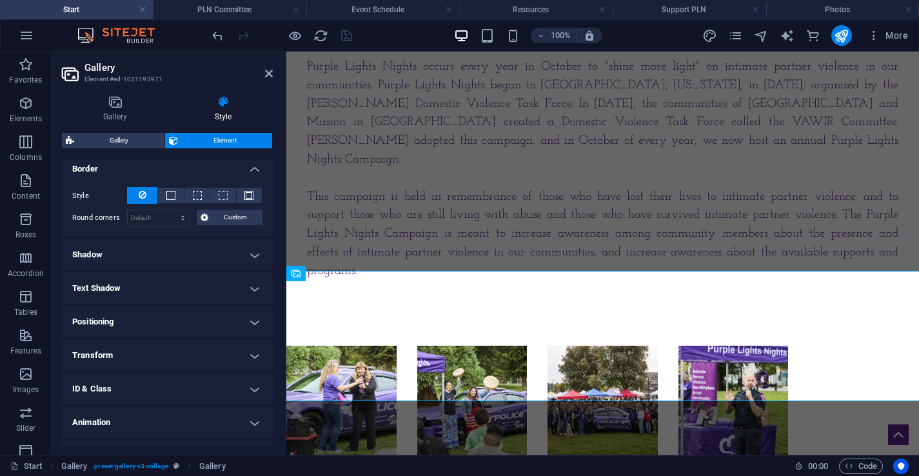
scroll to position [286, 0]
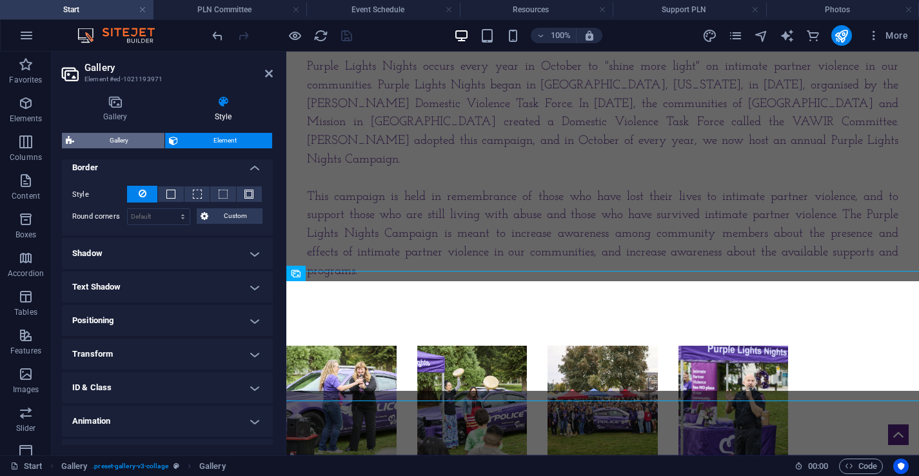
click at [112, 141] on span "Gallery" at bounding box center [119, 140] width 83 height 15
select select "rem"
select select "fade"
select select "px"
select select "preset-gallery-v3-collage"
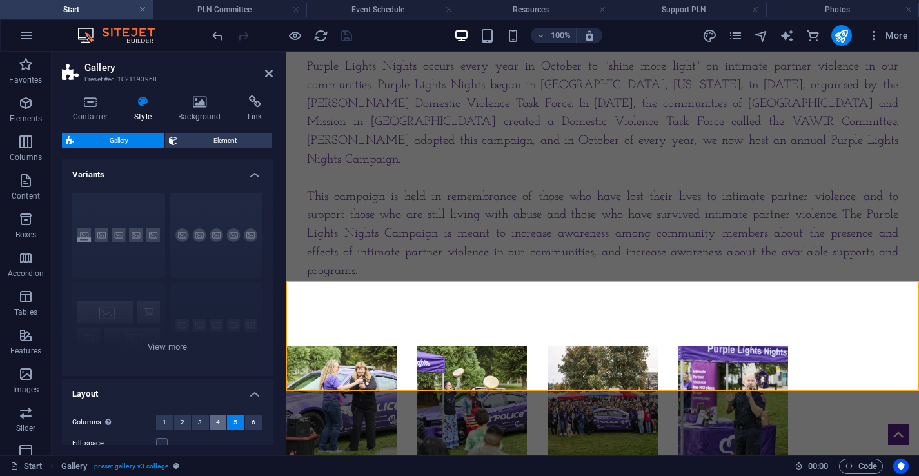
click at [214, 423] on button "4" at bounding box center [218, 422] width 17 height 15
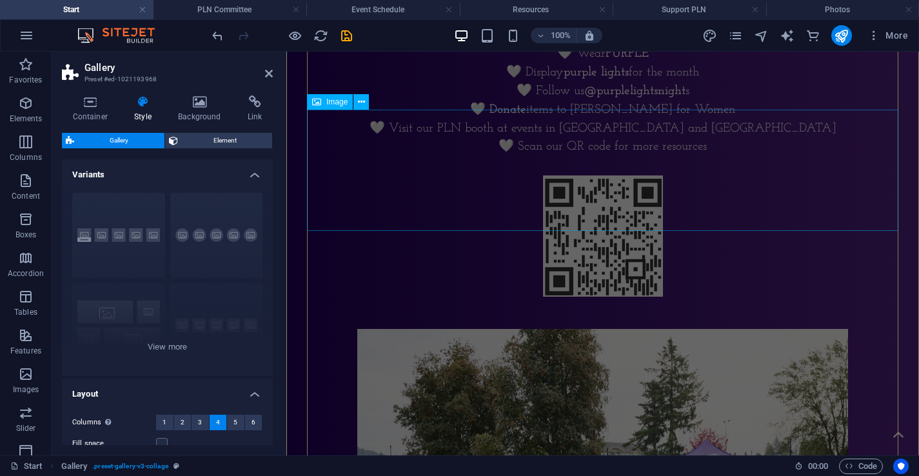
scroll to position [1264, 0]
checkbox input "false"
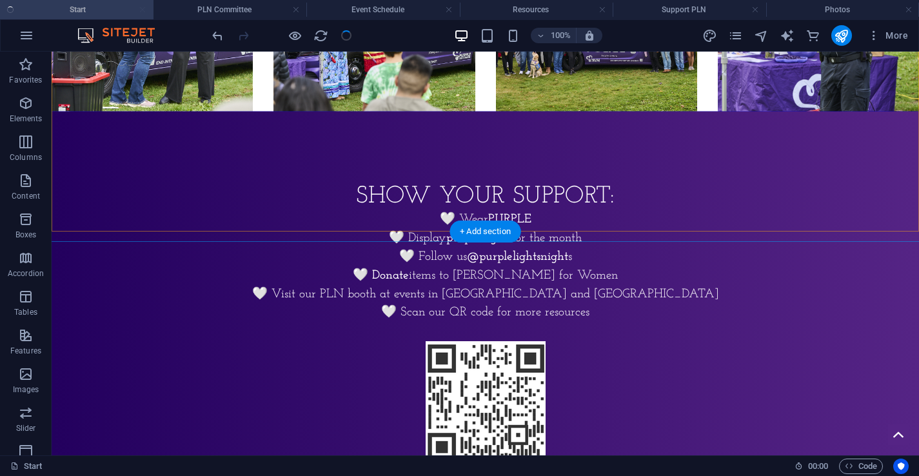
scroll to position [986, 0]
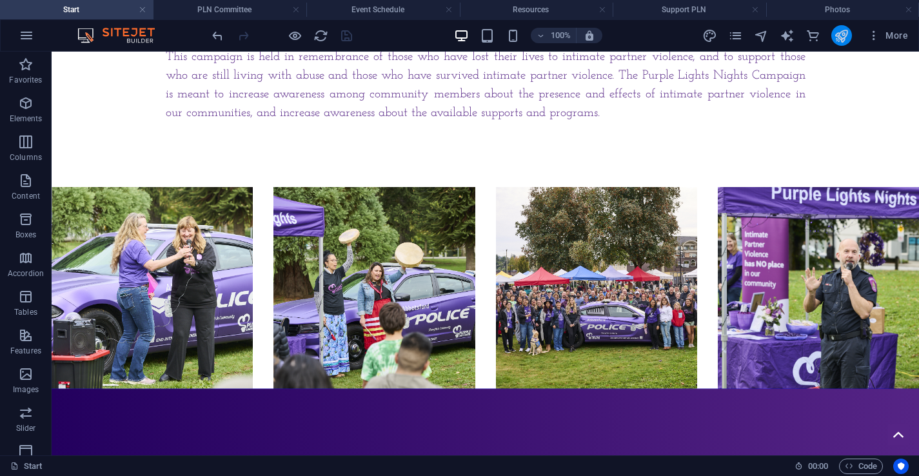
click at [839, 30] on icon "publish" at bounding box center [841, 35] width 15 height 15
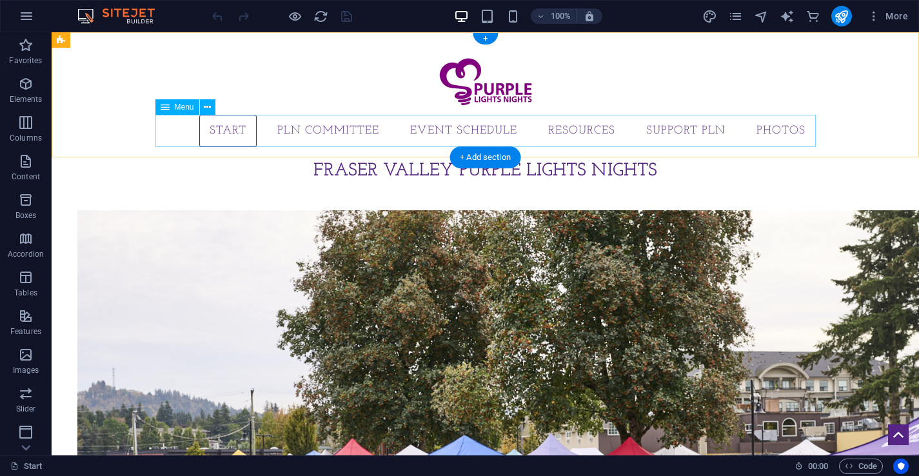
click at [794, 126] on nav "Start PLN Committee Event Schedule Resources Support PLN Photos" at bounding box center [485, 131] width 661 height 32
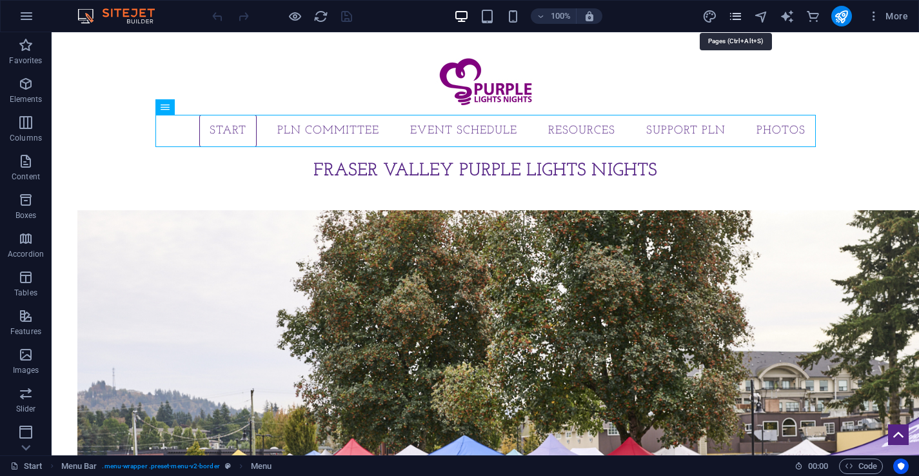
click at [739, 17] on icon "pages" at bounding box center [735, 16] width 15 height 15
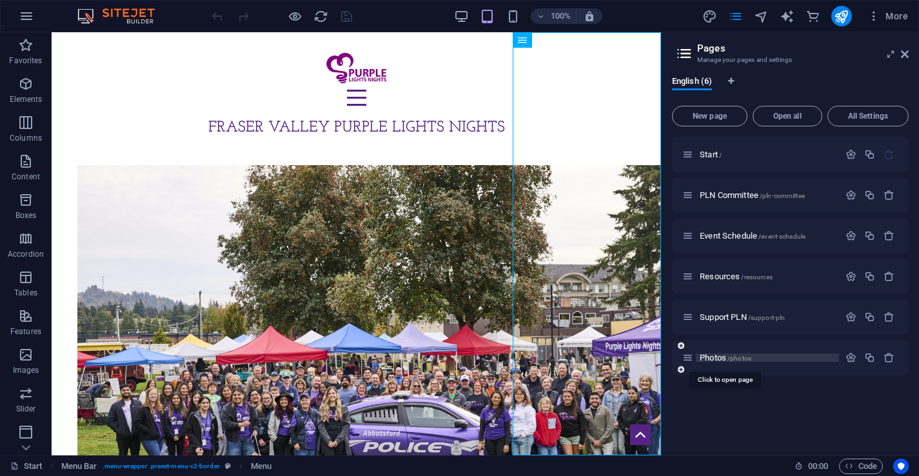
click at [718, 360] on span "Photos /photos" at bounding box center [726, 358] width 52 height 10
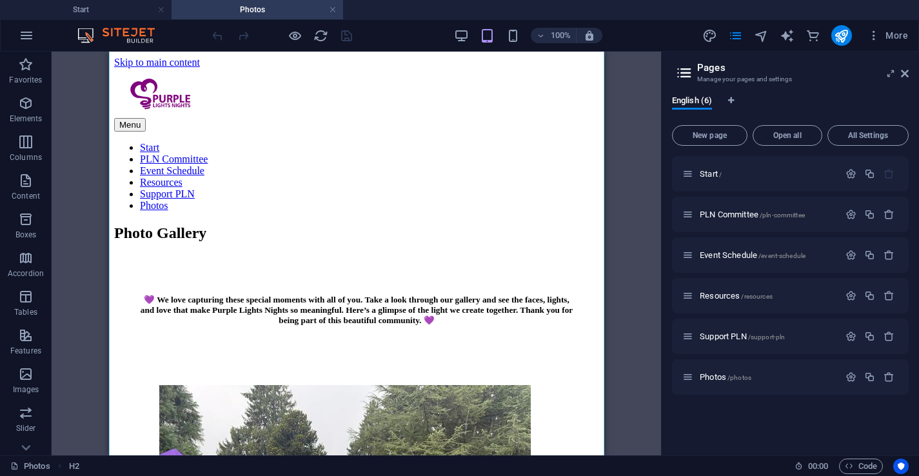
scroll to position [682, 0]
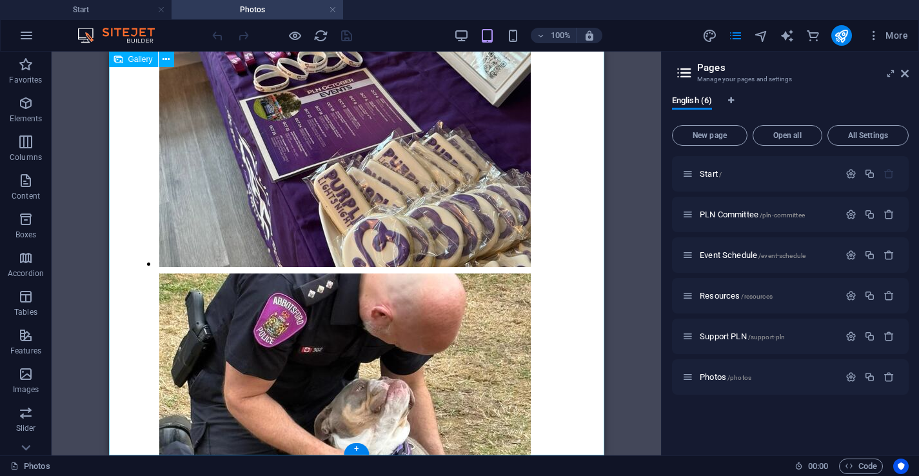
select select "3"
select select "%"
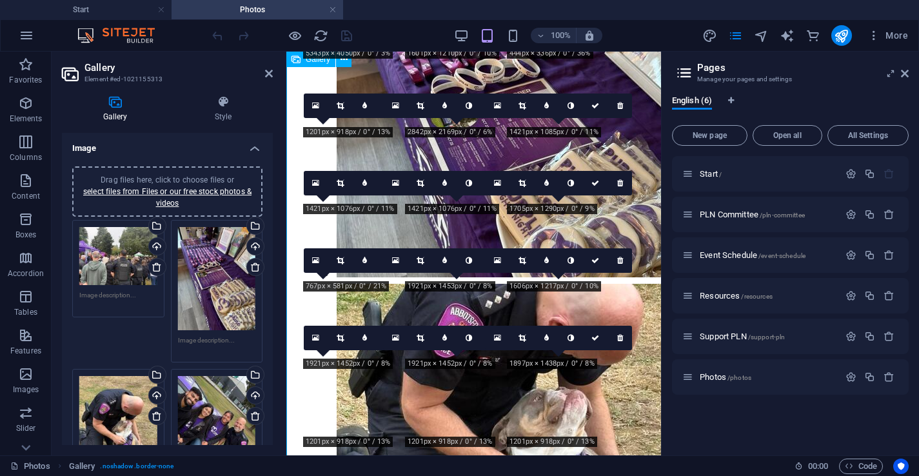
scroll to position [481, 0]
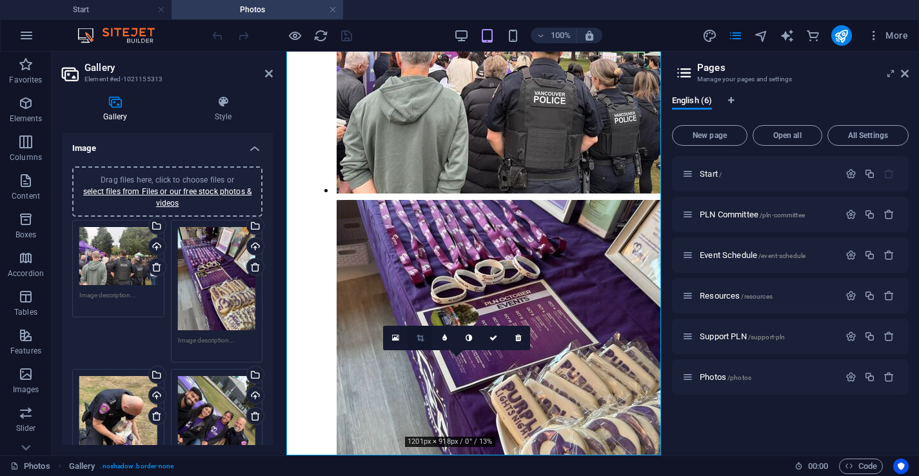
click at [418, 340] on icon at bounding box center [420, 338] width 7 height 8
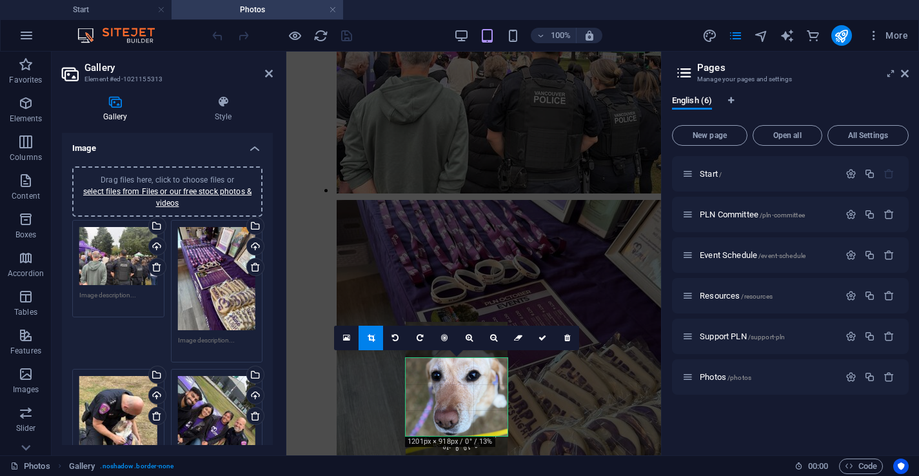
click at [482, 389] on div at bounding box center [457, 390] width 102 height 136
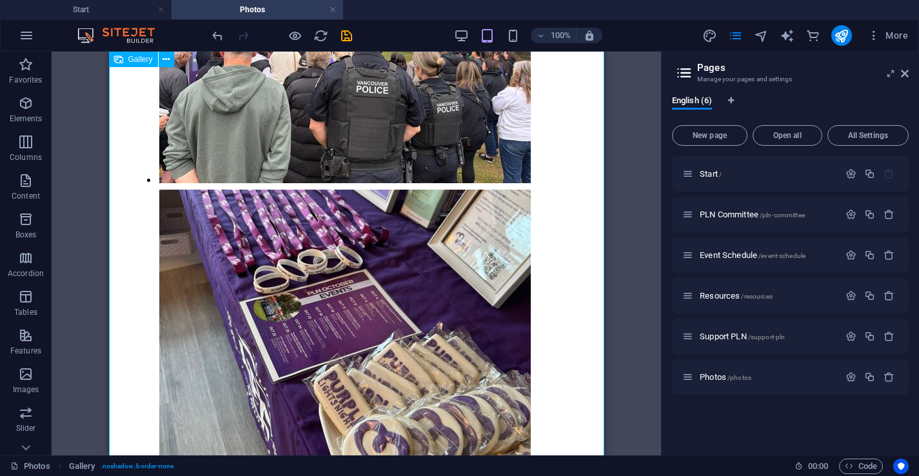
scroll to position [546, 0]
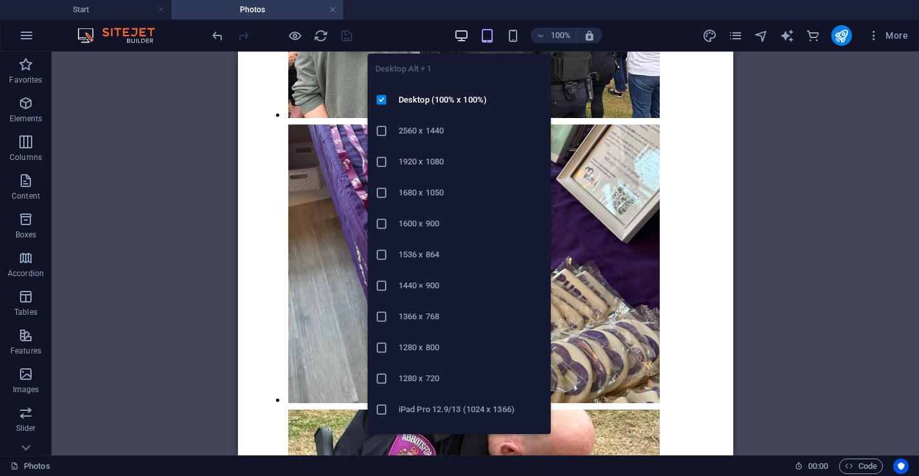
click at [467, 36] on icon "button" at bounding box center [461, 35] width 15 height 15
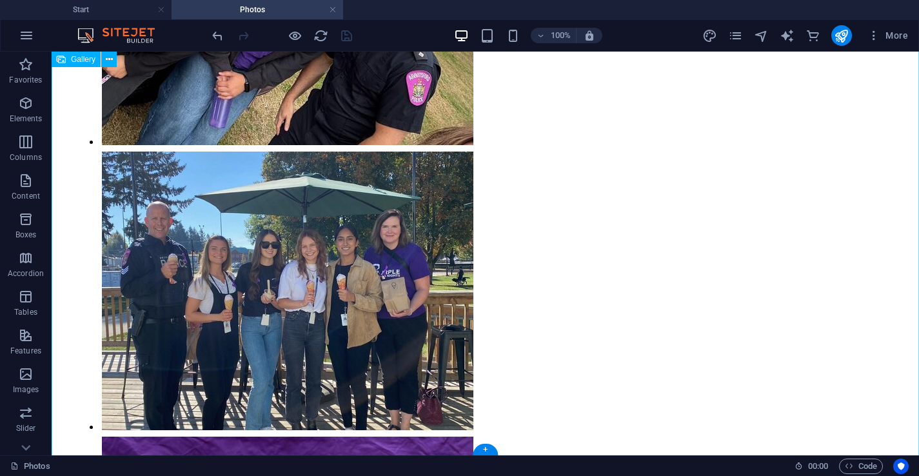
scroll to position [1375, 0]
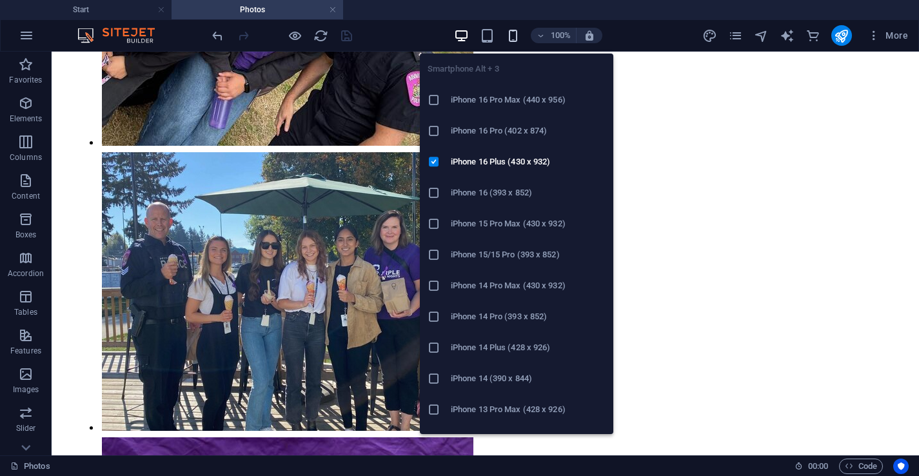
click at [513, 35] on icon "button" at bounding box center [513, 35] width 15 height 15
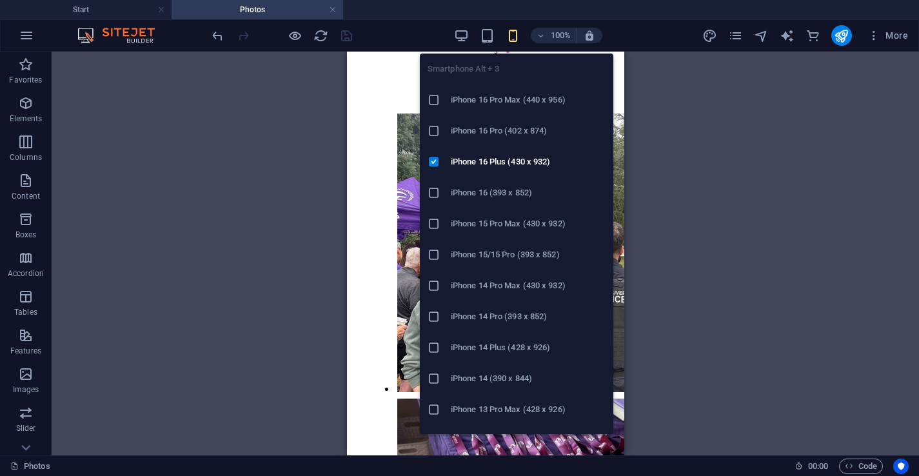
scroll to position [300, 0]
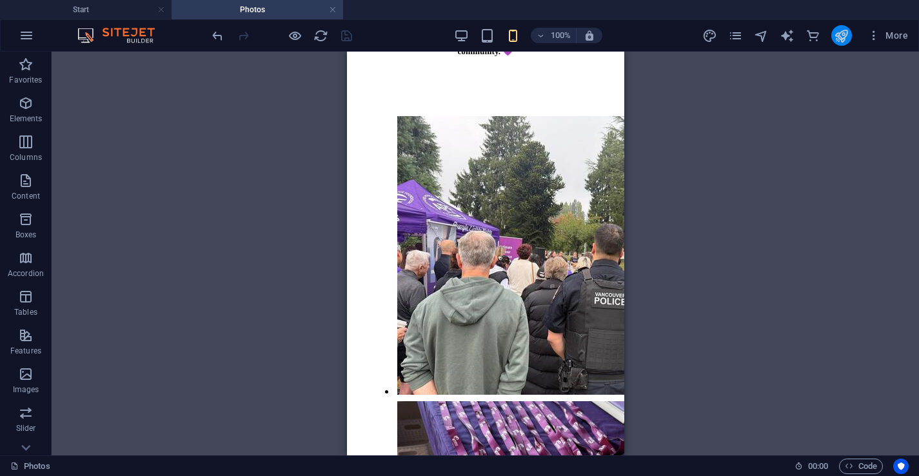
click at [848, 34] on icon "publish" at bounding box center [841, 35] width 15 height 15
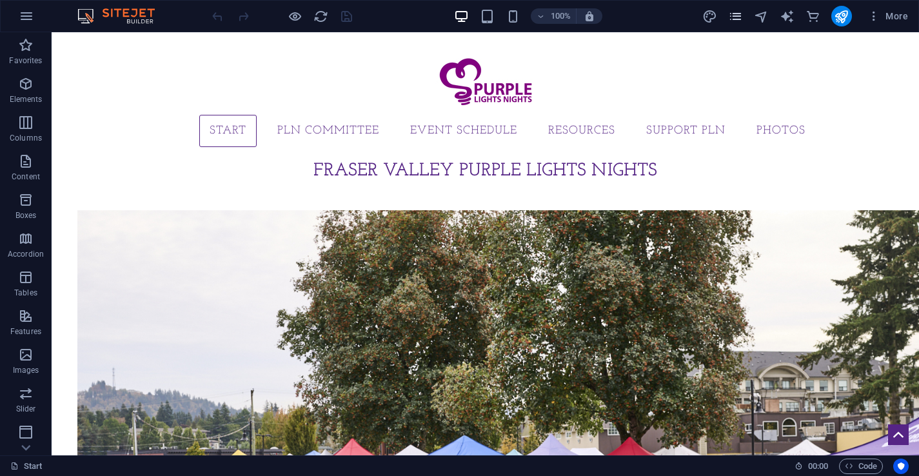
click at [734, 16] on icon "pages" at bounding box center [735, 16] width 15 height 15
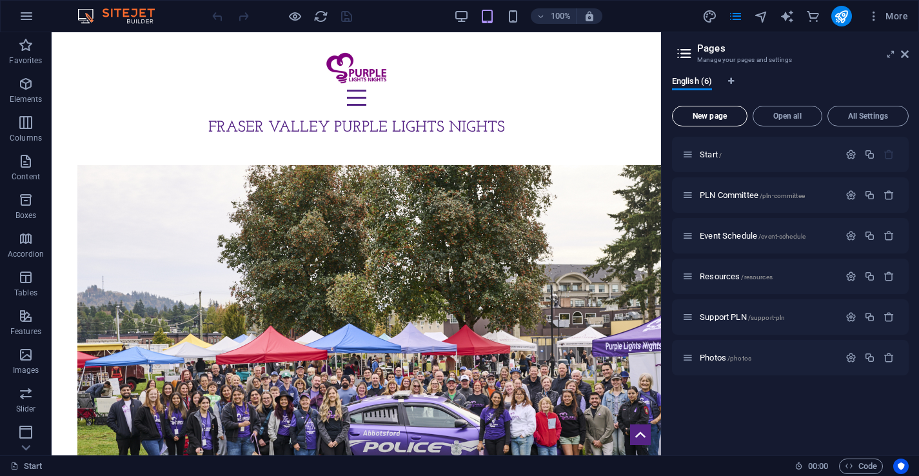
click at [729, 112] on span "New page" at bounding box center [710, 116] width 64 height 8
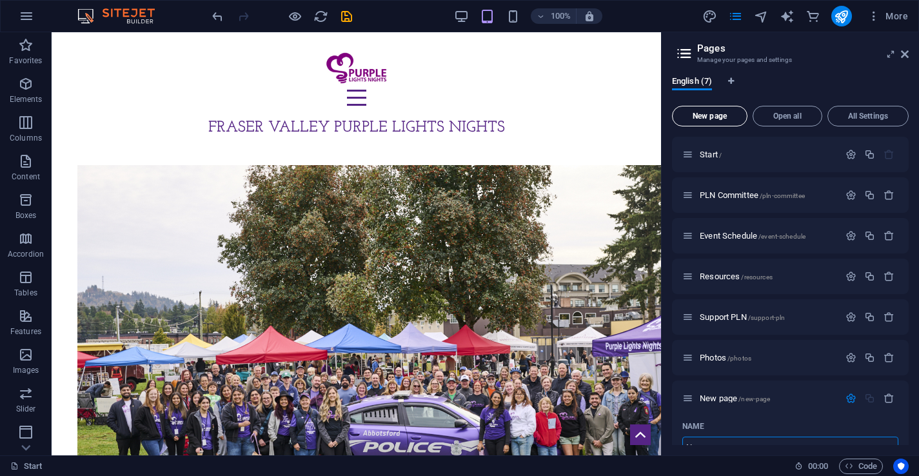
scroll to position [12, 0]
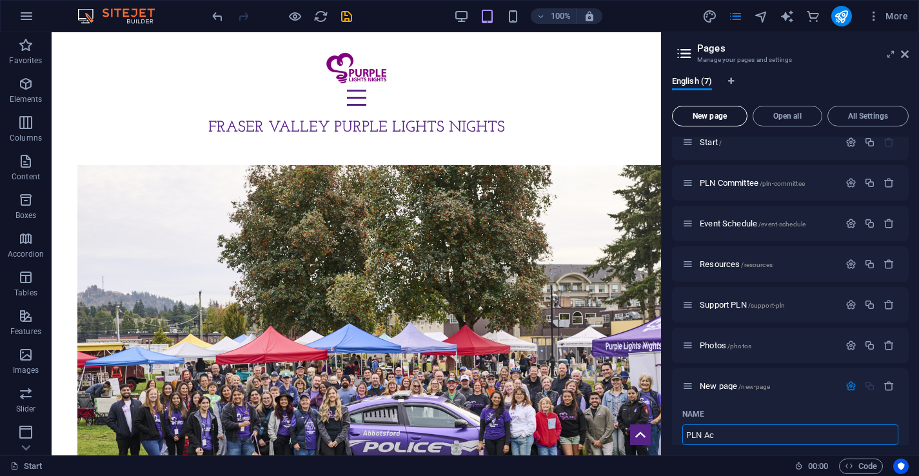
type input "PLN Acr"
type input "/pln-acc"
type input "PLN Across Com"
type input "/pln-across-co"
type input "PLN Across Communities"
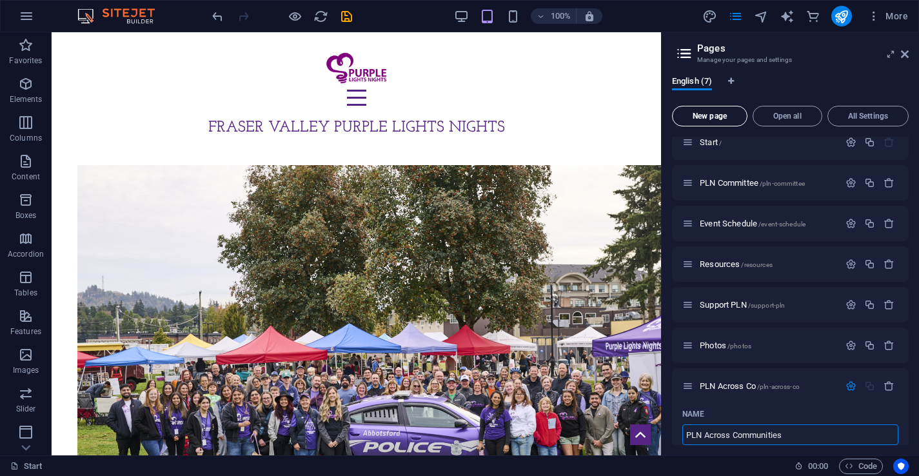
type input "/pln-across-communities"
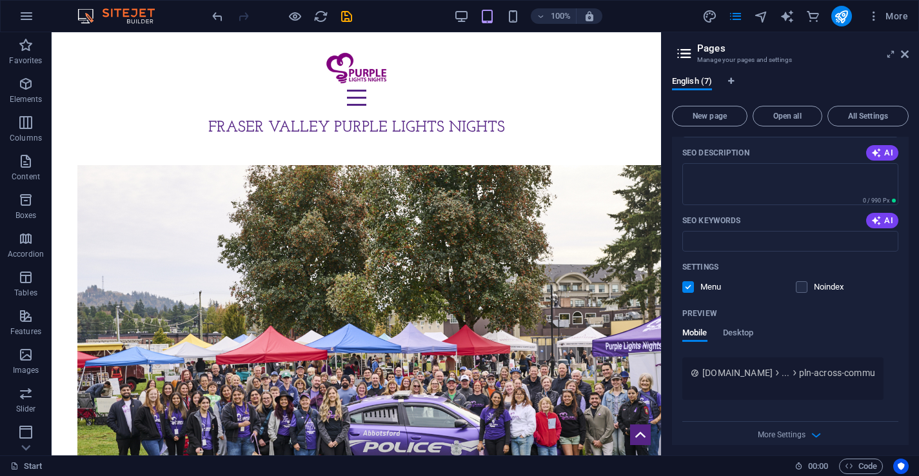
scroll to position [426, 0]
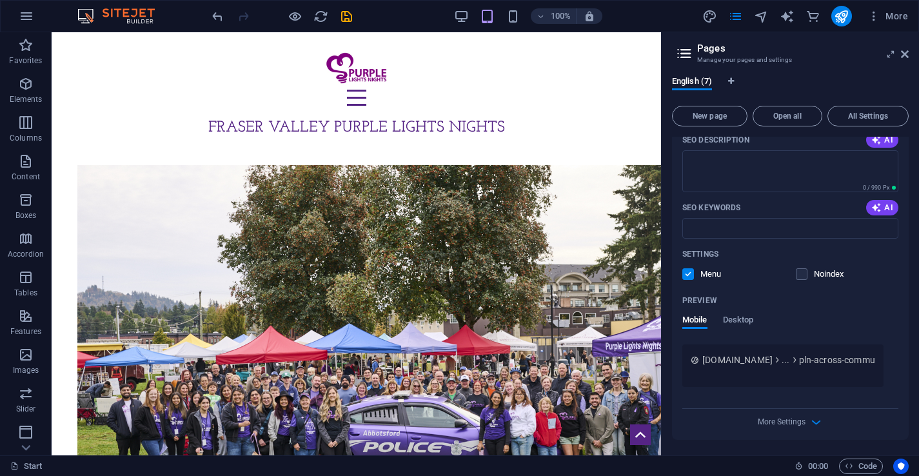
checkbox input "false"
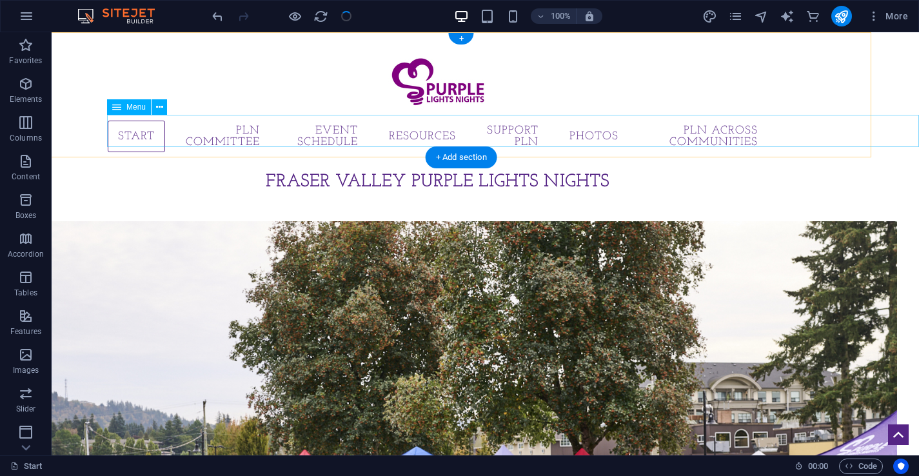
scroll to position [0, 47]
click at [769, 130] on nav "Start PLN Committee Event Schedule Resources Support PLN Photos PLN Across Comm…" at bounding box center [438, 136] width 661 height 43
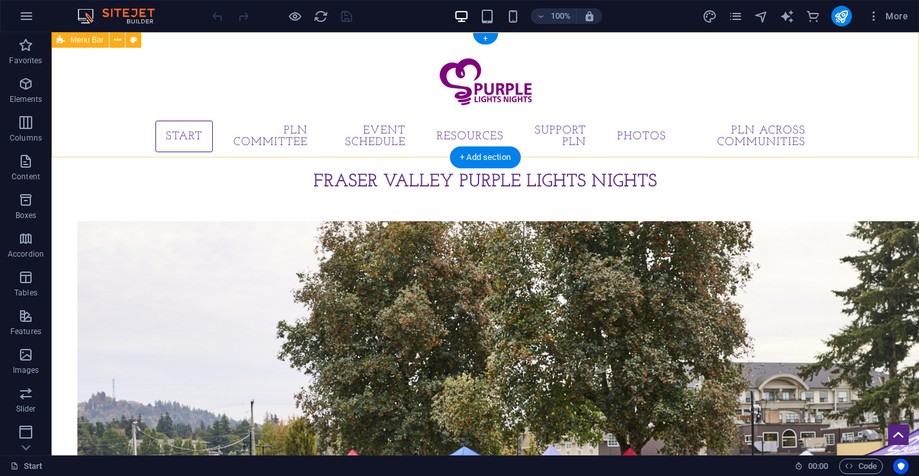
click at [557, 95] on div "Menu Start PLN Committee Event Schedule Resources Support PLN Photos PLN Across…" at bounding box center [486, 100] width 868 height 136
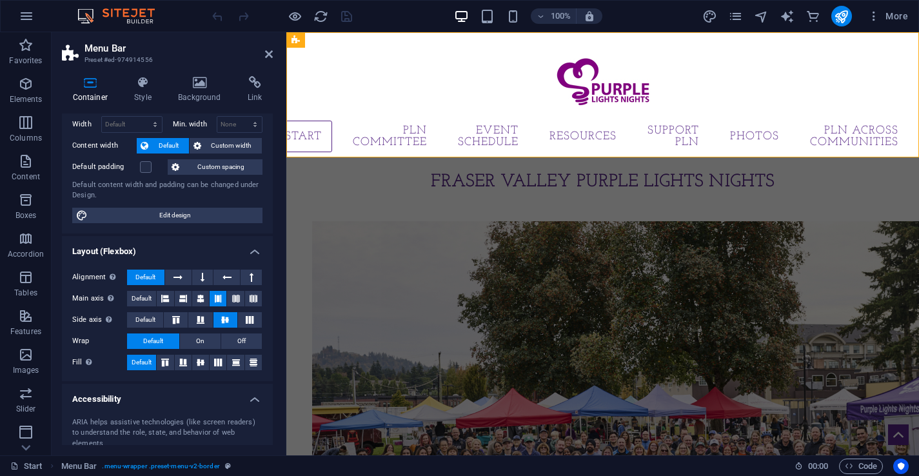
scroll to position [57, 0]
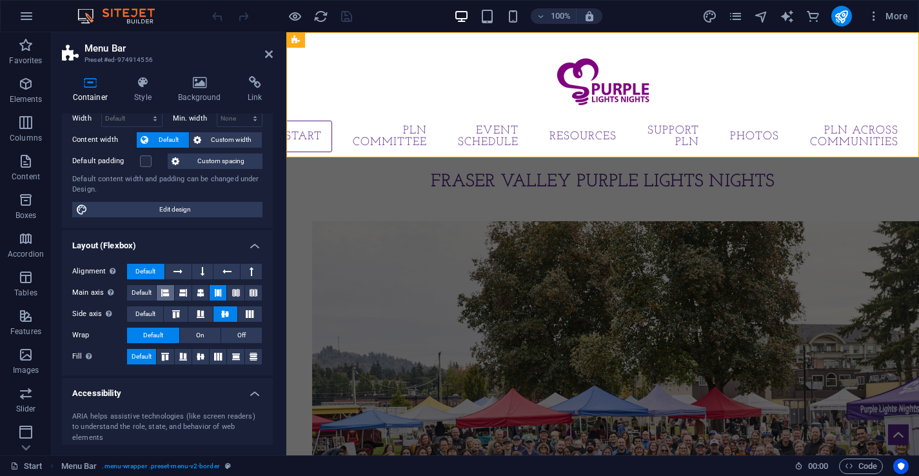
click at [167, 294] on icon at bounding box center [165, 292] width 8 height 15
click at [218, 290] on icon at bounding box center [218, 292] width 8 height 15
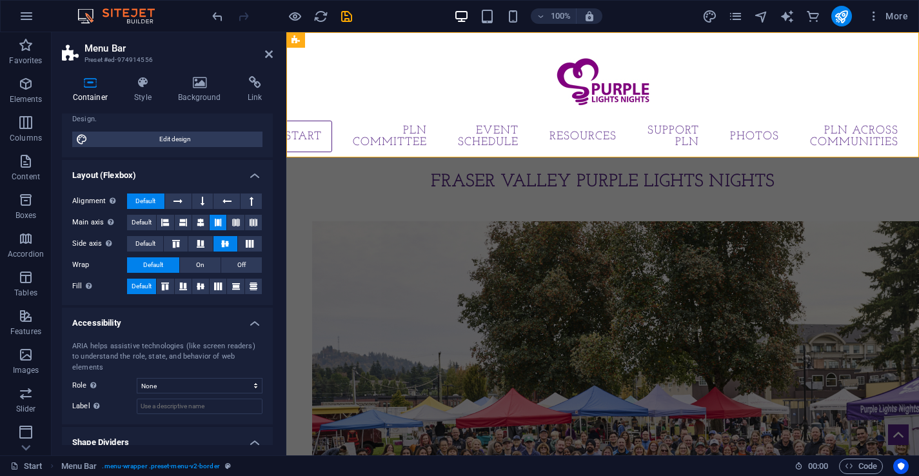
scroll to position [128, 0]
click at [252, 259] on button "Off" at bounding box center [241, 264] width 41 height 15
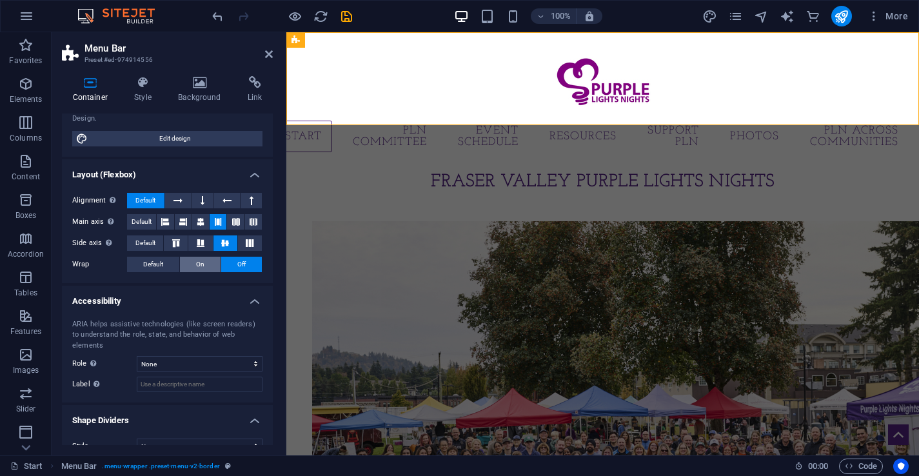
click at [198, 263] on span "On" at bounding box center [200, 264] width 8 height 15
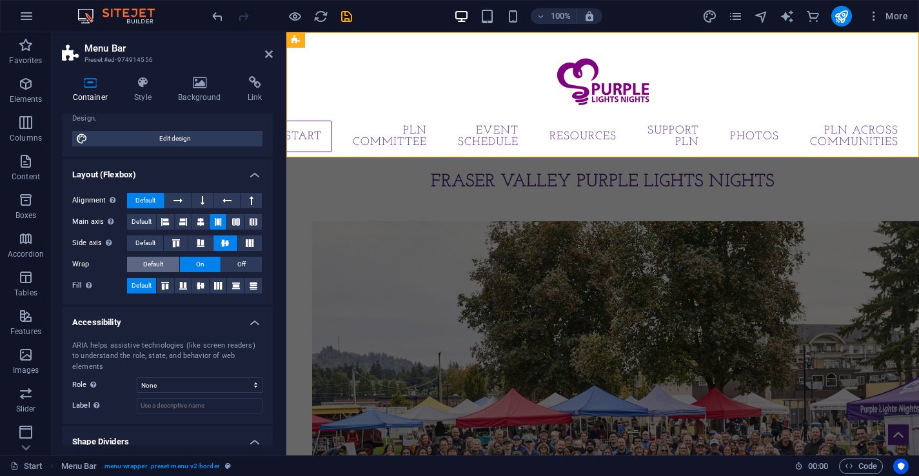
click at [164, 266] on button "Default" at bounding box center [153, 264] width 52 height 15
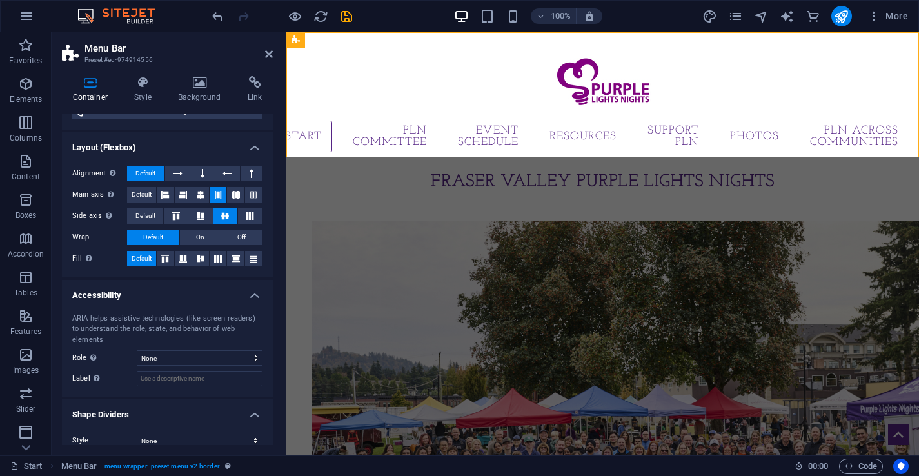
scroll to position [0, 0]
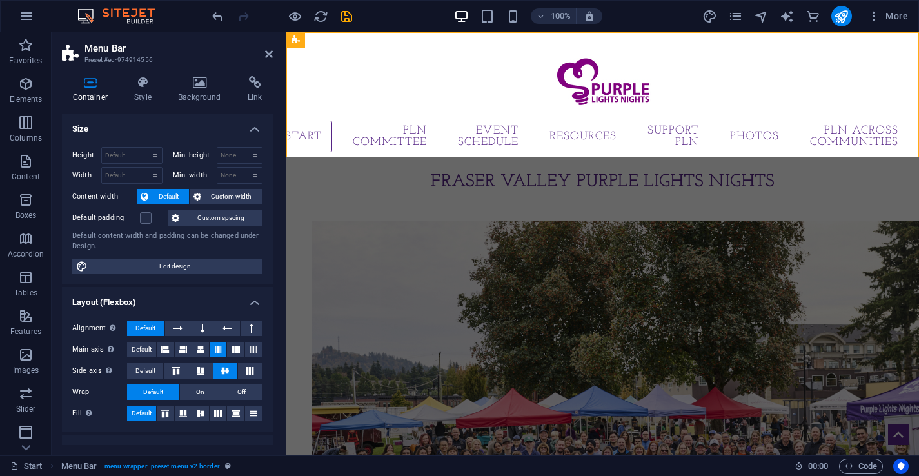
click at [164, 266] on span "Edit design" at bounding box center [175, 266] width 167 height 15
select select "rem"
select select "300"
select select "px"
select select "rem"
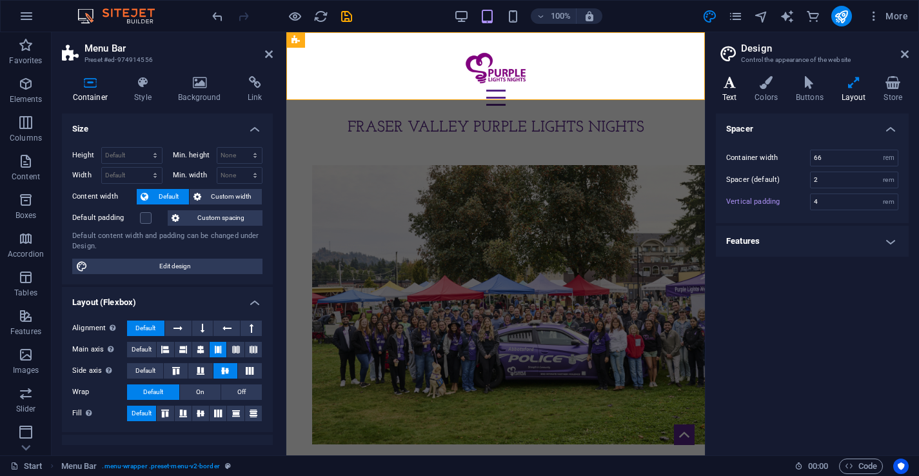
click at [730, 92] on h4 "Text" at bounding box center [732, 89] width 32 height 27
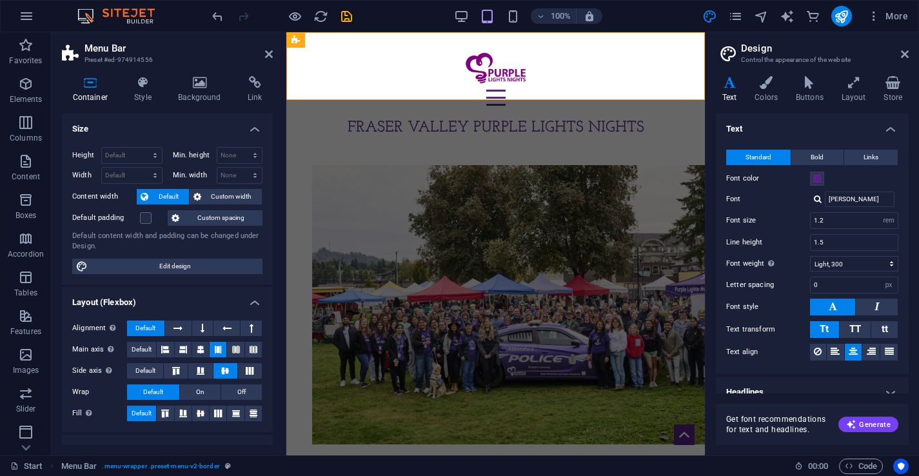
scroll to position [13, 0]
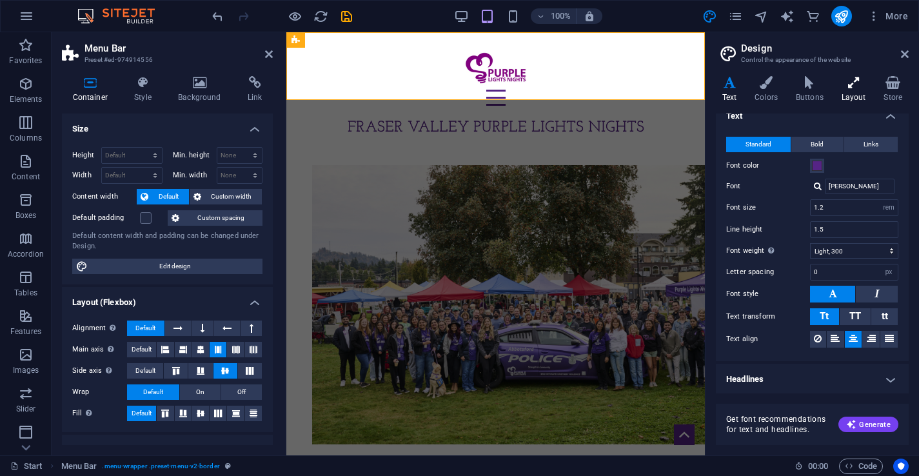
click at [846, 86] on icon at bounding box center [853, 82] width 37 height 13
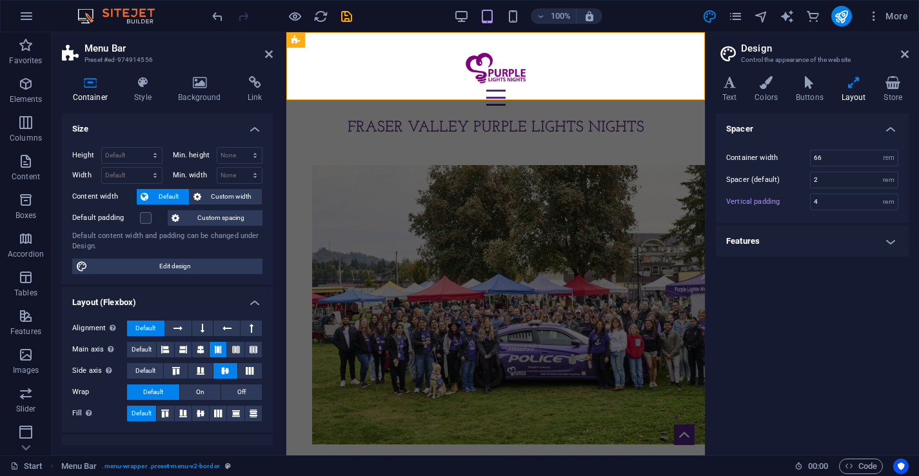
click at [794, 249] on h4 "Features" at bounding box center [812, 241] width 193 height 31
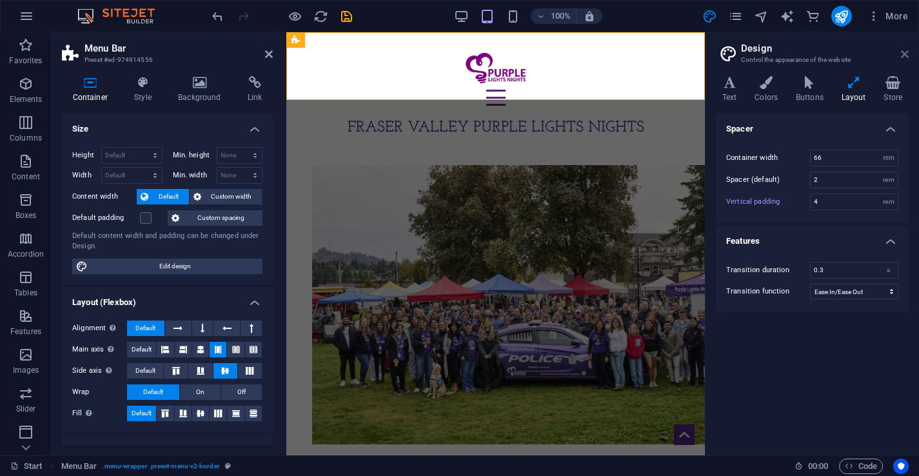
click at [903, 53] on icon at bounding box center [905, 54] width 8 height 10
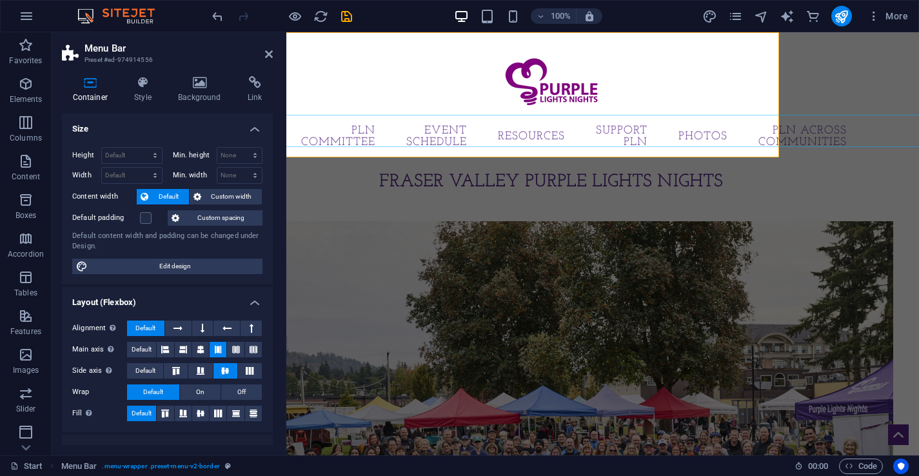
scroll to position [0, 143]
click at [857, 129] on nav "Start PLN Committee Event Schedule Resources Support PLN Photos PLN Across Comm…" at bounding box center [551, 136] width 612 height 43
click at [737, 17] on icon "pages" at bounding box center [735, 16] width 15 height 15
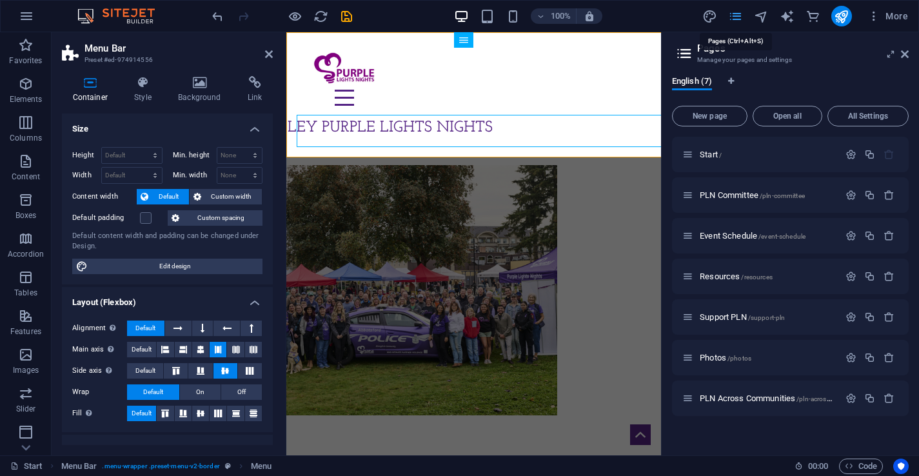
scroll to position [0, 0]
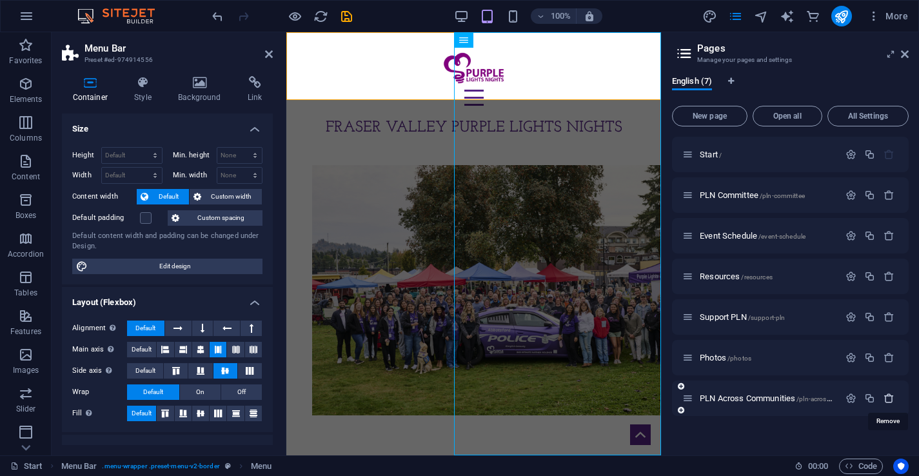
click at [888, 401] on icon "button" at bounding box center [889, 398] width 11 height 11
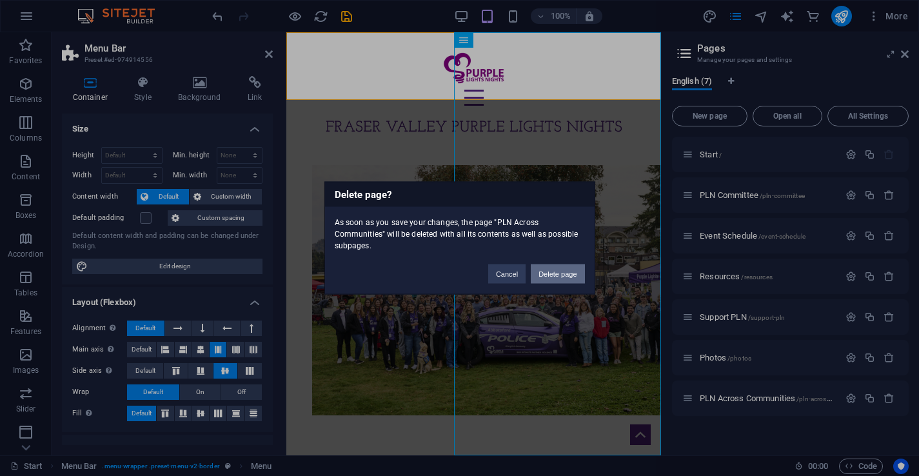
click at [562, 275] on button "Delete page" at bounding box center [558, 273] width 54 height 19
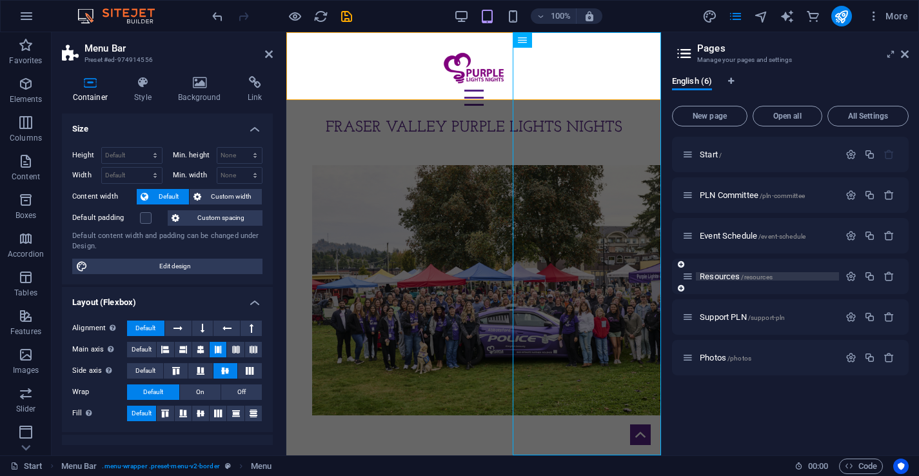
click at [722, 275] on span "Resources /resources" at bounding box center [736, 277] width 73 height 10
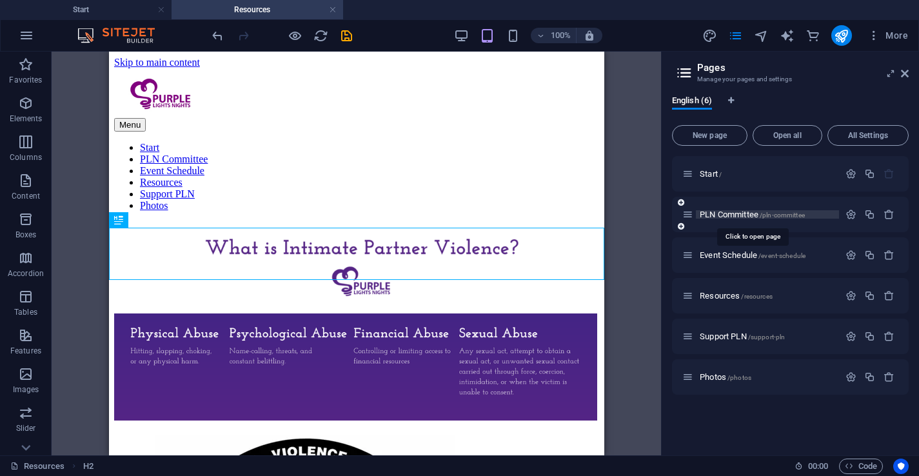
scroll to position [391, 0]
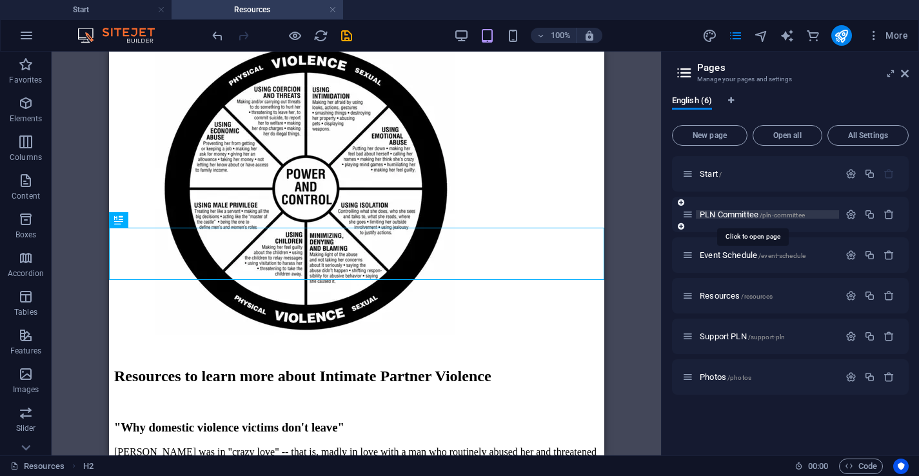
click at [729, 212] on span "PLN Committee /pln-committee" at bounding box center [752, 215] width 105 height 10
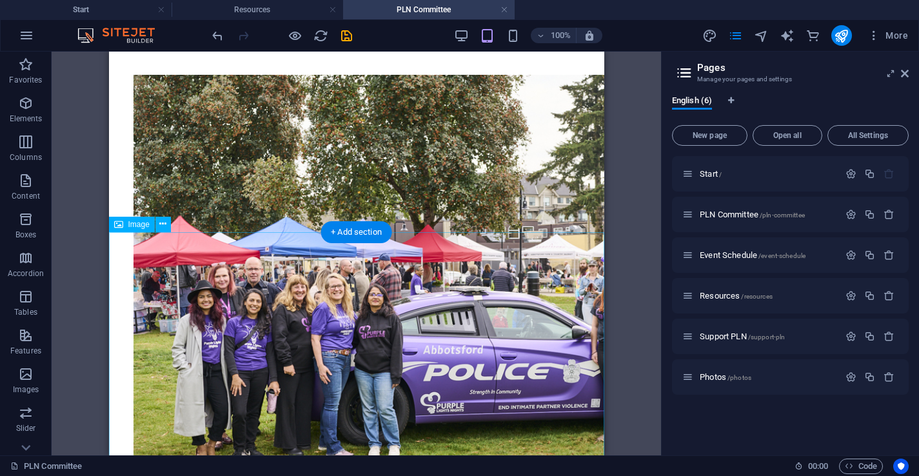
scroll to position [1141, 0]
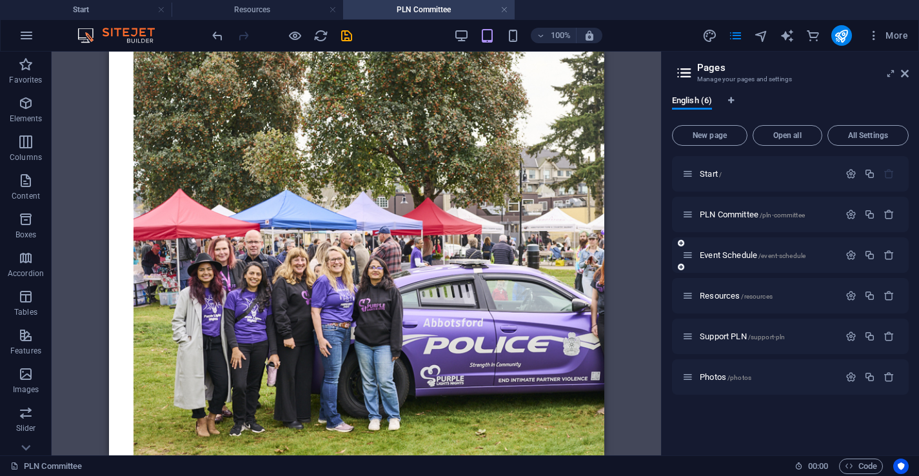
click at [719, 259] on div "Event Schedule /event-schedule" at bounding box center [760, 255] width 157 height 15
click at [718, 258] on span "Event Schedule /event-schedule" at bounding box center [753, 255] width 106 height 10
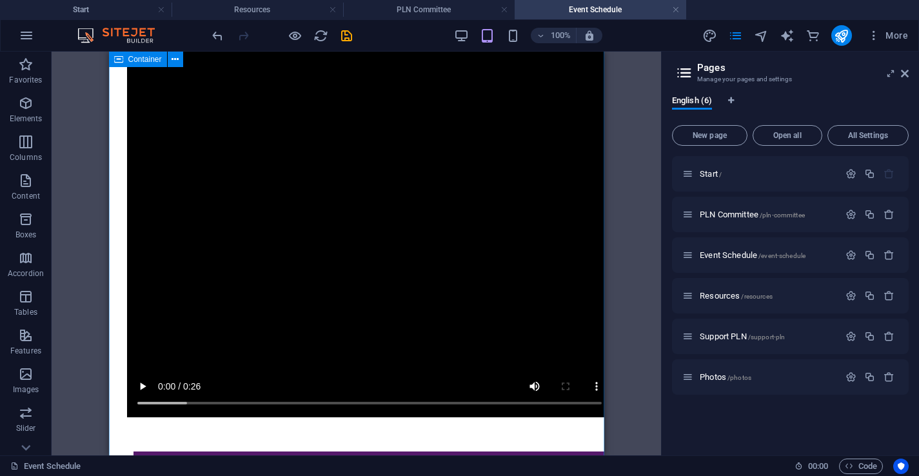
scroll to position [1231, 0]
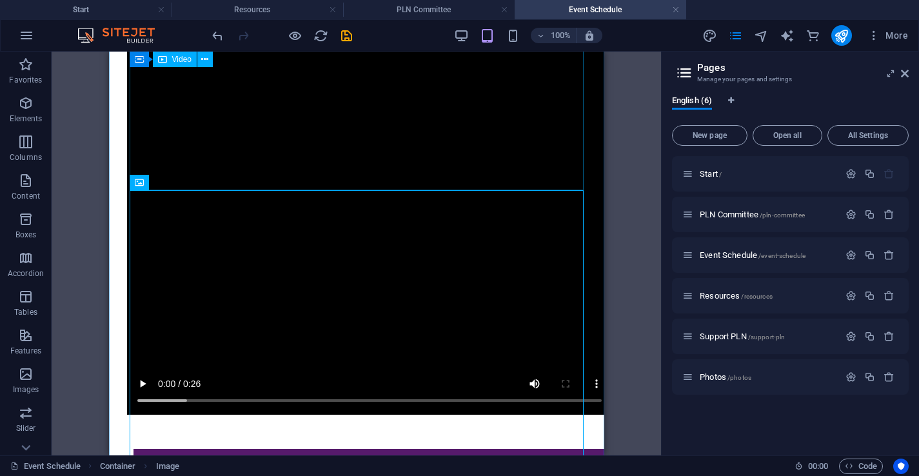
click at [353, 179] on figure at bounding box center [356, 108] width 485 height 643
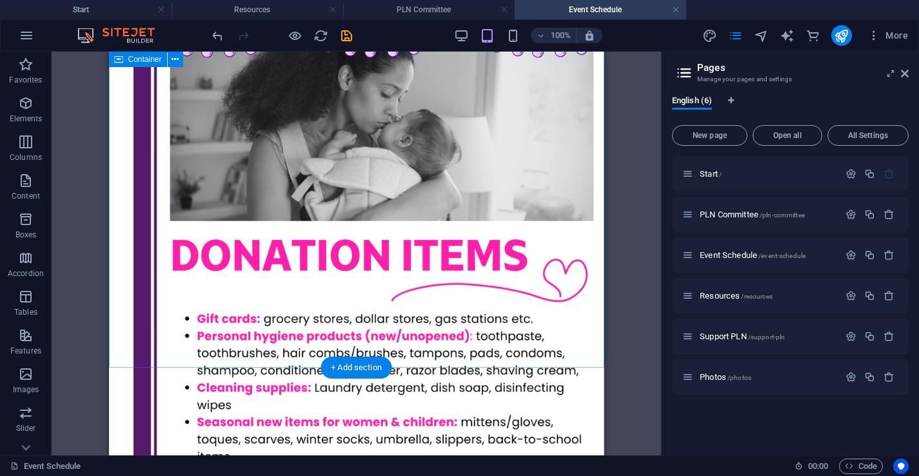
scroll to position [1704, 0]
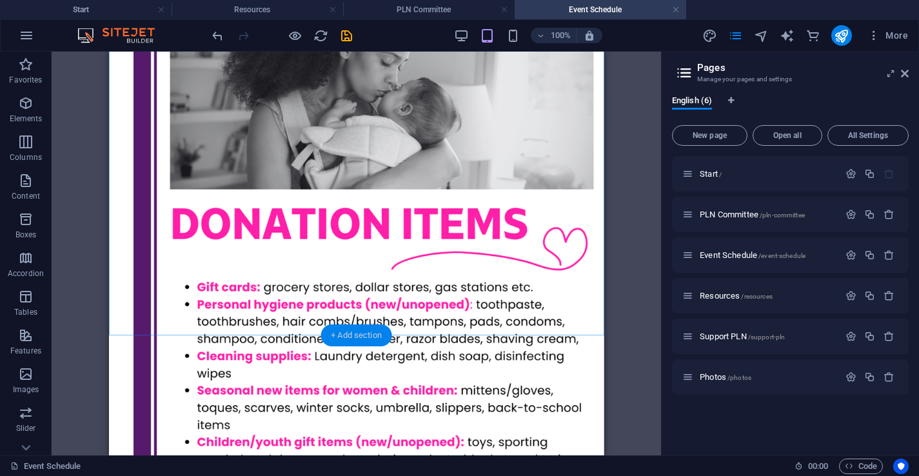
click at [362, 325] on div "+ Add section" at bounding box center [357, 335] width 72 height 22
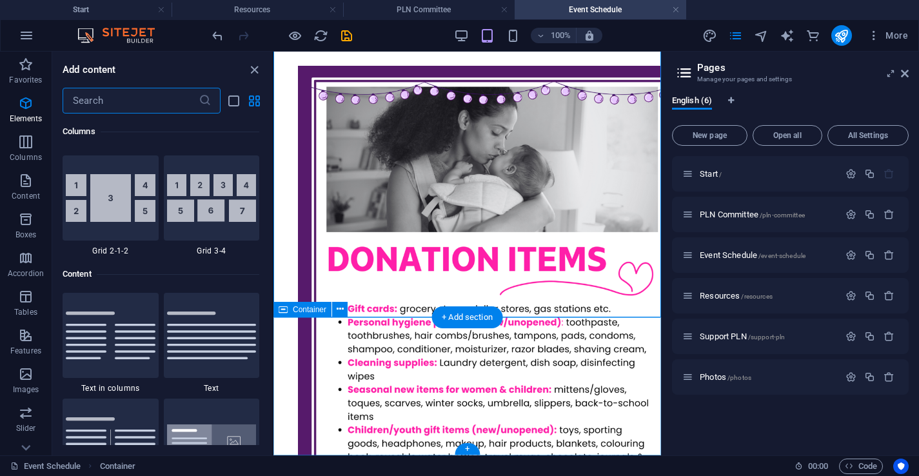
scroll to position [2257, 0]
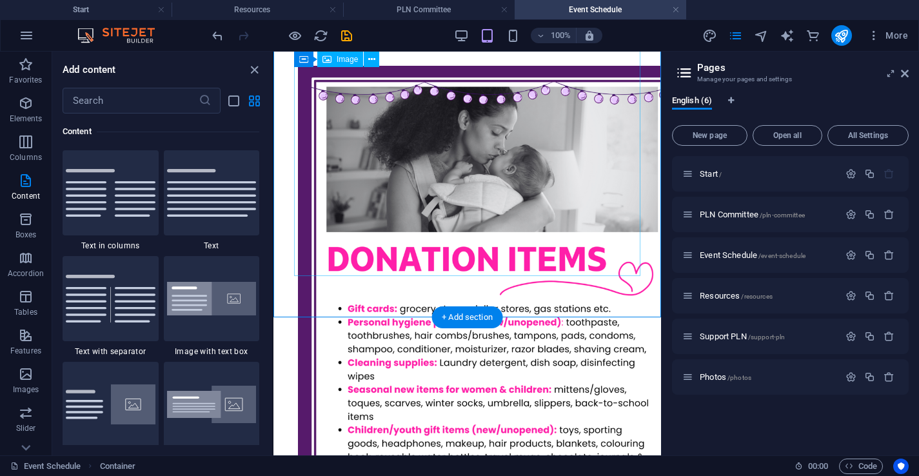
click at [474, 197] on figure at bounding box center [467, 317] width 377 height 543
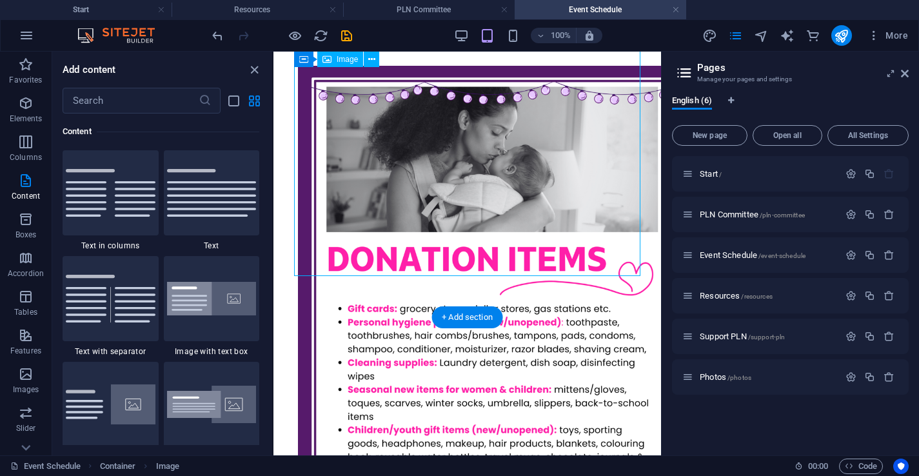
click at [474, 197] on figure at bounding box center [467, 317] width 377 height 543
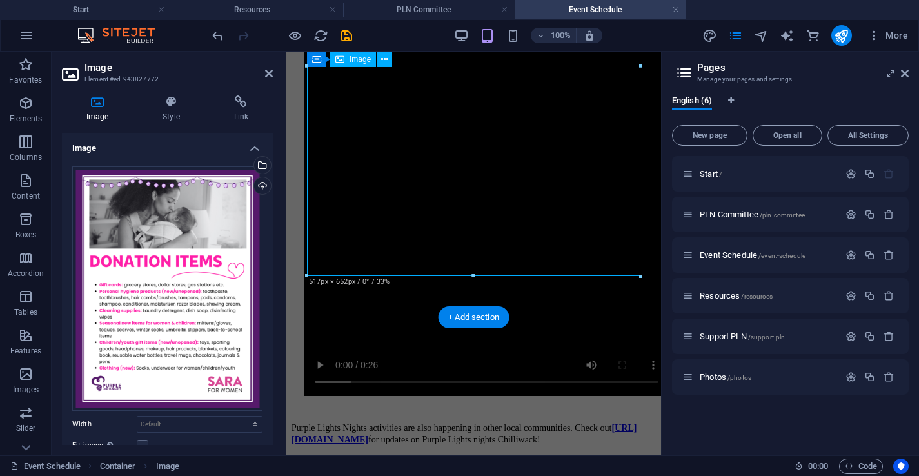
scroll to position [1127, 0]
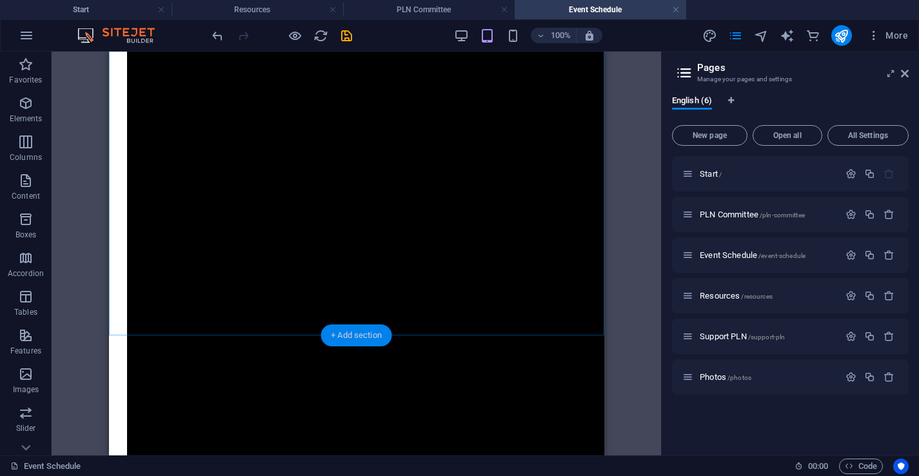
click at [349, 342] on div "+ Add section" at bounding box center [357, 335] width 72 height 22
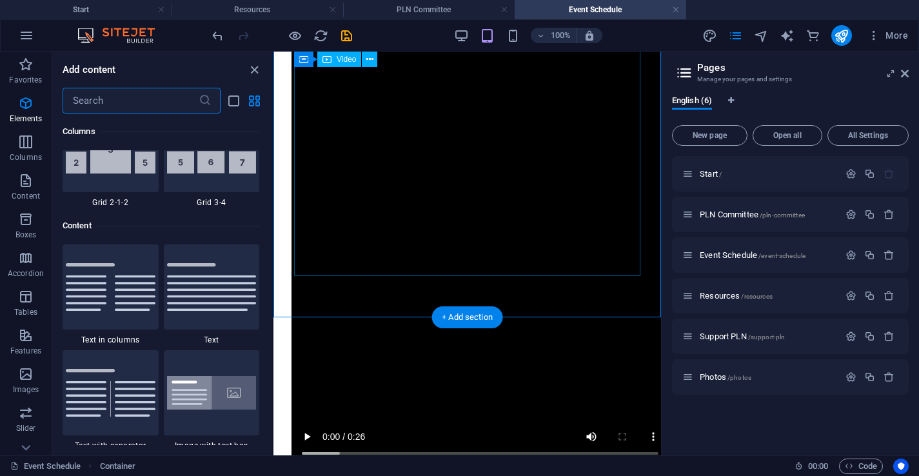
scroll to position [2257, 0]
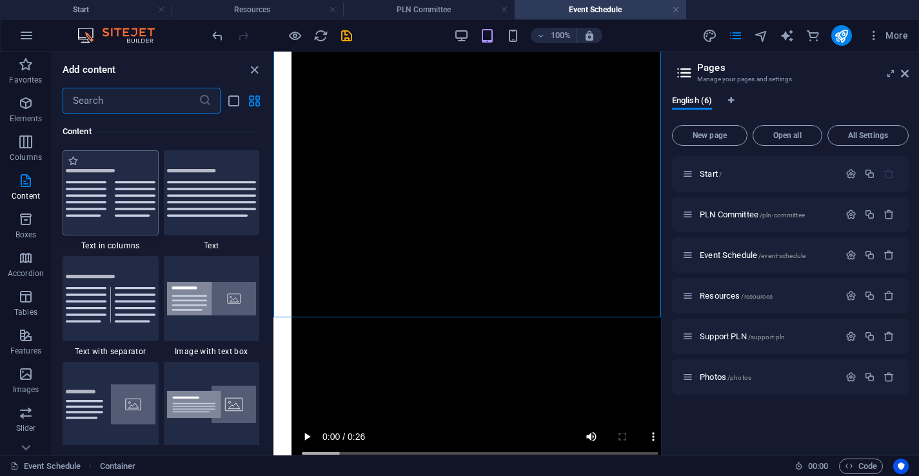
click at [116, 188] on img at bounding box center [111, 193] width 90 height 48
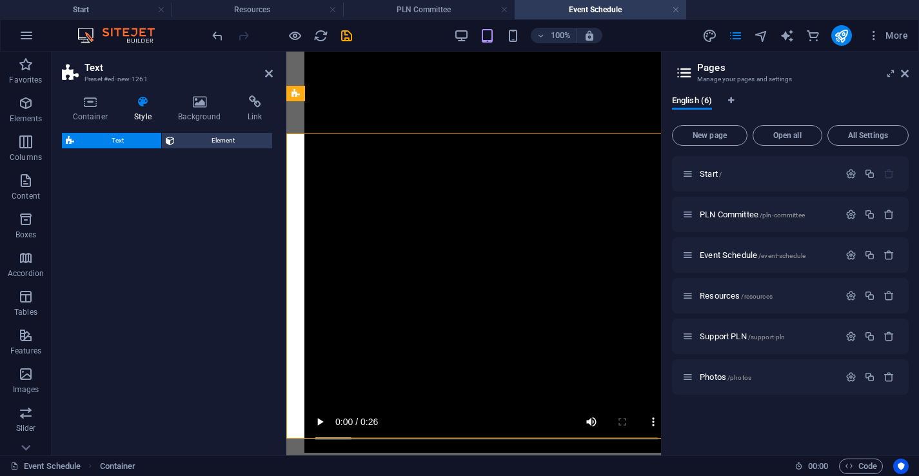
select select "rem"
select select "preset-text-v2-columns"
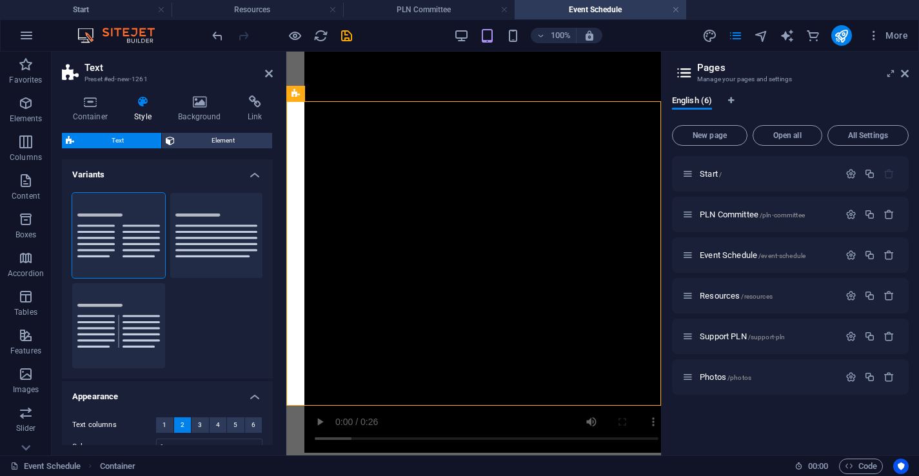
scroll to position [1114, 0]
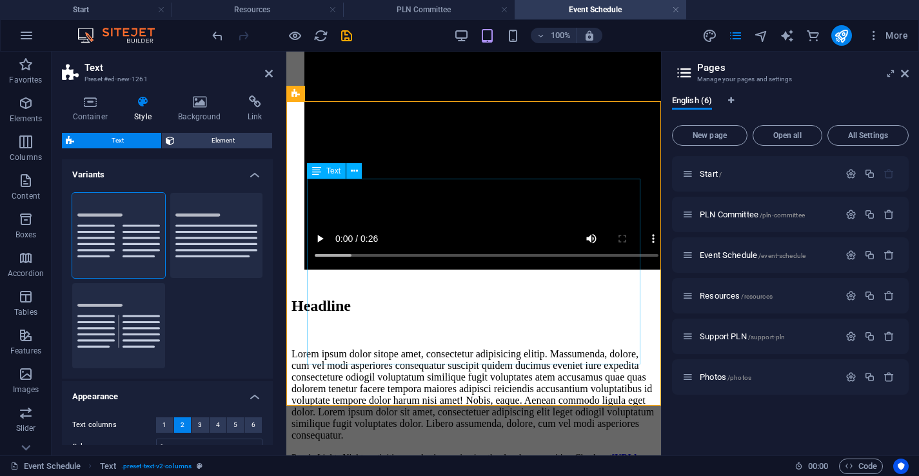
click at [478, 348] on div "Lorem ipsum dolor sitope amet, consectetur adipisicing elitip. Massumenda, dolo…" at bounding box center [474, 394] width 364 height 93
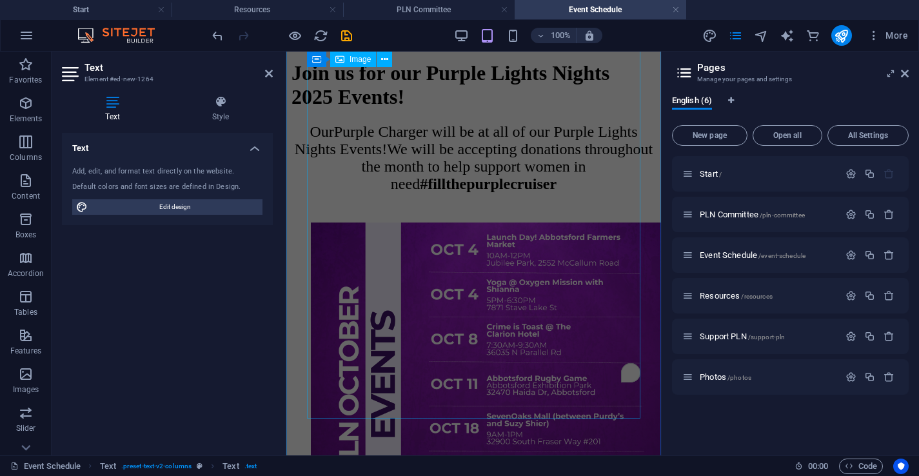
scroll to position [0, 0]
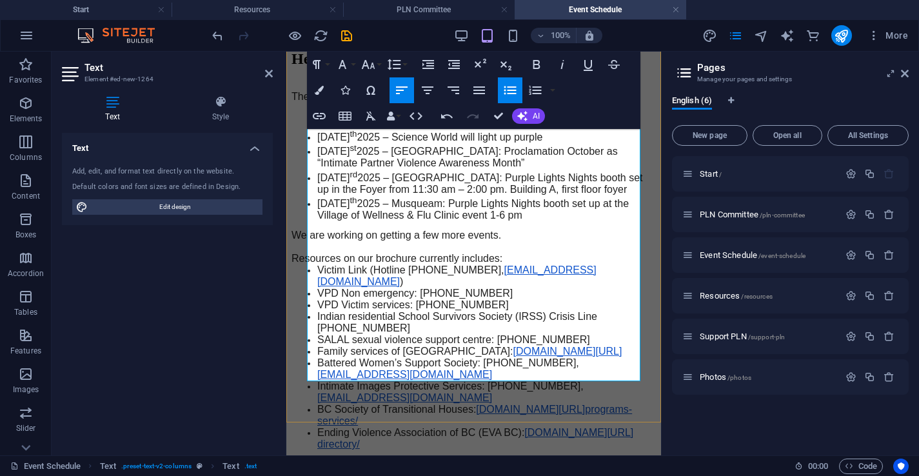
click at [397, 346] on span "Family services of Greater Vancouver: fsgv.ca/find-help/" at bounding box center [469, 351] width 304 height 11
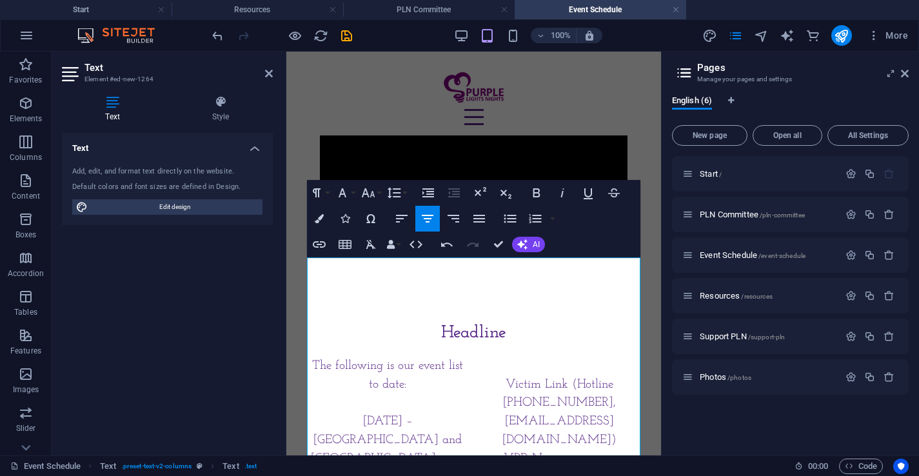
scroll to position [18789, 3]
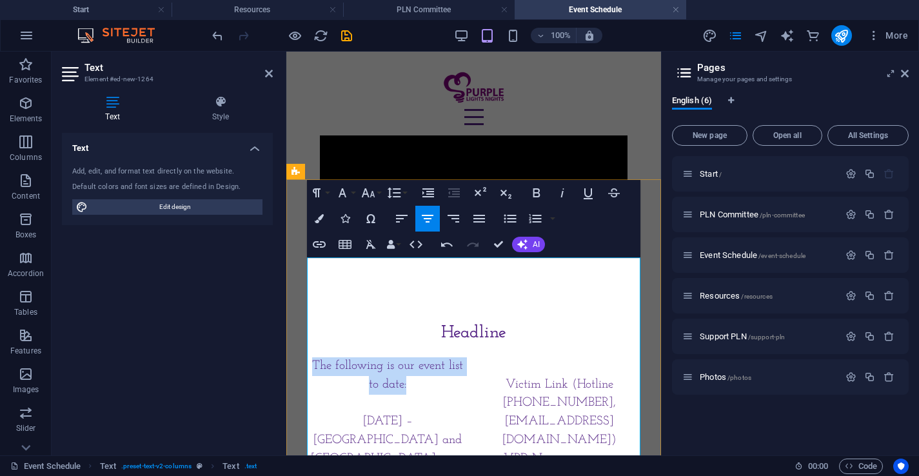
drag, startPoint x: 421, startPoint y: 286, endPoint x: 311, endPoint y: 266, distance: 112.1
click at [311, 357] on p "The following is our event list to date:" at bounding box center [388, 375] width 162 height 37
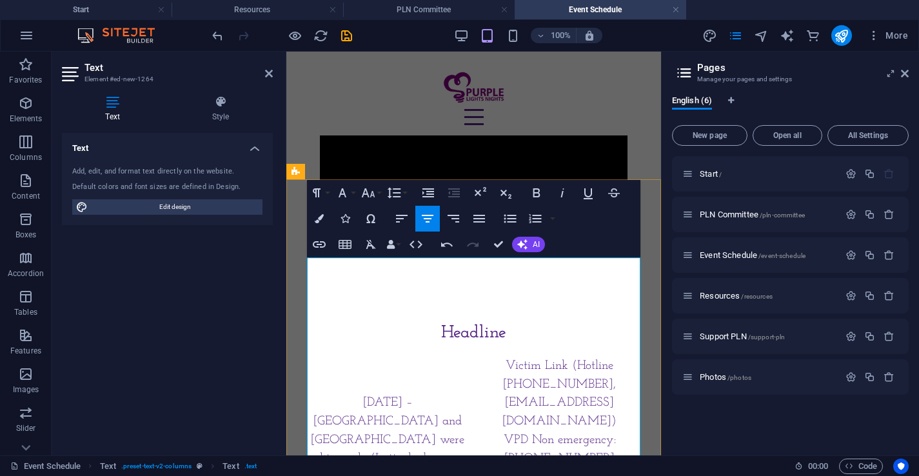
click at [312, 394] on p "October 2nd 2025 – BC Place and Vancouver Convention center were lit purple (I …" at bounding box center [388, 440] width 162 height 93
click at [407, 213] on icon "button" at bounding box center [401, 218] width 15 height 15
click at [396, 215] on icon "button" at bounding box center [402, 219] width 12 height 8
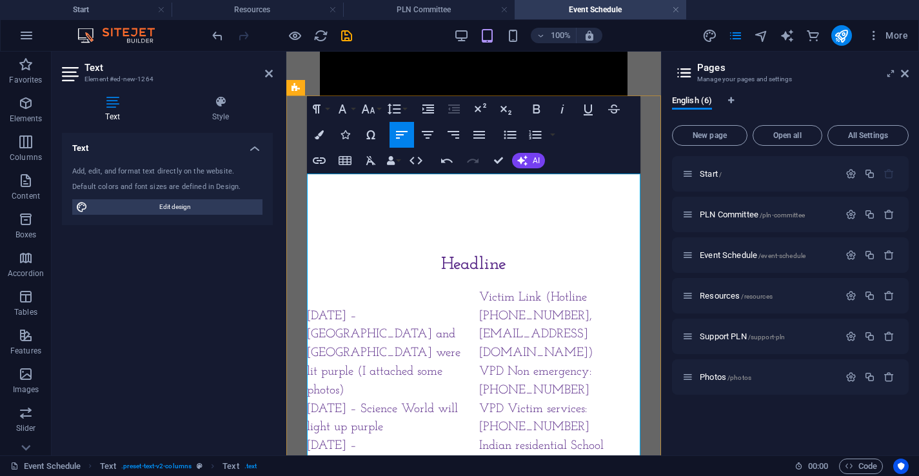
scroll to position [1122, 0]
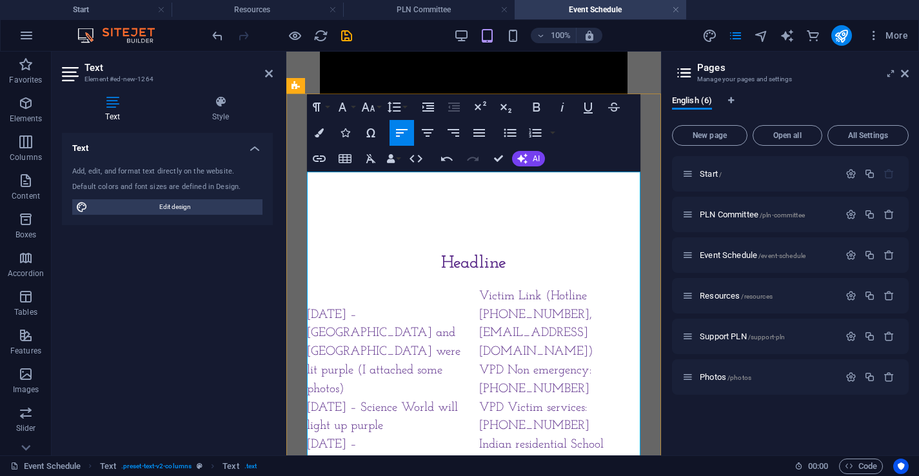
click at [453, 306] on p "October 2nd 2025 – BC Place and Vancouver Convention center were lit purple (I …" at bounding box center [388, 352] width 162 height 93
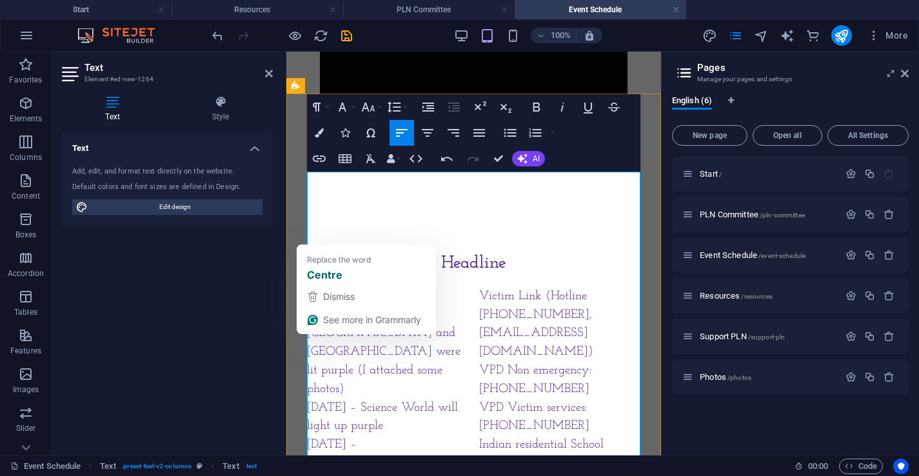
drag, startPoint x: 422, startPoint y: 254, endPoint x: 308, endPoint y: 236, distance: 115.0
click at [308, 306] on p "October 2nd 2025 – BC Place and Vancouver Convention center were lit purple (I …" at bounding box center [388, 352] width 162 height 93
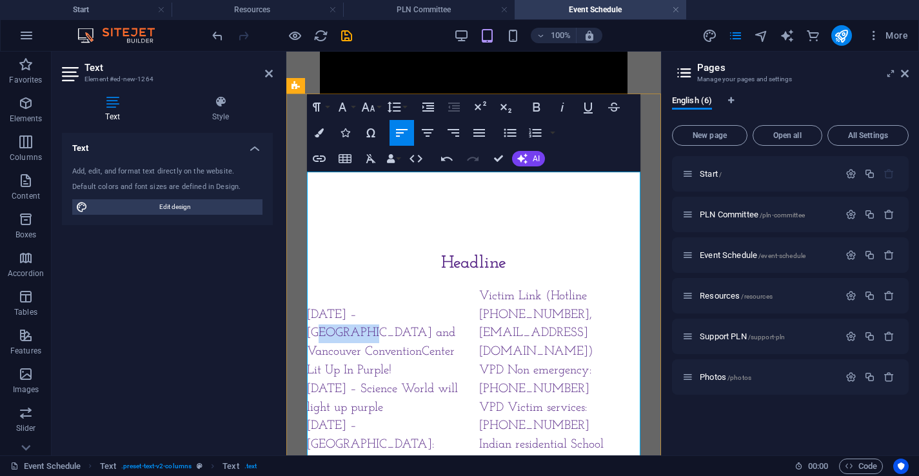
drag, startPoint x: 416, startPoint y: 199, endPoint x: 369, endPoint y: 199, distance: 47.1
click at [369, 306] on p "October 2nd 2025 – BC Place and Vancouver ConventionCenter Lit Up In Purple!" at bounding box center [388, 343] width 162 height 74
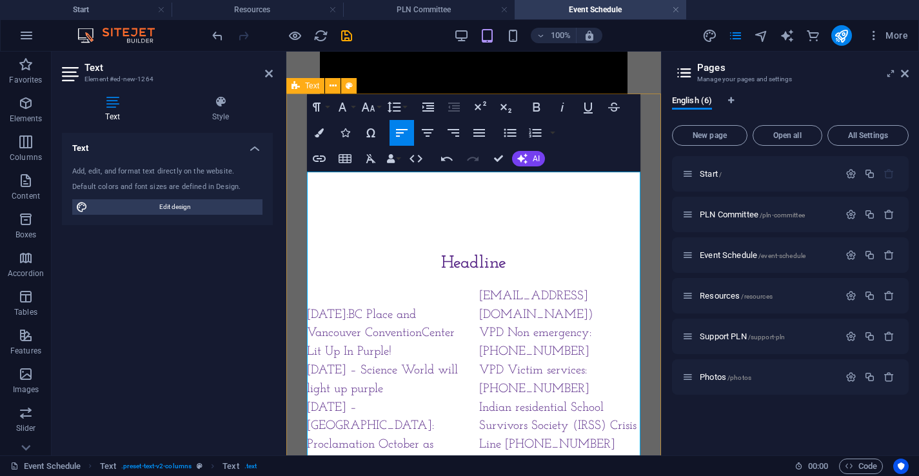
drag, startPoint x: 374, startPoint y: 199, endPoint x: 306, endPoint y: 199, distance: 68.4
click at [421, 306] on p "October 2nd: BC Place and Vancouver ConventionCenter Lit Up In Purple!" at bounding box center [388, 333] width 162 height 55
drag, startPoint x: 415, startPoint y: 255, endPoint x: 368, endPoint y: 252, distance: 47.2
click at [368, 362] on p "October 4th 2025 – Science World will light up purple" at bounding box center [388, 380] width 162 height 37
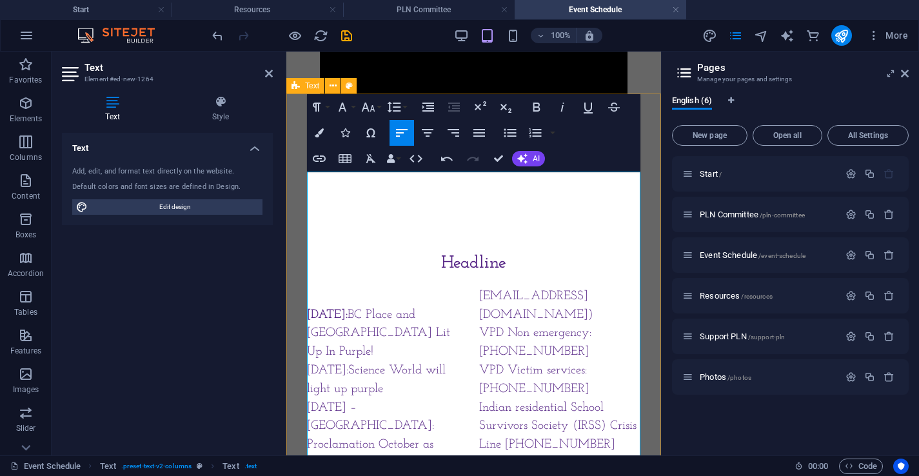
drag, startPoint x: 370, startPoint y: 255, endPoint x: 302, endPoint y: 255, distance: 68.4
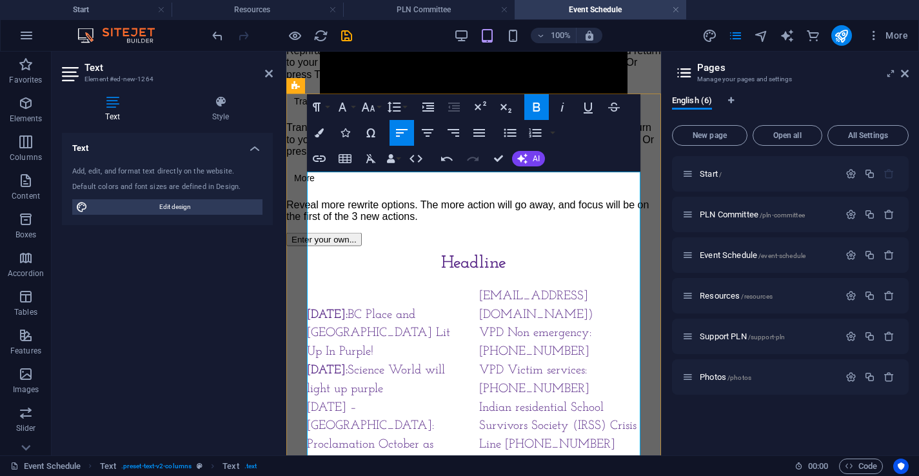
click at [413, 399] on p "October 21st 2025 – Vancouver City Hall: Proclamation October as “Intimate Part…" at bounding box center [388, 445] width 162 height 93
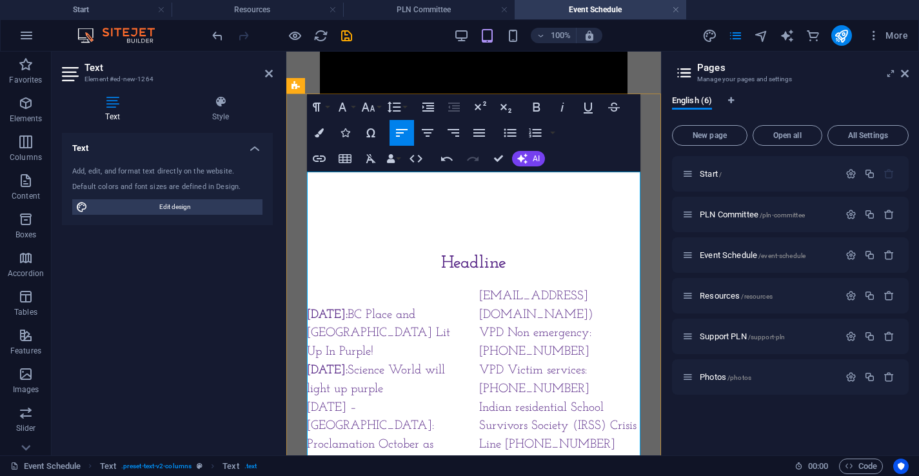
click at [400, 362] on p "October 4th: Science World will light up purple" at bounding box center [388, 380] width 162 height 37
drag, startPoint x: 419, startPoint y: 273, endPoint x: 309, endPoint y: 275, distance: 109.7
click at [309, 362] on p "October 4th: Science World will light up purple" at bounding box center [388, 380] width 162 height 37
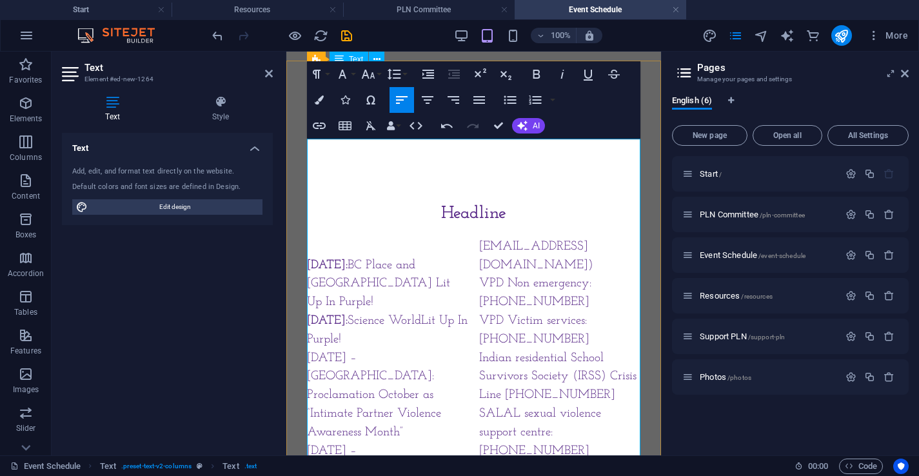
scroll to position [1151, 0]
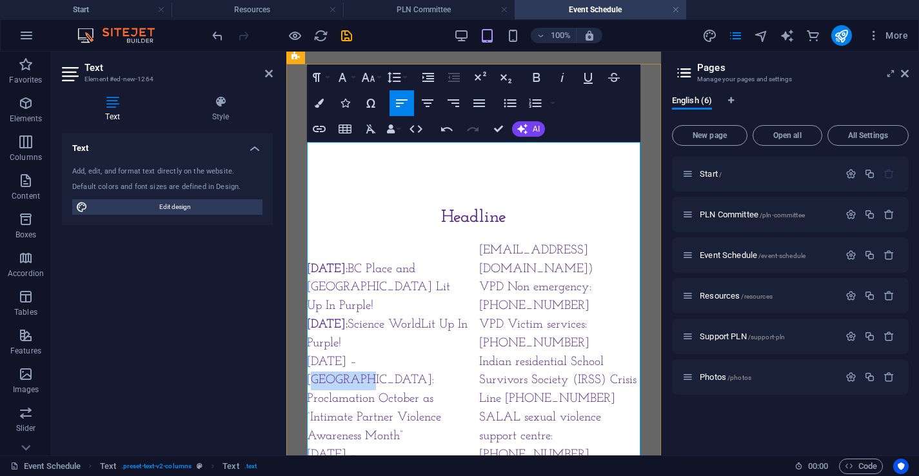
drag, startPoint x: 361, startPoint y: 264, endPoint x: 404, endPoint y: 266, distance: 42.6
click at [404, 353] on p "October 21st 2025 – Vancouver City Hall: Proclamation October as “Intimate Part…" at bounding box center [388, 399] width 162 height 93
click at [421, 353] on p "October 21st 2025 – Vancouver City Hall: Proclamation October as “Intimate Part…" at bounding box center [388, 399] width 162 height 93
drag, startPoint x: 370, startPoint y: 263, endPoint x: 414, endPoint y: 263, distance: 43.9
click at [414, 353] on p "October 21st 2025 – Vancouver City Hall: Proclamation October as “Intimate Part…" at bounding box center [388, 399] width 162 height 93
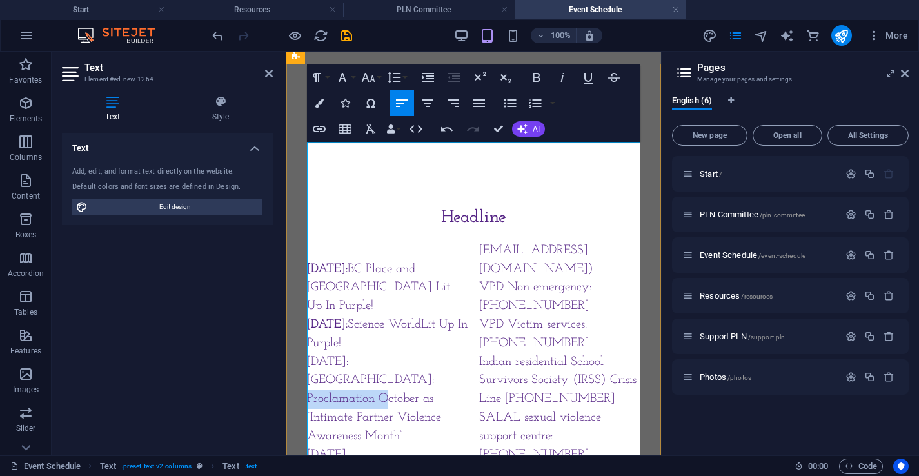
drag, startPoint x: 328, startPoint y: 281, endPoint x: 400, endPoint y: 279, distance: 72.3
click at [400, 353] on p "October 21st: Vancouver City Hall: Proclamation October as “Intimate Partner Vi…" at bounding box center [388, 399] width 162 height 93
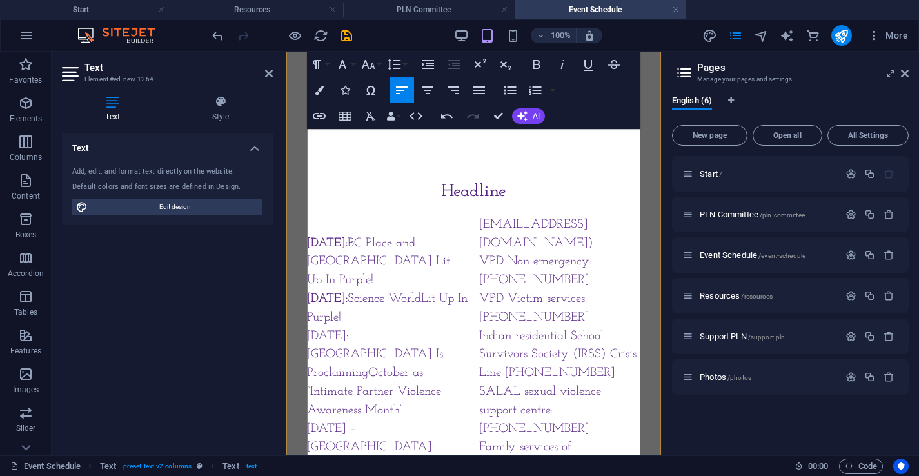
scroll to position [1200, 0]
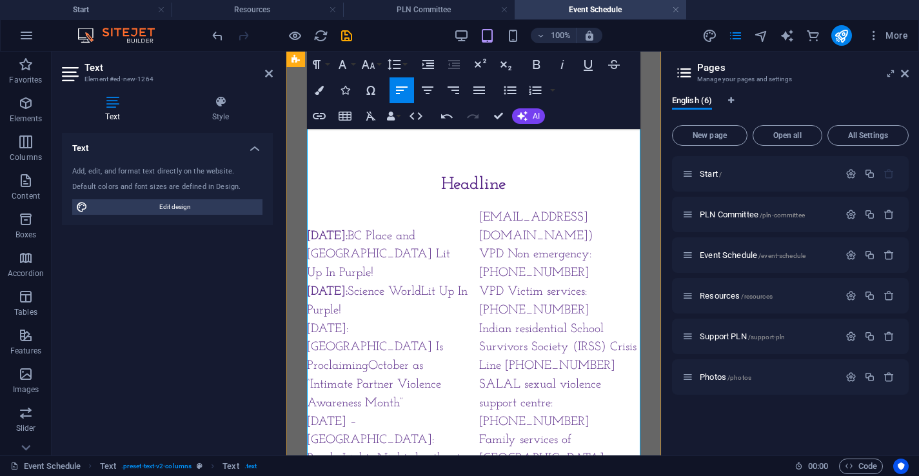
drag, startPoint x: 413, startPoint y: 269, endPoint x: 308, endPoint y: 252, distance: 106.5
click at [308, 321] on p "October 21st: Vancouver City Hall Is Proclaiming October as “Intimate Partner V…" at bounding box center [388, 367] width 162 height 93
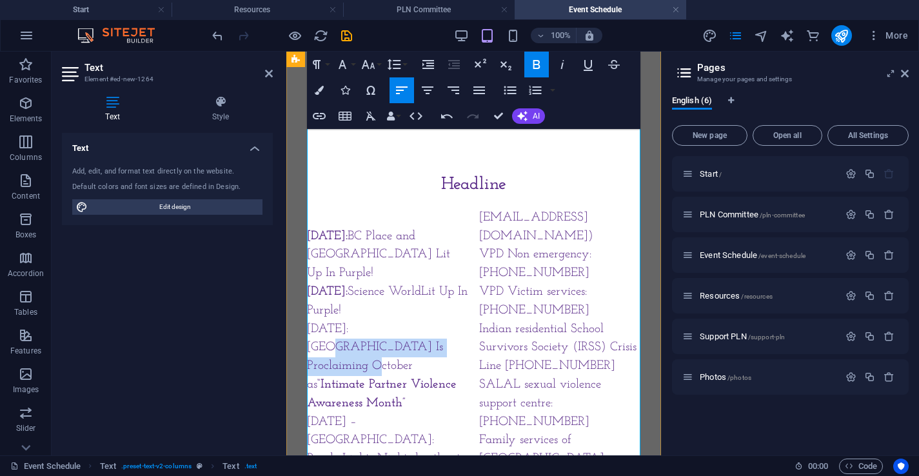
click at [368, 321] on p "October 21st: Vancouver City Hall Is Proclaiming October as “Intimate Partner V…" at bounding box center [388, 367] width 162 height 93
click at [373, 321] on p "October 21st: Vancouver City Hall Is Proclaiming October as “Intimate Partner V…" at bounding box center [388, 367] width 162 height 93
click at [434, 283] on p "October 4th: Science WorldLit Up In Purple!" at bounding box center [388, 301] width 162 height 37
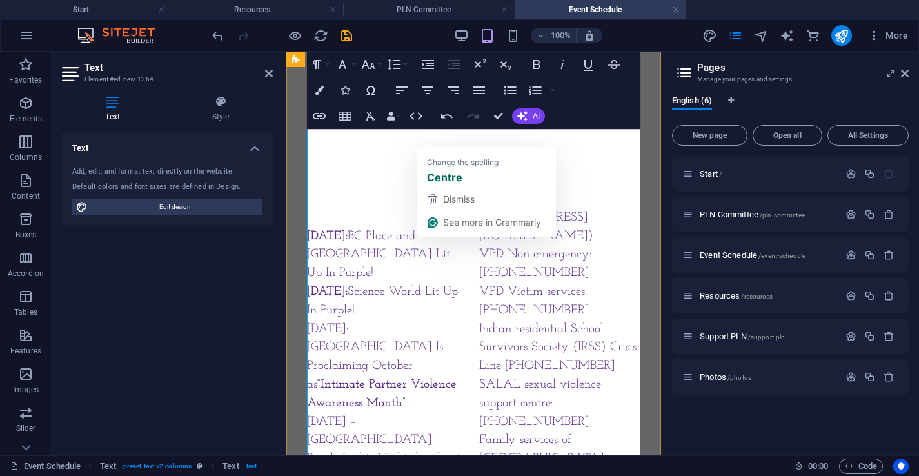
click at [375, 321] on p "October 21st: Vancouver City Hall Is Proclaiming October as “Intimate Partner V…" at bounding box center [388, 367] width 162 height 93
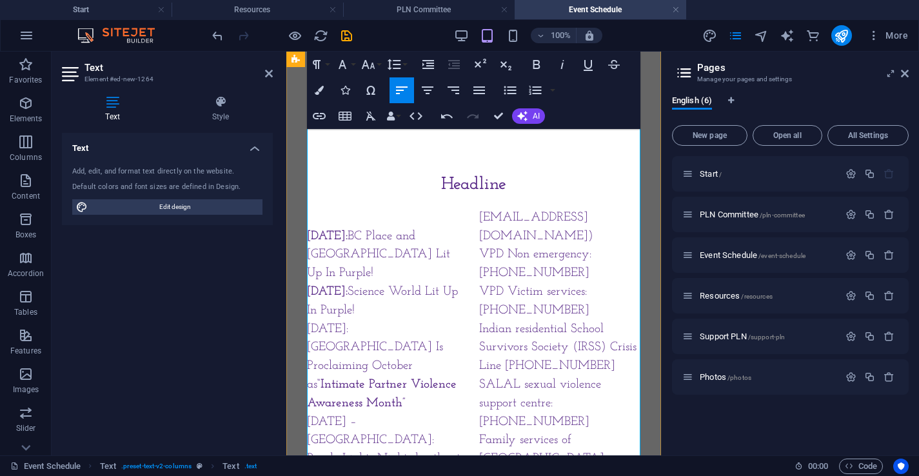
drag, startPoint x: 373, startPoint y: 213, endPoint x: 308, endPoint y: 212, distance: 64.5
click at [308, 321] on p "October 21st: Vancouver City Hall Is Proclaiming October as “Intimate Partner V…" at bounding box center [388, 367] width 162 height 93
click at [448, 228] on p "October 2nd: BC Place and Vancouver Convention Center Lit Up In Purple!" at bounding box center [388, 255] width 162 height 55
click at [415, 283] on p "October 4th: Science World Lit Up In Purple!" at bounding box center [388, 301] width 162 height 37
click at [400, 321] on p "October 21st: Vancouver City Hall Is Proclaiming October as “Intimate Partner V…" at bounding box center [388, 367] width 162 height 93
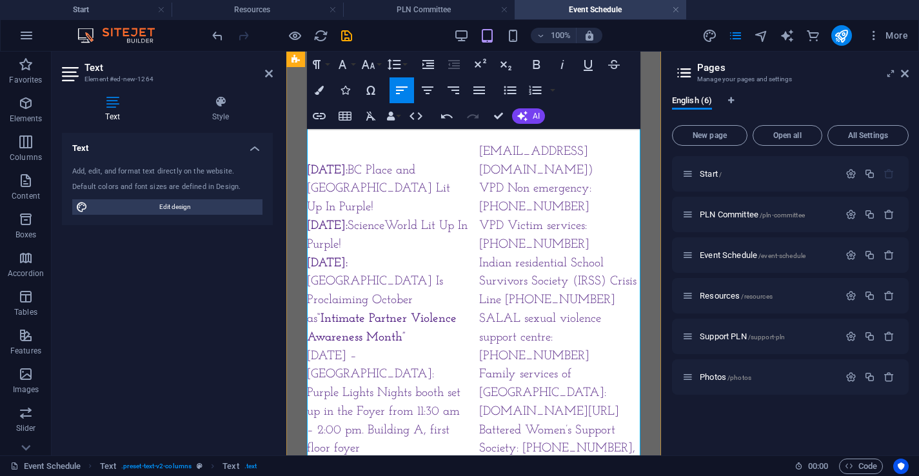
scroll to position [1273, 0]
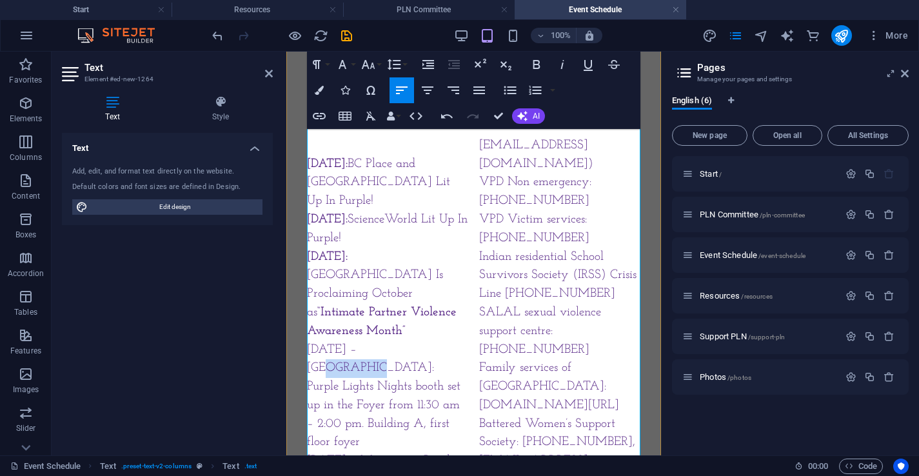
drag, startPoint x: 373, startPoint y: 215, endPoint x: 419, endPoint y: 217, distance: 45.8
click at [419, 341] on p "October 23rd 2025 – Langara College: Purple Lights Nights booth set up in the F…" at bounding box center [388, 397] width 162 height 112
click at [373, 341] on p "October 23rd: Langara College: Purple Lights Nights booth set up in the Foyer f…" at bounding box center [388, 387] width 162 height 93
drag, startPoint x: 379, startPoint y: 217, endPoint x: 310, endPoint y: 215, distance: 68.4
click at [310, 341] on p "October 23rd: Langara College: Purple Lights Nights booth set up in the Foyer f…" at bounding box center [388, 387] width 162 height 93
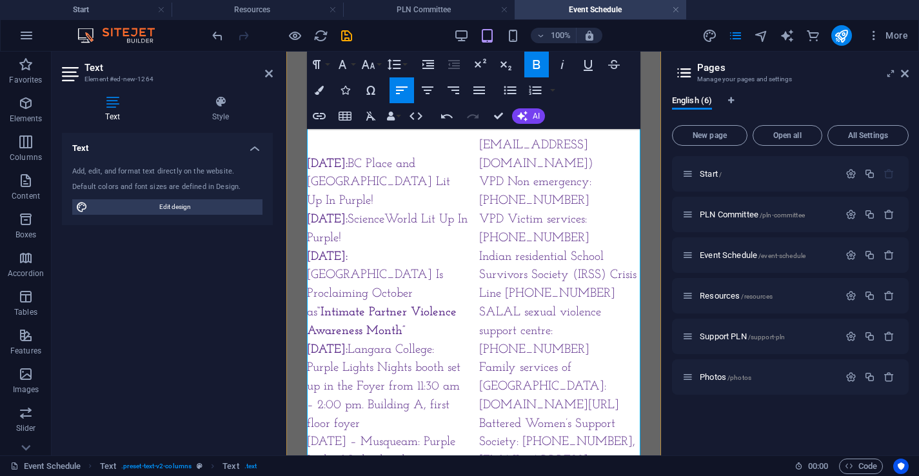
click at [366, 341] on p "October 23rd: Langara College: Purple Lights Nights booth set up in the Foyer f…" at bounding box center [388, 387] width 162 height 93
click at [416, 341] on p "October 23rd: Langara College: Purple Lights Nights booth set up in the Foyer f…" at bounding box center [388, 387] width 162 height 93
click at [344, 378] on p "To enrich screen reader interactions, please activate Accessibility in Grammarl…" at bounding box center [388, 387] width 162 height 19
click at [417, 341] on p "October 23rd: Langara College: Purple Lights Nights" at bounding box center [388, 359] width 162 height 37
click at [316, 378] on p "To enrich screen reader interactions, please activate Accessibility in Grammarl…" at bounding box center [388, 387] width 162 height 19
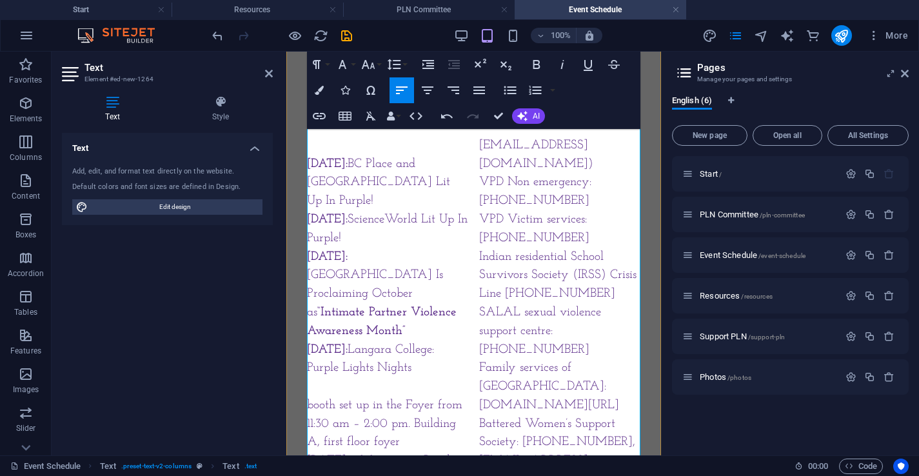
scroll to position [0, 12]
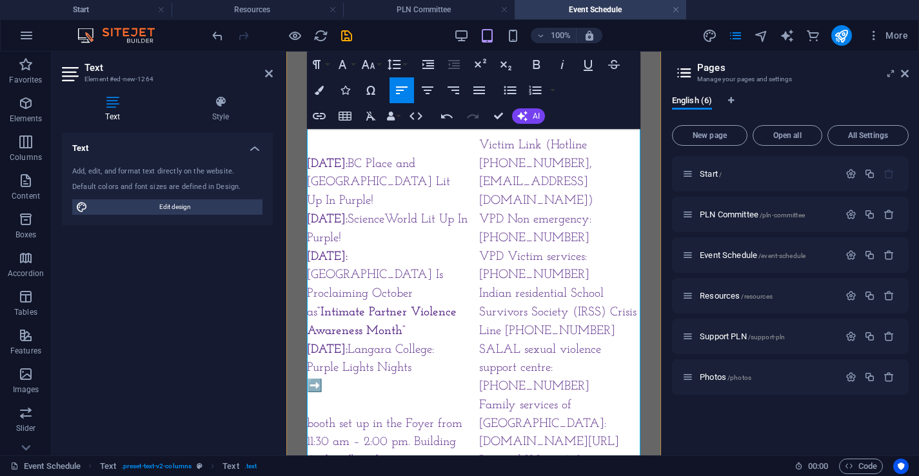
click at [328, 415] on p "booth set up in the Foyer from 11:30 am – 2:00 pm. Building A, first floor foyer" at bounding box center [388, 442] width 162 height 55
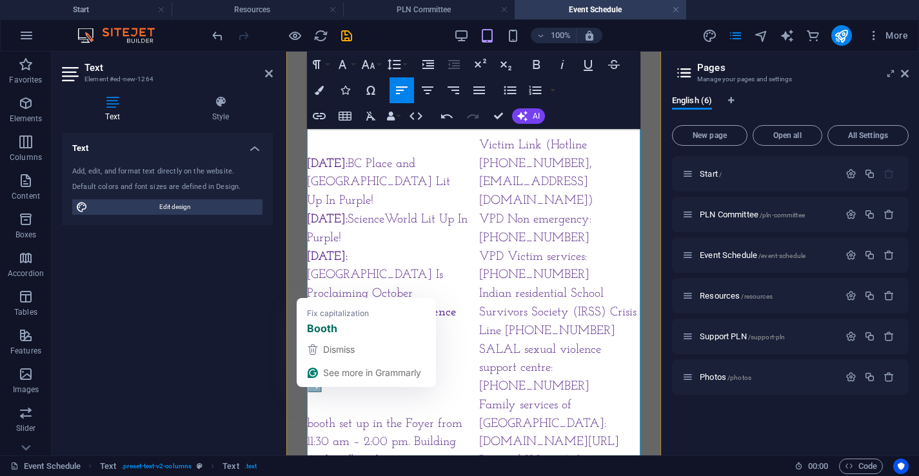
click at [312, 415] on p "booth set up in the Foyer from 11:30 am – 2:00 pm. Building A, first floor foyer" at bounding box center [388, 442] width 162 height 55
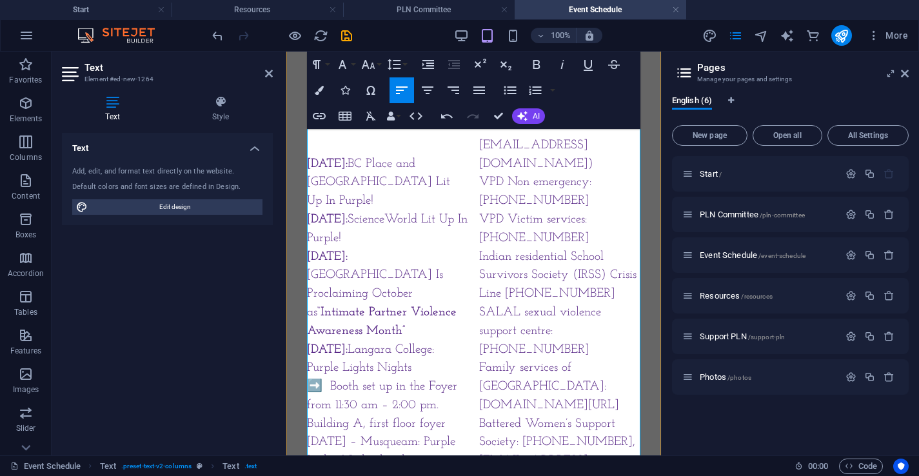
click at [390, 378] on p "➡️ Booth set up in the Foyer from 11:30 am – 2:00 pm. Building A, first floor f…" at bounding box center [388, 405] width 162 height 55
drag, startPoint x: 363, startPoint y: 292, endPoint x: 442, endPoint y: 293, distance: 78.7
click at [442, 378] on p "➡️ Booth set up in the Foyer from 11:30 am - 2:00 pm. Building A, first floor f…" at bounding box center [388, 405] width 162 height 55
click at [424, 378] on p "➡️ Booth set up in the Foyer from 11:30 am - 2:00 pm. Building A, first floor f…" at bounding box center [388, 405] width 162 height 55
drag, startPoint x: 387, startPoint y: 291, endPoint x: 452, endPoint y: 307, distance: 66.5
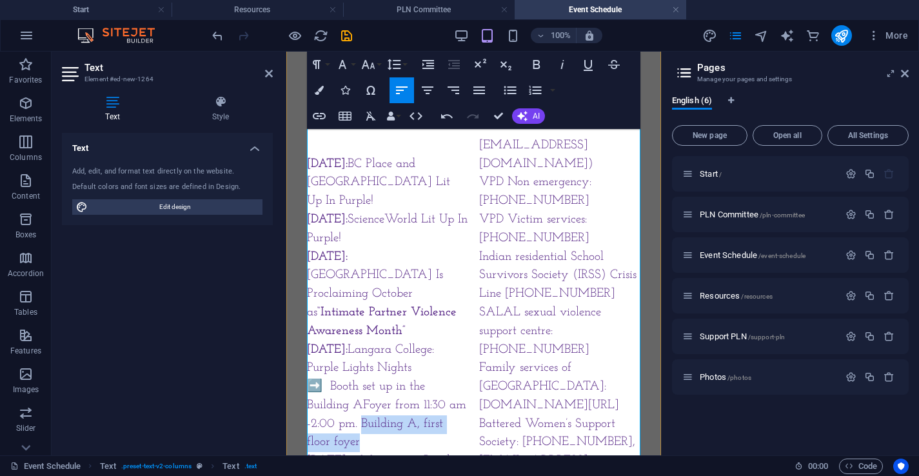
click at [452, 378] on p "➡️ Booth set up in the Building A Foyer from 11:30 am - 2:00 pm. Building A, fi…" at bounding box center [388, 415] width 162 height 74
click at [375, 433] on p "October 24th 2025 – Musqueam: Purple Lights Nights booth set up at the Village …" at bounding box center [388, 470] width 162 height 74
drag, startPoint x: 376, startPoint y: 307, endPoint x: 414, endPoint y: 308, distance: 38.1
click at [414, 433] on p "October 24th 2025 – Musqueam: Purple Lights Nights booth set up at the Village …" at bounding box center [388, 470] width 162 height 74
click at [303, 312] on div "Headline October 2nd: BC Place and Vancouver Convention Centre Lit Up In Purple…" at bounding box center [473, 397] width 375 height 676
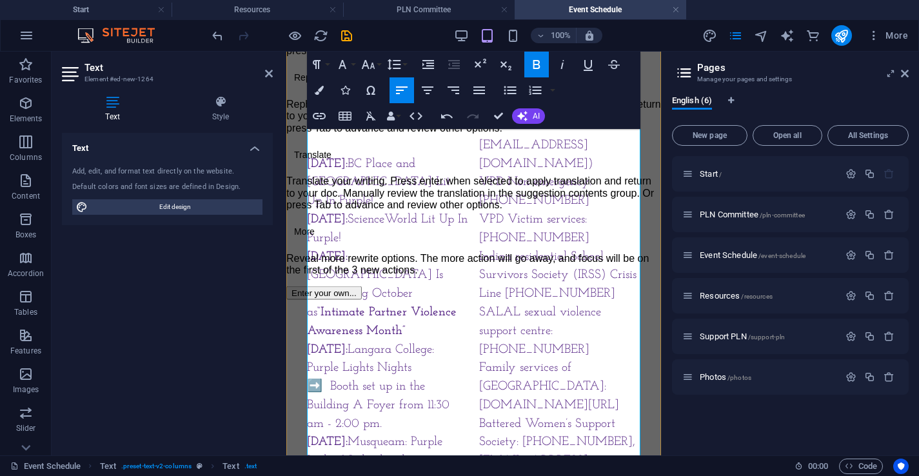
click at [417, 433] on p "October 24th: Musqueam: Purple Lights Nights booth set up at the Village of Wel…" at bounding box center [388, 470] width 162 height 74
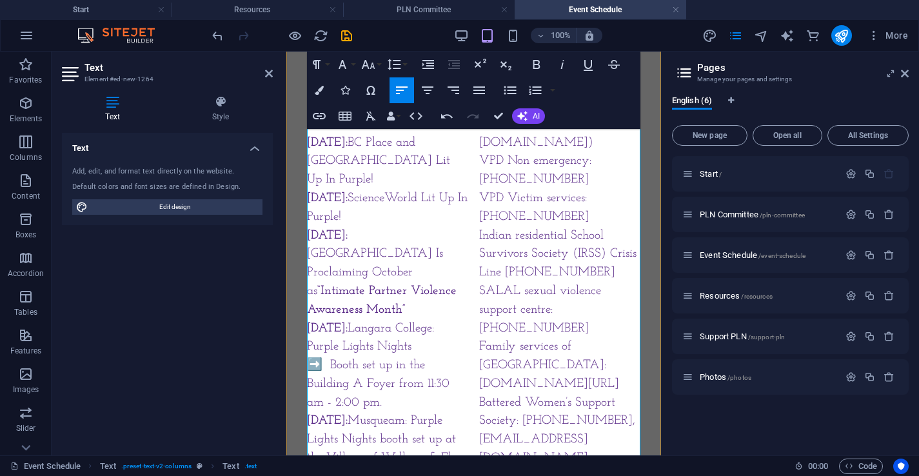
scroll to position [1331, 0]
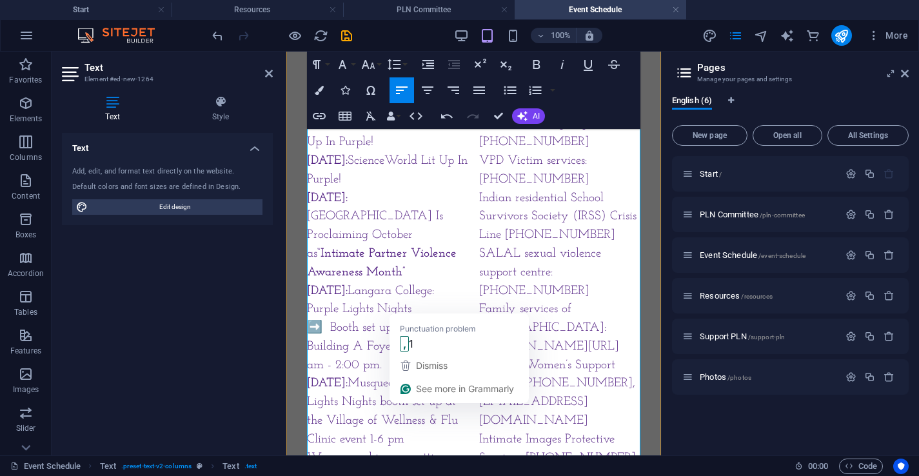
drag, startPoint x: 402, startPoint y: 304, endPoint x: 701, endPoint y: 383, distance: 309.5
click at [402, 375] on p "October 24th: Musqueam: Purple Lights Nights booth set up at the Village of Wel…" at bounding box center [388, 412] width 162 height 74
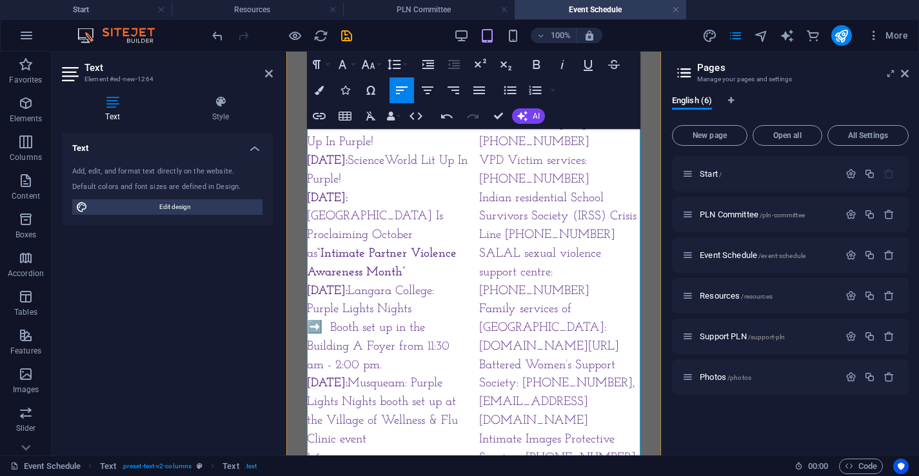
click at [311, 450] on p "1-6 pm" at bounding box center [388, 459] width 162 height 19
click at [355, 450] on p "1:00pm-6 pm" at bounding box center [388, 459] width 162 height 19
click at [327, 450] on p "1:00pm-6:00pm" at bounding box center [388, 459] width 162 height 19
click at [377, 450] on p "1:00 pm-6:00pm" at bounding box center [388, 459] width 162 height 19
click at [437, 375] on p "October 24th: Musqueam: Purple Lights Nights booth set up at the Village of Wel…" at bounding box center [388, 412] width 162 height 74
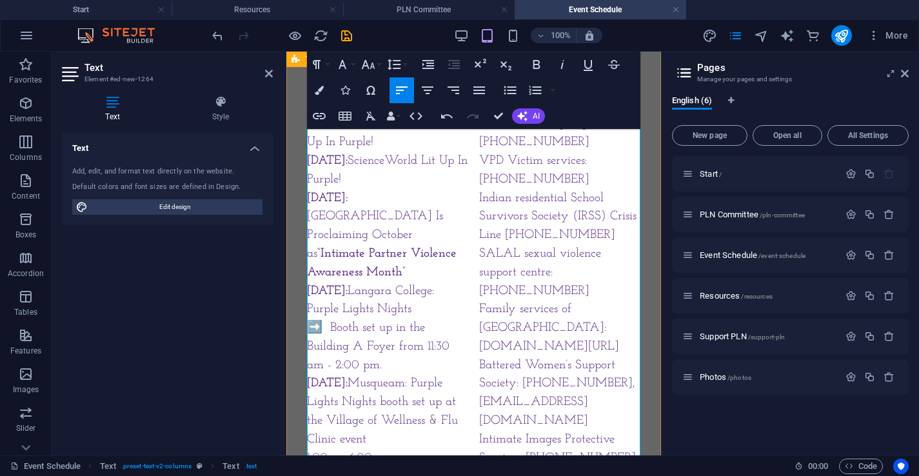
drag, startPoint x: 409, startPoint y: 364, endPoint x: 296, endPoint y: 335, distance: 116.6
click at [296, 335] on div "Headline October 2nd: BC Place and Vancouver Convention Centre Lit Up In Purple…" at bounding box center [473, 347] width 375 height 695
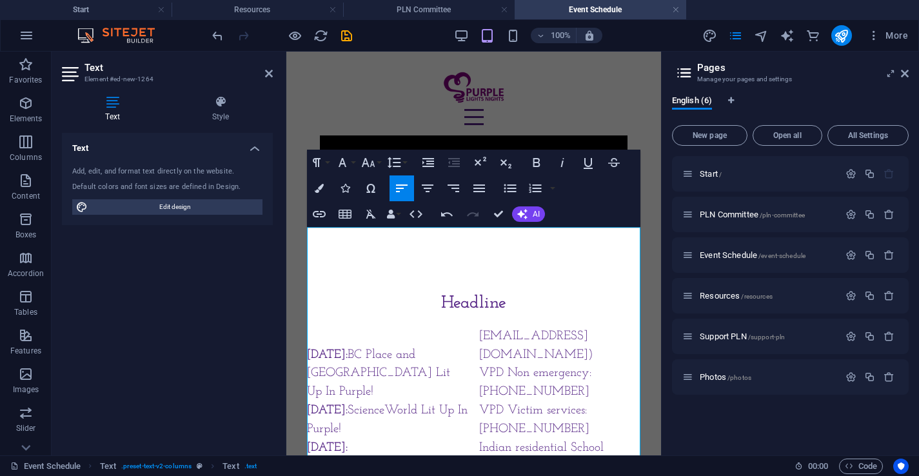
scroll to position [1066, 0]
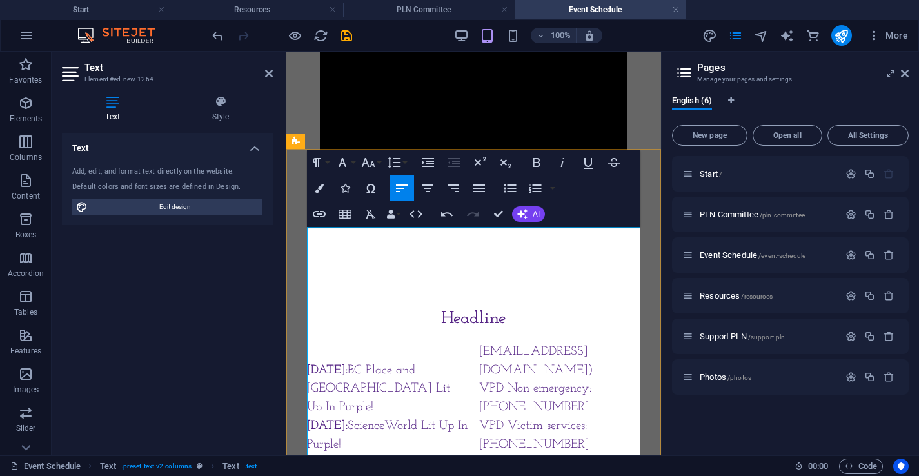
click at [307, 420] on strong "[DATE]:" at bounding box center [327, 426] width 41 height 12
click at [311, 420] on strong "[DATE]:" at bounding box center [327, 426] width 41 height 12
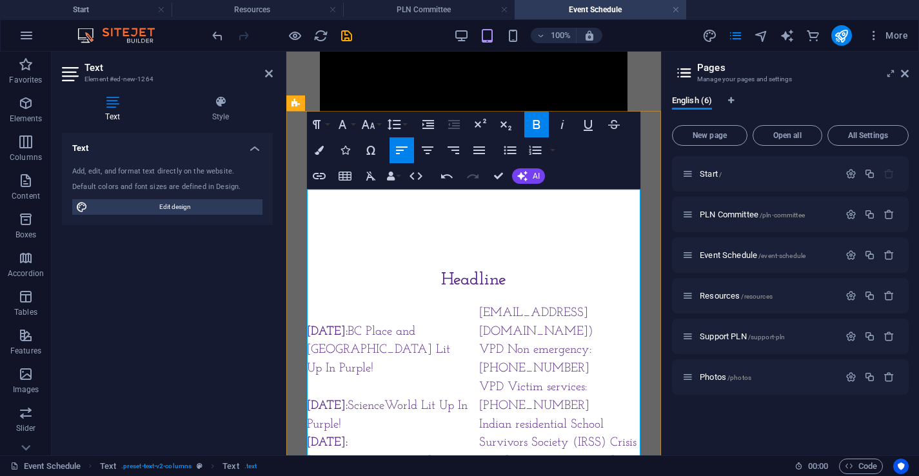
scroll to position [1106, 0]
click at [310, 436] on strong "[DATE]:" at bounding box center [327, 442] width 41 height 12
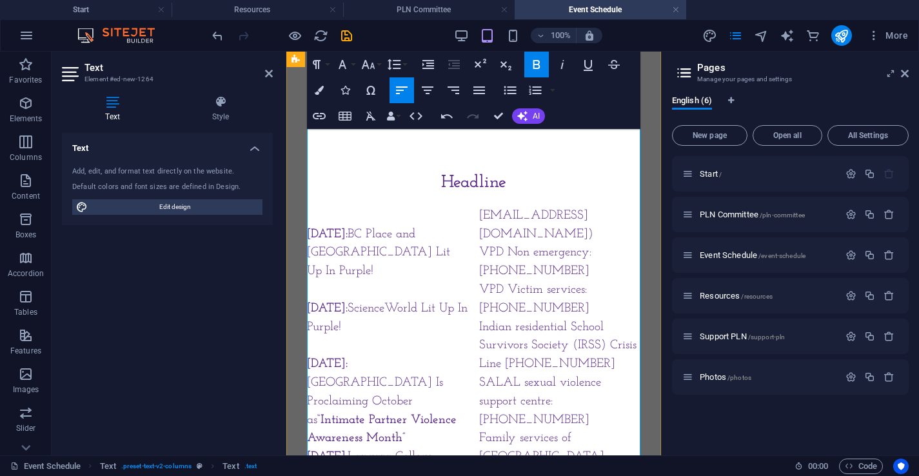
click at [310, 451] on strong "[DATE]:" at bounding box center [327, 457] width 41 height 12
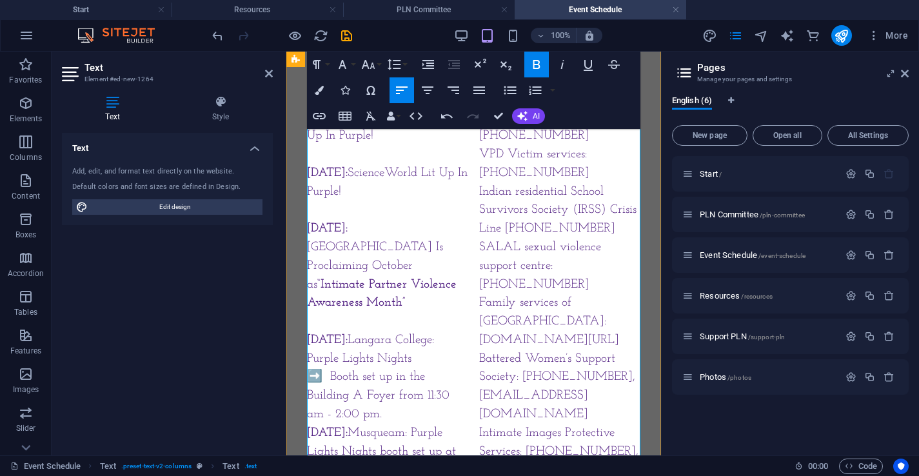
scroll to position [1338, 0]
click at [310, 426] on strong "[DATE]:" at bounding box center [327, 432] width 41 height 12
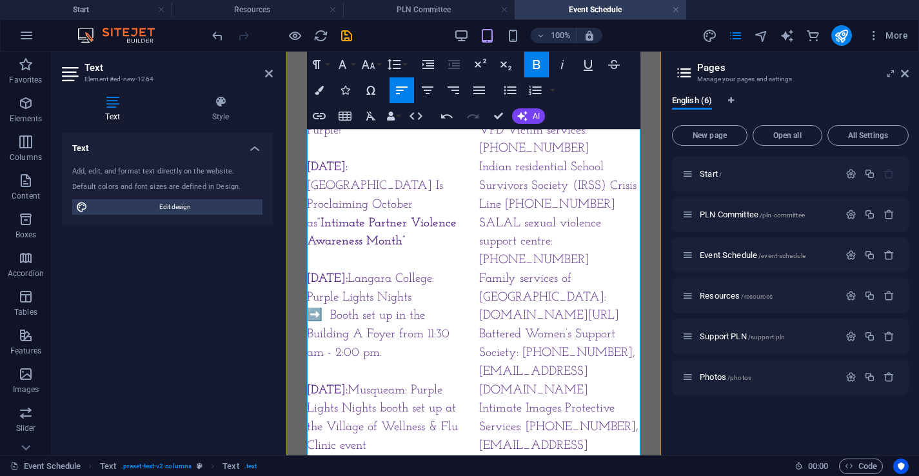
scroll to position [1413, 0]
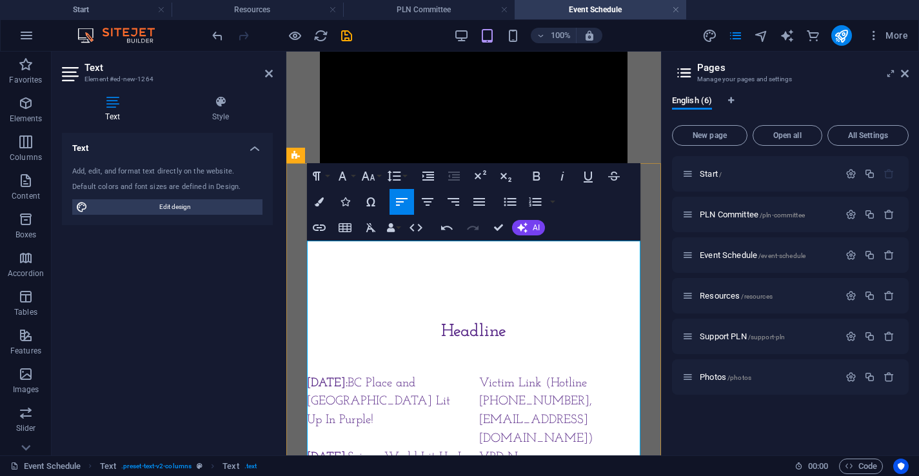
scroll to position [1055, 0]
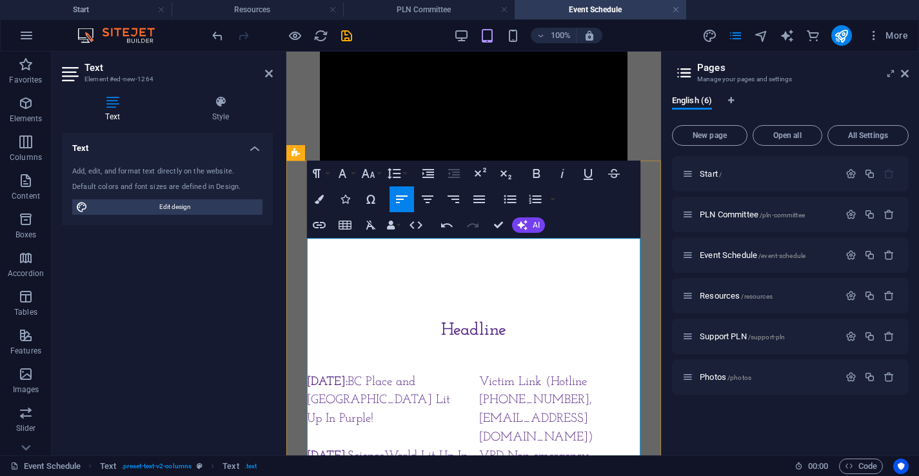
drag, startPoint x: 595, startPoint y: 270, endPoint x: 482, endPoint y: 249, distance: 114.1
click at [317, 376] on strong "[DATE]:" at bounding box center [327, 382] width 41 height 12
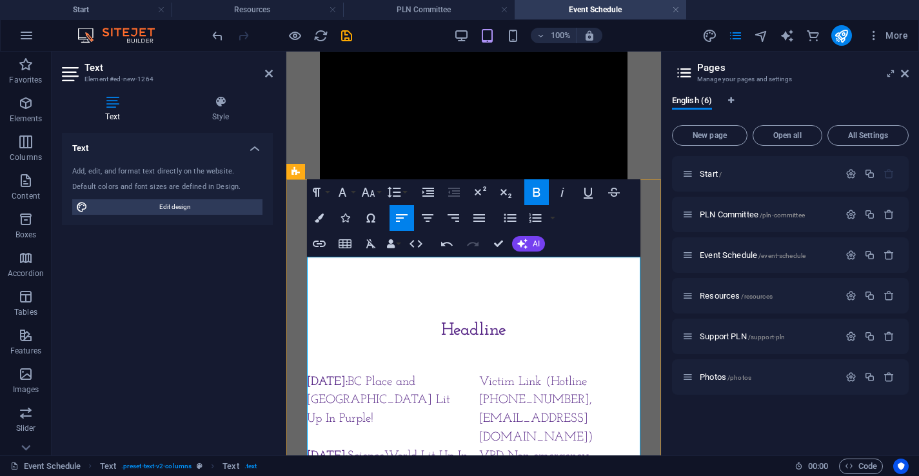
scroll to position [1036, 0]
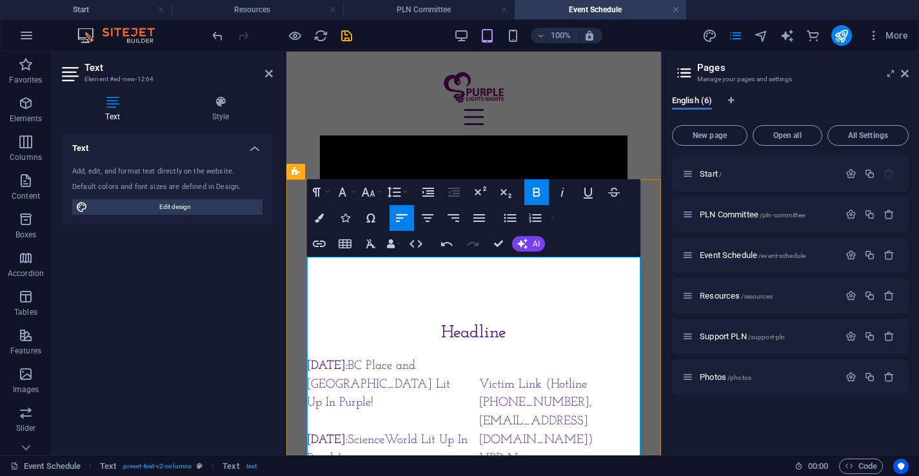
drag, startPoint x: 579, startPoint y: 288, endPoint x: 479, endPoint y: 266, distance: 102.9
click at [308, 360] on strong "[DATE]:" at bounding box center [327, 366] width 41 height 12
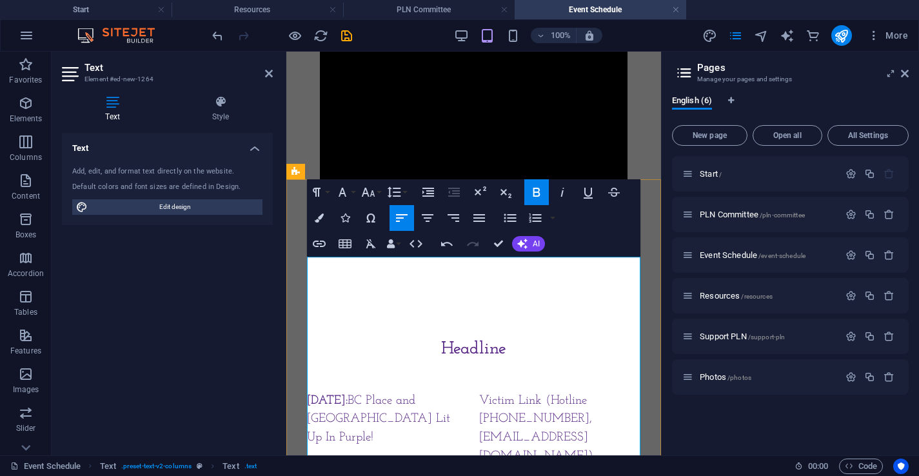
scroll to position [1055, 0]
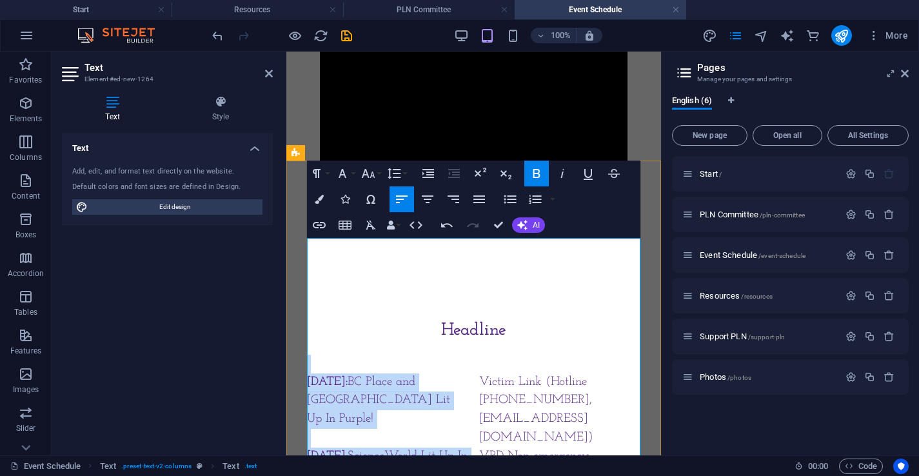
drag, startPoint x: 569, startPoint y: 270, endPoint x: 469, endPoint y: 241, distance: 104.1
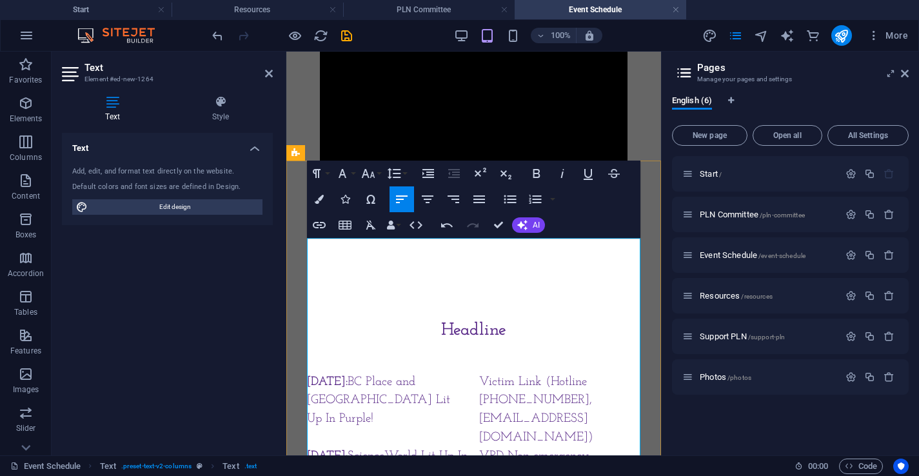
drag, startPoint x: 582, startPoint y: 279, endPoint x: 479, endPoint y: 247, distance: 108.6
click at [335, 355] on p "To enrich screen reader interactions, please activate Accessibility in Grammarl…" at bounding box center [388, 364] width 162 height 19
click at [394, 355] on p "To enrich screen reader interactions, please activate Accessibility in Grammarl…" at bounding box center [388, 364] width 162 height 19
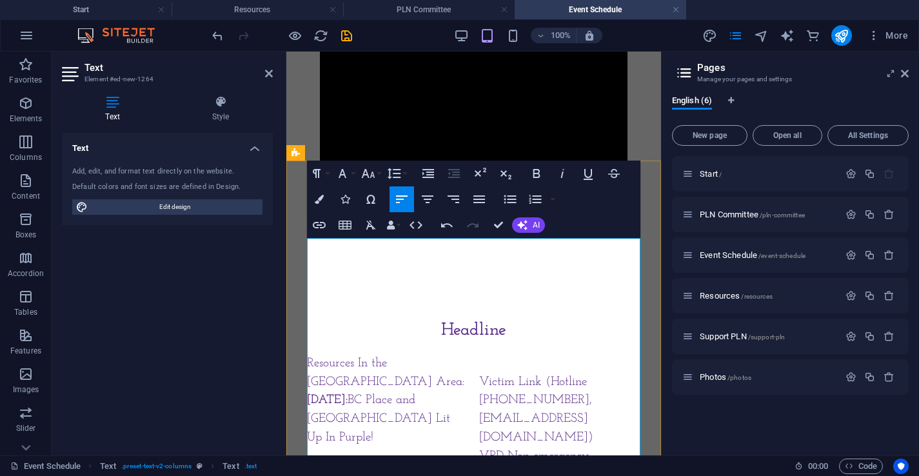
click at [328, 355] on p "Resources In the [GEOGRAPHIC_DATA] Area:" at bounding box center [388, 373] width 162 height 37
click at [396, 355] on p "Events In the Greater Vancouver Area:" at bounding box center [388, 373] width 162 height 37
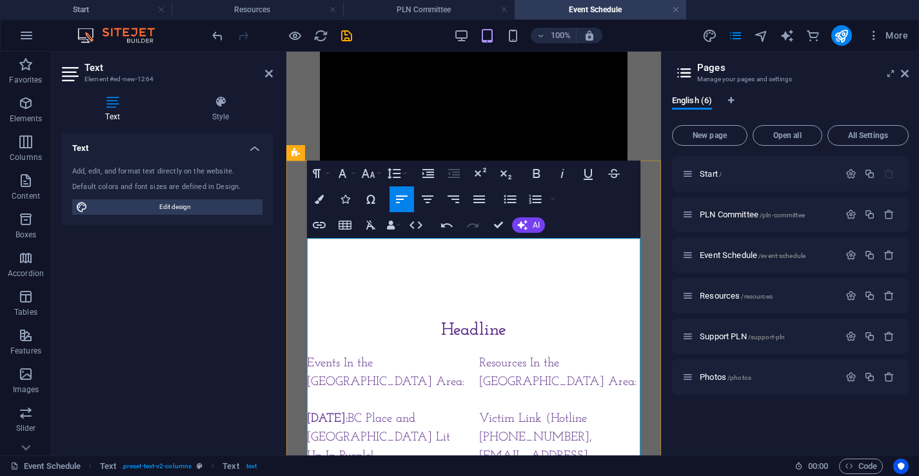
click at [481, 355] on p "Resources In the [GEOGRAPHIC_DATA] Area:" at bounding box center [560, 373] width 162 height 37
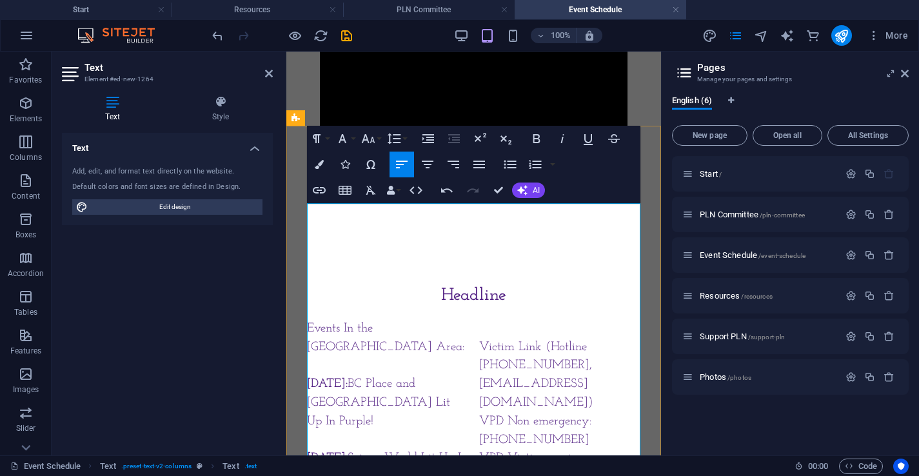
click at [546, 339] on p "Victim Link (Hotline 1-800-563-0808, victimlinkbc@bc211.ca )" at bounding box center [560, 376] width 162 height 74
drag, startPoint x: 548, startPoint y: 268, endPoint x: 586, endPoint y: 269, distance: 38.1
click at [586, 339] on p "Victim Link: Hotline 1-800-563-0808, victimlinkbc@bc211.ca )" at bounding box center [560, 376] width 162 height 74
click at [634, 339] on p "Victim Link: 1-800-563-0808, victimlinkbc@bc211.ca )" at bounding box center [560, 376] width 162 height 74
click at [604, 339] on p "Victim Link: 1-800-563-0808 victimlinkbc@bc211.ca )" at bounding box center [560, 376] width 162 height 74
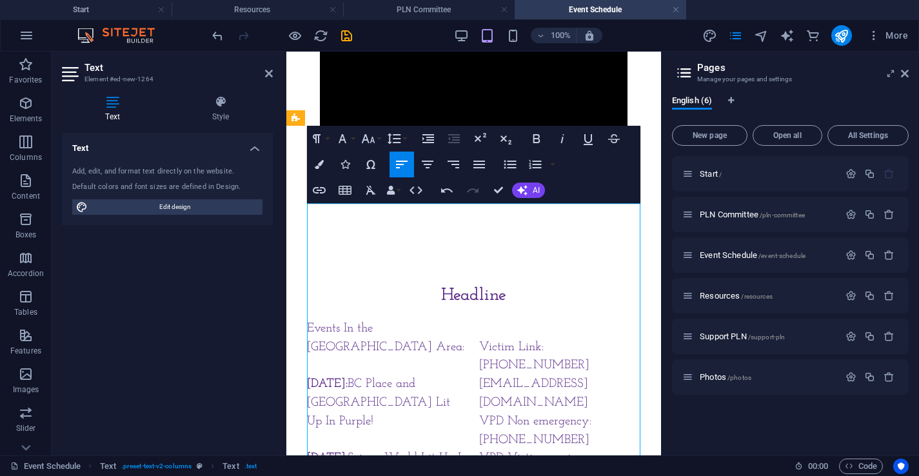
drag, startPoint x: 476, startPoint y: 268, endPoint x: 501, endPoint y: 268, distance: 25.2
click at [538, 339] on p "Victim Link: 1-800-563-0808 victimlinkbc@bc211.ca" at bounding box center [560, 376] width 162 height 74
drag, startPoint x: 542, startPoint y: 269, endPoint x: 480, endPoint y: 268, distance: 61.9
click at [480, 339] on p "Victim Link: 1-800-563-0808 victimlinkbc@bc211.ca" at bounding box center [560, 376] width 162 height 74
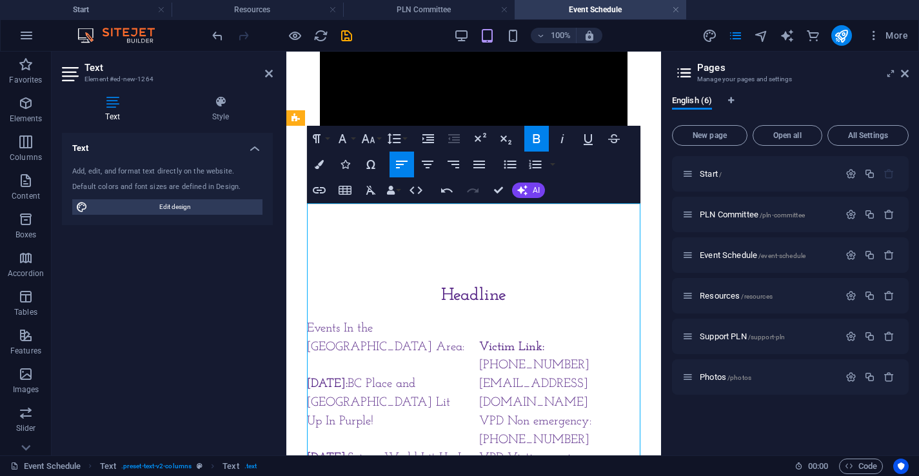
click at [504, 413] on p "VPD Non emergency: 604-717-3321" at bounding box center [560, 431] width 162 height 37
drag, startPoint x: 480, startPoint y: 303, endPoint x: 591, endPoint y: 307, distance: 111.7
click at [591, 413] on p "VPD Non emergency: 604-717-3321" at bounding box center [560, 431] width 162 height 37
click at [598, 413] on p "VPD Non emergency: 604-717-3321" at bounding box center [560, 431] width 162 height 37
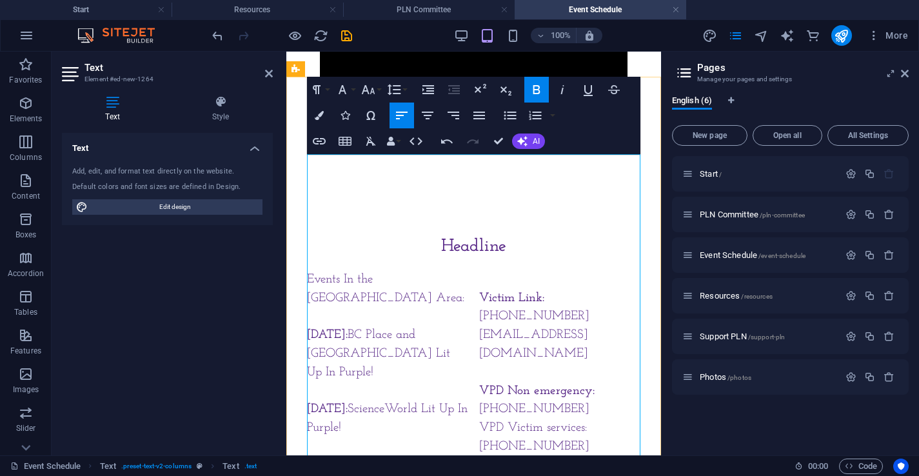
scroll to position [1152, 0]
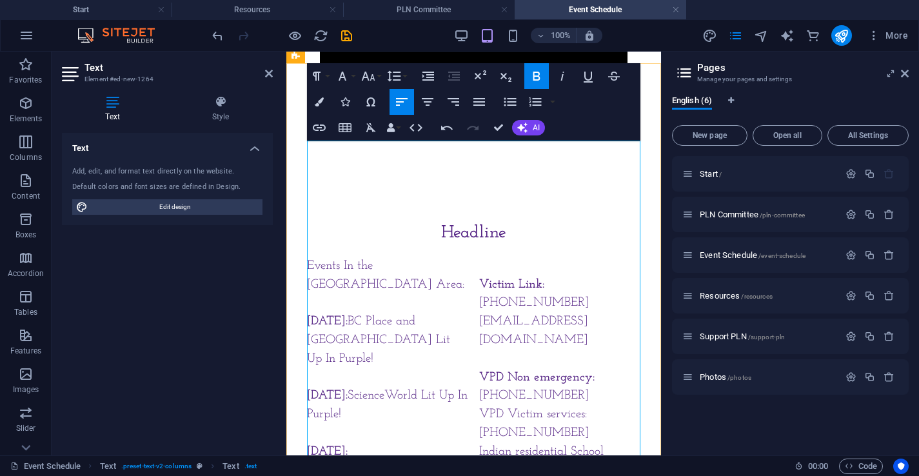
click at [480, 406] on p "VPD Victim services: 604-717-2737" at bounding box center [560, 424] width 162 height 37
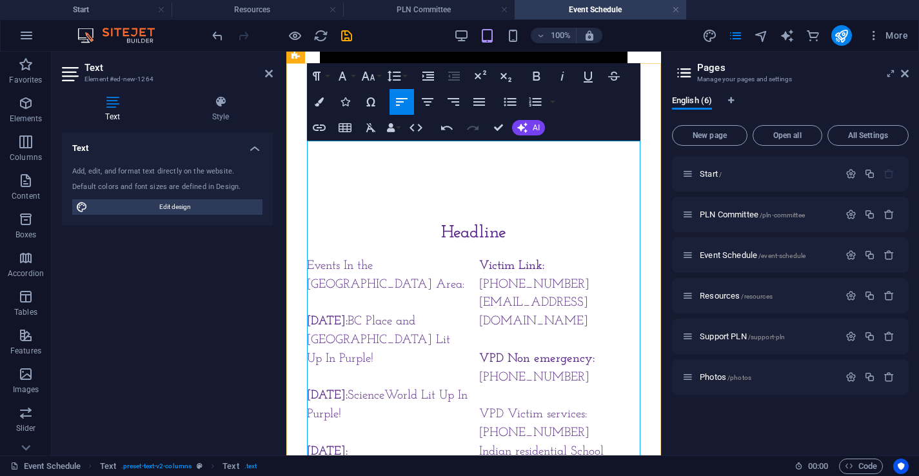
click at [592, 406] on p "VPD Victim services: 604-717-2737" at bounding box center [560, 424] width 162 height 37
drag, startPoint x: 478, startPoint y: 315, endPoint x: 599, endPoint y: 315, distance: 120.6
drag, startPoint x: 595, startPoint y: 315, endPoint x: 479, endPoint y: 313, distance: 115.5
click at [479, 406] on p "VPD Victim services:" at bounding box center [560, 415] width 162 height 19
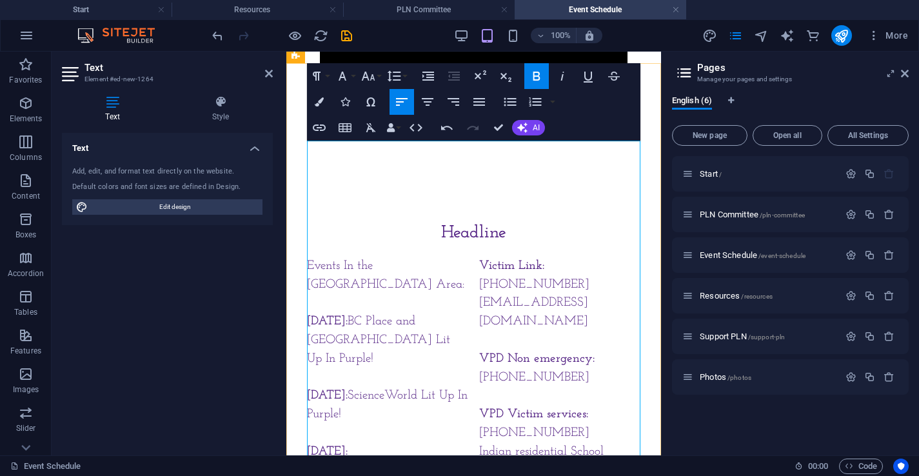
click at [479, 443] on p "Indian residential School Survivors Society (IRSS) Crisis Line 1-800-721-0066" at bounding box center [560, 470] width 162 height 55
drag, startPoint x: 478, startPoint y: 333, endPoint x: 495, endPoint y: 359, distance: 31.1
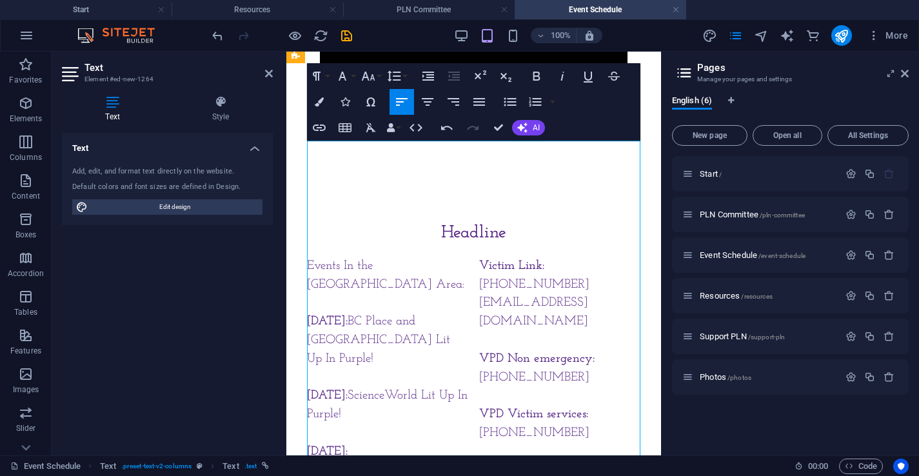
drag, startPoint x: 504, startPoint y: 375, endPoint x: 477, endPoint y: 334, distance: 48.8
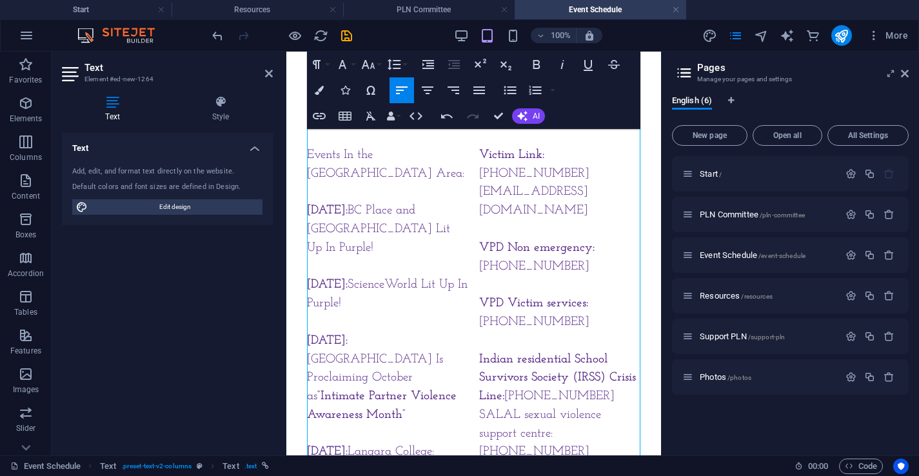
scroll to position [1264, 0]
click at [481, 405] on p "SALAL sexual violence support centre: 604-255-6344" at bounding box center [560, 432] width 162 height 55
drag, startPoint x: 546, startPoint y: 319, endPoint x: 477, endPoint y: 301, distance: 71.3
click at [477, 301] on div "Events In the Greater Vancouver Area: October 2nd: BC Place and Vancouver Conve…" at bounding box center [473, 470] width 333 height 650
click at [499, 426] on strong "SALAL sexual violence support centre:" at bounding box center [540, 441] width 123 height 31
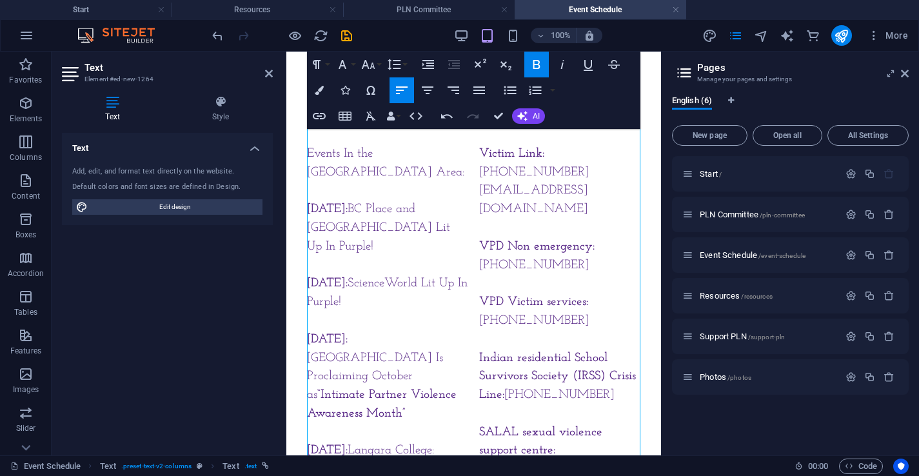
click at [522, 352] on strong "Indian residential School Survivors Society (IRSS) Crisis Line:" at bounding box center [557, 377] width 157 height 50
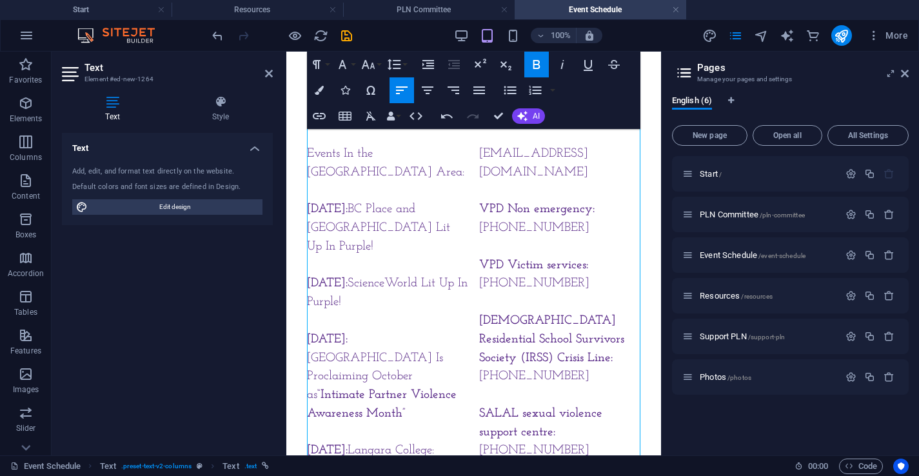
click at [529, 408] on strong "SALAL sexual violence support centre:" at bounding box center [540, 423] width 123 height 31
click at [568, 408] on strong "SALAL Sexual violence support centre:" at bounding box center [541, 423] width 125 height 31
click at [483, 408] on strong "SALAL Sexual Violence support centre:" at bounding box center [543, 423] width 128 height 31
click at [529, 408] on strong "SALAL Sexual Violence Support centre:" at bounding box center [543, 423] width 128 height 31
click at [478, 337] on div "Events In the Greater Vancouver Area: October 2nd: BC Place and Vancouver Conve…" at bounding box center [473, 479] width 333 height 669
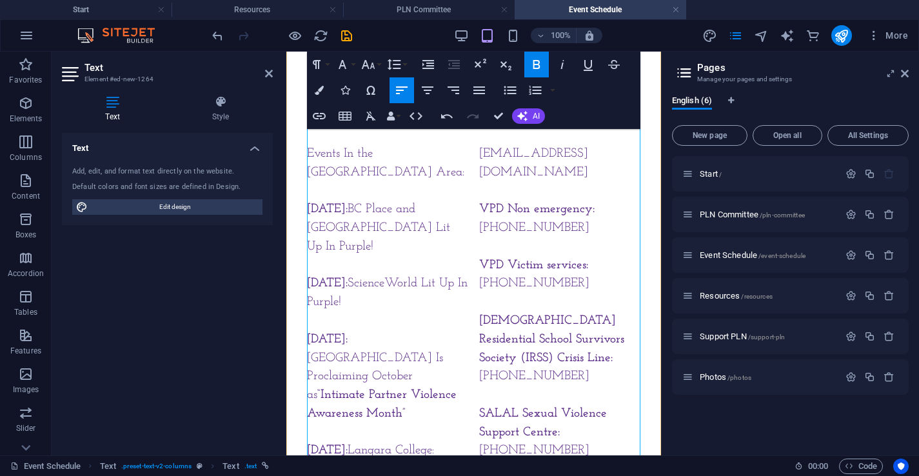
click at [478, 337] on div "Events In the Greater Vancouver Area: October 2nd: BC Place and Vancouver Conve…" at bounding box center [473, 479] width 333 height 669
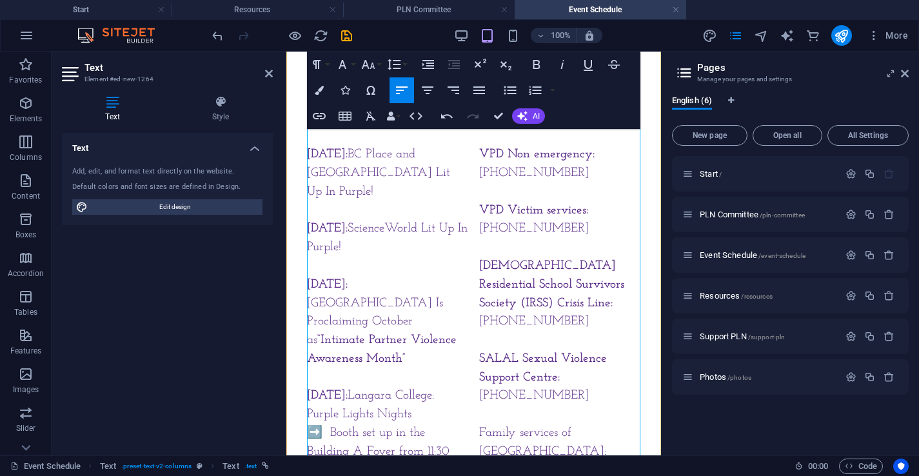
scroll to position [1323, 0]
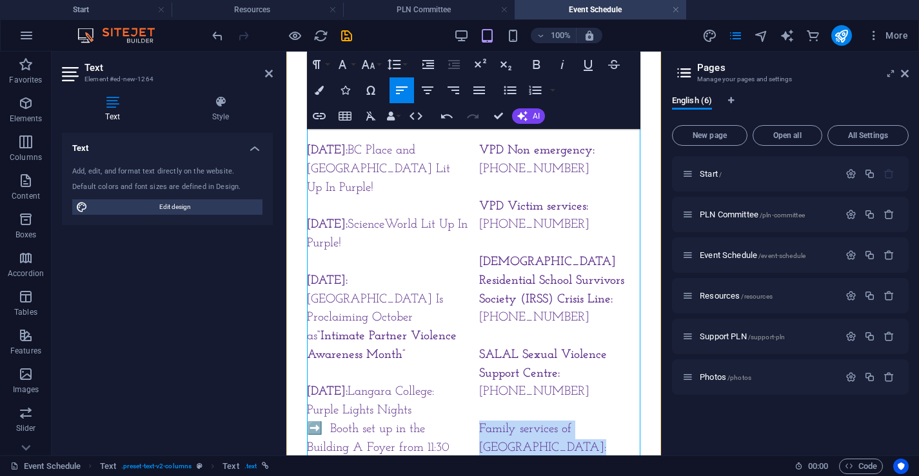
drag, startPoint x: 537, startPoint y: 315, endPoint x: 477, endPoint y: 299, distance: 62.9
click at [477, 299] on div "Events In the Greater Vancouver Area: October 2nd: BC Place and Vancouver Conve…" at bounding box center [473, 420] width 333 height 669
click at [531, 421] on p "Family services of Greater Vancouver: fsgv.ca/find-help/" at bounding box center [560, 448] width 162 height 55
drag, startPoint x: 541, startPoint y: 310, endPoint x: 636, endPoint y: 312, distance: 95.5
click at [636, 421] on p "Family services of Greater Vancouver: fsgv.ca/find-help/" at bounding box center [560, 448] width 162 height 55
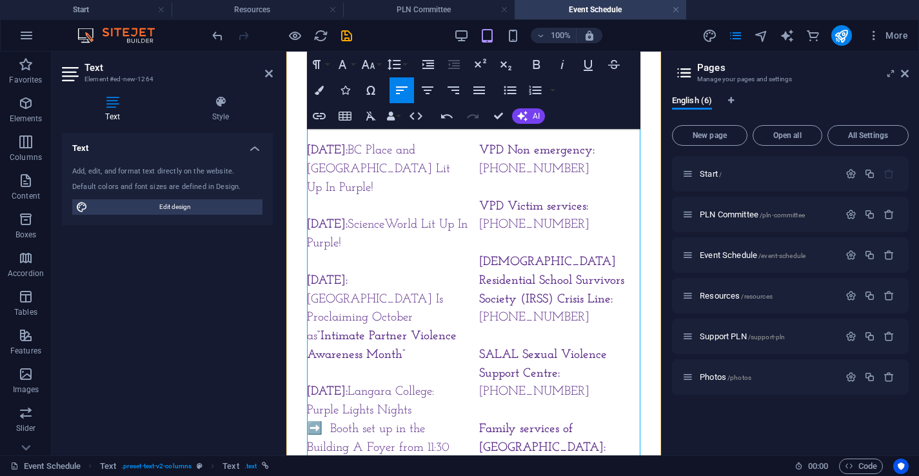
copy p "[DOMAIN_NAME][URL]"
click at [327, 117] on button "Insert Link" at bounding box center [319, 116] width 25 height 26
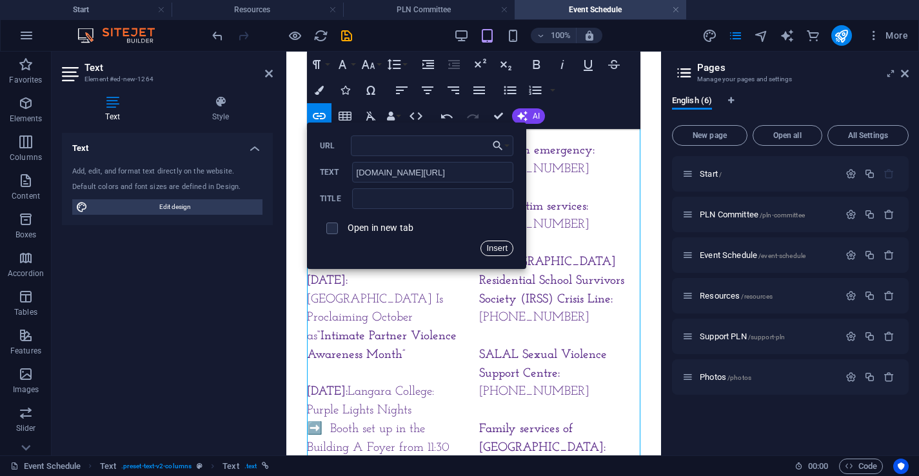
click at [490, 246] on button "Insert" at bounding box center [497, 248] width 33 height 15
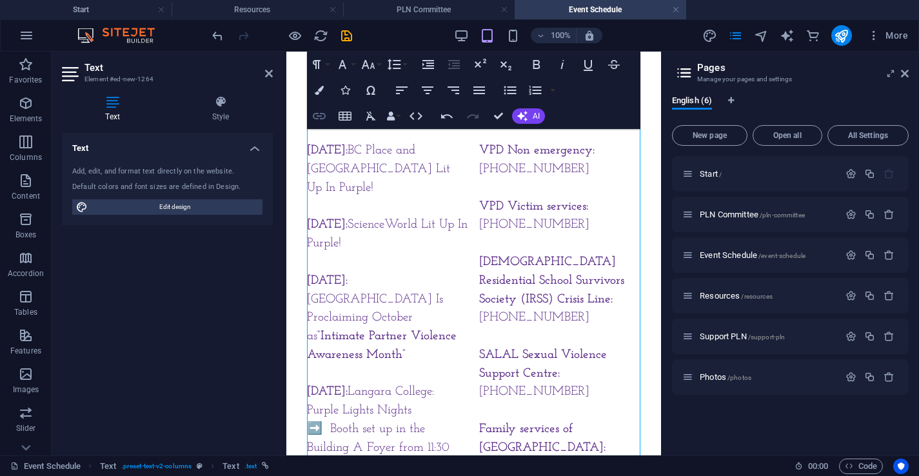
click at [319, 117] on icon "button" at bounding box center [319, 115] width 15 height 15
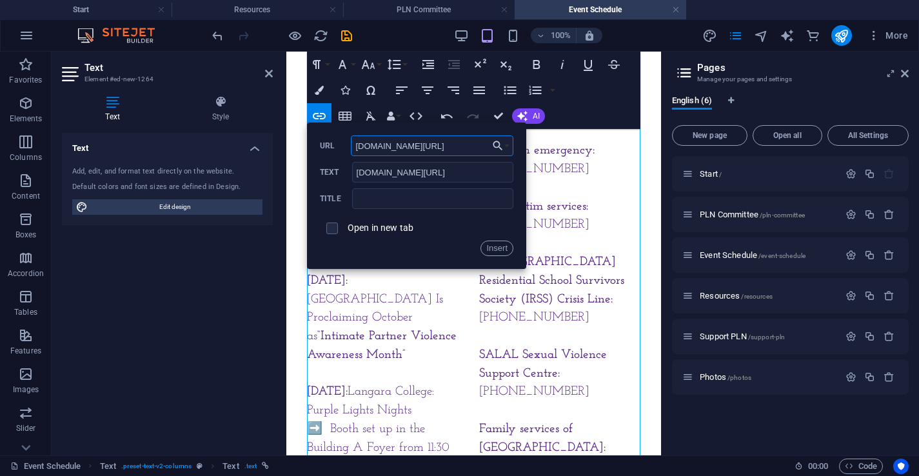
type input "[DOMAIN_NAME][URL]"
click at [495, 237] on div "Open in new tab" at bounding box center [417, 228] width 194 height 25
click at [495, 248] on button "Insert" at bounding box center [497, 248] width 33 height 15
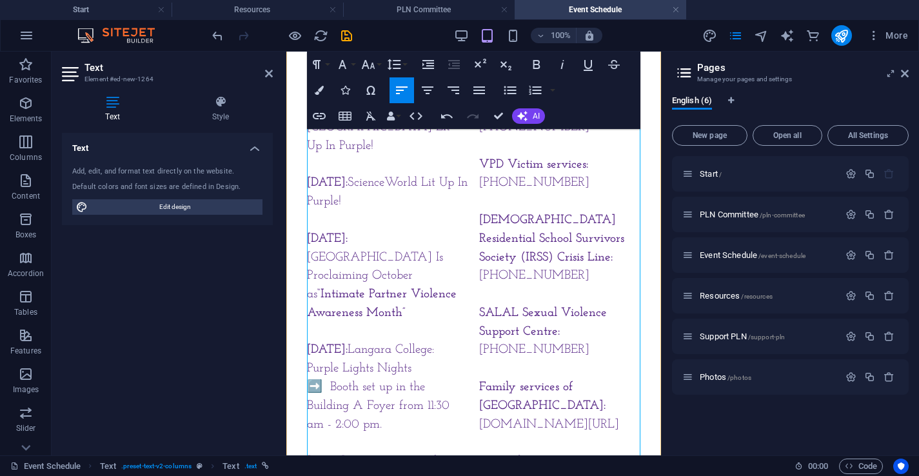
scroll to position [1372, 0]
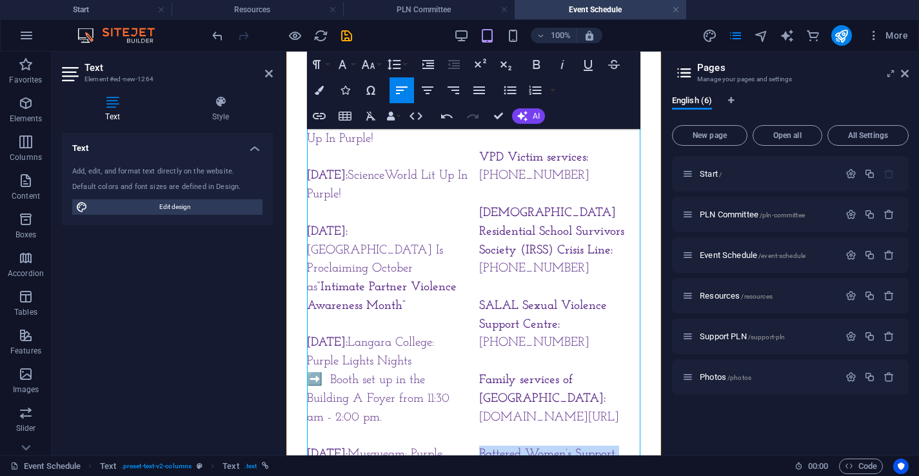
drag, startPoint x: 520, startPoint y: 303, endPoint x: 480, endPoint y: 286, distance: 43.6
click at [480, 446] on p "Battered Women’s Support Society: 604-687-1867, intake@bwss.org" at bounding box center [560, 483] width 162 height 74
click at [524, 446] on p "Battered Women’s Support Society: 604-687-1867, intake@bwss.org" at bounding box center [560, 483] width 162 height 74
click at [599, 446] on p "Battered Women’s Support Society: 604-687-1867, intake@bwss.org" at bounding box center [560, 483] width 162 height 74
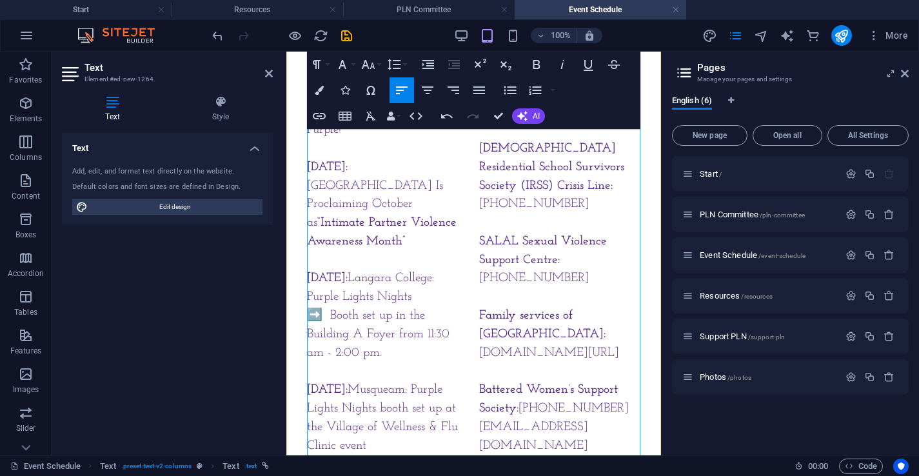
scroll to position [1455, 0]
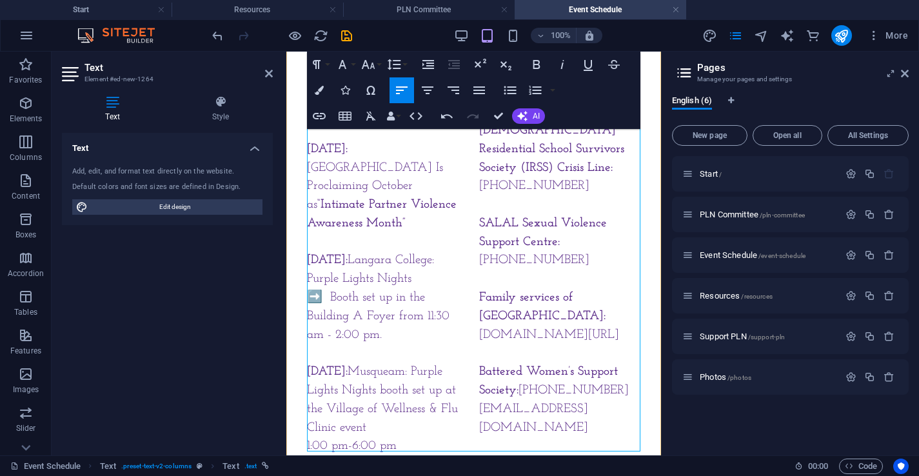
drag, startPoint x: 523, startPoint y: 295, endPoint x: 475, endPoint y: 277, distance: 51.6
click at [475, 277] on div "Events In the Greater Vancouver Area: October 2nd: BC Place and Vancouver Conve…" at bounding box center [473, 298] width 333 height 687
click at [591, 363] on p "Battered Women’s Support Society: 604-687-1867 intake@bwss.org" at bounding box center [560, 400] width 162 height 74
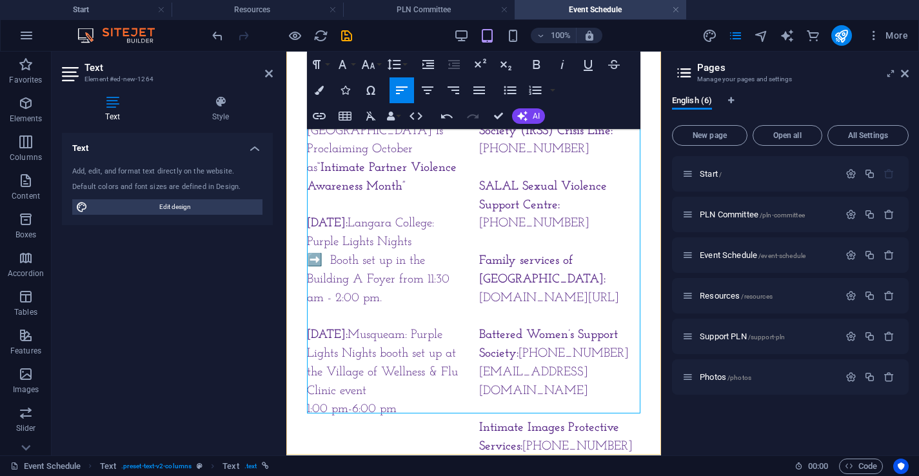
scroll to position [1493, 0]
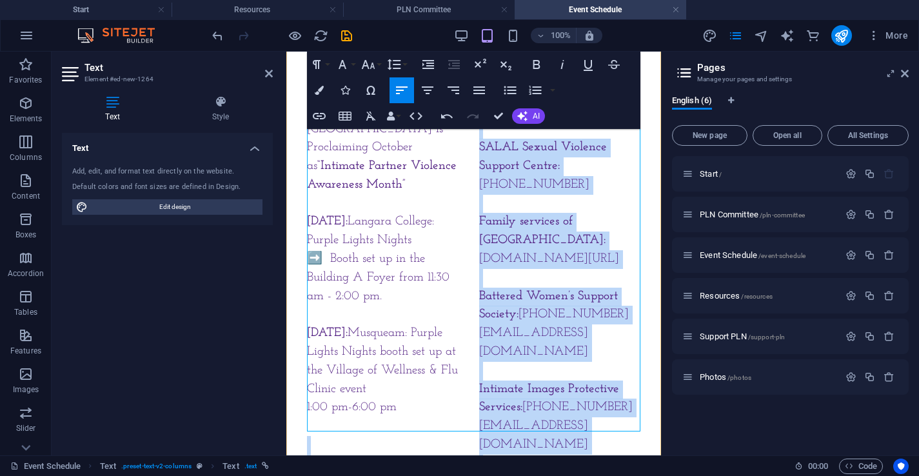
drag, startPoint x: 517, startPoint y: 332, endPoint x: 473, endPoint y: 314, distance: 47.8
click at [473, 314] on div "Events In the [GEOGRAPHIC_DATA] Area: [DATE]: BC Place and [GEOGRAPHIC_DATA] Li…" at bounding box center [473, 269] width 333 height 706
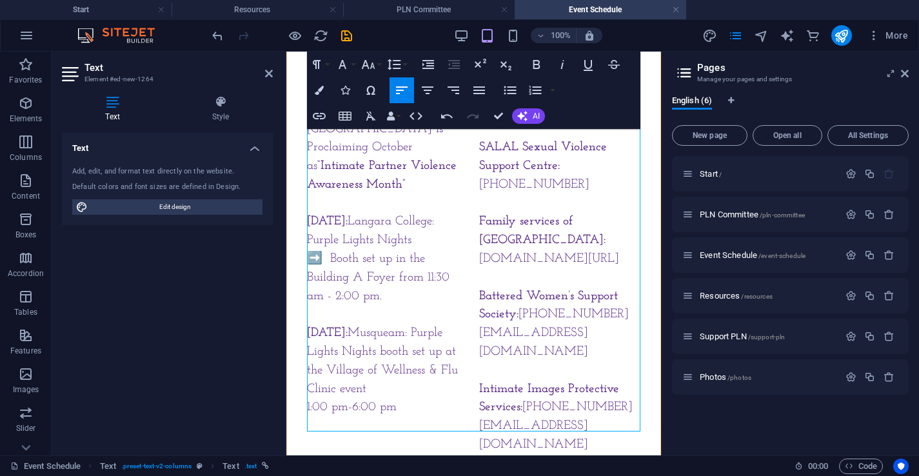
drag, startPoint x: 516, startPoint y: 330, endPoint x: 480, endPoint y: 312, distance: 40.4
drag, startPoint x: 521, startPoint y: 330, endPoint x: 621, endPoint y: 343, distance: 100.7
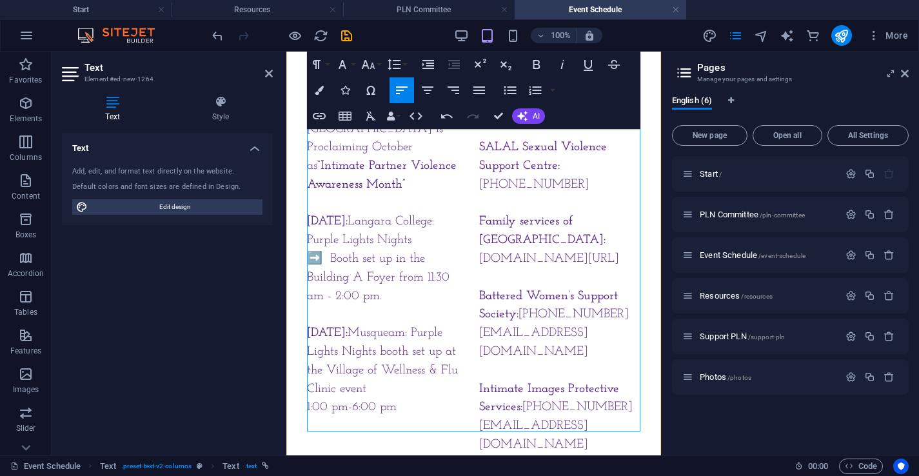
copy p "[DOMAIN_NAME][URL]"
type input "[DOMAIN_NAME][URL]"
click at [321, 117] on icon "button" at bounding box center [319, 115] width 15 height 15
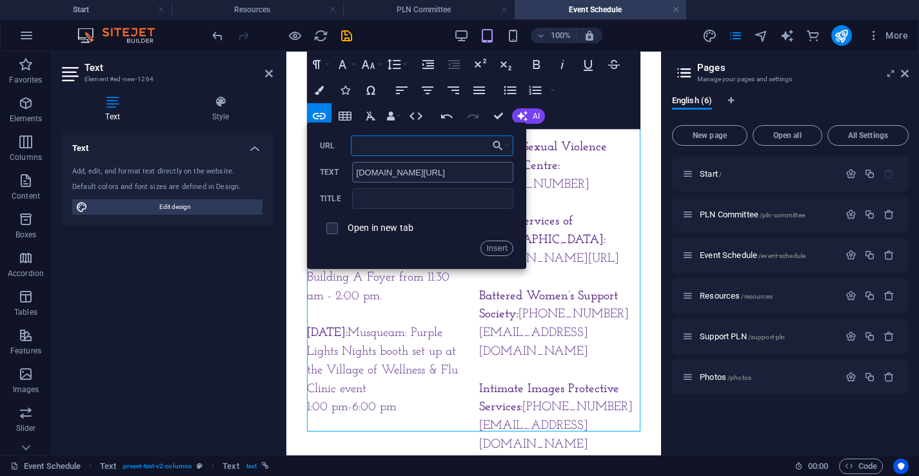
paste input "[DOMAIN_NAME][URL]"
type input "[DOMAIN_NAME][URL]"
click at [495, 250] on button "Insert" at bounding box center [497, 248] width 33 height 15
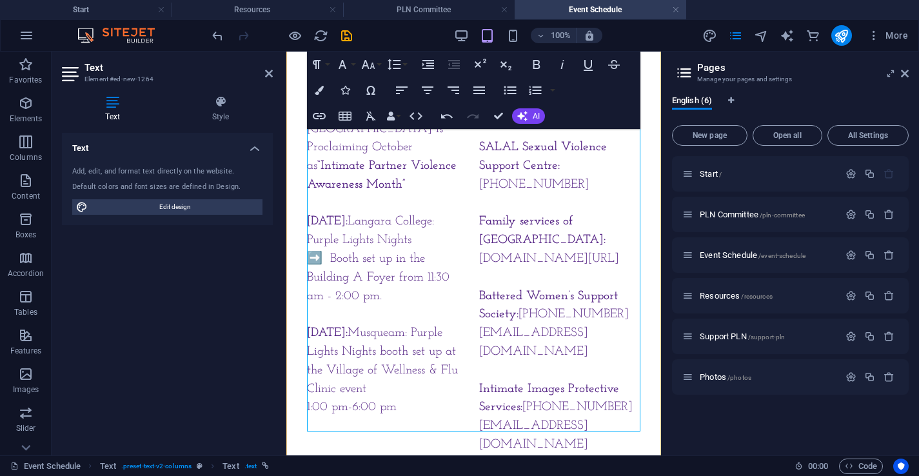
scroll to position [0, 0]
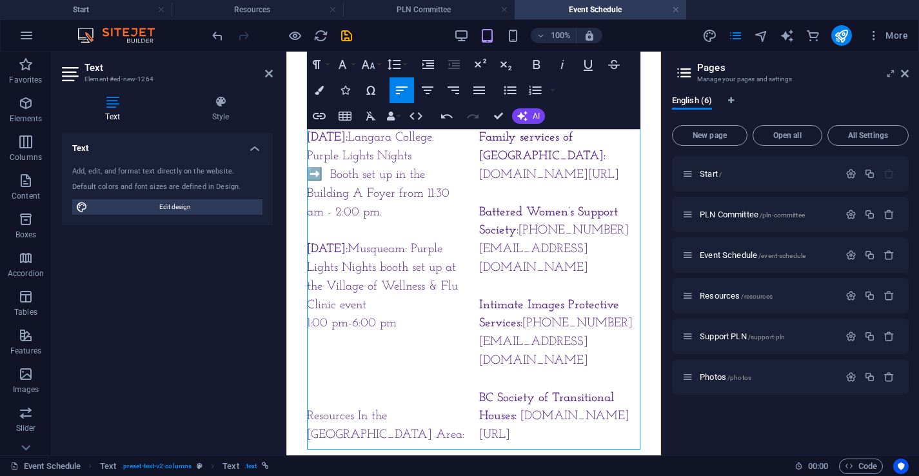
scroll to position [1593, 0]
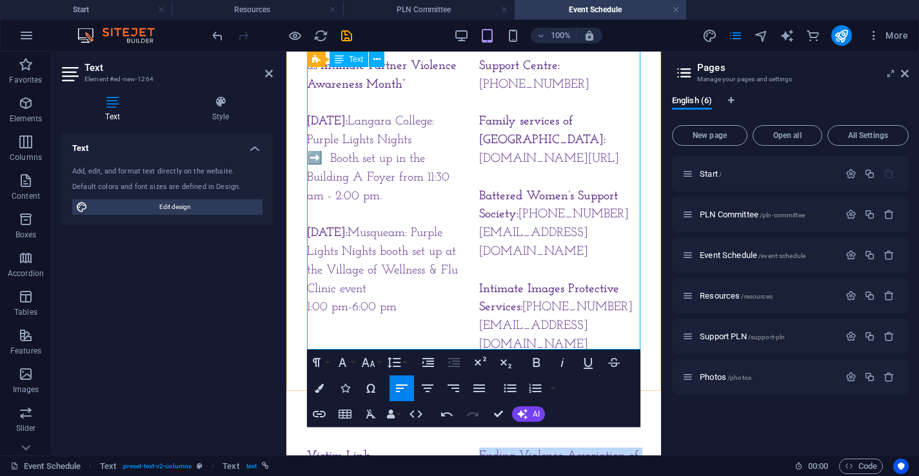
drag, startPoint x: 555, startPoint y: 266, endPoint x: 478, endPoint y: 252, distance: 78.7
click at [478, 252] on div "Events In the [GEOGRAPHIC_DATA] Area: [DATE]: BC Place and [GEOGRAPHIC_DATA] Li…" at bounding box center [473, 169] width 333 height 706
drag, startPoint x: 537, startPoint y: 306, endPoint x: 480, endPoint y: 290, distance: 59.0
click at [480, 448] on p "Ending Violence Association of BC (EVA BC): endingviolence.org/services-directo…" at bounding box center [560, 475] width 162 height 55
copy p "[DOMAIN_NAME][URL]"
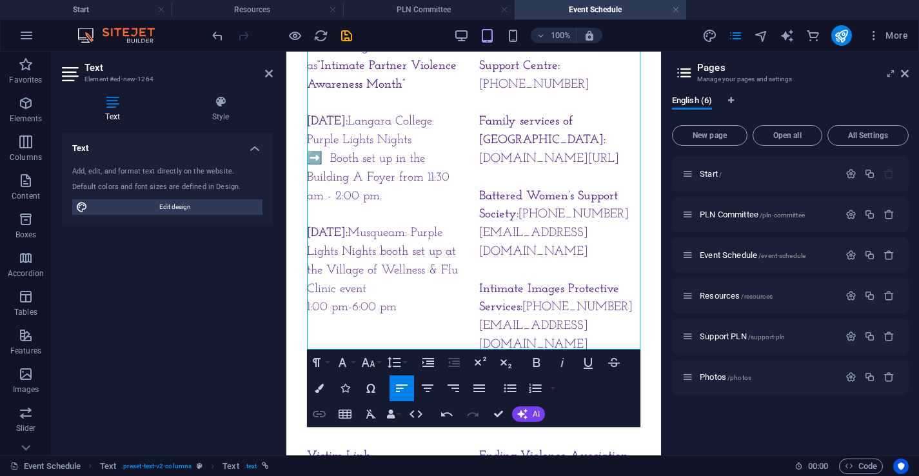
type input "[DOMAIN_NAME][URL]"
click at [326, 411] on icon "button" at bounding box center [319, 413] width 15 height 15
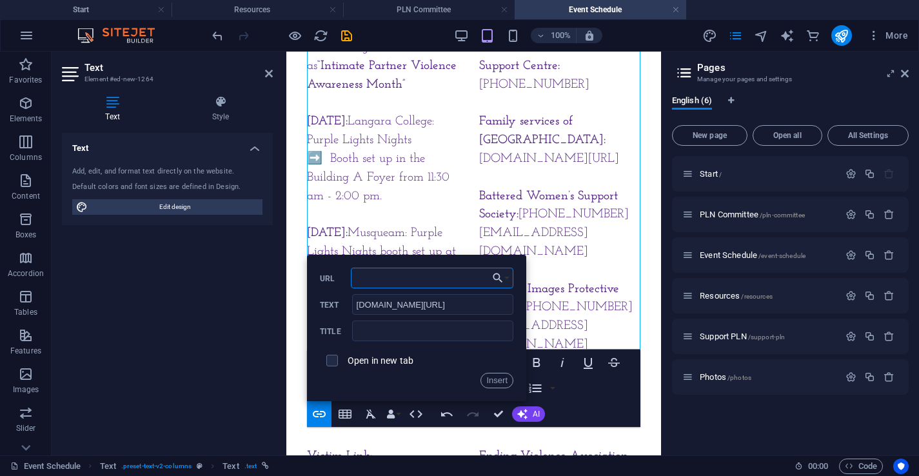
type input "[DOMAIN_NAME][URL]"
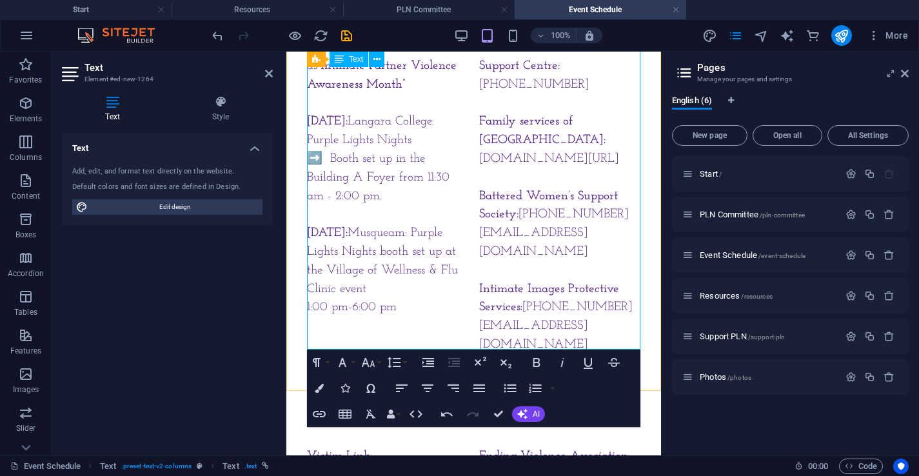
scroll to position [0, 0]
click at [311, 392] on p "Resources In the [GEOGRAPHIC_DATA] Area:" at bounding box center [388, 410] width 162 height 37
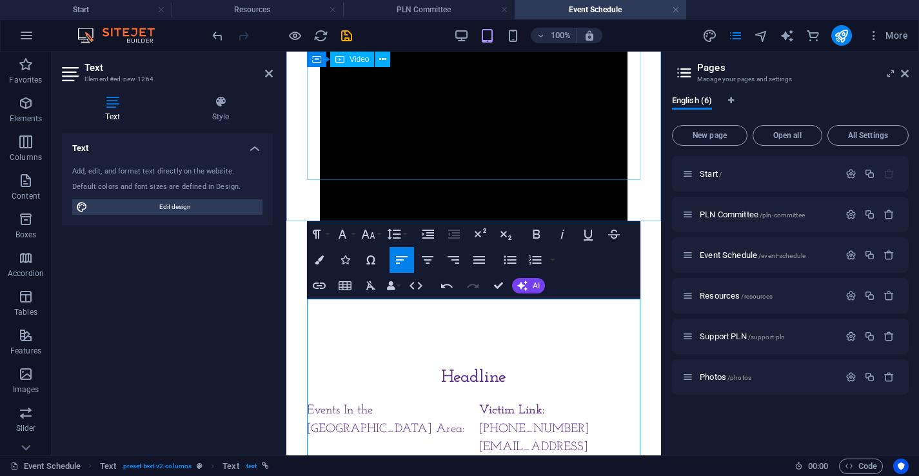
scroll to position [1051, 0]
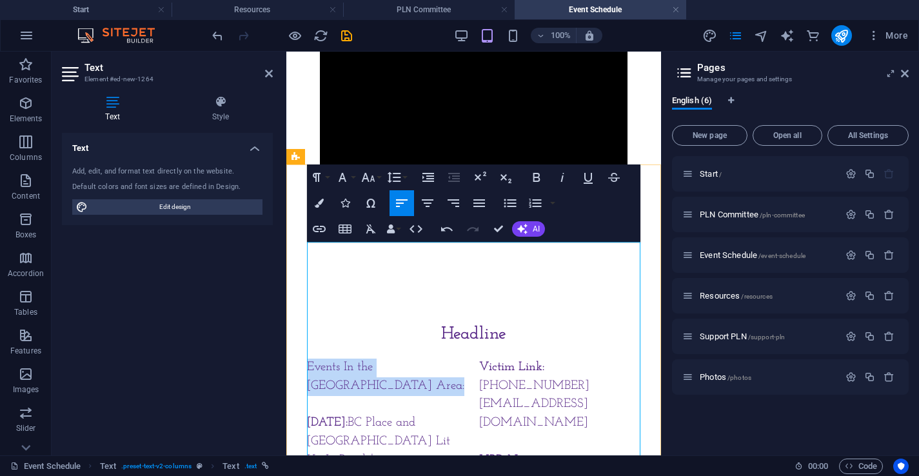
drag, startPoint x: 401, startPoint y: 273, endPoint x: 309, endPoint y: 255, distance: 93.5
click at [309, 359] on p "Events In the [GEOGRAPHIC_DATA] Area:" at bounding box center [388, 377] width 162 height 37
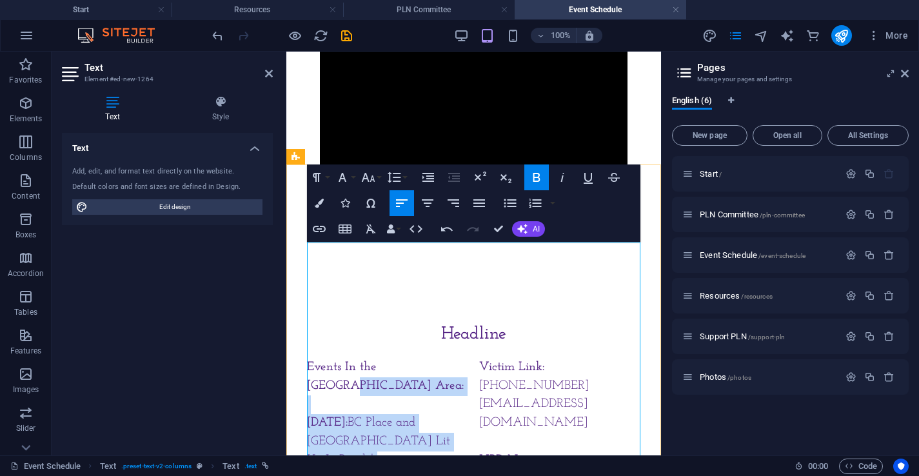
drag, startPoint x: 576, startPoint y: 275, endPoint x: 473, endPoint y: 256, distance: 104.3
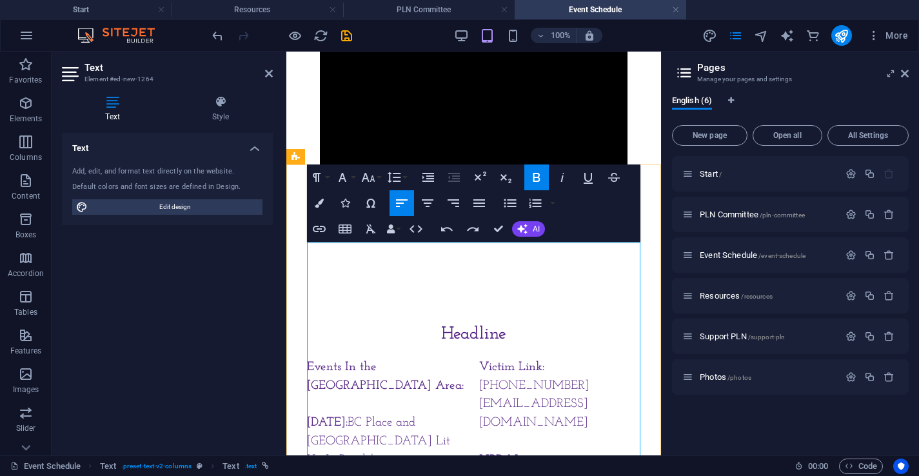
click at [467, 395] on p "To enrich screen reader interactions, please activate Accessibility in Grammarl…" at bounding box center [388, 404] width 162 height 19
drag, startPoint x: 480, startPoint y: 253, endPoint x: 575, endPoint y: 275, distance: 98.0
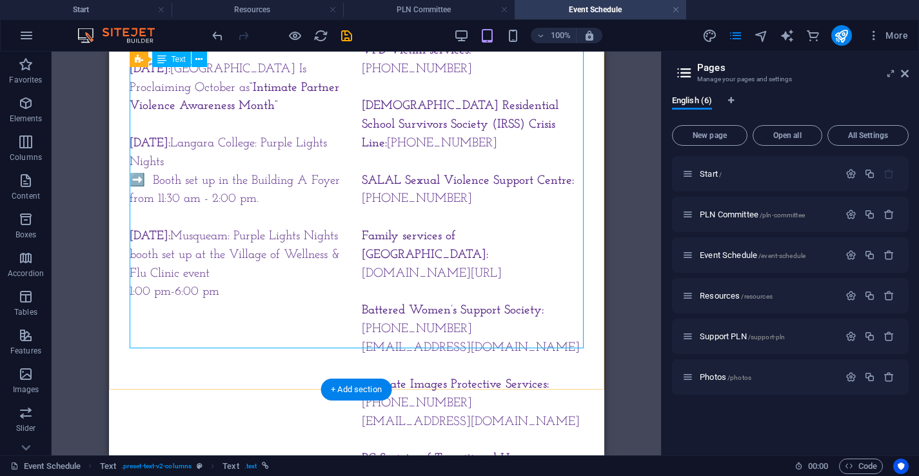
scroll to position [1878, 0]
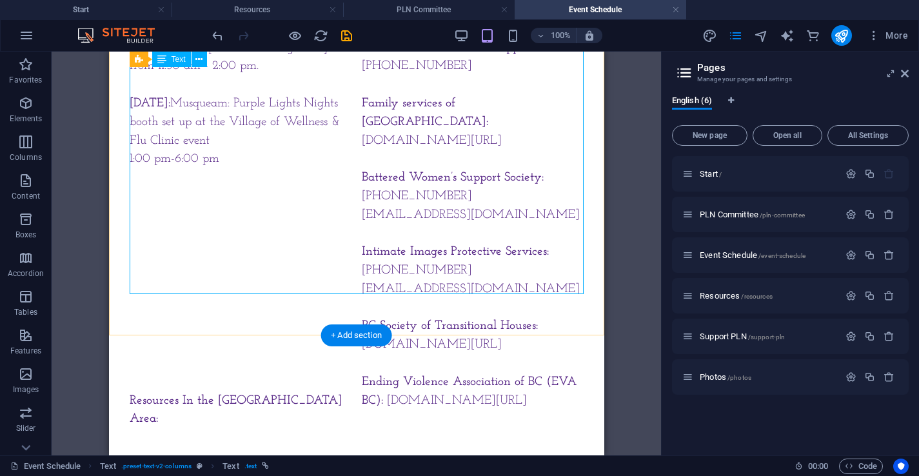
click at [254, 286] on div "Events In the [GEOGRAPHIC_DATA] Area: [DATE]: BC Place and [GEOGRAPHIC_DATA] Li…" at bounding box center [356, 104] width 454 height 650
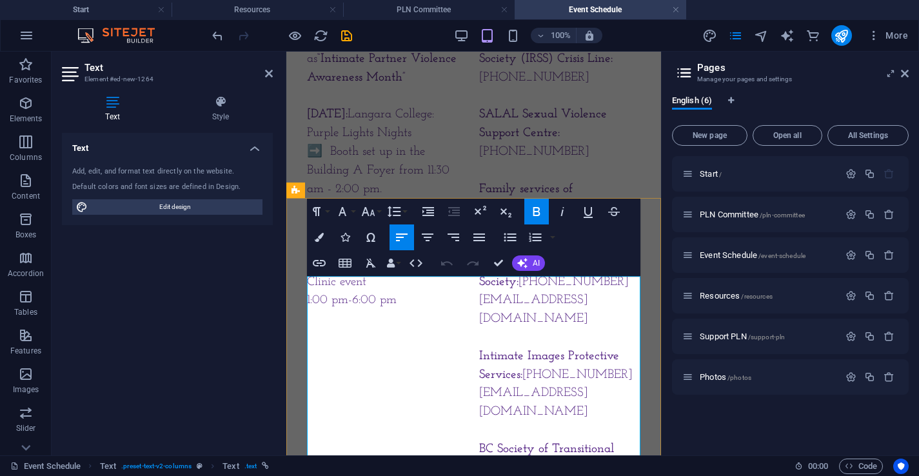
scroll to position [1723, 0]
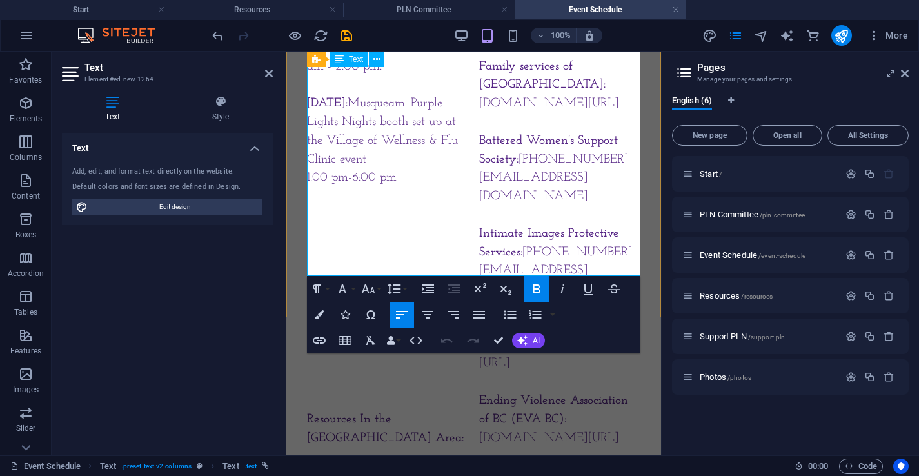
click at [375, 318] on p "To enrich screen reader interactions, please activate Accessibility in Grammarl…" at bounding box center [388, 327] width 162 height 19
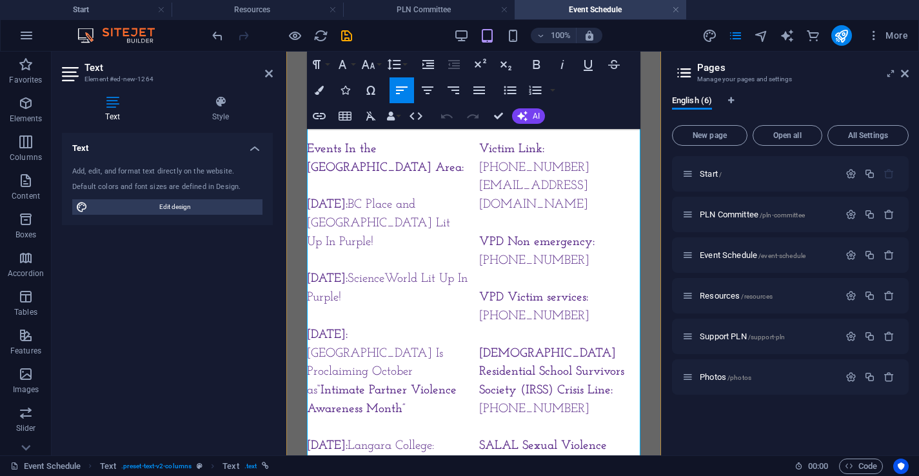
scroll to position [1115, 0]
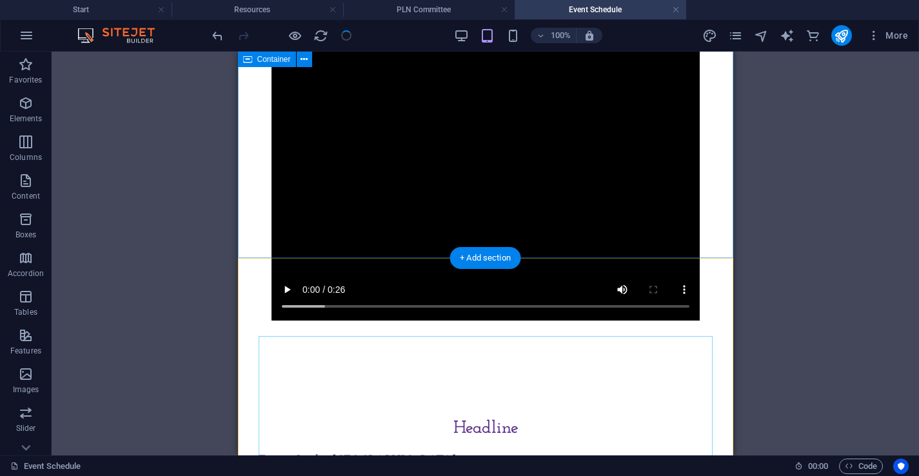
scroll to position [1206, 0]
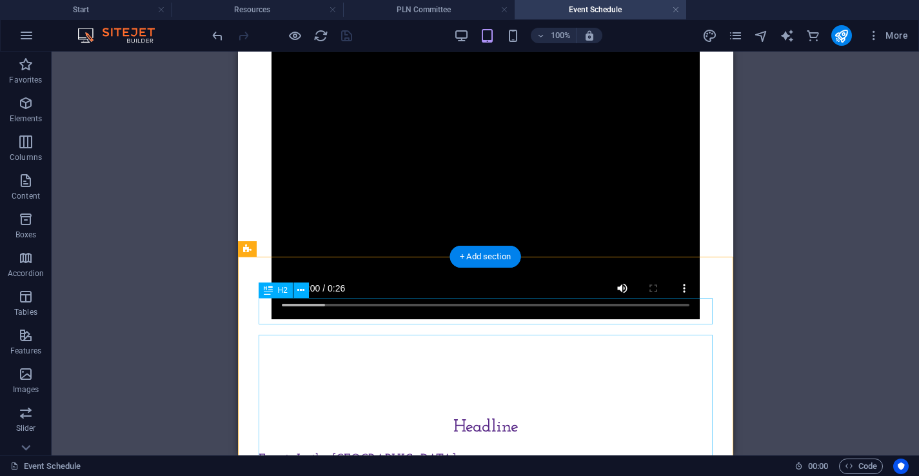
click at [493, 415] on div "Headline" at bounding box center [485, 428] width 454 height 26
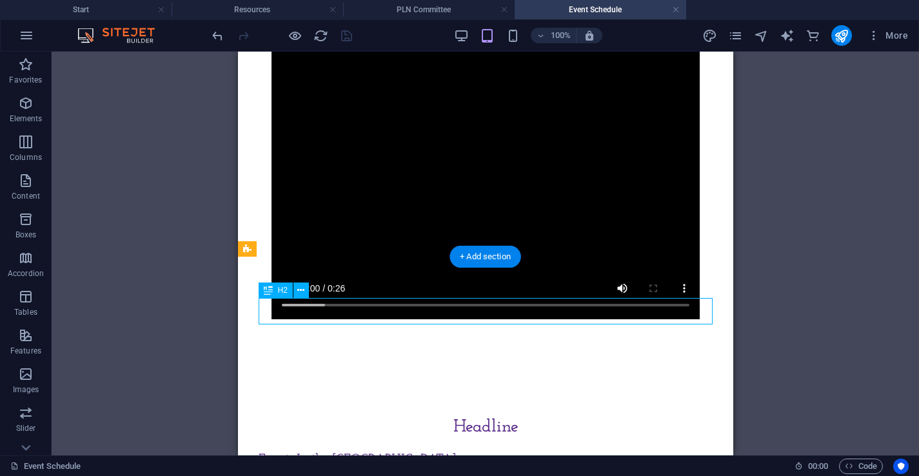
click at [493, 415] on div "Headline" at bounding box center [485, 428] width 454 height 26
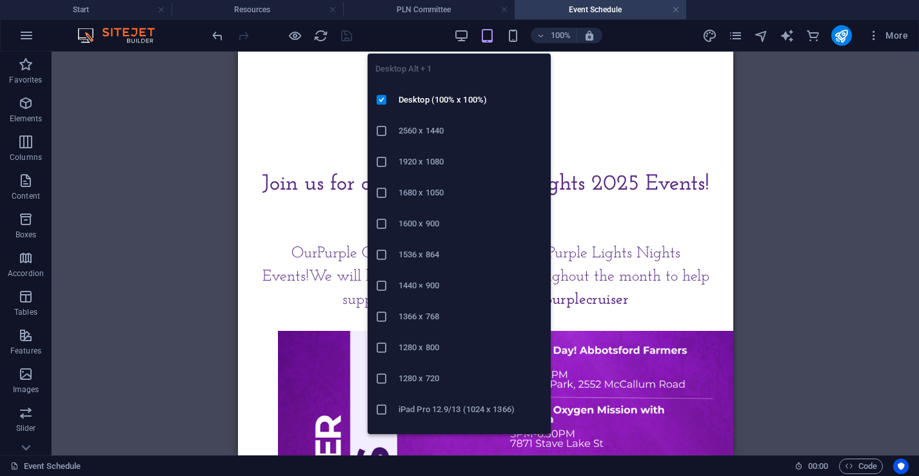
click at [460, 43] on div "Desktop Alt + 1 Desktop (100% x 100%) 2560 x 1440 1920 x 1080 1680 x [PHONE_NUM…" at bounding box center [459, 238] width 183 height 391
click at [462, 29] on icon "button" at bounding box center [461, 35] width 15 height 15
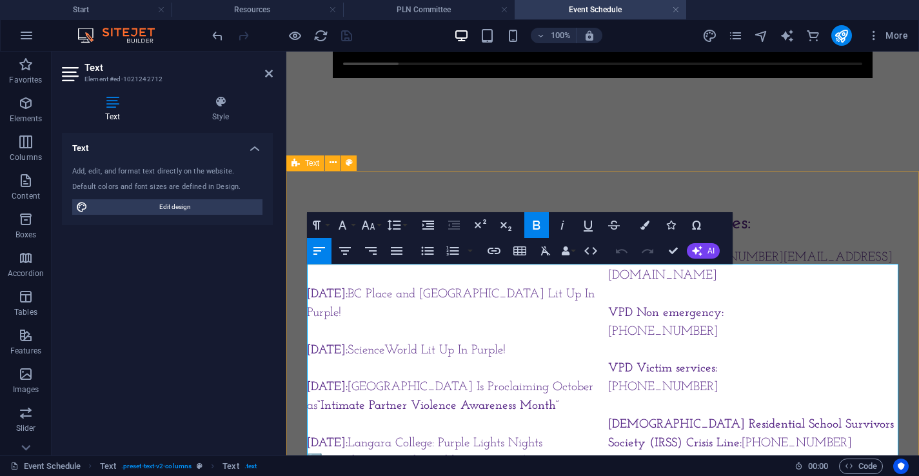
scroll to position [1685, 0]
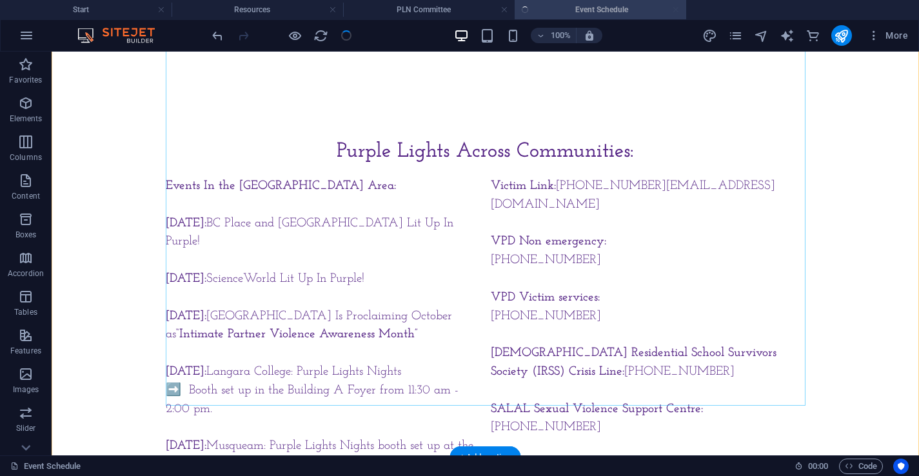
scroll to position [2327, 0]
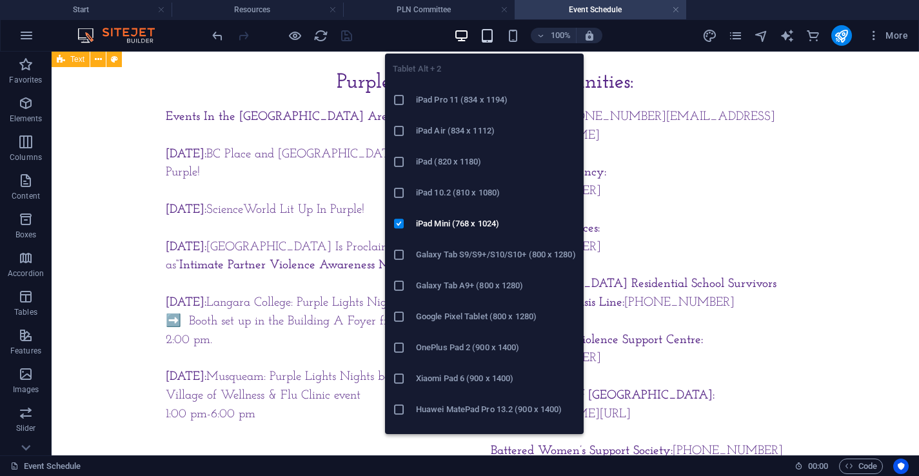
click at [486, 39] on icon "button" at bounding box center [487, 35] width 15 height 15
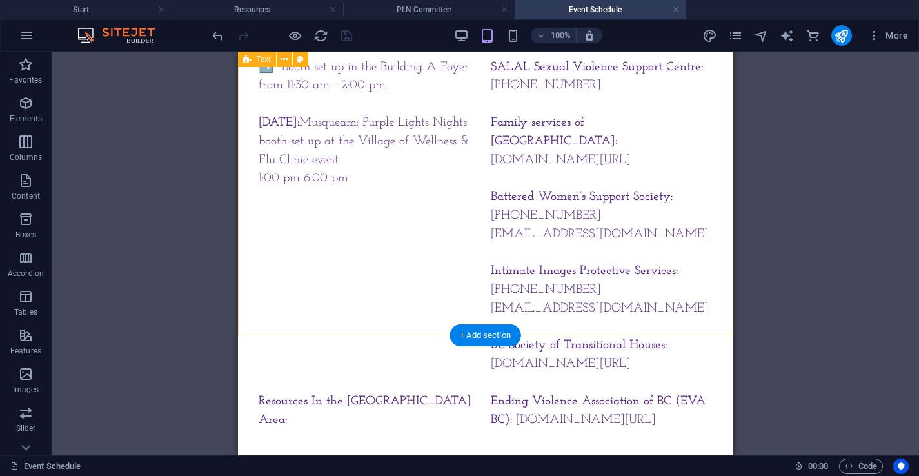
scroll to position [1859, 0]
click at [425, 290] on div "Events In the [GEOGRAPHIC_DATA] Area: [DATE]: BC Place and [GEOGRAPHIC_DATA] Li…" at bounding box center [485, 112] width 454 height 631
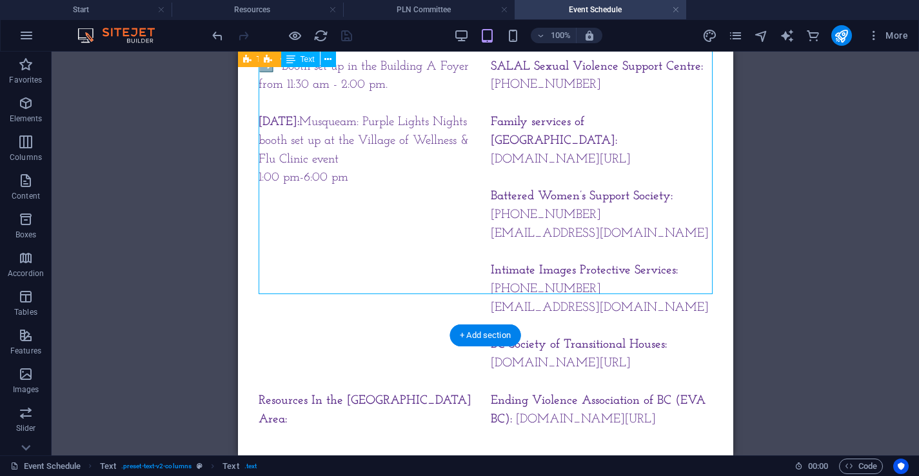
click at [425, 290] on div "Events In the [GEOGRAPHIC_DATA] Area: [DATE]: BC Place and [GEOGRAPHIC_DATA] Li…" at bounding box center [485, 112] width 454 height 631
click at [476, 270] on div "Events In the [GEOGRAPHIC_DATA] Area: [DATE]: BC Place and [GEOGRAPHIC_DATA] Li…" at bounding box center [485, 112] width 454 height 631
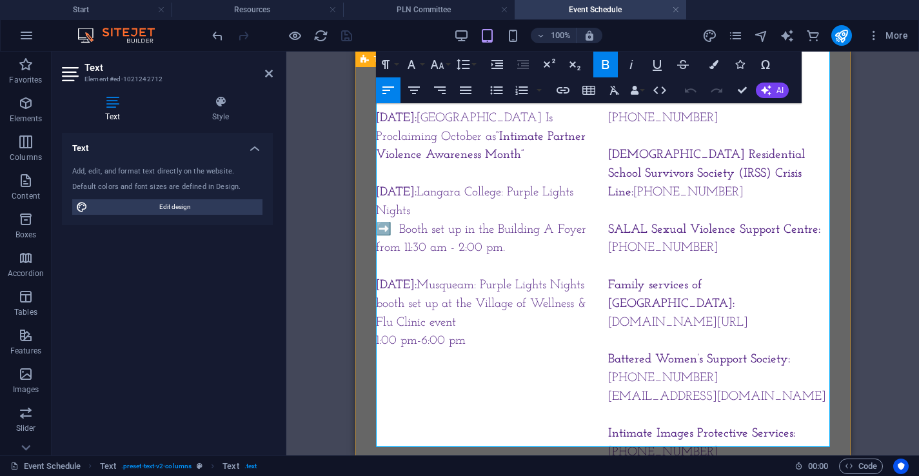
scroll to position [1719, 0]
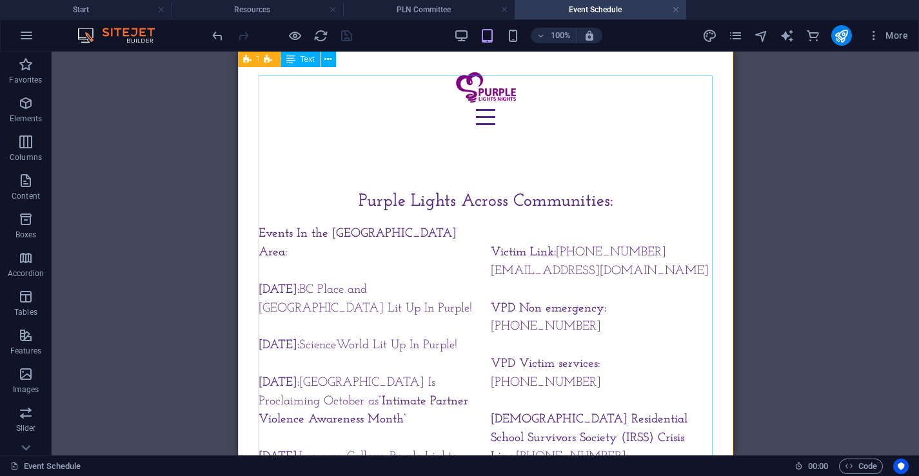
scroll to position [1413, 0]
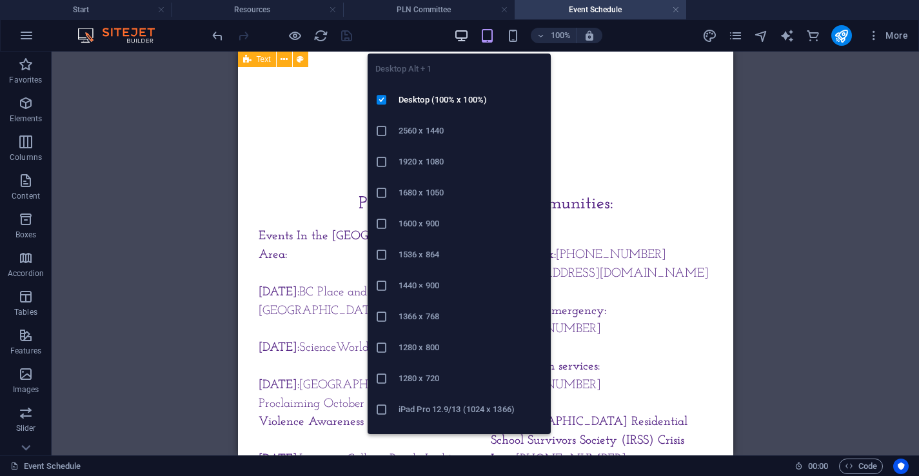
click at [462, 35] on icon "button" at bounding box center [461, 35] width 15 height 15
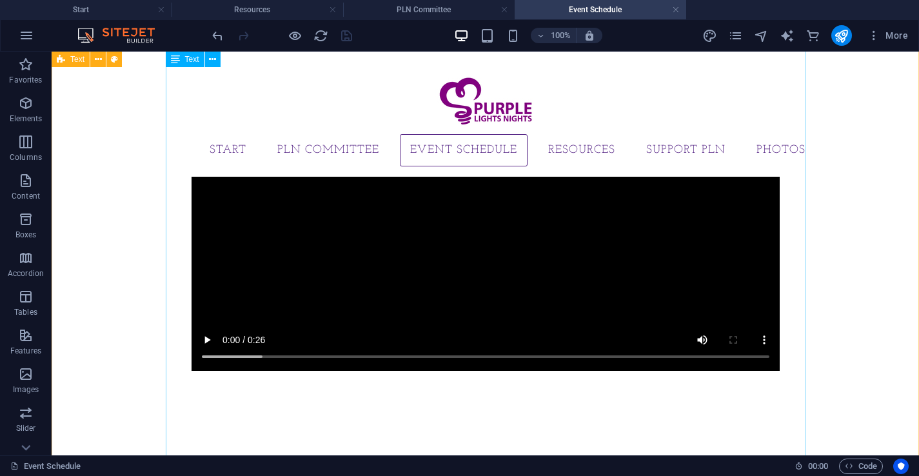
scroll to position [1883, 0]
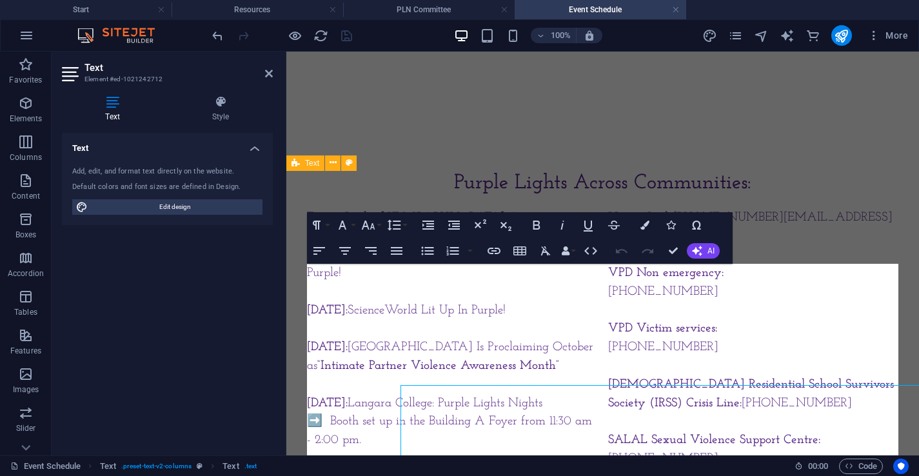
scroll to position [1685, 0]
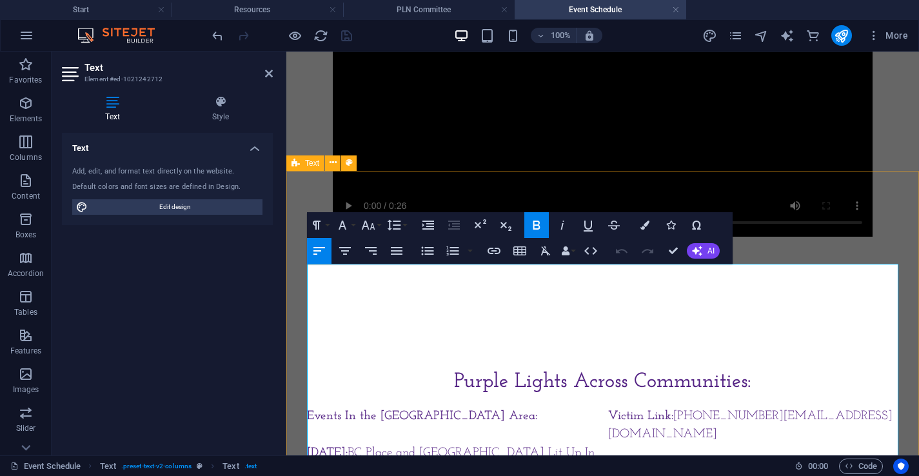
click at [308, 410] on strong "Events In the [GEOGRAPHIC_DATA] Area:" at bounding box center [422, 416] width 230 height 12
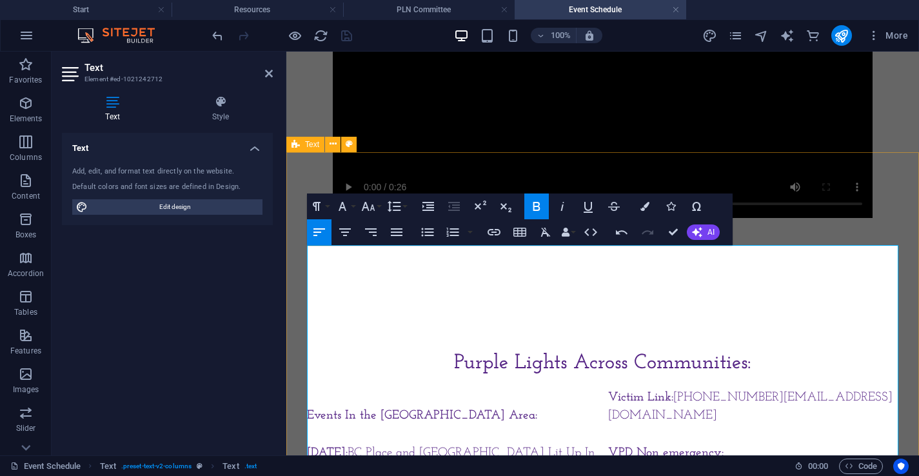
scroll to position [1825, 0]
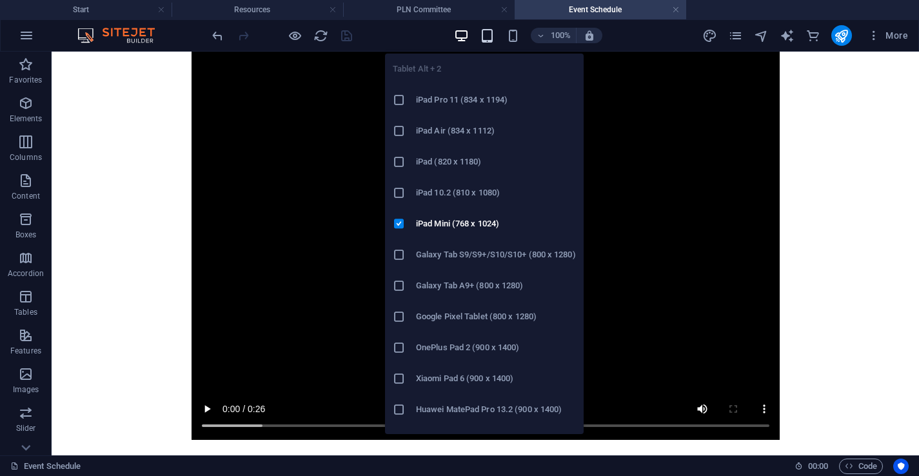
click at [485, 35] on icon "button" at bounding box center [487, 35] width 15 height 15
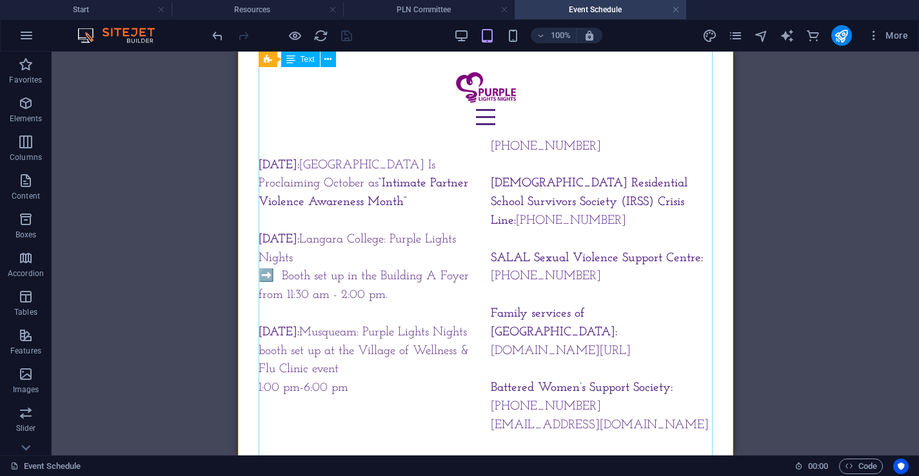
scroll to position [1320, 0]
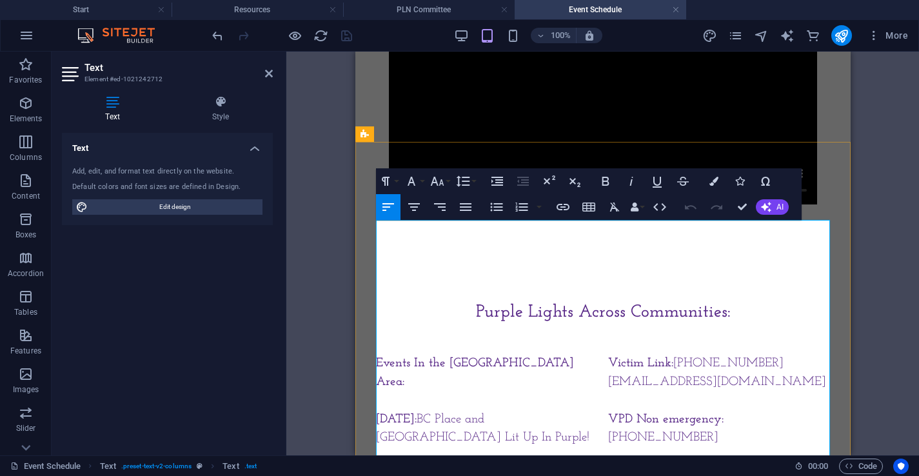
click at [386, 357] on strong "Events In the [GEOGRAPHIC_DATA] Area:" at bounding box center [474, 372] width 198 height 31
click at [385, 357] on strong "Events In the [GEOGRAPHIC_DATA] Area:" at bounding box center [474, 372] width 198 height 31
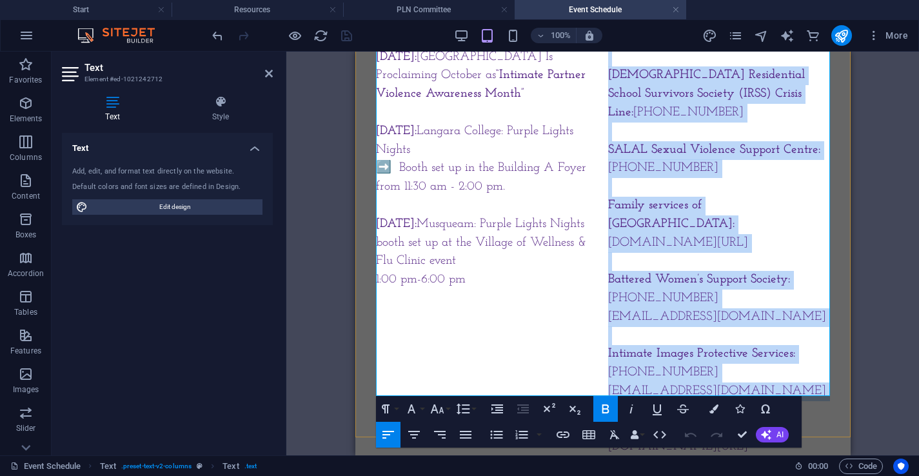
scroll to position [1856, 0]
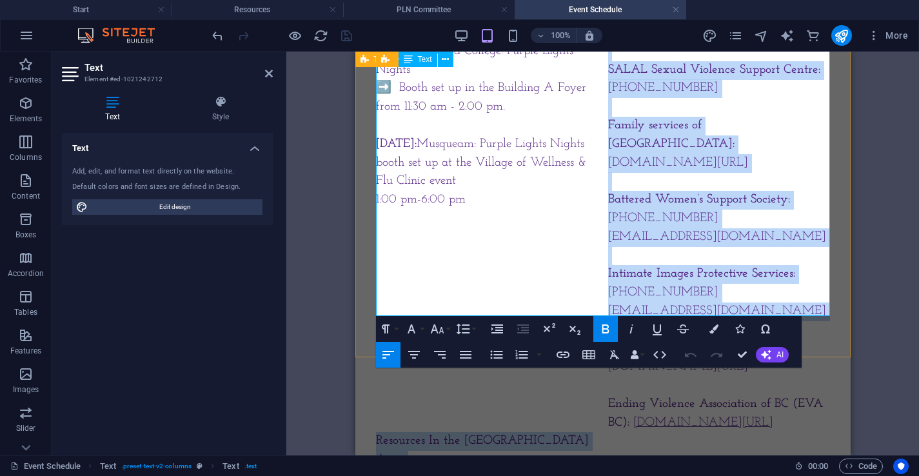
drag, startPoint x: 608, startPoint y: 228, endPoint x: 821, endPoint y: 300, distance: 225.2
click at [821, 300] on div "Events In the [GEOGRAPHIC_DATA] Area: [DATE]: BC Place and [GEOGRAPHIC_DATA] Li…" at bounding box center [602, 135] width 454 height 669
copy div "Resources In the [GEOGRAPHIC_DATA] Area: Victim Link: [PHONE_NUMBER] [EMAIL_ADD…"
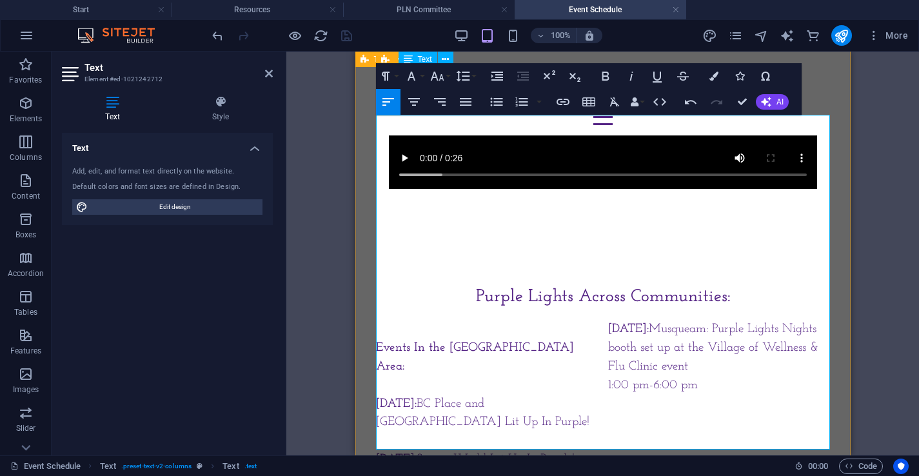
scroll to position [1319, 0]
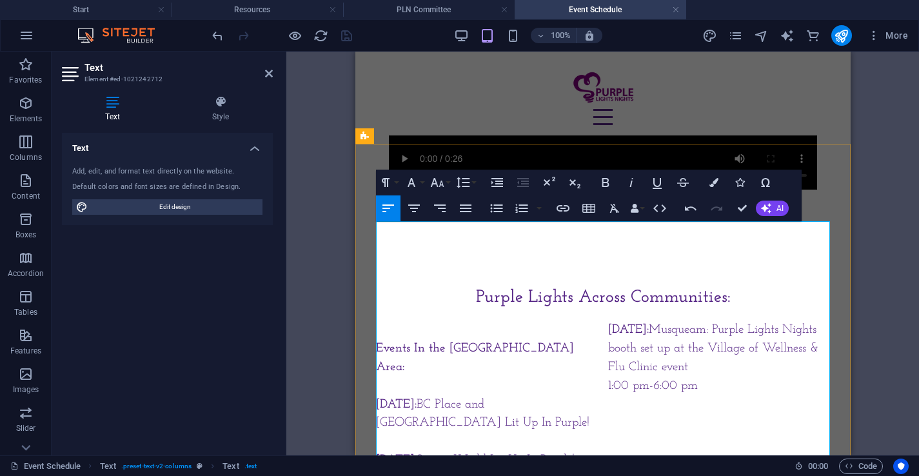
click at [379, 343] on strong "Events In the [GEOGRAPHIC_DATA] Area:" at bounding box center [474, 358] width 198 height 31
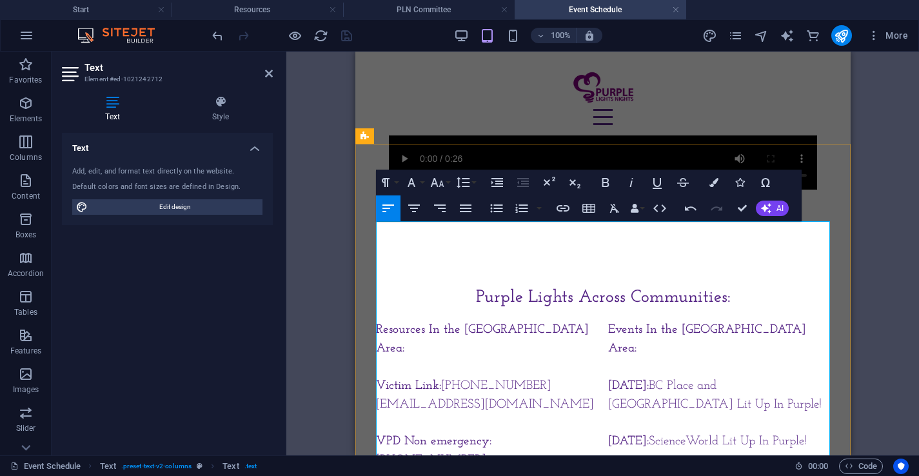
scroll to position [1300, 0]
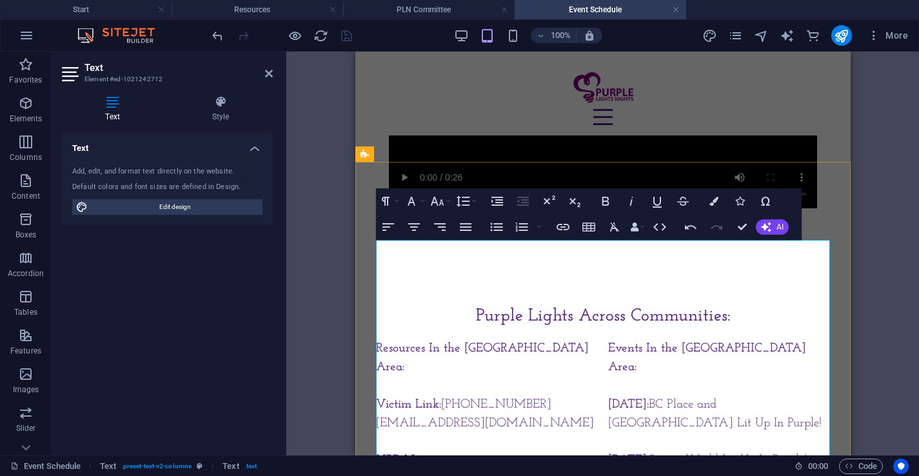
click at [435, 454] on strong "VPD Non-emergency:" at bounding box center [432, 460] width 115 height 12
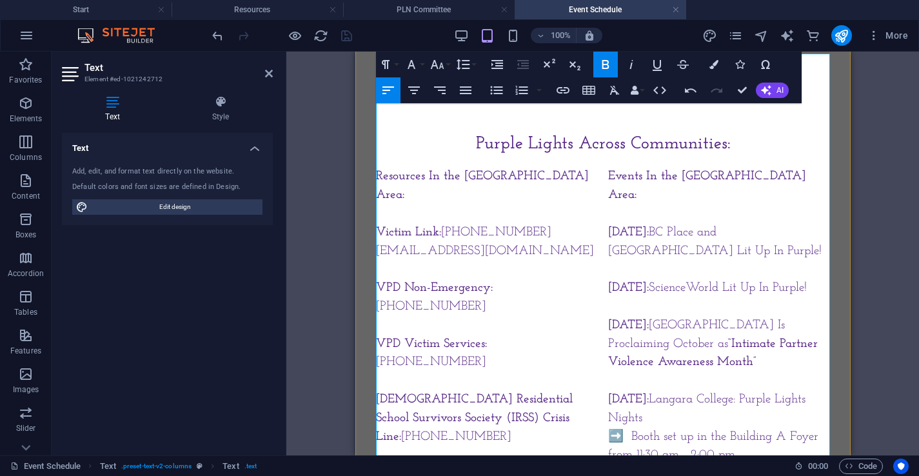
scroll to position [1495, 0]
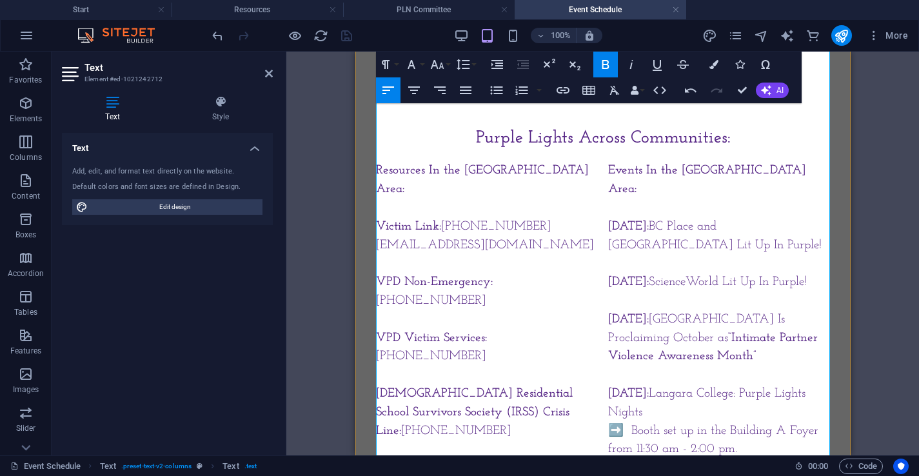
click at [438, 370] on button "Unlink" at bounding box center [445, 357] width 25 height 26
drag, startPoint x: 468, startPoint y: 392, endPoint x: 378, endPoint y: 391, distance: 90.3
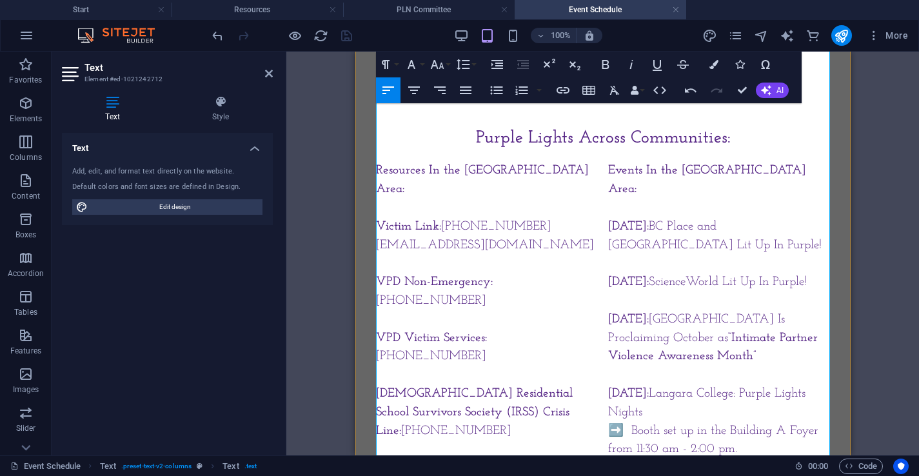
drag, startPoint x: 465, startPoint y: 389, endPoint x: 375, endPoint y: 392, distance: 90.3
click at [375, 392] on div "Purple Lights Across Communities: Resources In the [GEOGRAPHIC_DATA] Area: Vict…" at bounding box center [602, 478] width 495 height 788
copy p "[DOMAIN_NAME][URL]"
click at [555, 90] on icon "button" at bounding box center [562, 90] width 15 height 15
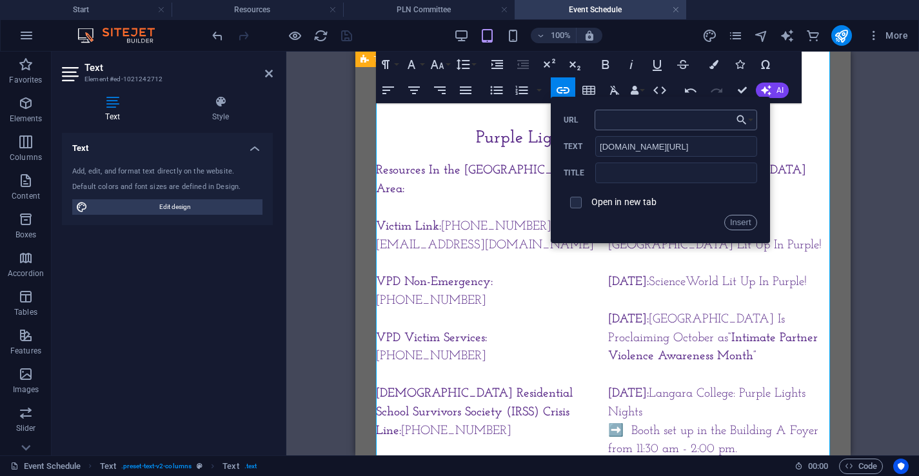
type input "[DOMAIN_NAME][URL]"
click at [748, 222] on button "Insert" at bounding box center [740, 222] width 33 height 15
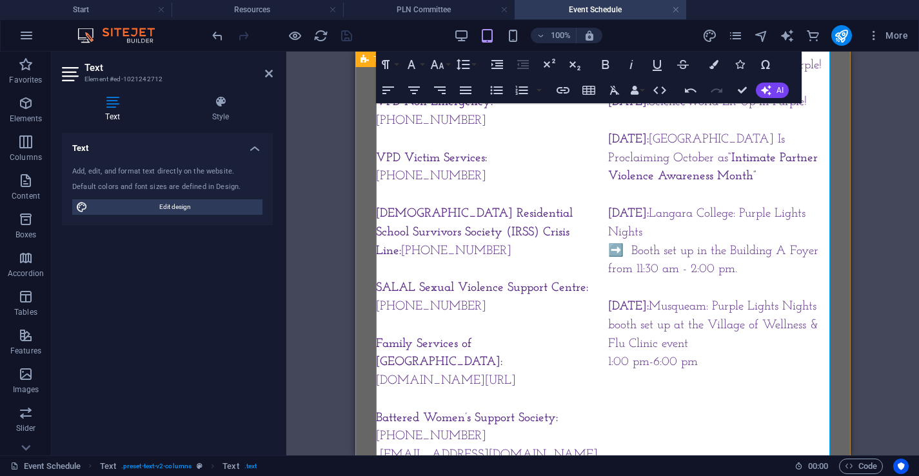
scroll to position [1678, 0]
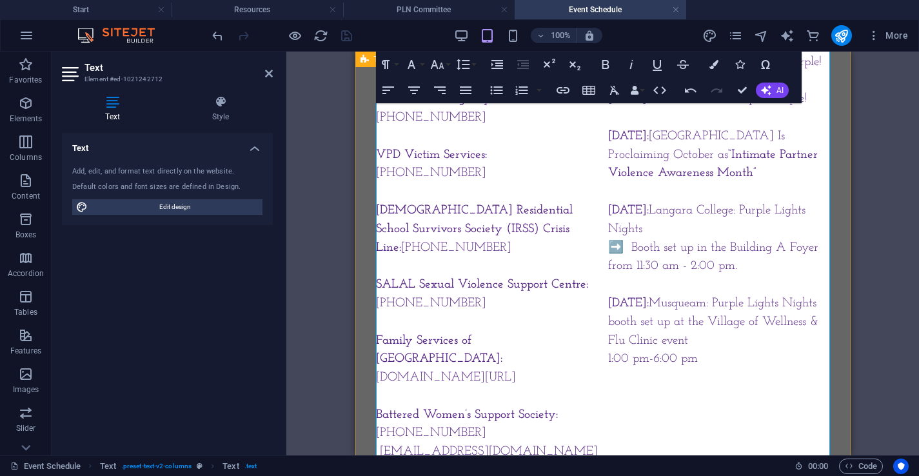
click at [562, 406] on p "Battered Women’s Support Society: [PHONE_NUMBER]" at bounding box center [486, 424] width 222 height 37
click at [379, 446] on link "[EMAIL_ADDRESS][DOMAIN_NAME]" at bounding box center [488, 452] width 218 height 12
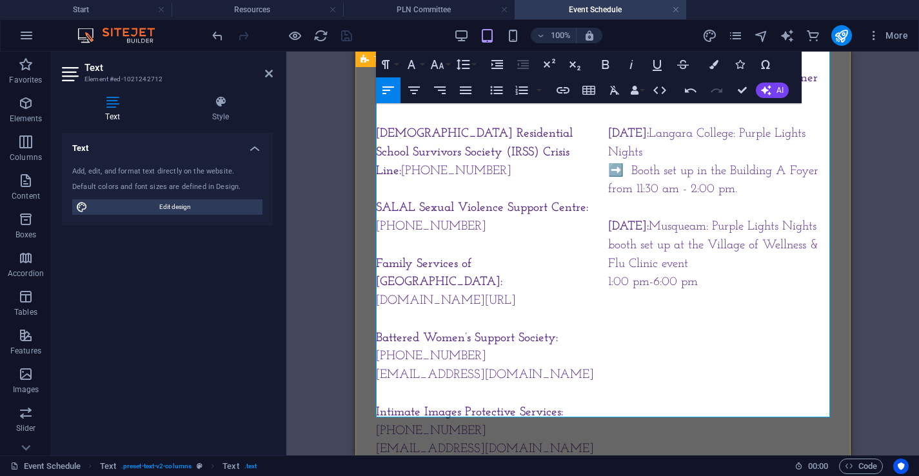
scroll to position [1756, 0]
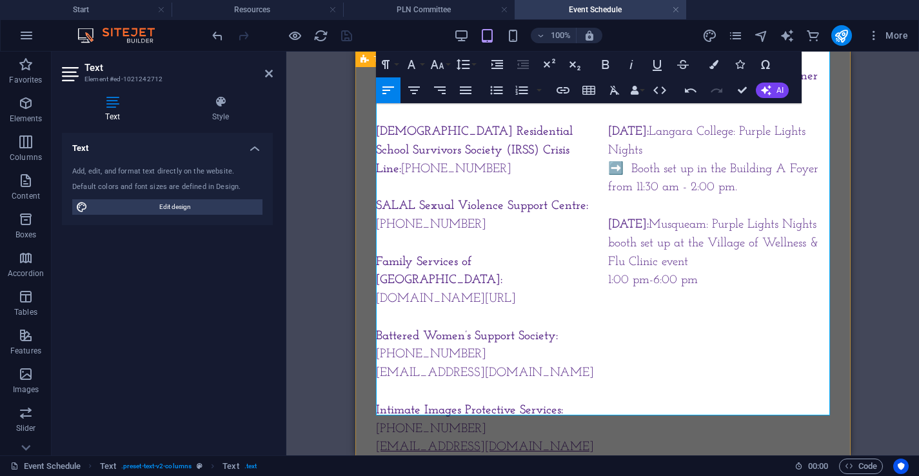
click at [441, 441] on link "[EMAIL_ADDRESS][DOMAIN_NAME]" at bounding box center [484, 447] width 218 height 12
click at [479, 241] on icon "button" at bounding box center [477, 244] width 13 height 12
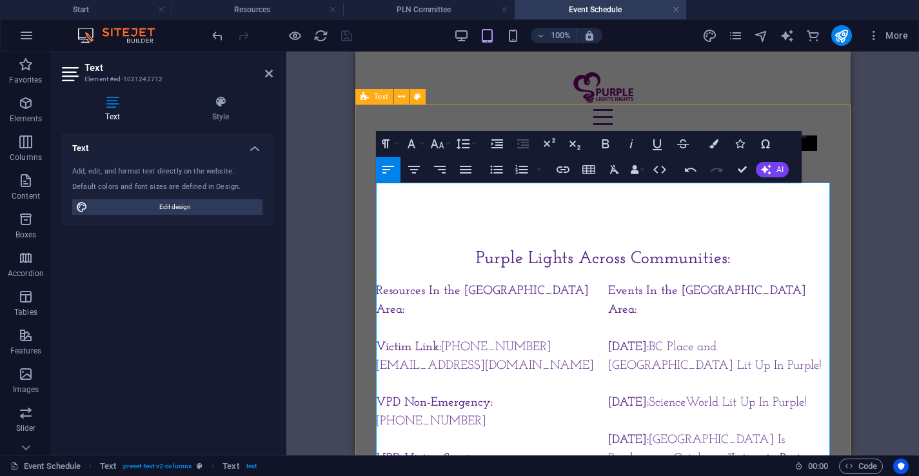
scroll to position [1343, 0]
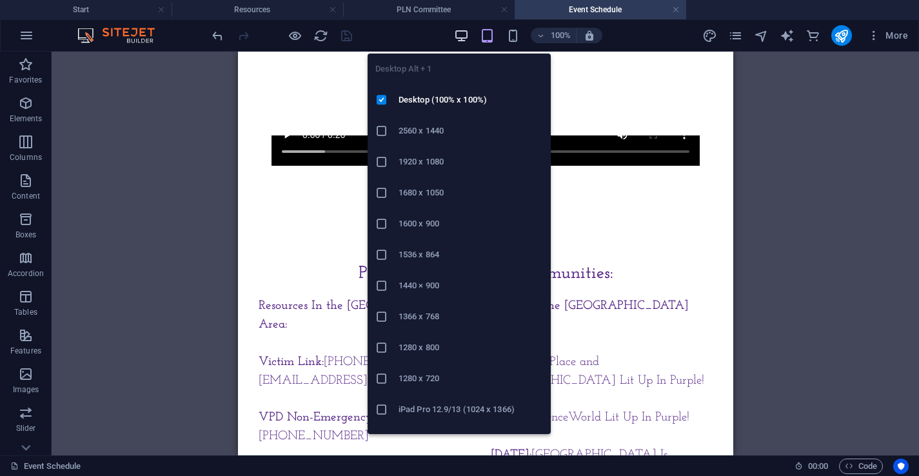
click at [461, 38] on icon "button" at bounding box center [461, 35] width 15 height 15
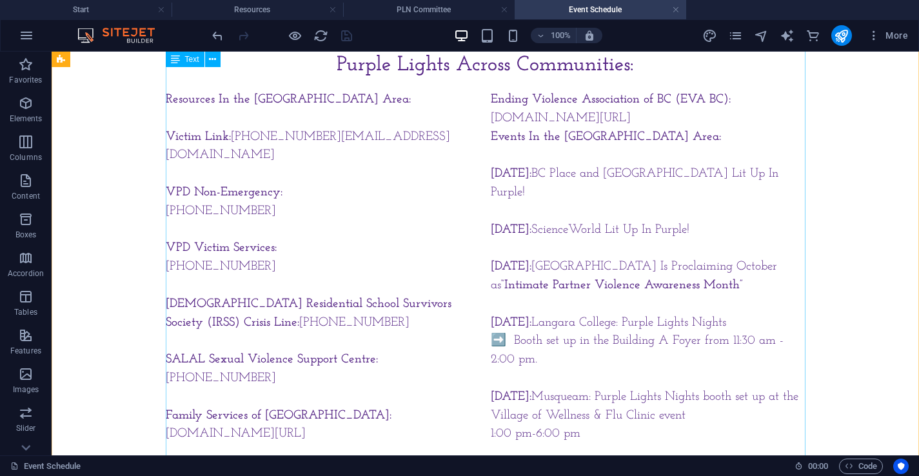
scroll to position [2364, 0]
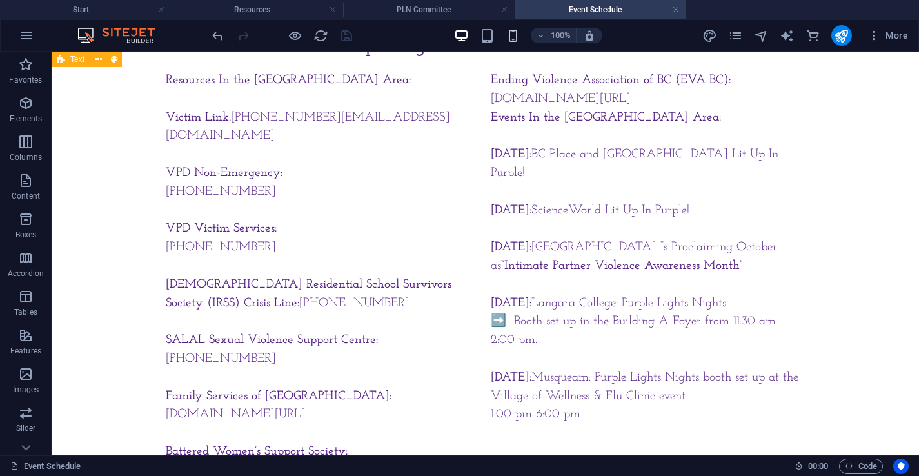
click at [512, 34] on icon "button" at bounding box center [513, 35] width 15 height 15
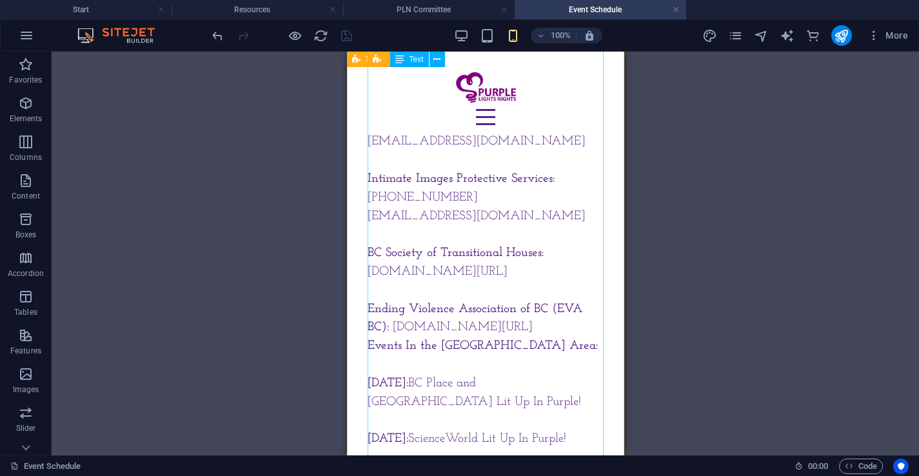
scroll to position [1507, 0]
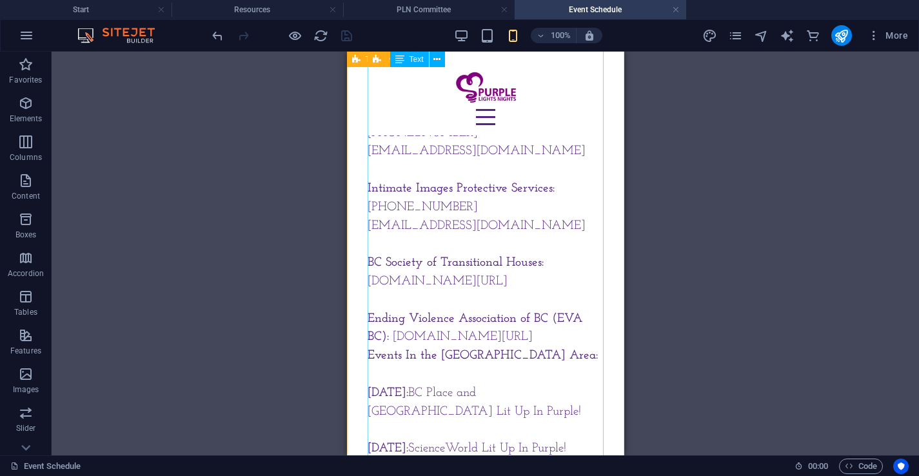
click at [457, 231] on div "Resources In the [GEOGRAPHIC_DATA] Area: Victim Link: [PHONE_NUMBER] [EMAIL_ADD…" at bounding box center [485, 319] width 236 height 1244
click at [536, 230] on div "Resources In the [GEOGRAPHIC_DATA] Area: Victim Link: [PHONE_NUMBER] [EMAIL_ADD…" at bounding box center [485, 319] width 236 height 1244
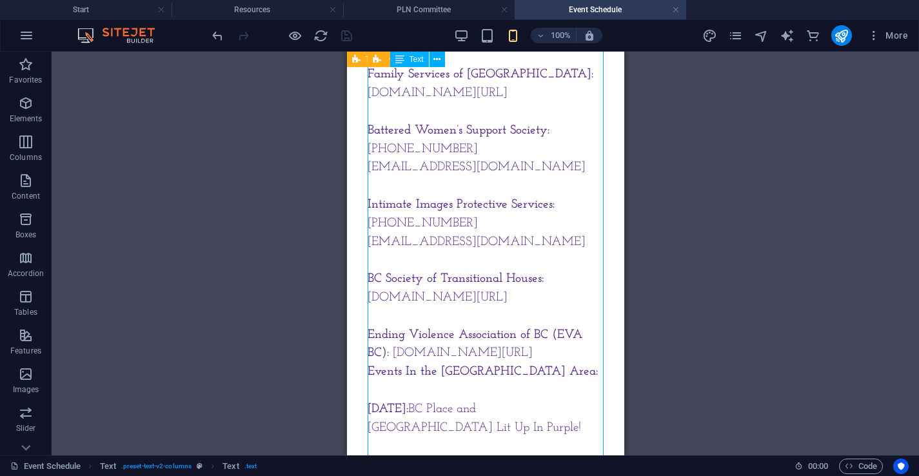
scroll to position [859, 0]
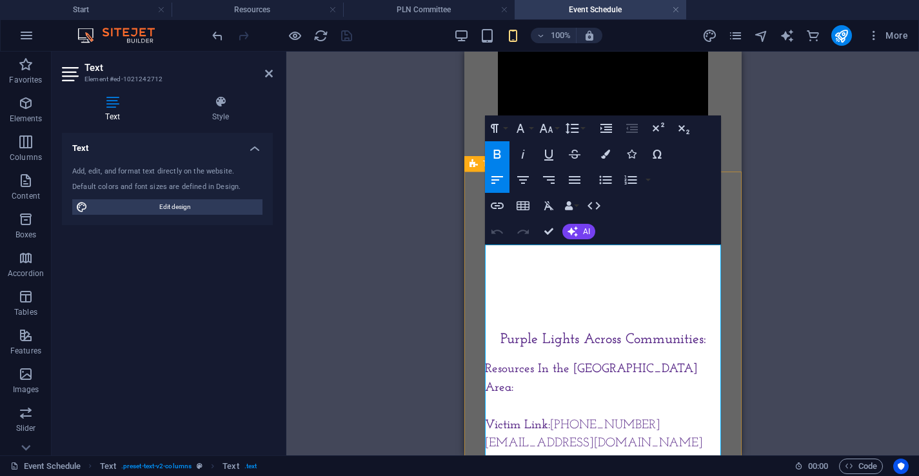
click at [495, 363] on strong "Resources In the [GEOGRAPHIC_DATA] Area:" at bounding box center [590, 378] width 213 height 31
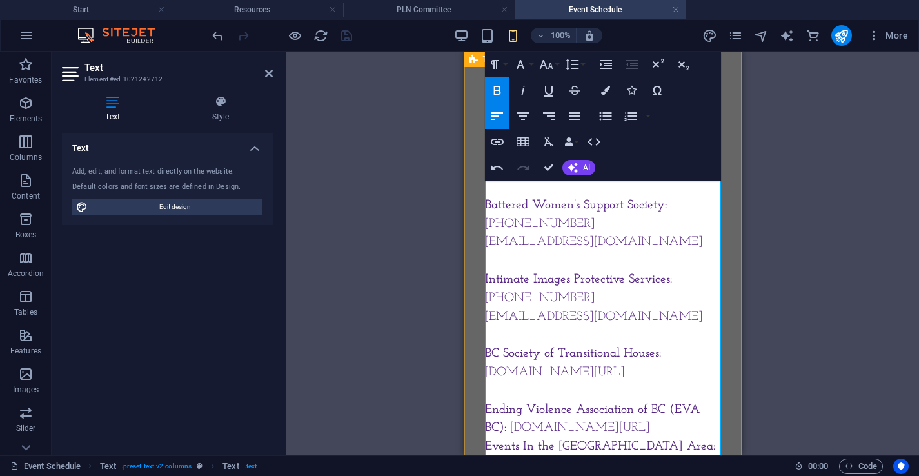
scroll to position [1431, 0]
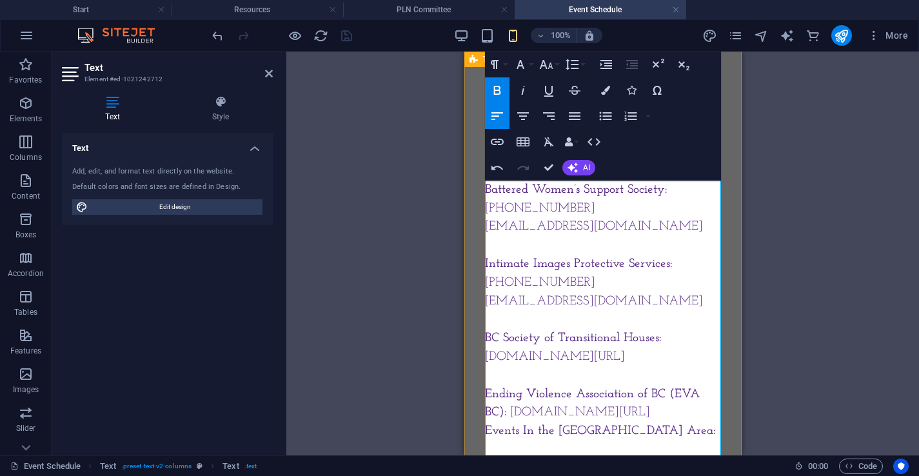
click at [490, 425] on strong "Events In the [GEOGRAPHIC_DATA] Area:" at bounding box center [599, 431] width 230 height 12
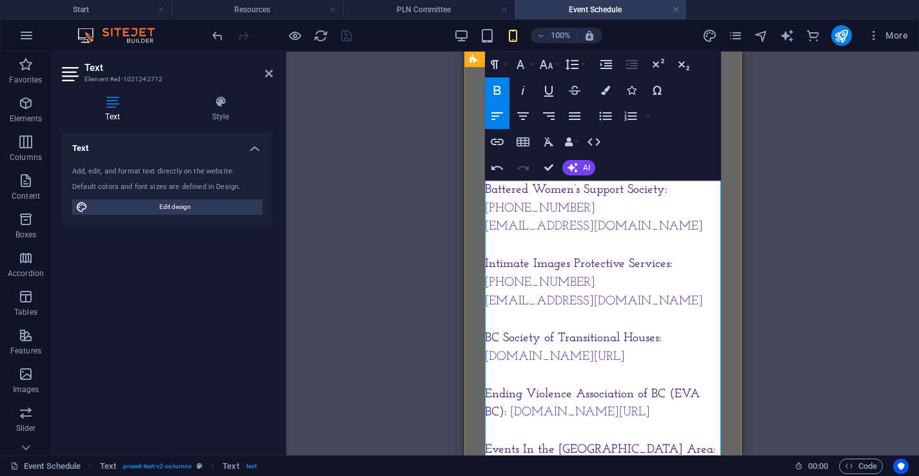
click at [699, 422] on p "To enrich screen reader interactions, please activate Accessibility in Grammarl…" at bounding box center [602, 431] width 236 height 19
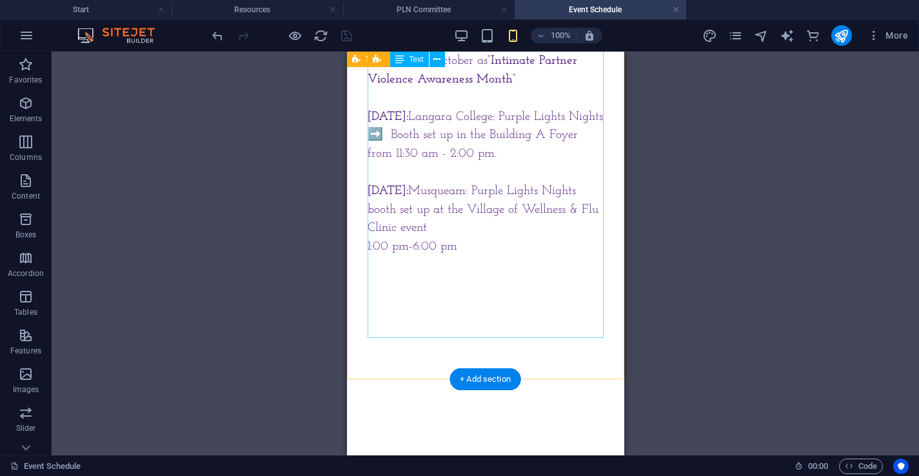
scroll to position [2110, 0]
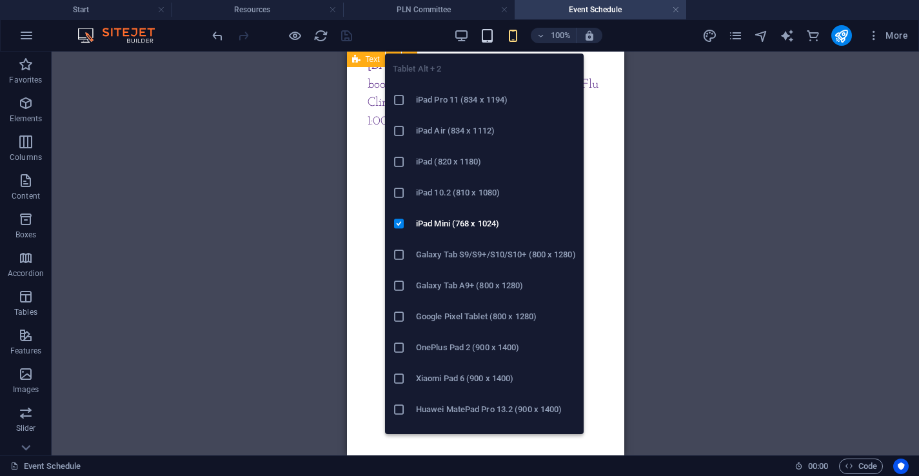
click at [492, 33] on icon "button" at bounding box center [487, 35] width 15 height 15
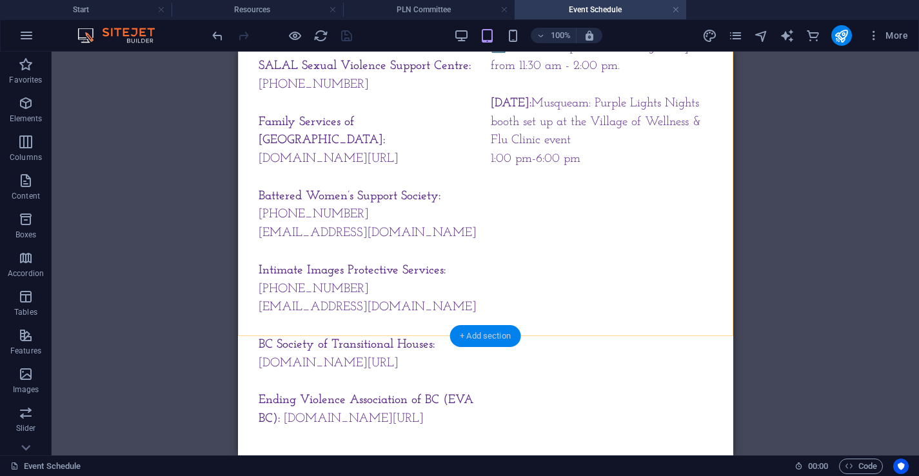
click at [490, 341] on div "+ Add section" at bounding box center [486, 336] width 72 height 22
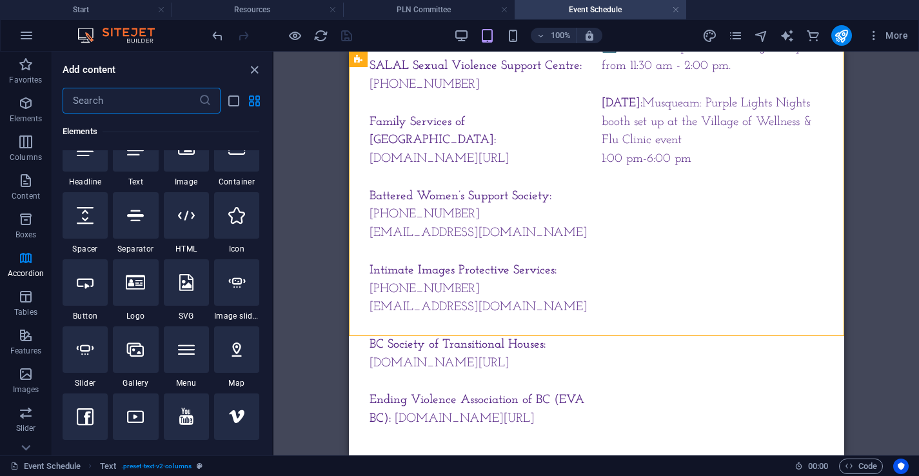
scroll to position [0, 0]
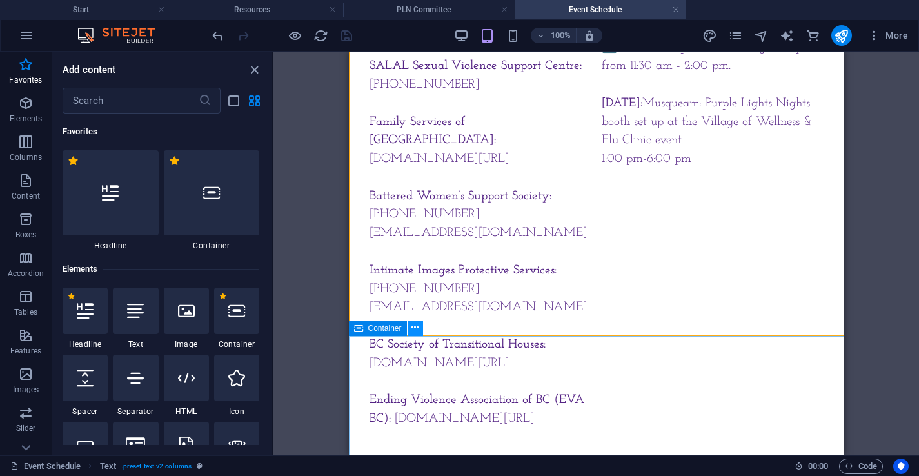
click at [414, 330] on icon at bounding box center [415, 328] width 7 height 14
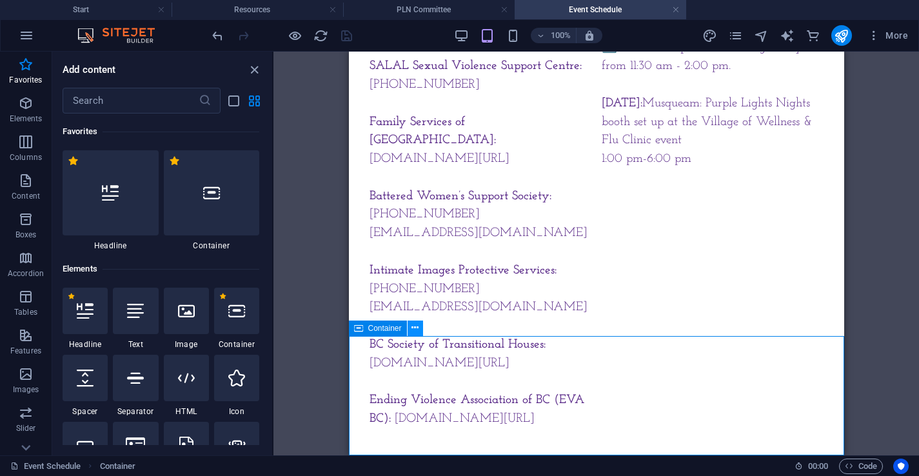
click at [416, 324] on icon at bounding box center [415, 328] width 7 height 14
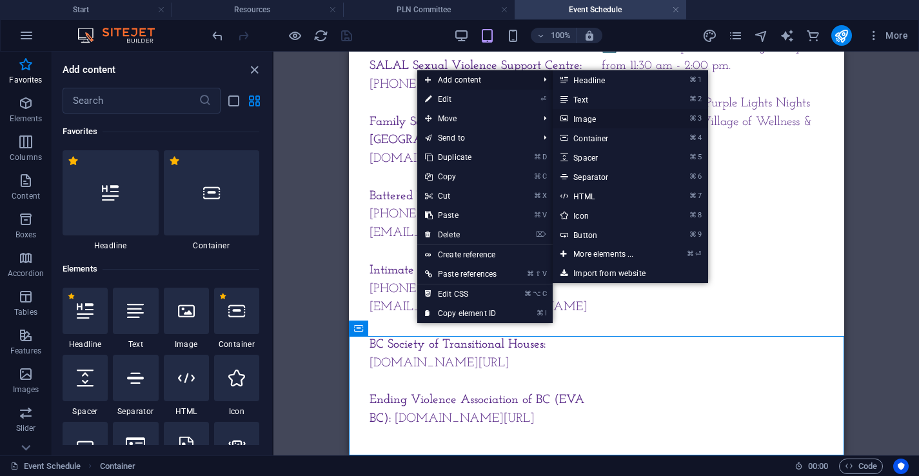
click at [584, 118] on link "⌘ 3 Image" at bounding box center [606, 118] width 106 height 19
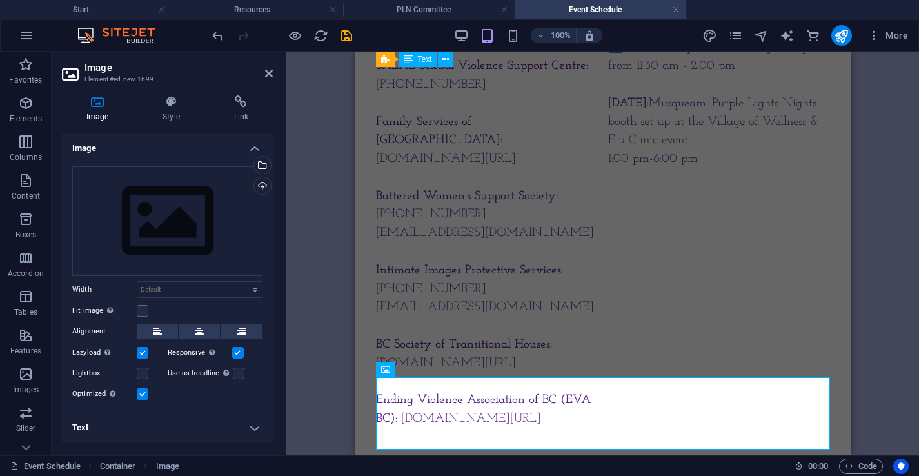
scroll to position [1969, 0]
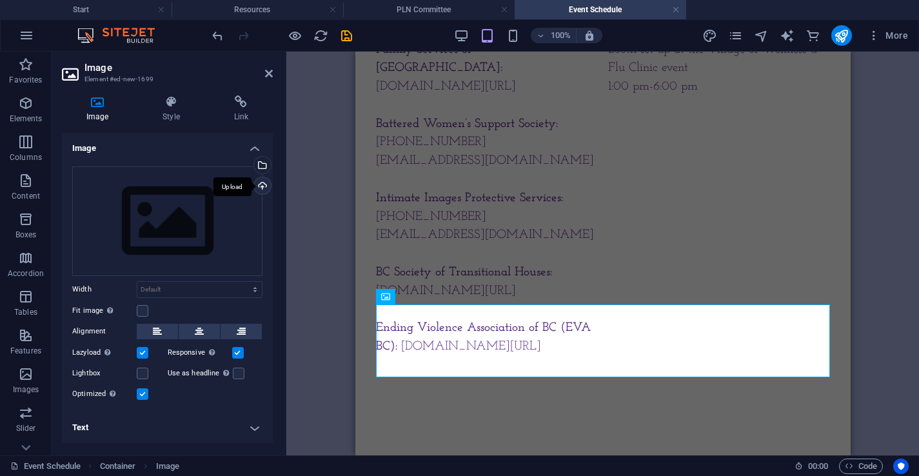
click at [263, 184] on div "Upload" at bounding box center [261, 186] width 19 height 19
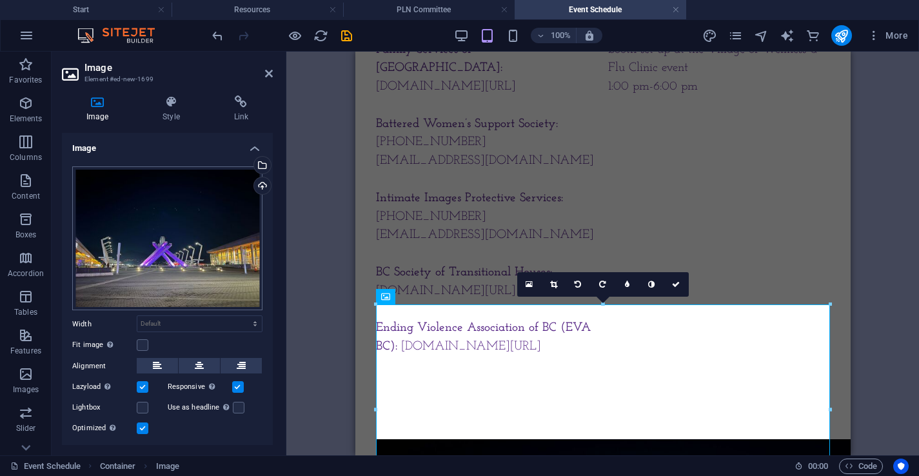
scroll to position [30, 0]
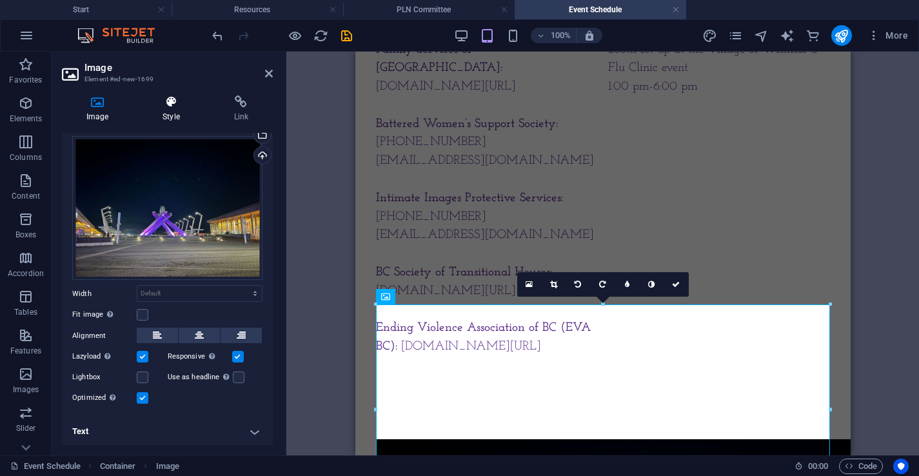
click at [179, 105] on icon at bounding box center [171, 101] width 66 height 13
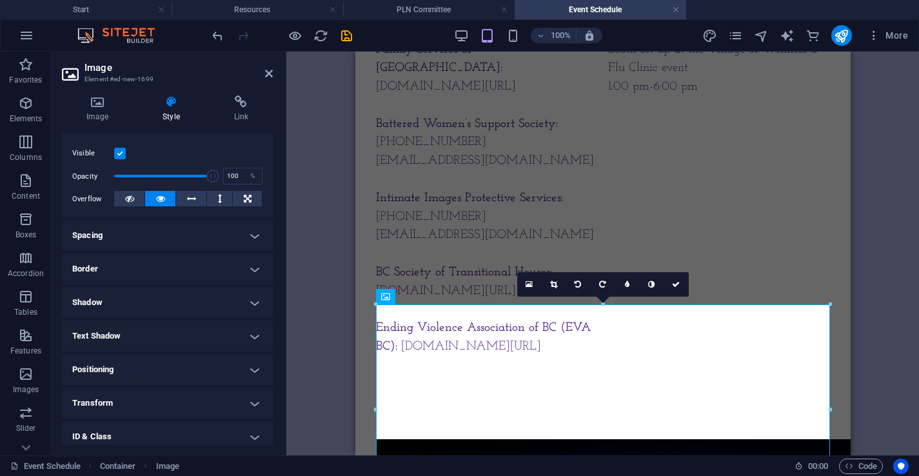
scroll to position [163, 0]
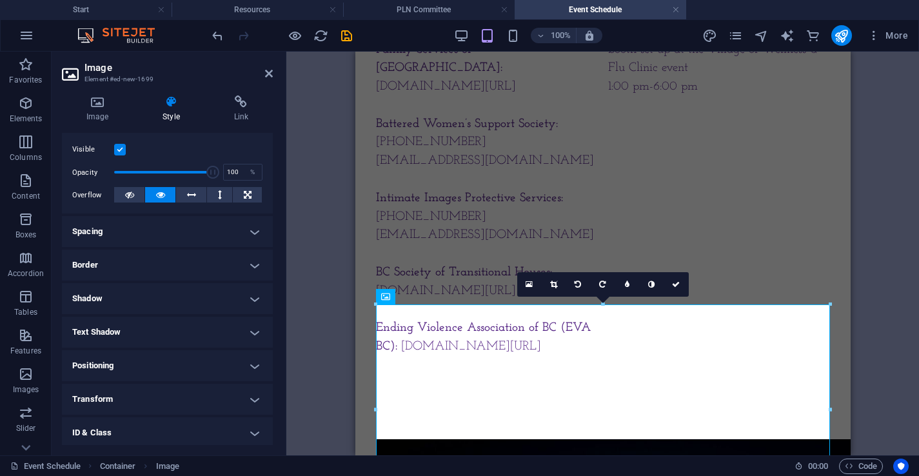
click at [139, 227] on h4 "Spacing" at bounding box center [167, 231] width 211 height 31
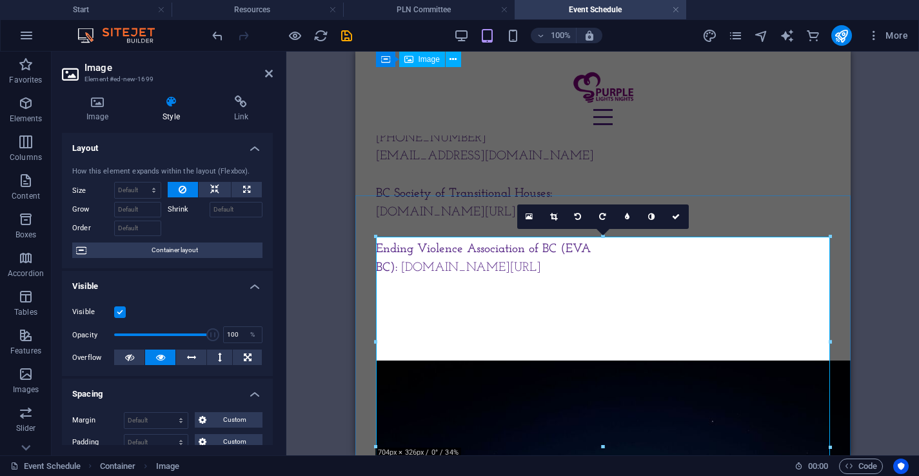
scroll to position [2029, 0]
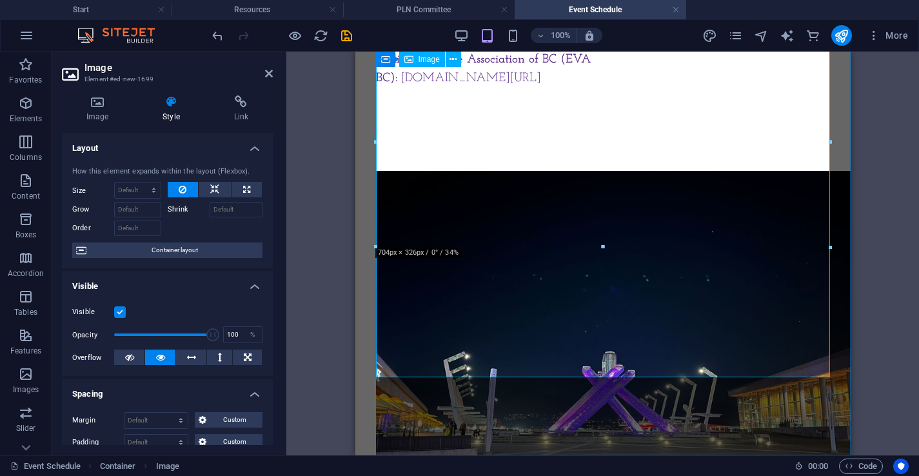
click at [444, 181] on figure at bounding box center [602, 357] width 454 height 372
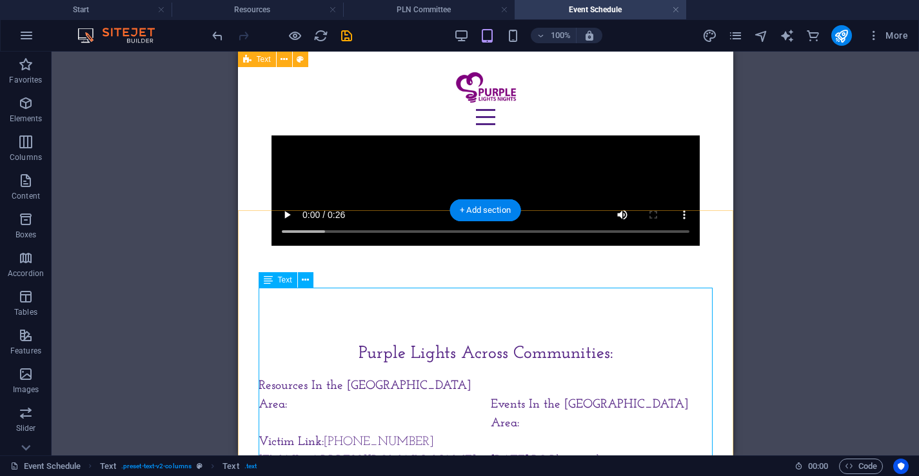
scroll to position [1253, 0]
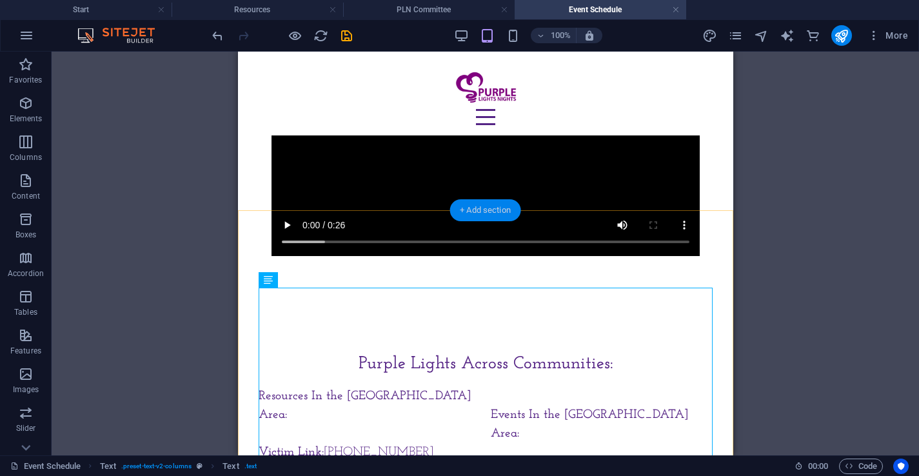
click at [482, 209] on div "+ Add section" at bounding box center [486, 210] width 72 height 22
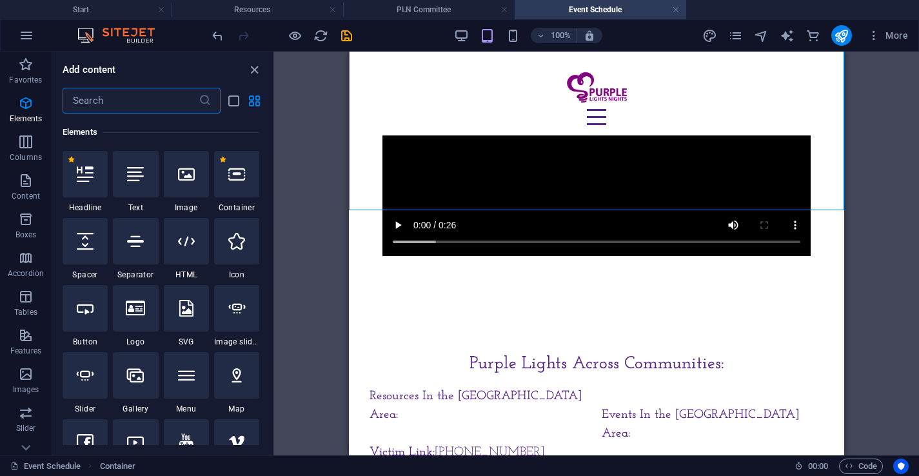
scroll to position [137, 0]
click at [129, 364] on div at bounding box center [135, 375] width 45 height 46
select select "4"
select select "%"
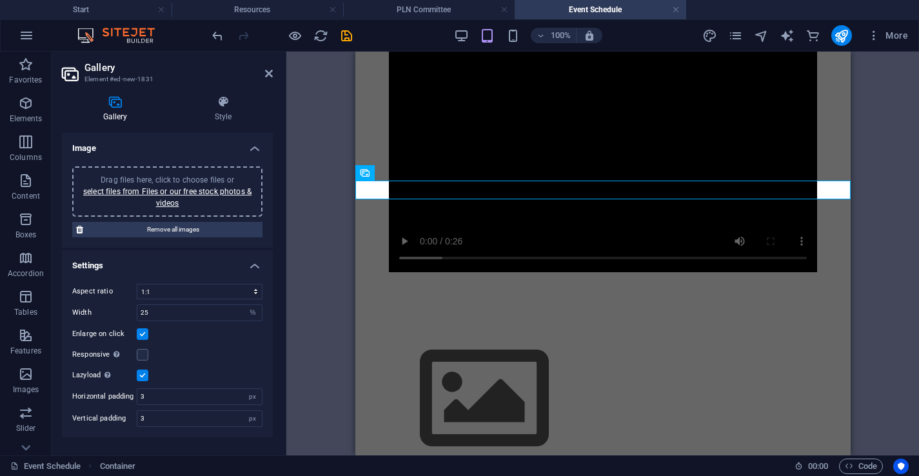
scroll to position [1282, 0]
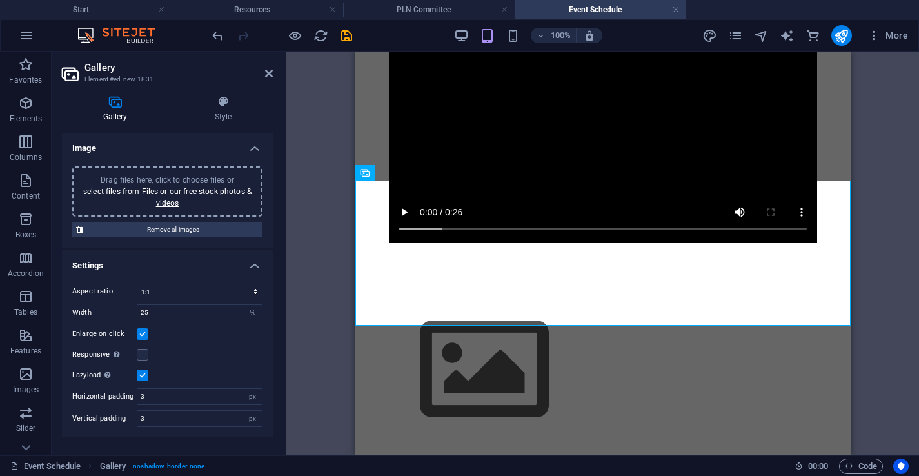
click at [185, 177] on span "Drag files here, click to choose files or select files from Files or our free s…" at bounding box center [167, 191] width 168 height 32
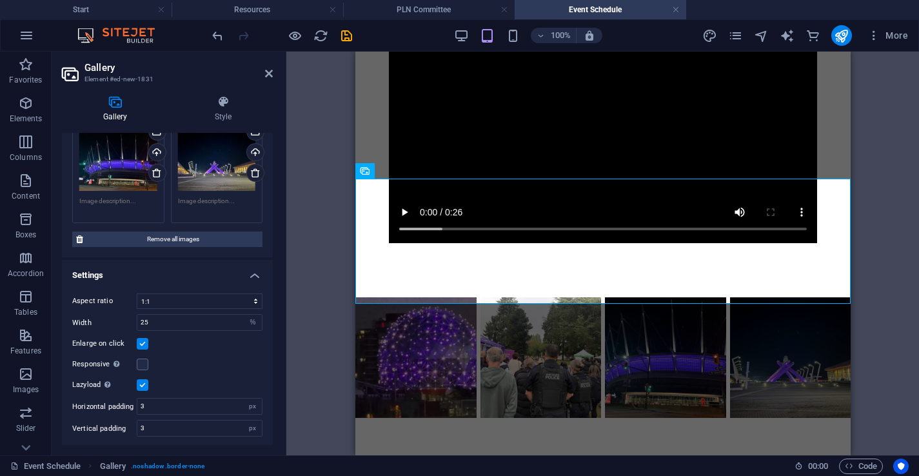
scroll to position [198, 0]
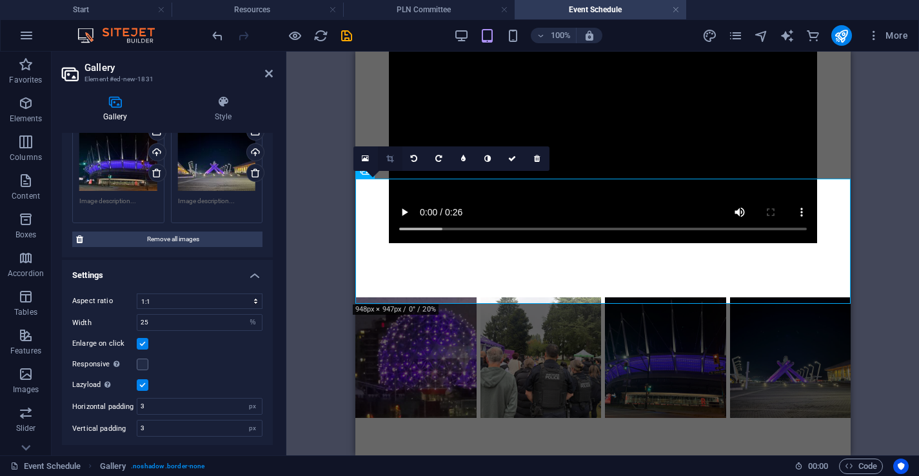
click at [391, 161] on icon at bounding box center [389, 159] width 7 height 8
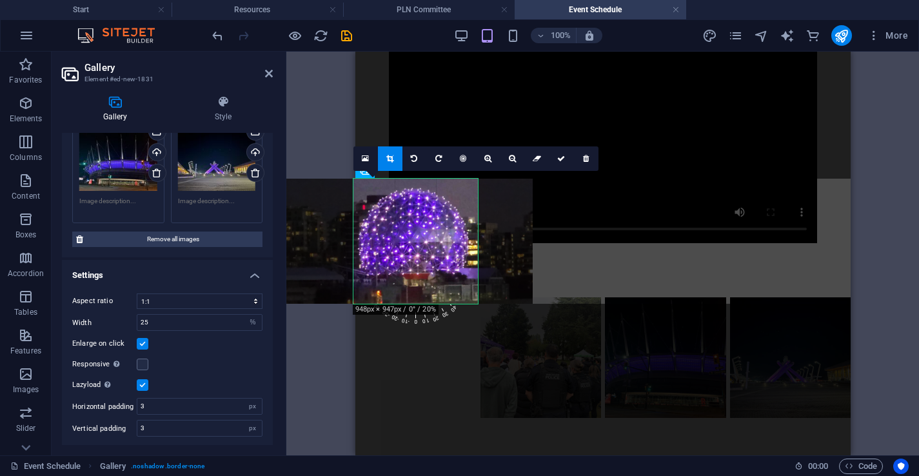
drag, startPoint x: 452, startPoint y: 272, endPoint x: 434, endPoint y: 272, distance: 17.4
click at [434, 272] on div at bounding box center [398, 241] width 270 height 124
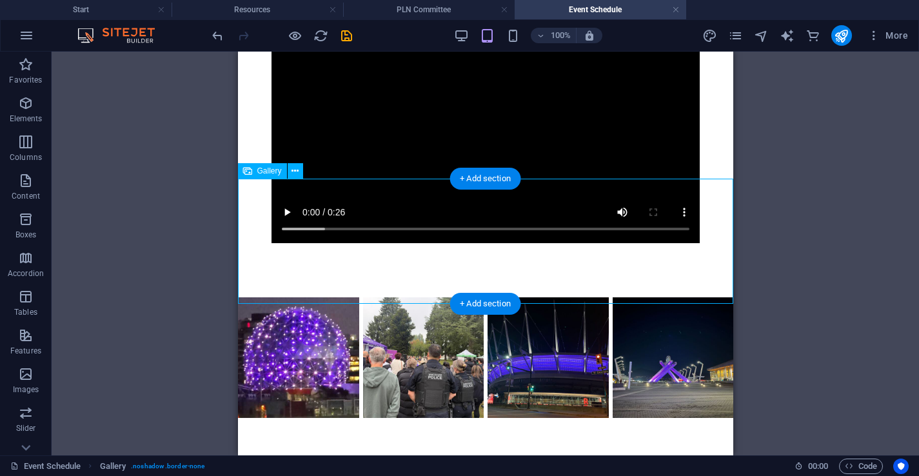
click at [679, 295] on li at bounding box center [672, 357] width 125 height 125
click at [458, 295] on li at bounding box center [423, 357] width 125 height 125
select select "4"
select select "%"
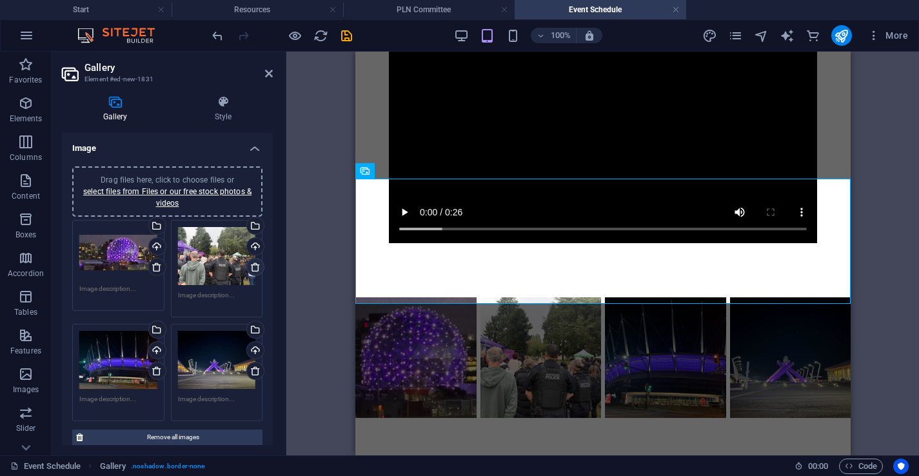
click at [255, 270] on icon at bounding box center [255, 267] width 10 height 10
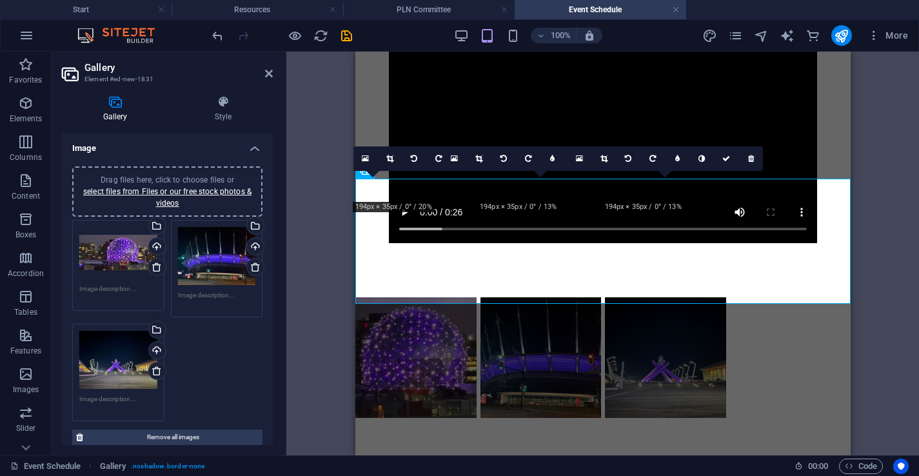
click at [189, 174] on div "Drag files here, click to choose files or select files from Files or our free s…" at bounding box center [167, 191] width 175 height 35
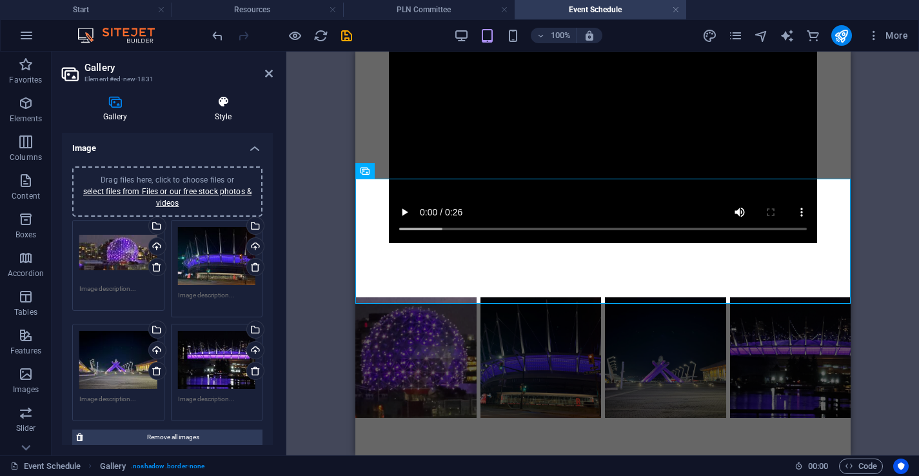
click at [219, 106] on icon at bounding box center [223, 101] width 99 height 13
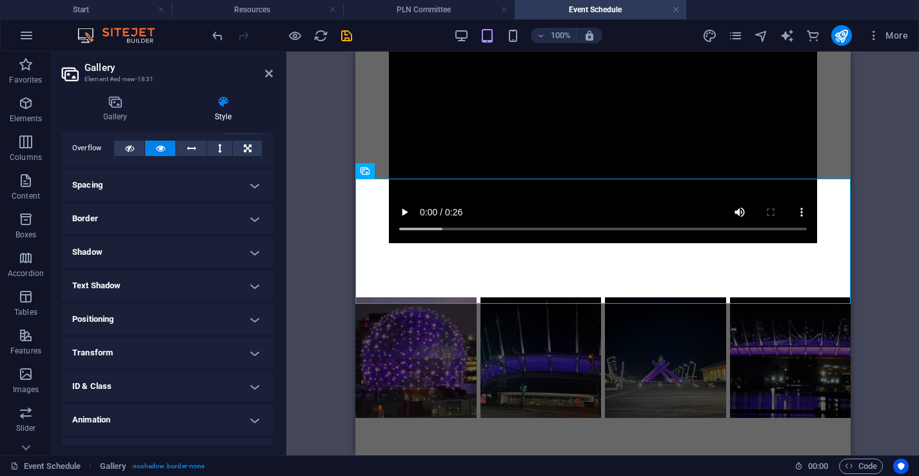
scroll to position [72, 0]
click at [102, 213] on h4 "Border" at bounding box center [167, 217] width 211 height 31
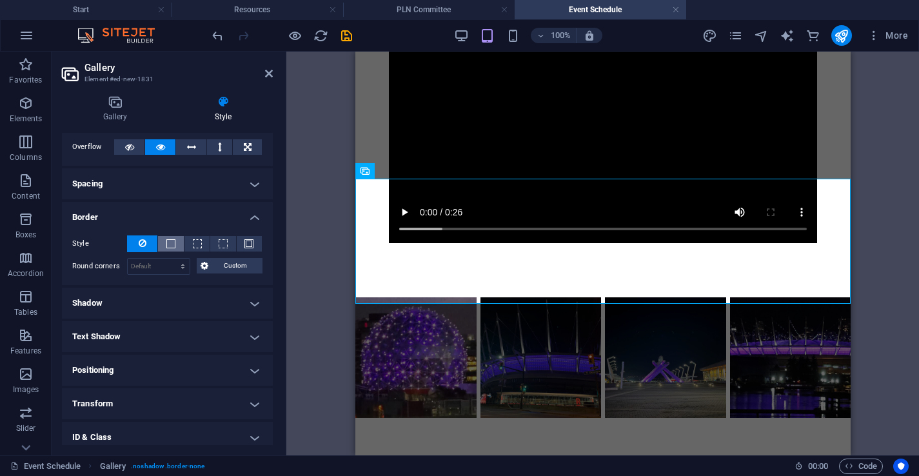
click at [167, 243] on span at bounding box center [170, 243] width 9 height 9
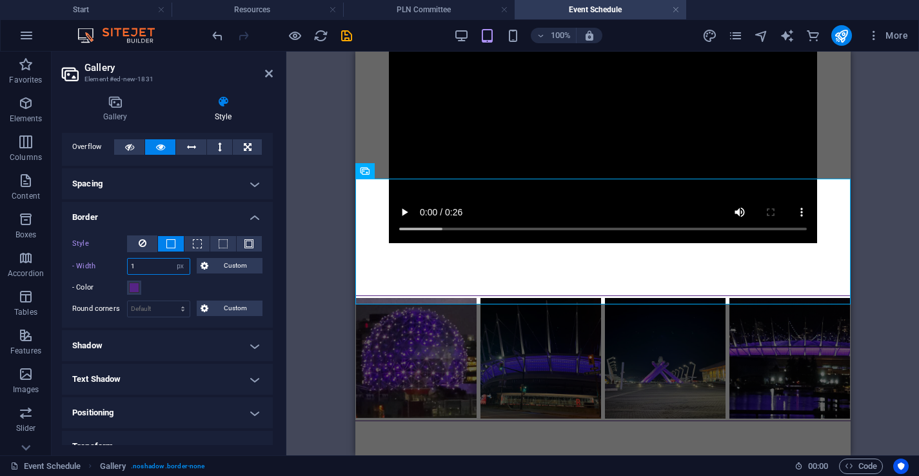
click at [152, 268] on input "1" at bounding box center [159, 266] width 62 height 15
type input "15"
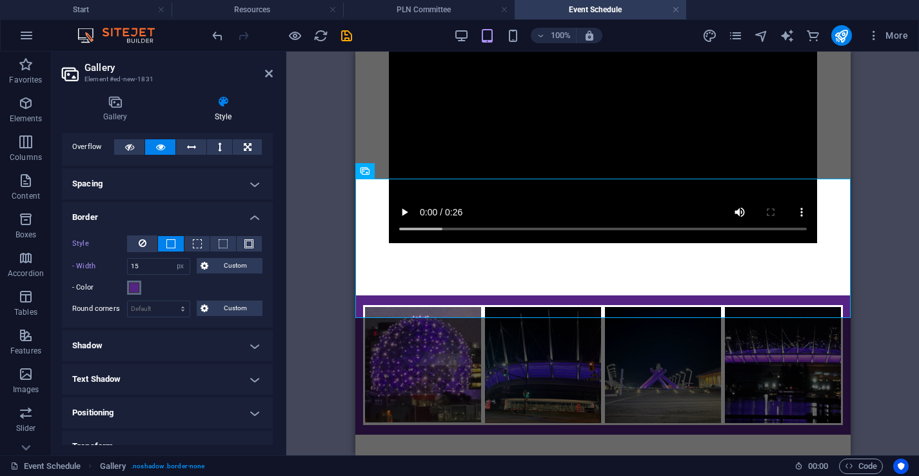
click at [140, 284] on button "- Color" at bounding box center [134, 288] width 14 height 14
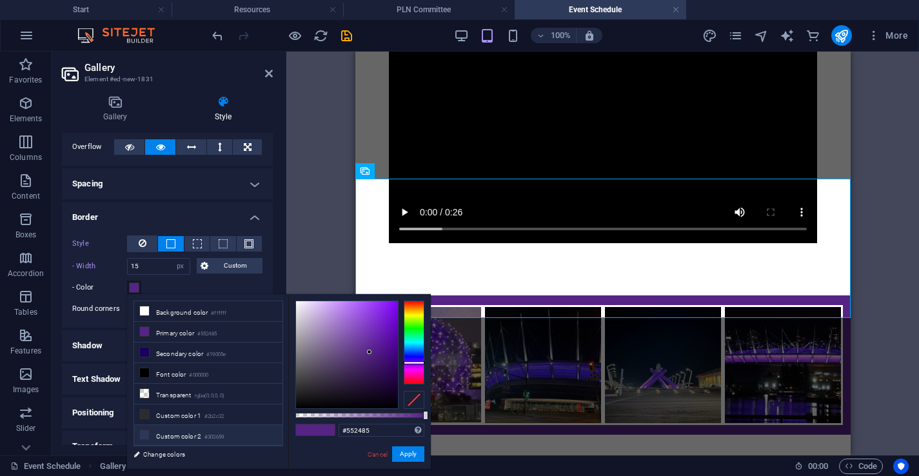
scroll to position [18, 0]
click at [193, 438] on li "Custom color 3 #180eab" at bounding box center [208, 438] width 148 height 21
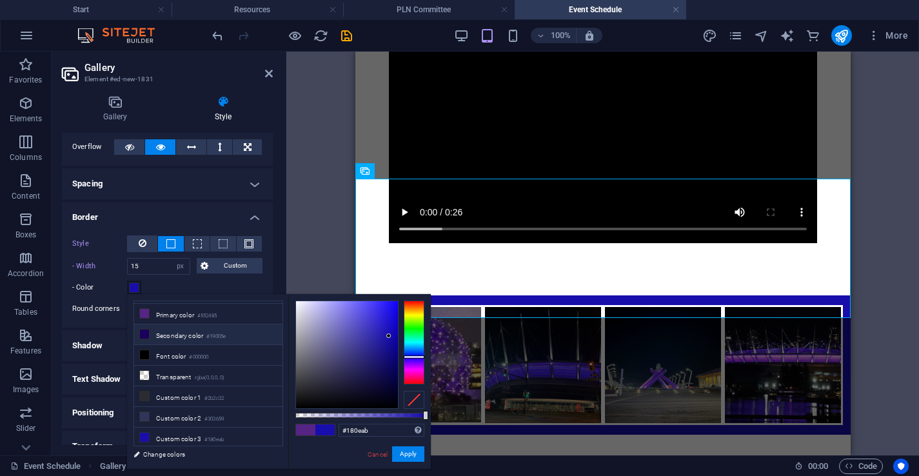
scroll to position [0, 0]
click at [183, 328] on li "Primary color #552485" at bounding box center [208, 332] width 148 height 21
type input "#552485"
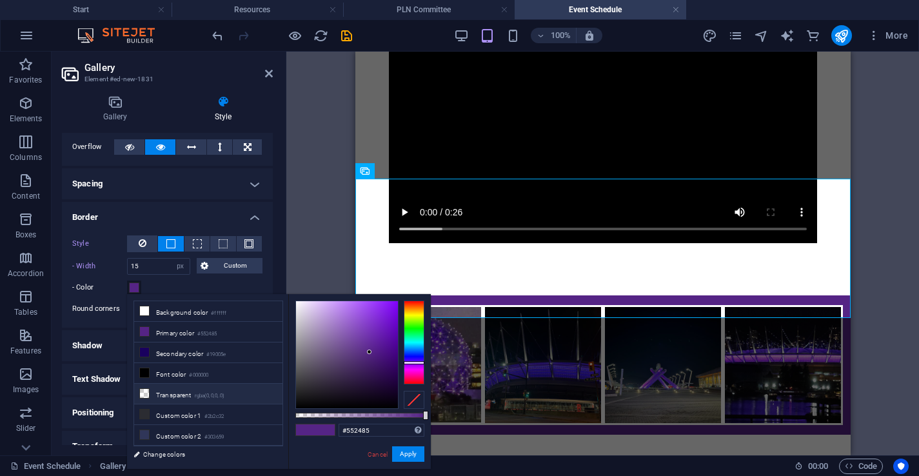
scroll to position [18, 0]
click at [196, 237] on span at bounding box center [197, 243] width 3 height 15
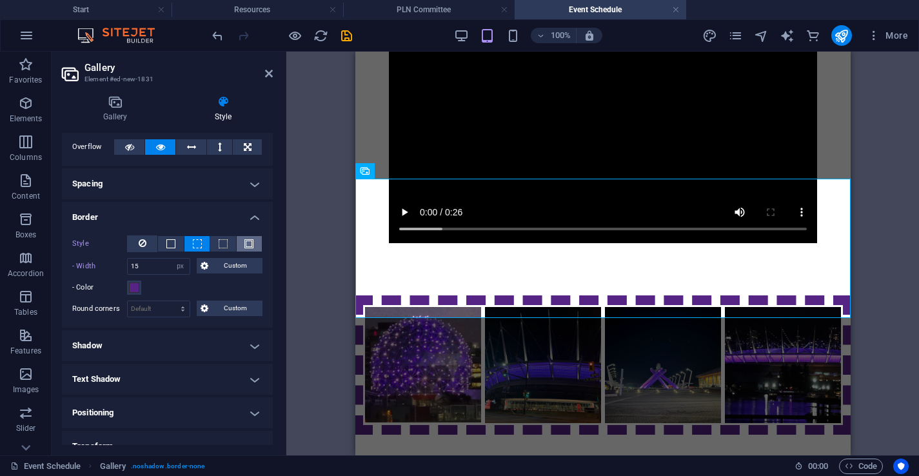
click at [239, 246] on button at bounding box center [249, 243] width 25 height 15
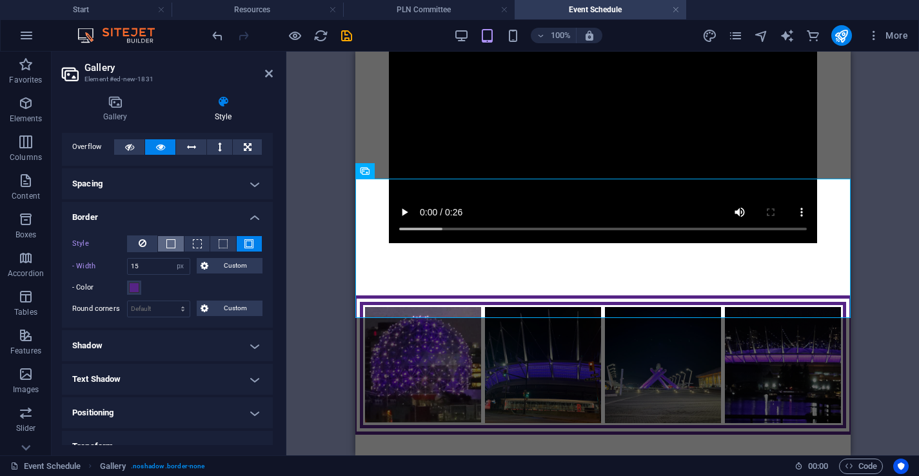
click at [166, 248] on button at bounding box center [170, 243] width 25 height 15
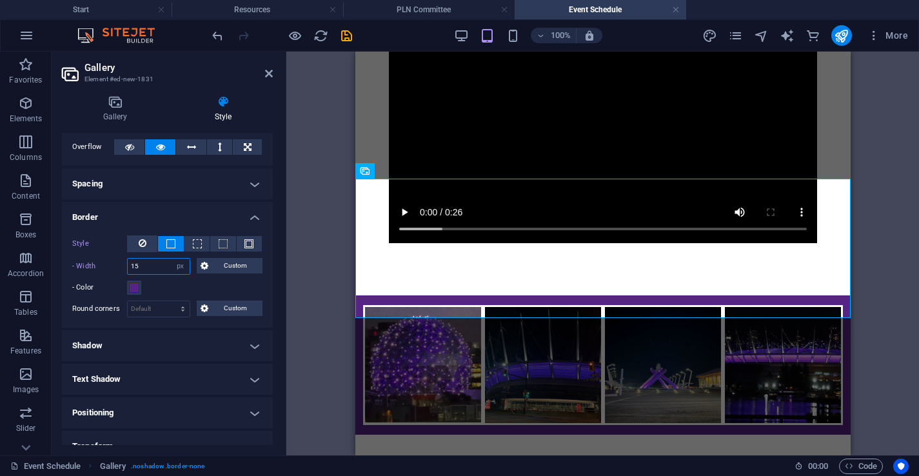
click at [159, 267] on input "15" at bounding box center [159, 266] width 62 height 15
type input "10"
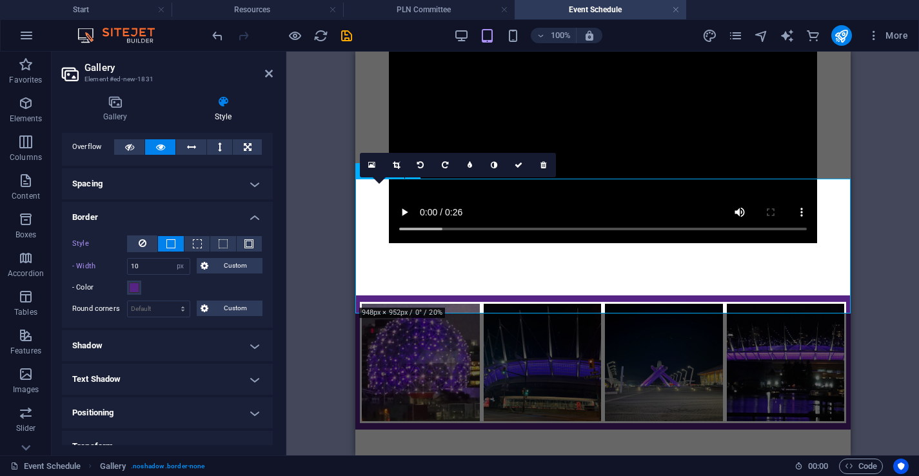
click at [389, 302] on li at bounding box center [420, 363] width 122 height 122
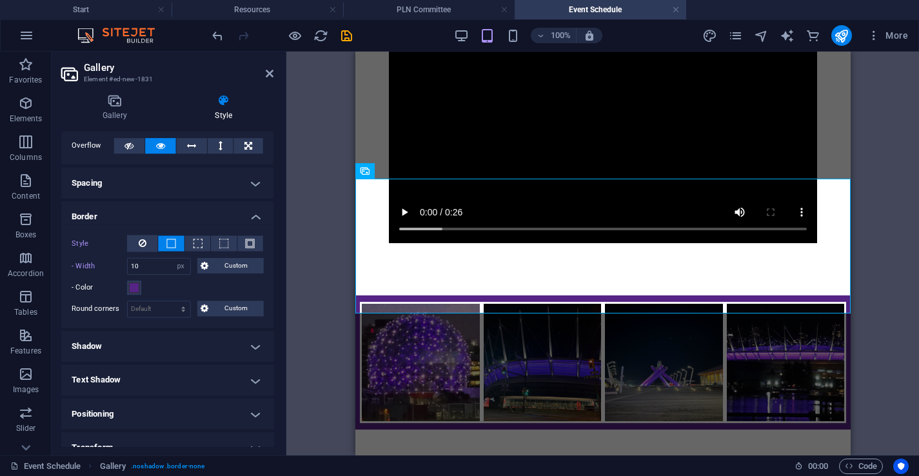
scroll to position [189, 0]
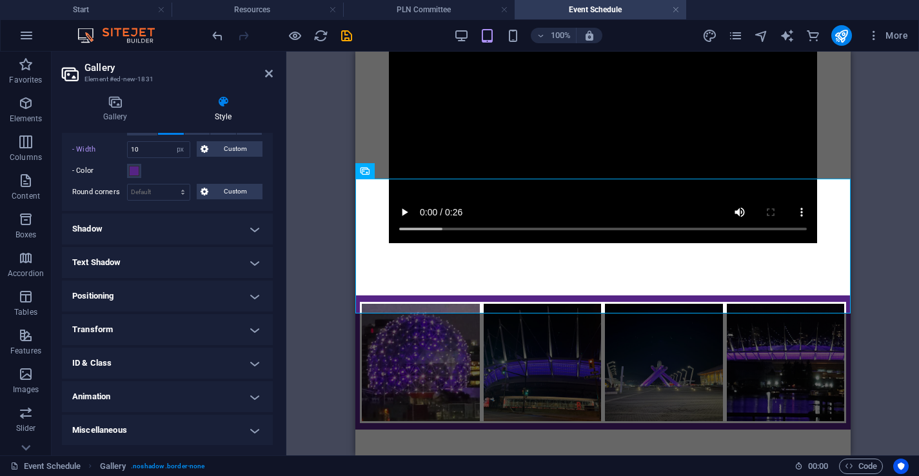
click at [130, 217] on h4 "Shadow" at bounding box center [167, 229] width 211 height 31
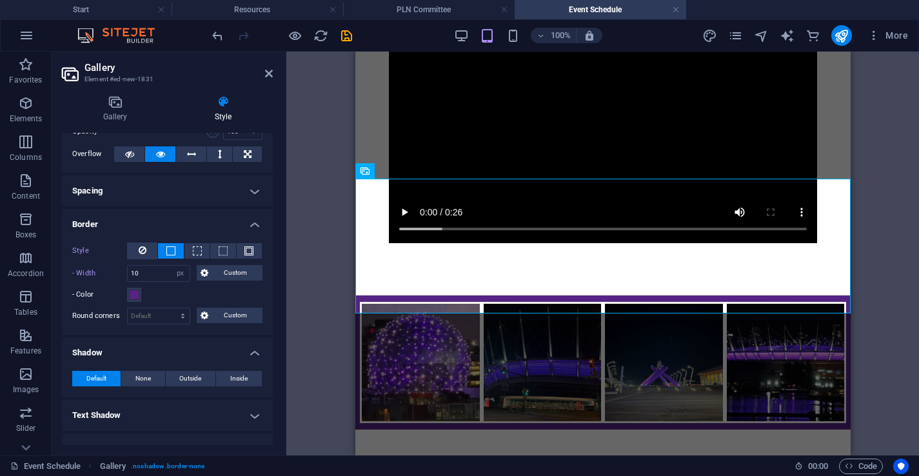
scroll to position [0, 0]
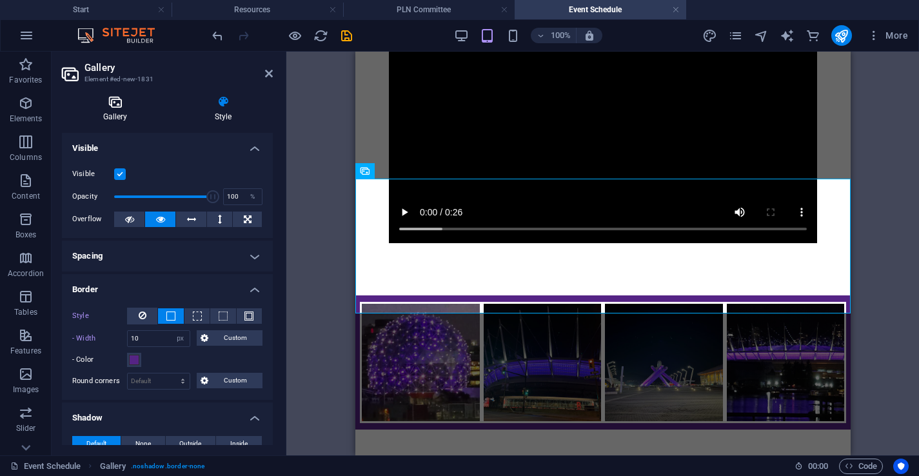
click at [121, 98] on icon at bounding box center [115, 101] width 106 height 13
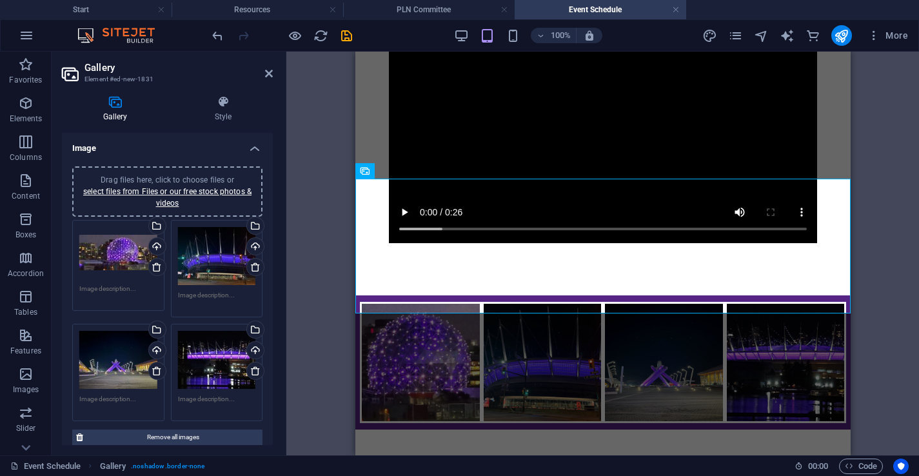
scroll to position [198, 0]
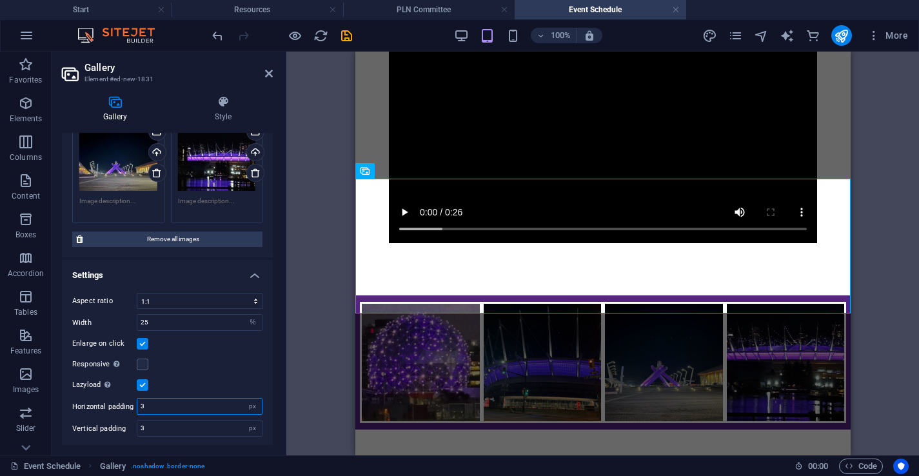
click at [148, 408] on input "3" at bounding box center [199, 406] width 124 height 15
type input "1"
click at [164, 427] on input "3" at bounding box center [199, 428] width 124 height 15
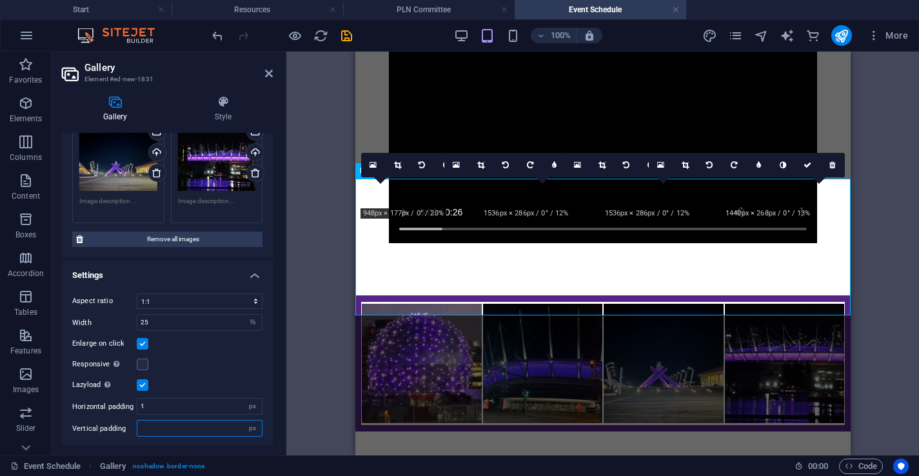
type input "1"
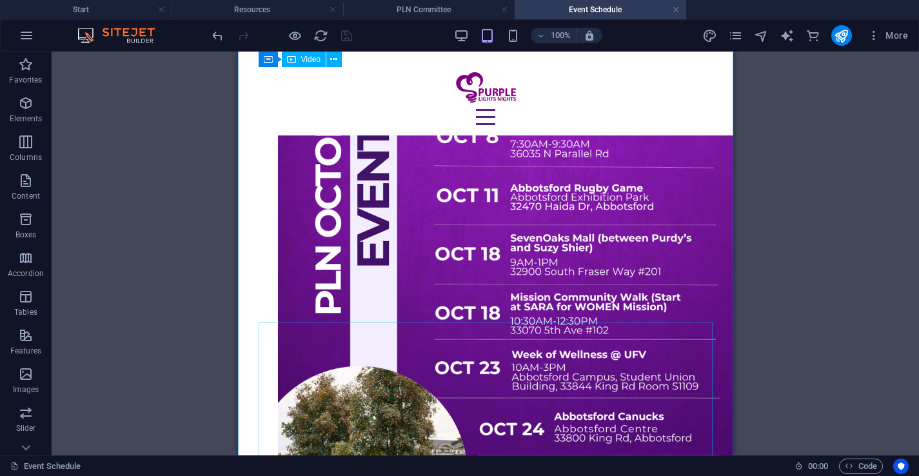
scroll to position [0, 0]
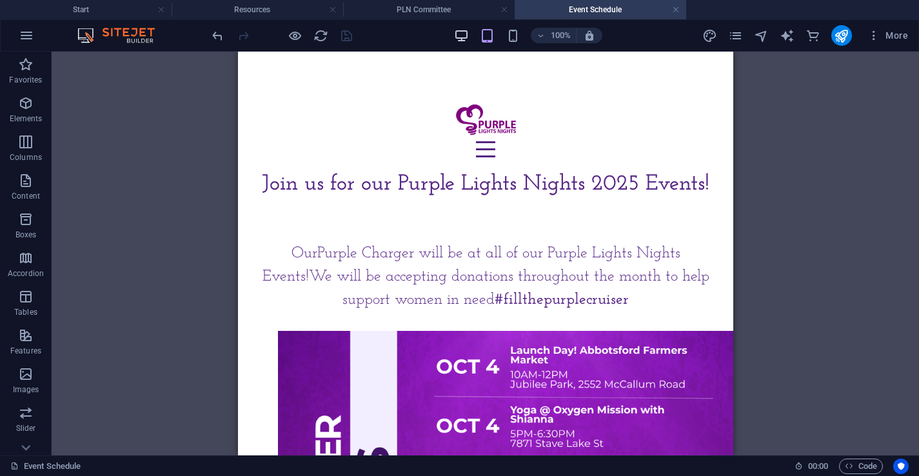
click at [461, 37] on icon "button" at bounding box center [461, 35] width 15 height 15
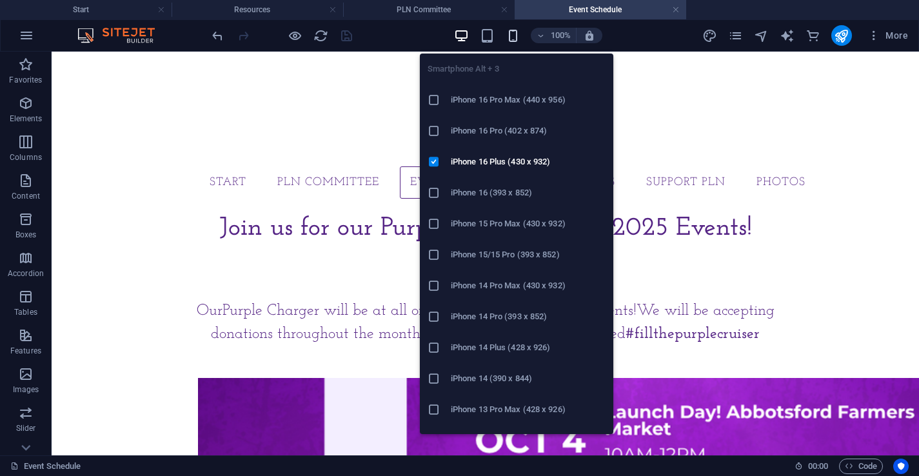
click at [515, 34] on icon "button" at bounding box center [513, 35] width 15 height 15
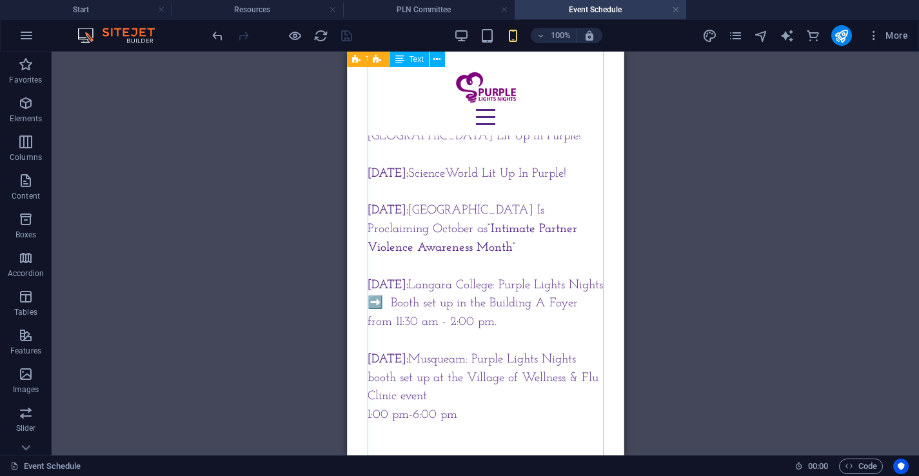
scroll to position [1877, 0]
click at [848, 45] on div at bounding box center [841, 35] width 21 height 21
click at [841, 33] on icon "publish" at bounding box center [841, 35] width 15 height 15
